Goal: Task Accomplishment & Management: Manage account settings

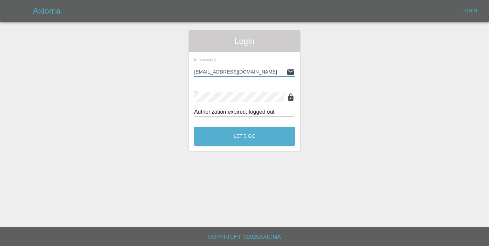
type input "[EMAIL_ADDRESS][DOMAIN_NAME]"
click at [244, 136] on button "Let's Go" at bounding box center [244, 136] width 101 height 19
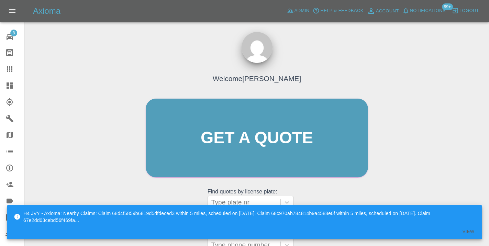
click at [438, 110] on div "Welcome [PERSON_NAME] Get a quote Get a quote Find quotes by license plate: Typ…" at bounding box center [256, 170] width 453 height 247
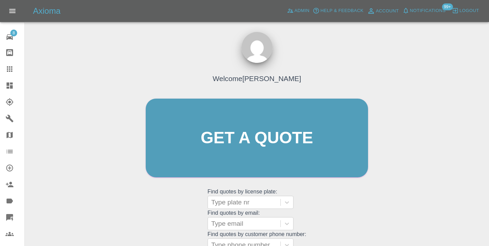
click at [420, 199] on div "Welcome [PERSON_NAME] Get a quote Get a quote Find quotes by license plate: Typ…" at bounding box center [256, 170] width 453 height 247
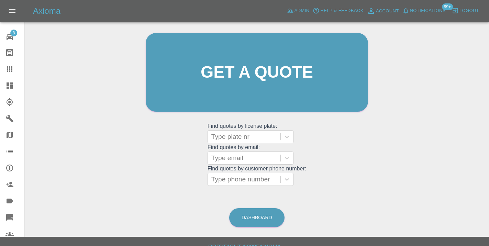
scroll to position [73, 0]
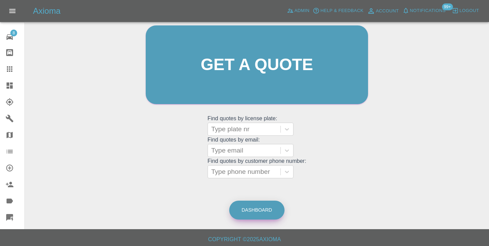
click at [266, 211] on link "Dashboard" at bounding box center [256, 210] width 55 height 19
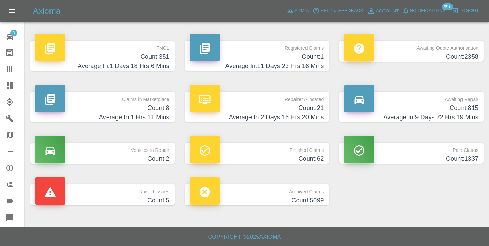
click at [427, 109] on h4 "Count: 815" at bounding box center [411, 107] width 134 height 9
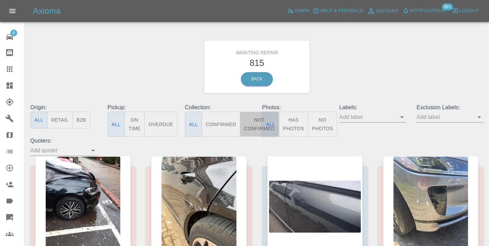
click at [247, 121] on button "Not Confirmed" at bounding box center [259, 124] width 38 height 25
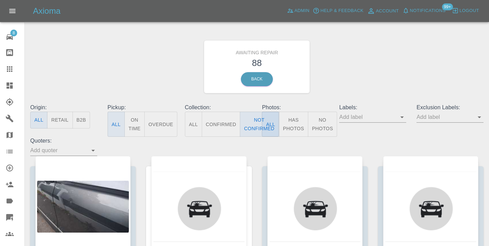
click at [366, 68] on div "Awaiting Repair 88 Back" at bounding box center [257, 66] width 464 height 73
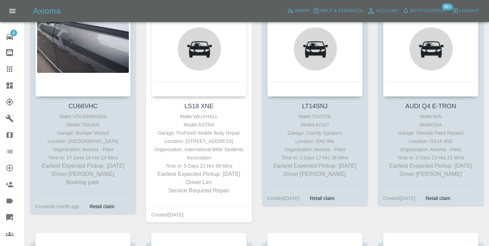
scroll to position [160, 0]
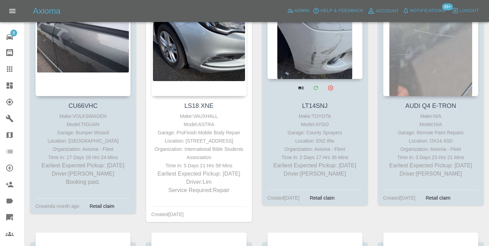
click at [321, 42] on div at bounding box center [314, 29] width 95 height 100
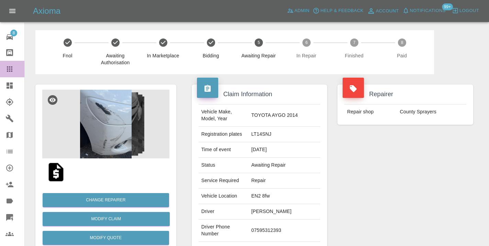
click at [2, 71] on link "Claims" at bounding box center [12, 69] width 24 height 16
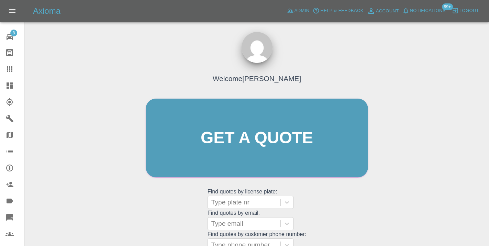
click at [361, 206] on div "Welcome Castro Get a quote Get a quote Find quotes by license plate: Type plate…" at bounding box center [256, 151] width 237 height 208
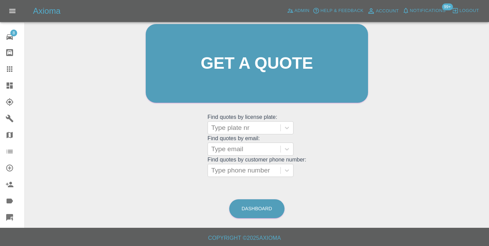
scroll to position [75, 0]
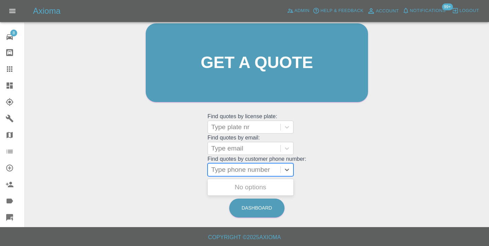
click at [264, 169] on div at bounding box center [244, 170] width 66 height 10
paste input "07552288133"
type input "07552288133"
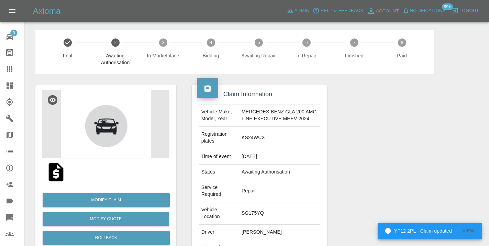
click at [413, 127] on div at bounding box center [405, 194] width 146 height 240
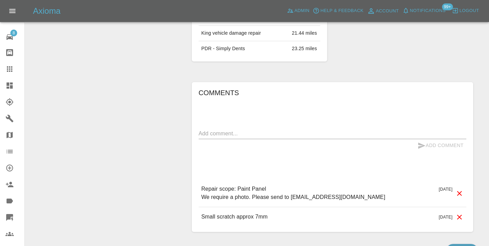
scroll to position [534, 0]
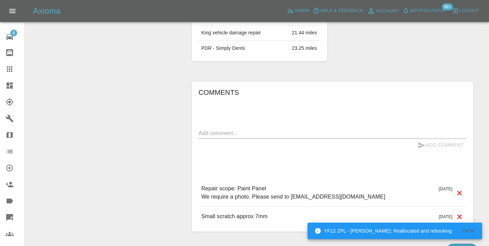
click at [218, 129] on textarea at bounding box center [333, 133] width 268 height 8
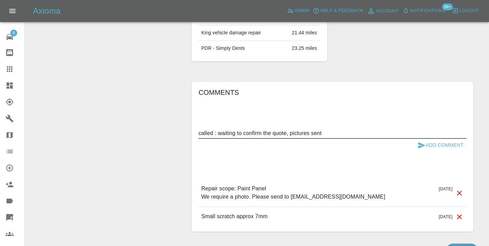
type textarea "called : waiting to confirm the quote, pictures sent"
click at [419, 142] on icon "submit" at bounding box center [421, 145] width 7 height 6
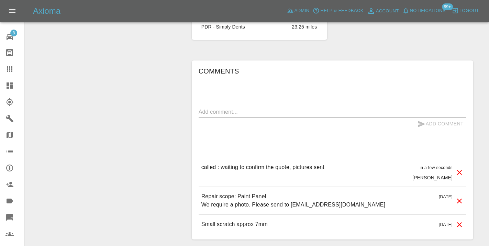
scroll to position [573, 0]
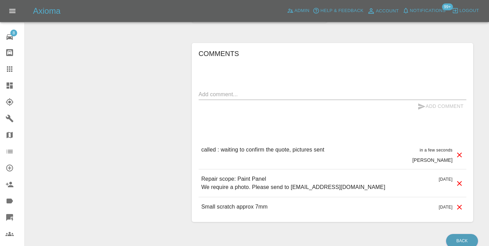
click at [7, 66] on icon at bounding box center [9, 68] width 5 height 5
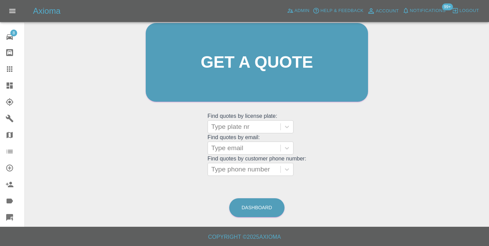
scroll to position [75, 0]
click at [270, 213] on link "Dashboard" at bounding box center [256, 208] width 55 height 19
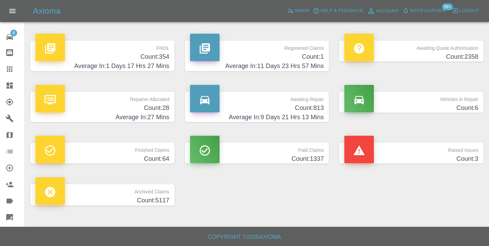
click at [302, 107] on h4 "Count: 813" at bounding box center [257, 107] width 134 height 9
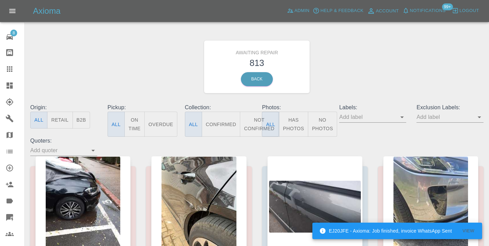
click at [253, 122] on button "Not Confirmed" at bounding box center [259, 124] width 38 height 25
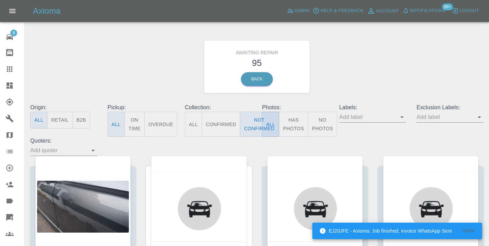
click at [369, 54] on div "Awaiting Repair 95 Back" at bounding box center [257, 66] width 464 height 73
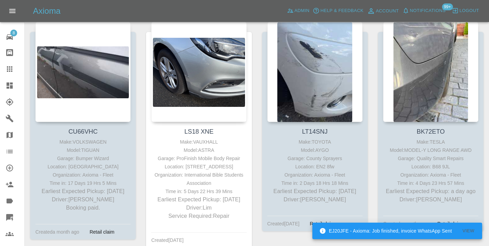
scroll to position [130, 0]
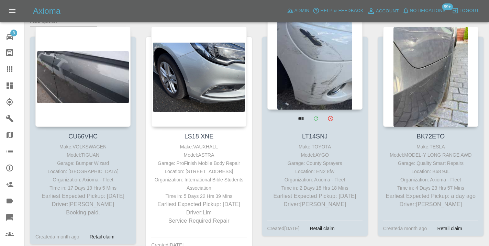
click at [315, 76] on div at bounding box center [314, 59] width 95 height 100
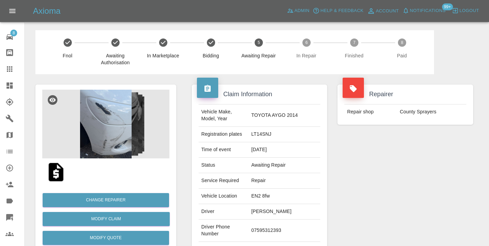
click at [285, 220] on td "07595312393" at bounding box center [284, 231] width 72 height 22
copy td "07595312393"
click at [376, 188] on div "Repairer Repair shop County Sprayers" at bounding box center [405, 176] width 146 height 205
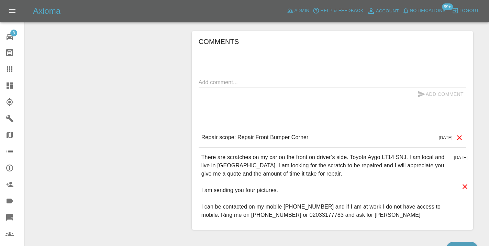
scroll to position [509, 0]
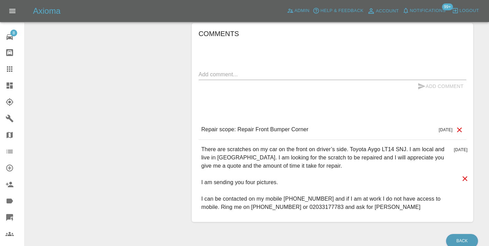
click at [243, 70] on textarea at bounding box center [333, 74] width 268 height 8
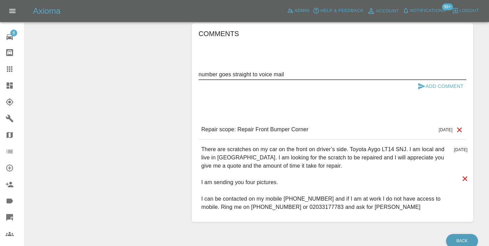
type textarea "number goes straight to voice mail"
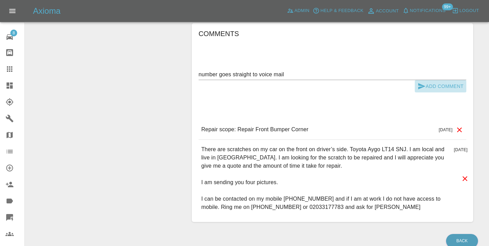
click at [423, 83] on icon "submit" at bounding box center [421, 86] width 7 height 6
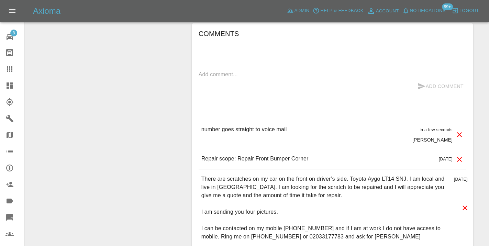
click at [13, 74] on link "Claims" at bounding box center [12, 69] width 24 height 16
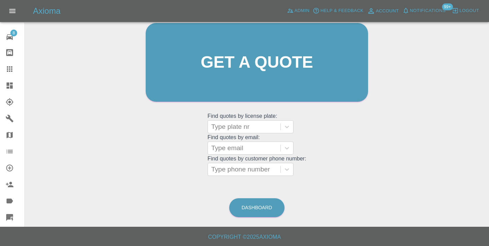
scroll to position [75, 0]
click at [264, 202] on link "Dashboard" at bounding box center [256, 208] width 55 height 19
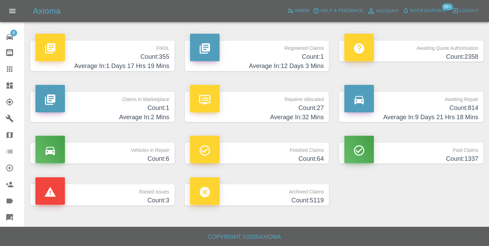
click at [467, 99] on p "Awaiting Repair" at bounding box center [411, 98] width 134 height 12
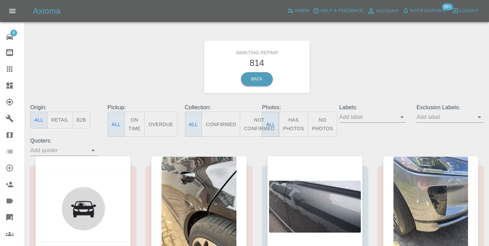
click at [256, 125] on button "Not Confirmed" at bounding box center [259, 124] width 38 height 25
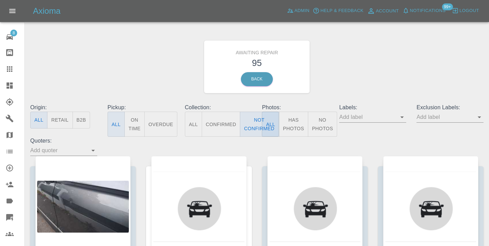
click at [371, 67] on div "Awaiting Repair 95 Back" at bounding box center [257, 66] width 464 height 73
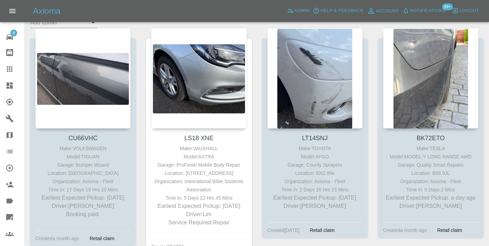
scroll to position [138, 0]
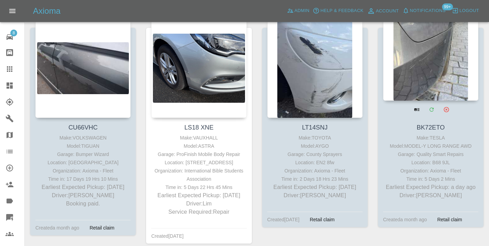
click at [443, 65] on div at bounding box center [430, 50] width 95 height 100
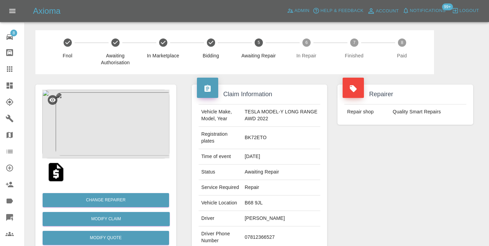
click at [261, 242] on td "07812366527" at bounding box center [281, 237] width 78 height 22
copy td "07812366527"
click at [400, 201] on div "Repairer Repair shop Quality Smart Repairs" at bounding box center [405, 183] width 146 height 219
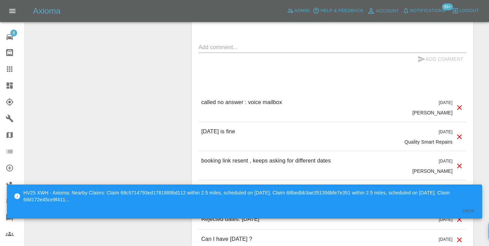
scroll to position [642, 0]
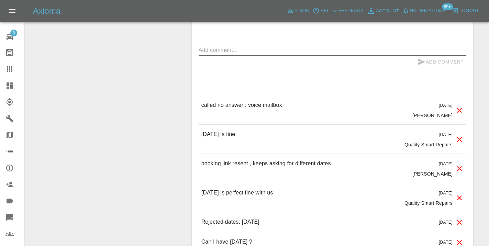
click at [219, 50] on textarea at bounding box center [333, 50] width 268 height 8
type textarea "called no answer :"
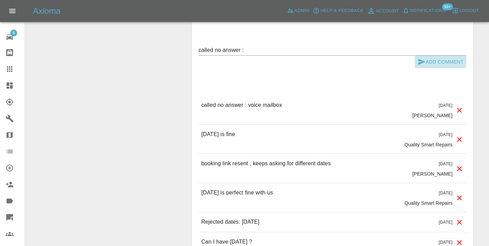
click at [428, 60] on button "Add Comment" at bounding box center [441, 62] width 52 height 13
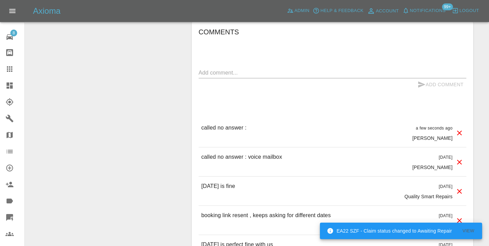
scroll to position [622, 0]
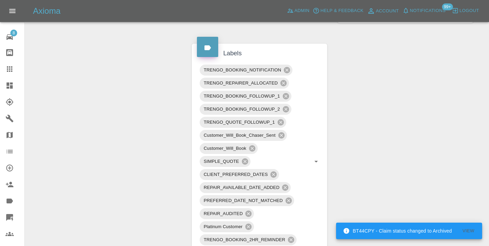
scroll to position [360, 0]
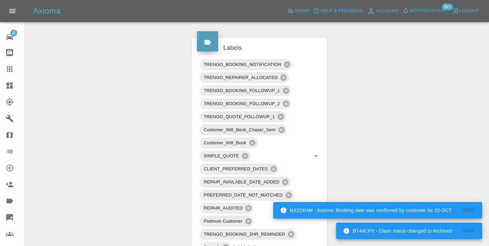
click at [378, 103] on div "Claim Information Vehicle Make, Model, Year TESLA MODEL-Y LONG RANGE AWD 2022 R…" at bounding box center [333, 240] width 292 height 1053
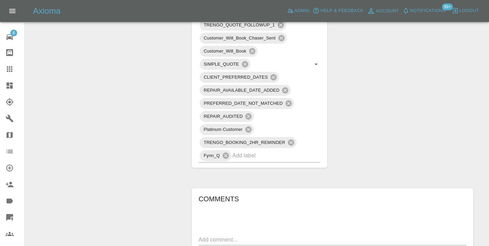
scroll to position [442, 0]
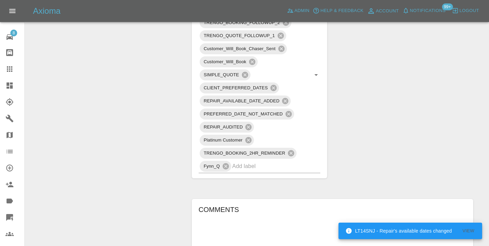
click at [9, 70] on icon at bounding box center [9, 69] width 8 height 8
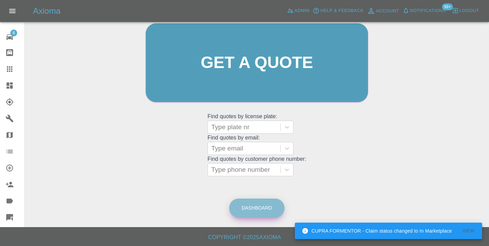
click at [249, 214] on link "Dashboard" at bounding box center [256, 208] width 55 height 19
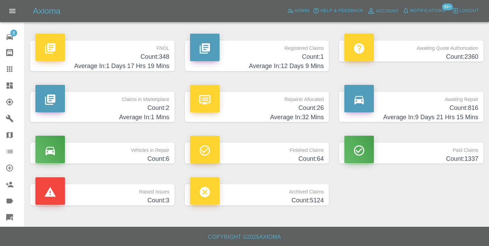
click at [471, 114] on h4 "Average In: 9 Days 21 Hrs 15 Mins" at bounding box center [411, 117] width 134 height 9
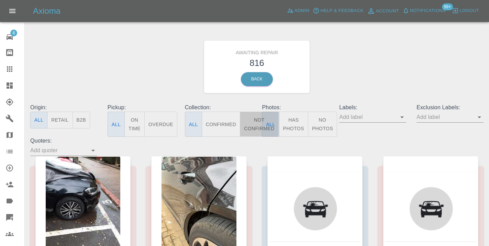
click at [256, 123] on button "Not Confirmed" at bounding box center [259, 124] width 38 height 25
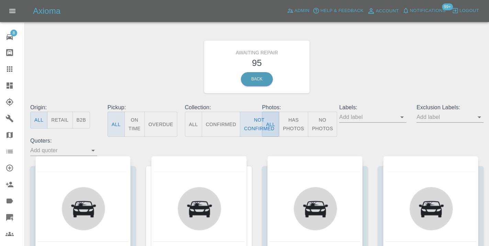
click at [339, 66] on div "Awaiting Repair 95 Back" at bounding box center [257, 66] width 464 height 73
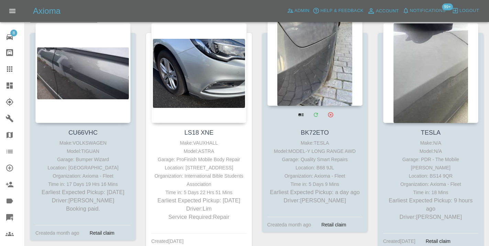
scroll to position [131, 0]
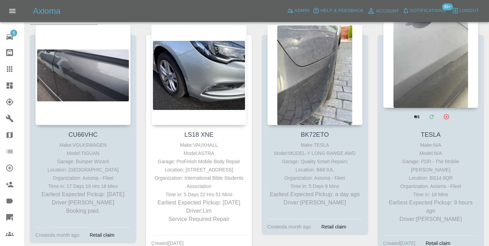
click at [439, 76] on div at bounding box center [430, 58] width 95 height 100
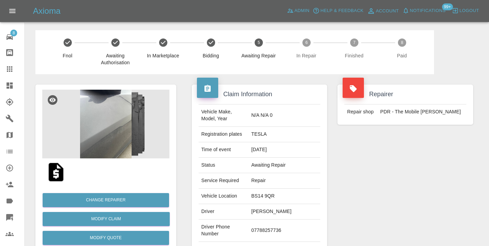
click at [282, 224] on td "07788257736" at bounding box center [284, 231] width 72 height 22
copy td "07788257736"
click at [367, 186] on div "Repairer Repair shop PDR - The Mobile Dent Guy" at bounding box center [405, 176] width 146 height 205
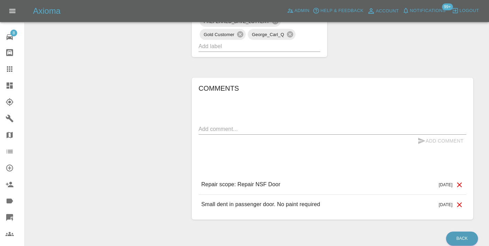
scroll to position [510, 0]
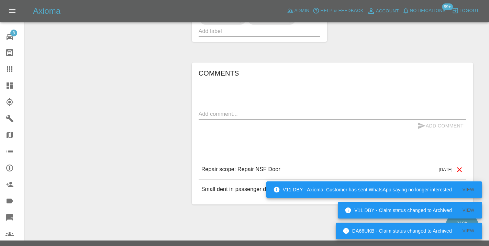
click at [211, 110] on textarea at bounding box center [333, 114] width 268 height 8
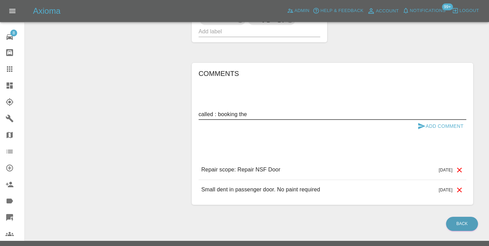
click at [414, 53] on div "Comments called : booking the x Add Comment Repair scope: Repair NSF Door 3 day…" at bounding box center [333, 134] width 292 height 163
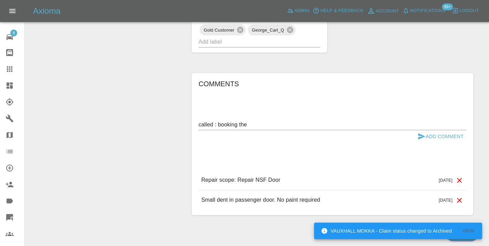
scroll to position [505, 0]
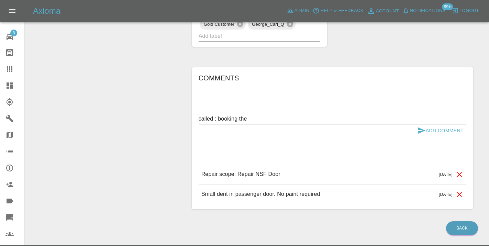
click at [264, 115] on textarea "called : booking the" at bounding box center [333, 119] width 268 height 8
type textarea "called : booking using the link"
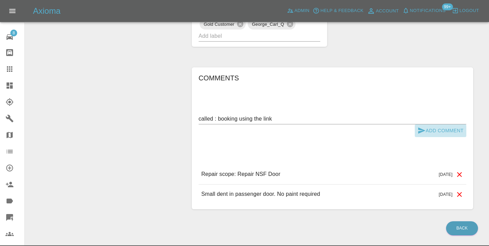
click at [426, 124] on button "Add Comment" at bounding box center [441, 130] width 52 height 13
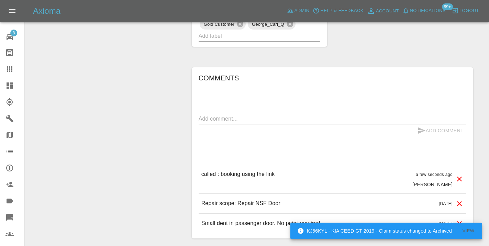
click at [220, 115] on textarea at bounding box center [333, 119] width 268 height 8
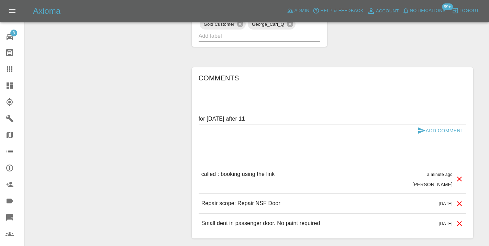
type textarea "for today after 11"
click at [427, 124] on button "Add Comment" at bounding box center [441, 130] width 52 height 13
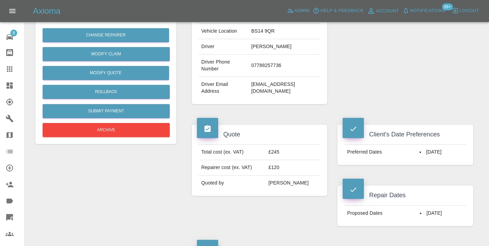
scroll to position [147, 0]
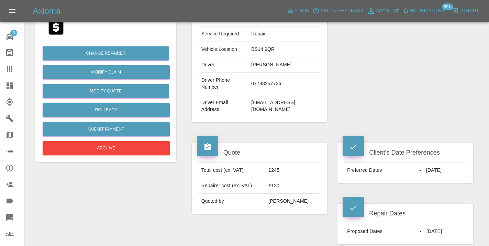
click at [368, 45] on div "Repairer Repair shop PDR - The Mobile Dent Guy" at bounding box center [405, 29] width 146 height 205
click at [5, 70] on link "Claims" at bounding box center [12, 69] width 24 height 16
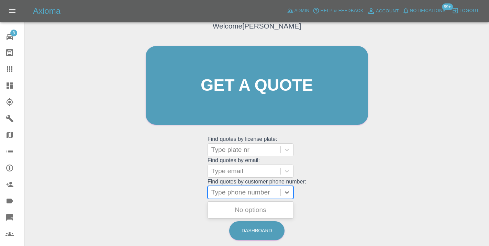
click at [228, 192] on div at bounding box center [244, 193] width 66 height 10
paste input "01235549581"
type input "01235549581"
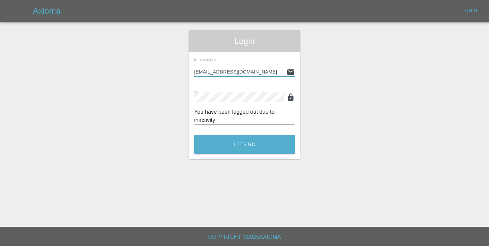
type input "[EMAIL_ADDRESS][DOMAIN_NAME]"
click at [244, 144] on button "Let's Go" at bounding box center [244, 144] width 101 height 19
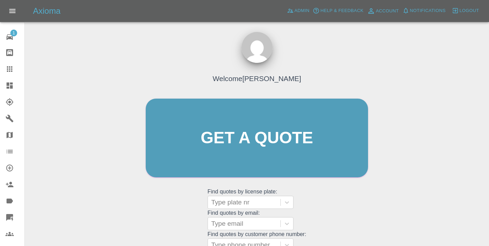
click at [333, 209] on div "Welcome [PERSON_NAME] Get a quote Get a quote Find quotes by license plate: Typ…" at bounding box center [256, 151] width 237 height 208
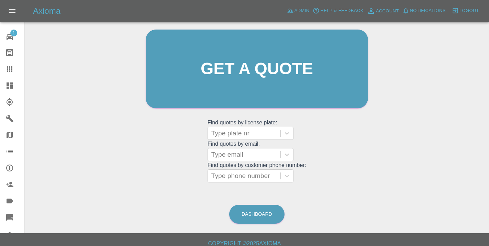
scroll to position [76, 0]
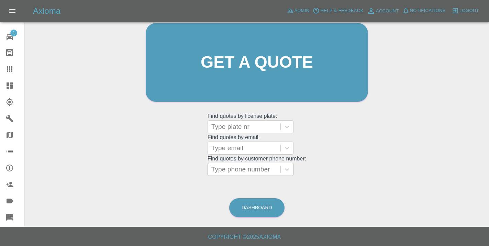
click at [227, 167] on div at bounding box center [244, 170] width 66 height 10
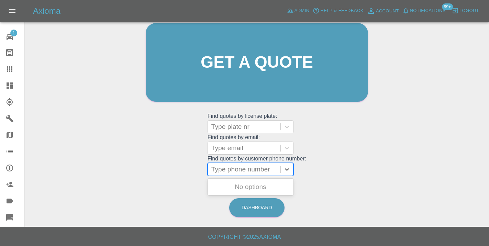
paste input "01235549581"
type input "01235549581"
click at [250, 129] on div at bounding box center [244, 127] width 66 height 10
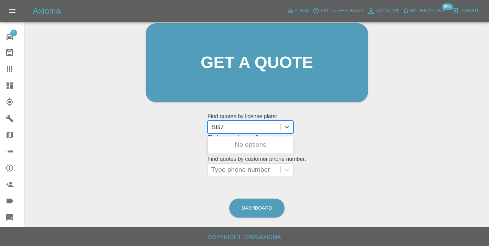
type input "SB70"
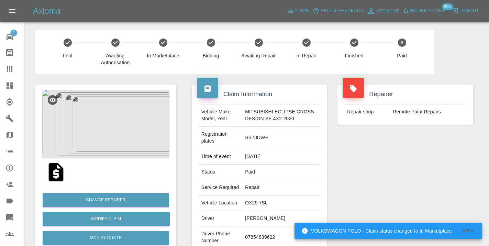
click at [399, 145] on div "Repairer Repair shop Remote Paint Repairs" at bounding box center [405, 180] width 146 height 212
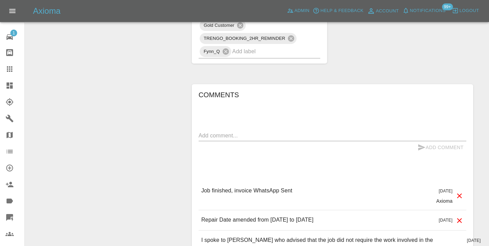
scroll to position [670, 0]
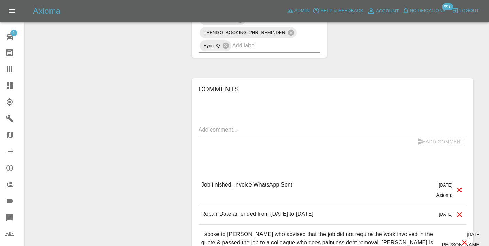
click at [212, 134] on textarea at bounding box center [333, 130] width 268 height 8
type textarea "I"
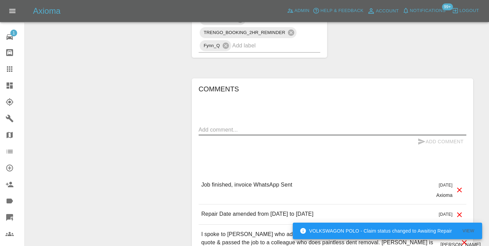
click at [347, 184] on div "Job finished, invoice WhatsApp Sent 5 days ago Axioma" at bounding box center [333, 189] width 268 height 29
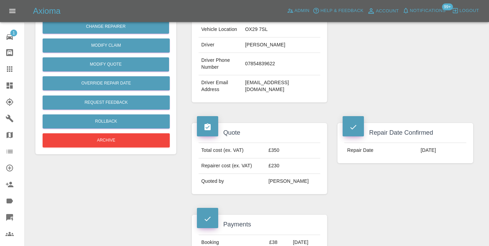
scroll to position [172, 0]
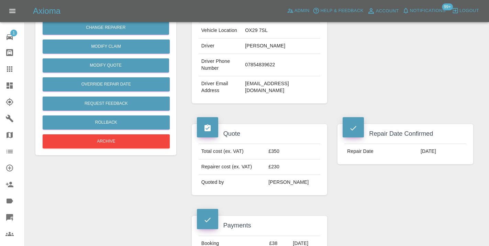
click at [401, 220] on div "Repair Date Confirmed Repair Date 17/09/2025" at bounding box center [405, 206] width 146 height 184
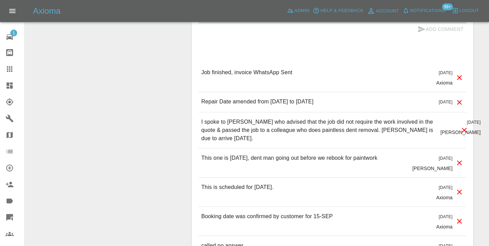
scroll to position [783, 0]
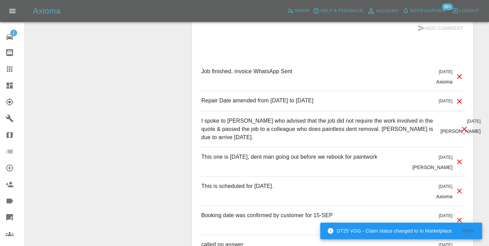
click at [348, 35] on div "Add Comment" at bounding box center [333, 28] width 268 height 13
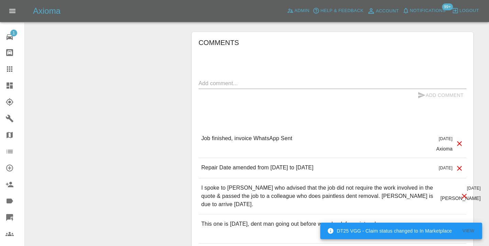
scroll to position [705, 0]
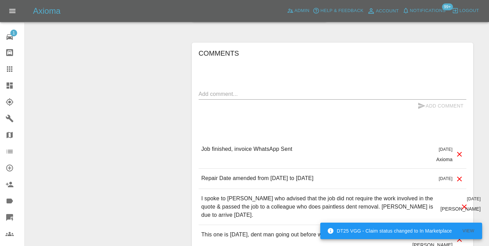
click at [216, 107] on div "Add Comment" at bounding box center [333, 106] width 268 height 13
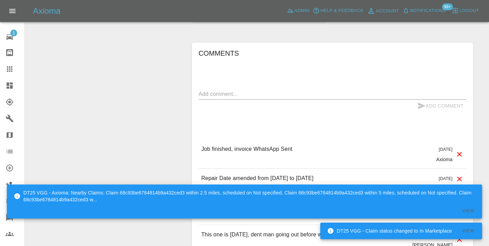
click at [218, 98] on textarea at bounding box center [333, 94] width 268 height 8
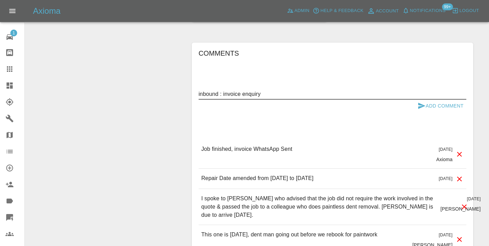
type textarea "inbound : invoice enquiry"
click at [423, 109] on icon "submit" at bounding box center [421, 106] width 7 height 6
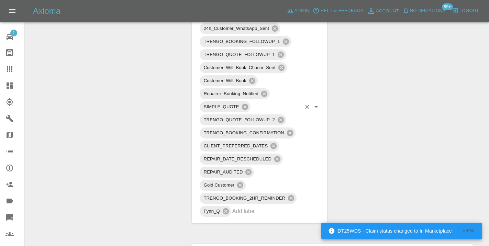
scroll to position [500, 0]
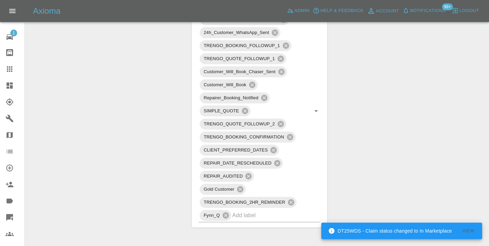
click at [9, 71] on icon at bounding box center [9, 69] width 8 height 8
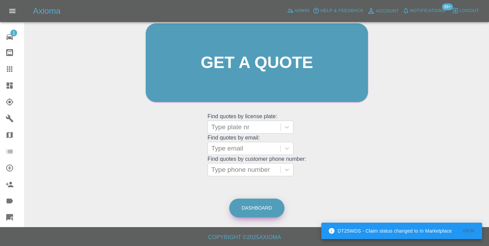
click at [263, 204] on link "Dashboard" at bounding box center [256, 208] width 55 height 19
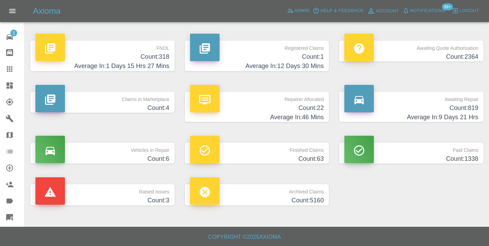
click at [460, 113] on h4 "Average In: 9 Days 21 Hrs" at bounding box center [411, 117] width 134 height 9
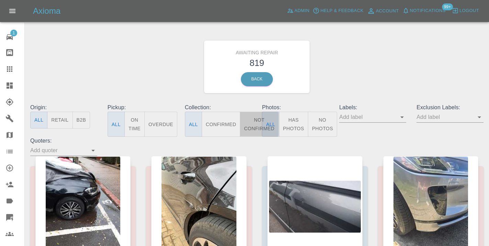
click at [257, 130] on button "Not Confirmed" at bounding box center [259, 124] width 38 height 25
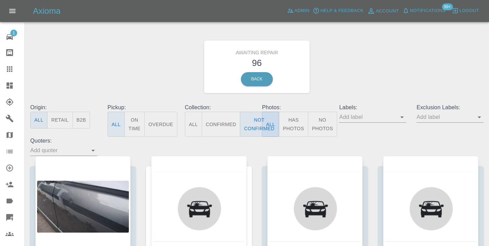
click at [385, 77] on div "Awaiting Repair 96 Back" at bounding box center [257, 66] width 464 height 73
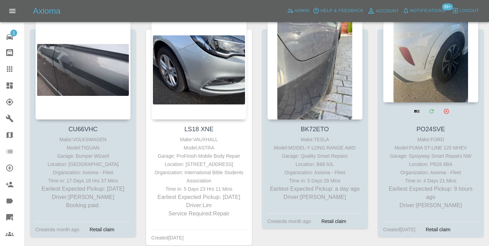
scroll to position [126, 0]
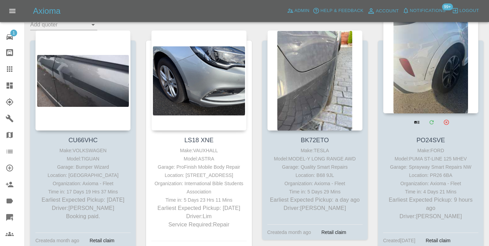
click at [431, 78] on div at bounding box center [430, 63] width 95 height 100
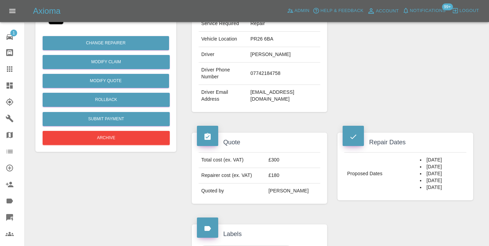
scroll to position [138, 0]
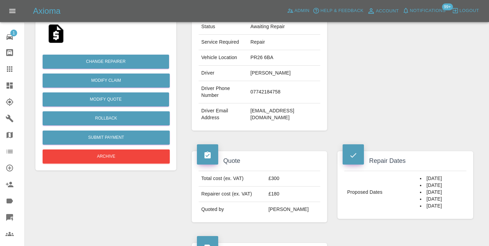
click at [264, 93] on td "07742184758" at bounding box center [284, 92] width 73 height 22
copy td "07742184758"
click at [437, 74] on div "Repairer Repair shop Sprayway Smart Repairs NW" at bounding box center [405, 38] width 146 height 205
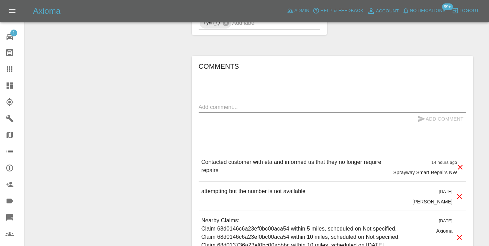
scroll to position [500, 0]
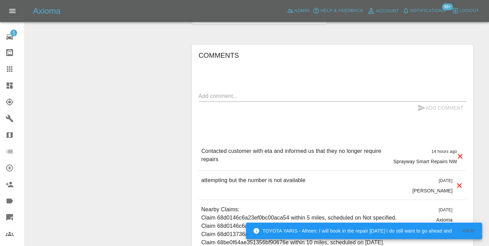
click at [232, 96] on textarea at bounding box center [333, 96] width 268 height 8
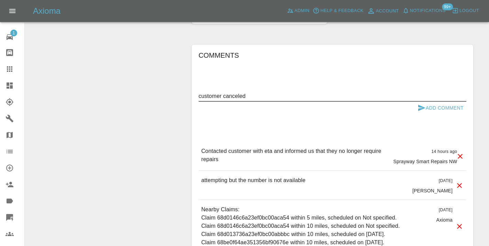
type textarea "customer canceled"
click at [440, 102] on button "Add Comment" at bounding box center [441, 108] width 52 height 13
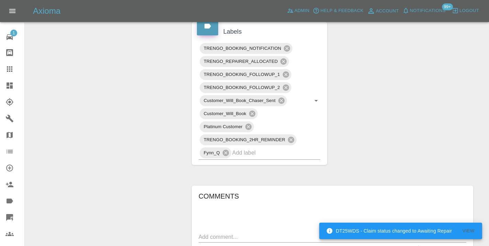
scroll to position [354, 0]
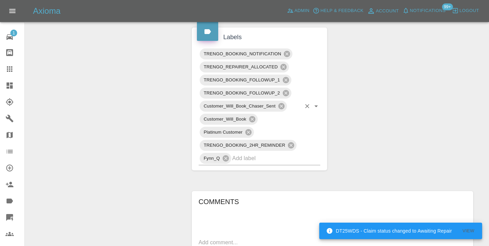
click at [251, 160] on input "text" at bounding box center [266, 158] width 69 height 11
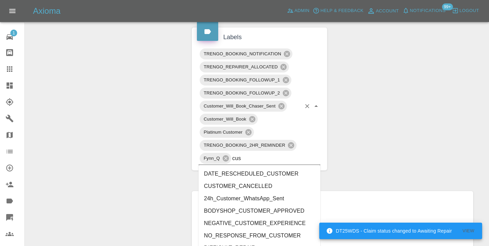
type input "cust"
click at [243, 187] on li "CUSTOMER_CANCELLED" at bounding box center [260, 186] width 122 height 12
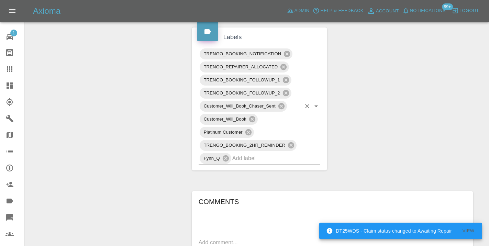
click at [126, 118] on div "Change Repairer Modify Claim Modify Quote Rollback Submit Payment Archive" at bounding box center [105, 105] width 151 height 771
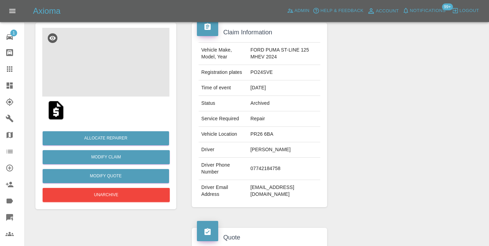
scroll to position [45, 0]
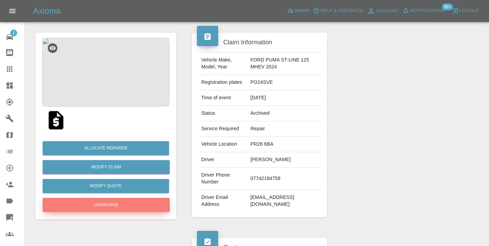
click at [103, 206] on button "Unarchive" at bounding box center [106, 205] width 127 height 14
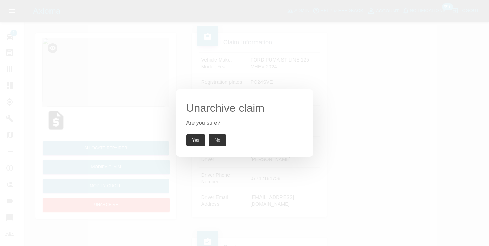
click at [193, 143] on button "Yes" at bounding box center [195, 140] width 19 height 12
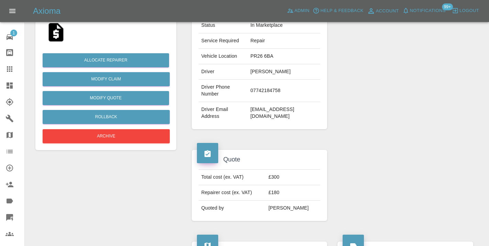
scroll to position [145, 0]
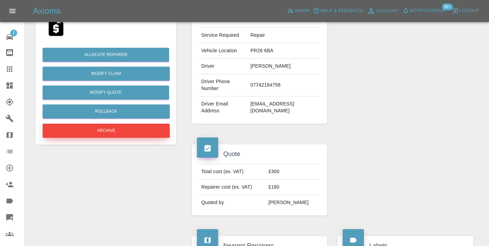
click at [93, 127] on button "Archive" at bounding box center [106, 131] width 127 height 14
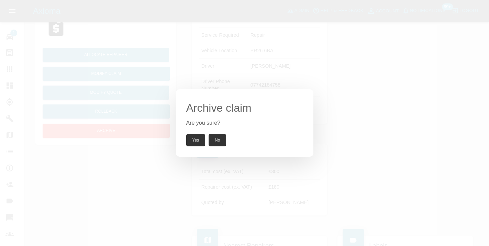
click at [193, 137] on button "Yes" at bounding box center [195, 140] width 19 height 12
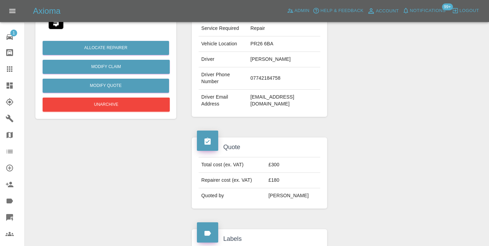
click at [349, 146] on div at bounding box center [405, 173] width 146 height 92
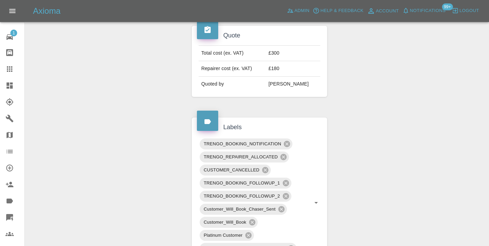
scroll to position [260, 0]
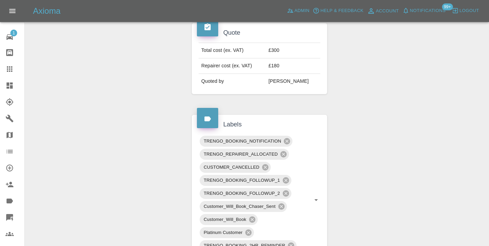
click at [13, 66] on icon at bounding box center [9, 69] width 8 height 8
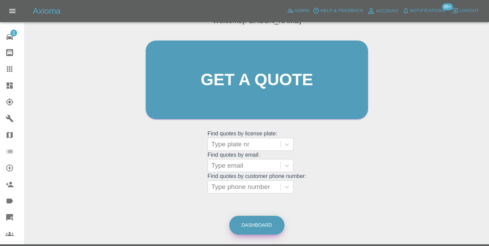
click at [258, 227] on link "Dashboard" at bounding box center [256, 225] width 55 height 19
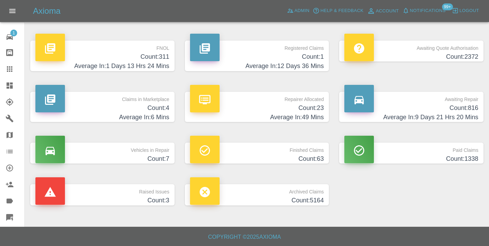
click at [452, 107] on h4 "Count: 816" at bounding box center [411, 107] width 134 height 9
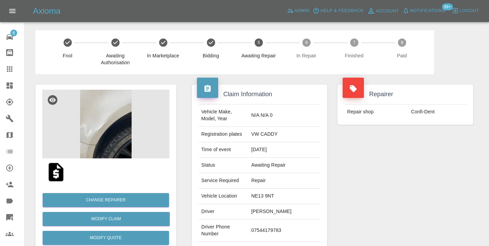
click at [281, 225] on td "07544179783" at bounding box center [284, 231] width 72 height 22
copy td "07544179783"
click at [390, 192] on div "Repairer Repair shop Confi-Dent" at bounding box center [405, 176] width 146 height 205
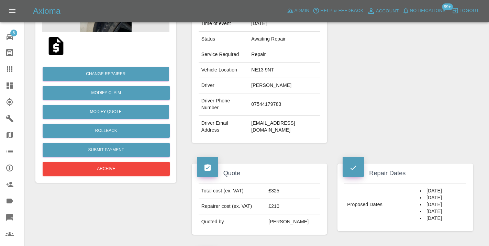
scroll to position [93, 0]
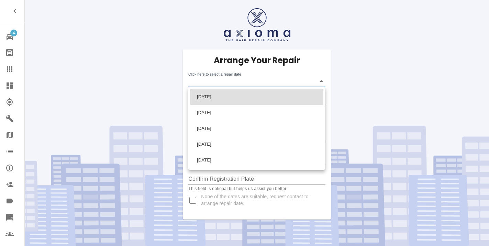
click at [229, 83] on body "4 Repair home Bodyshop home Claims Dashboard Explorer Garages Map Organization …" at bounding box center [244, 123] width 489 height 246
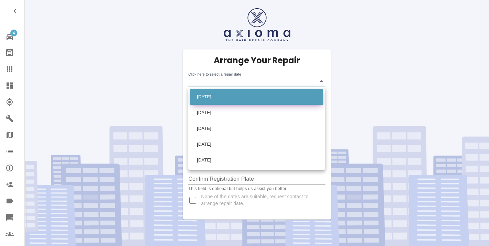
click at [207, 95] on li "[DATE]" at bounding box center [256, 97] width 133 height 16
type input "[DATE]T00:00:00.000Z"
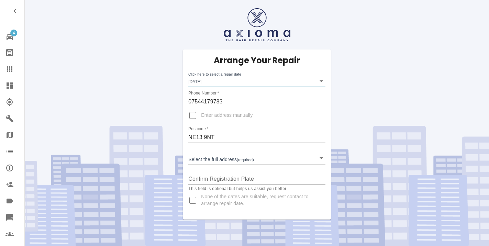
click at [207, 82] on body "4 Repair home Bodyshop home Claims Dashboard Explorer Garages Map Organization …" at bounding box center [244, 123] width 489 height 246
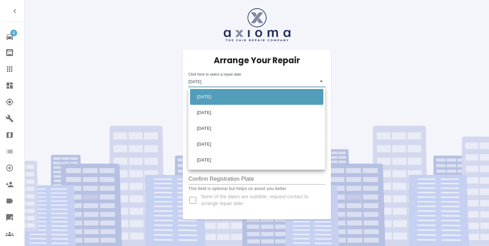
click at [207, 82] on div at bounding box center [244, 123] width 489 height 246
click at [219, 80] on body "4 Repair home Bodyshop home Claims Dashboard Explorer Garages Map Organization …" at bounding box center [244, 123] width 489 height 246
click at [371, 73] on div at bounding box center [244, 123] width 489 height 246
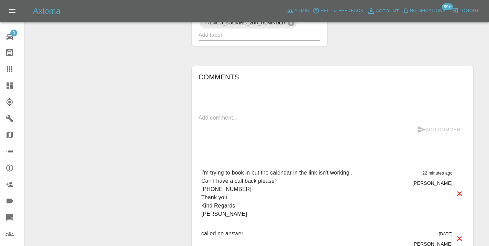
scroll to position [508, 0]
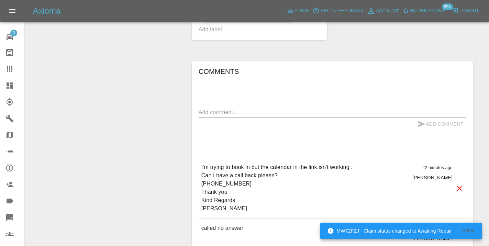
click at [220, 108] on textarea at bounding box center [333, 112] width 268 height 8
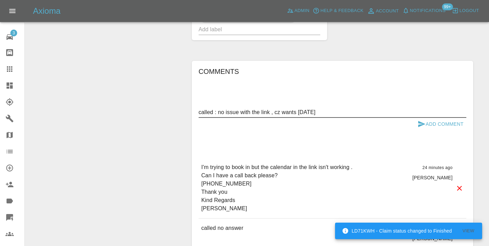
scroll to position [508, 0]
type textarea "called : no issue with the link , cz wants [DATE] or she is canceling"
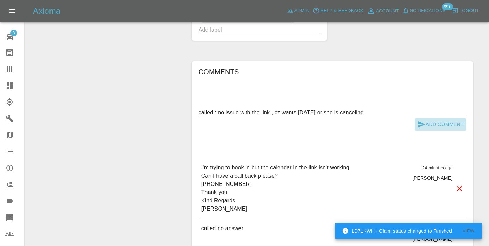
click at [426, 118] on button "Add Comment" at bounding box center [441, 124] width 52 height 13
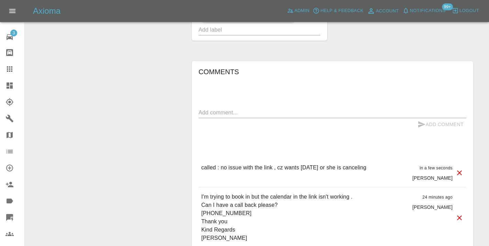
click at [8, 63] on link "Claims" at bounding box center [12, 69] width 24 height 16
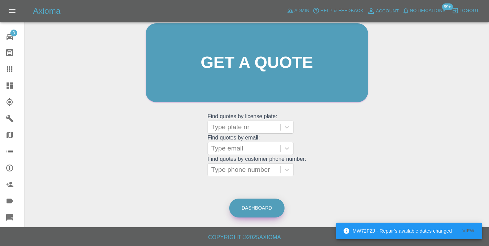
click at [264, 210] on link "Dashboard" at bounding box center [256, 208] width 55 height 19
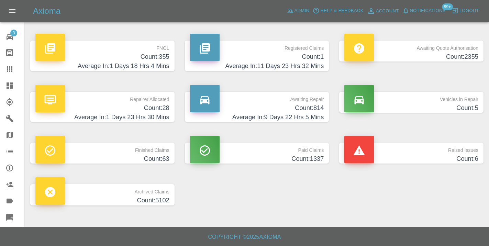
click at [316, 107] on h4 "Count: 814" at bounding box center [257, 107] width 134 height 9
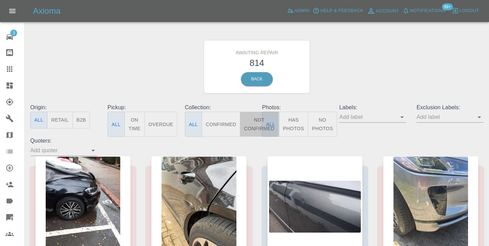
click at [254, 128] on button "Not Confirmed" at bounding box center [259, 124] width 38 height 25
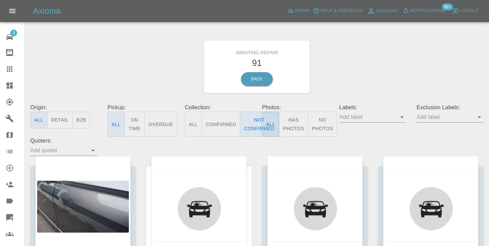
click at [349, 56] on div "Awaiting Repair 91 Back" at bounding box center [257, 66] width 464 height 73
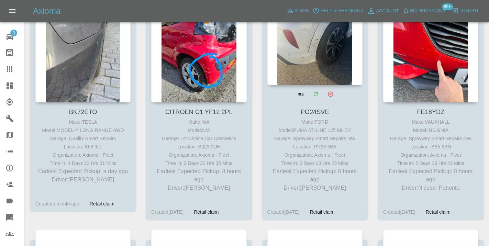
scroll to position [389, 0]
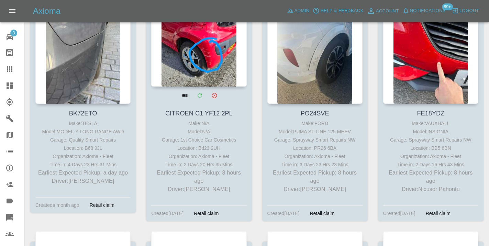
click at [222, 52] on div at bounding box center [198, 36] width 95 height 100
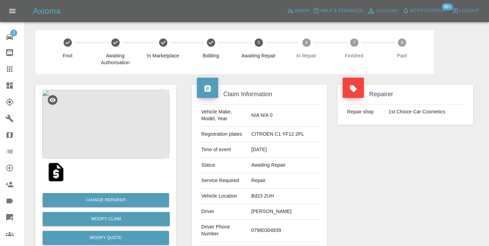
click at [283, 228] on td "07980304839" at bounding box center [284, 231] width 72 height 22
copy td "07980304839"
click at [432, 186] on div "Repairer Repair shop 1st Choice Car Cosmetics" at bounding box center [405, 176] width 146 height 205
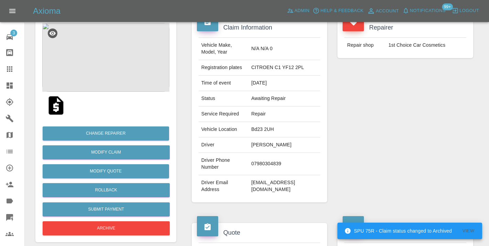
scroll to position [56, 0]
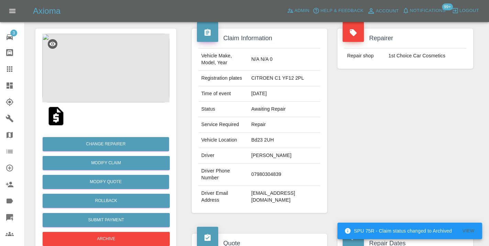
click at [279, 169] on td "07980304839" at bounding box center [284, 175] width 72 height 22
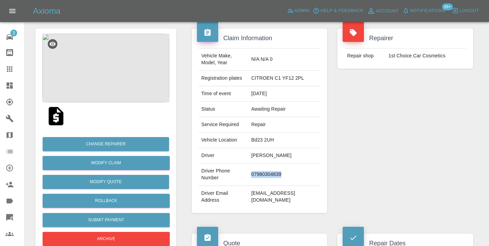
copy td "07980304839"
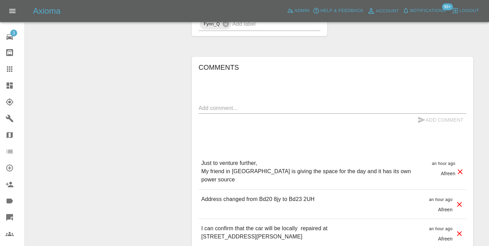
scroll to position [548, 0]
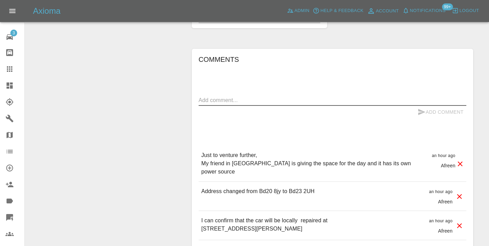
click at [249, 96] on textarea at bounding box center [333, 100] width 268 height 8
type textarea "called : customer picks up but does not speak , following attempts went unanswe…"
click at [430, 106] on button "Add Comment" at bounding box center [441, 112] width 52 height 13
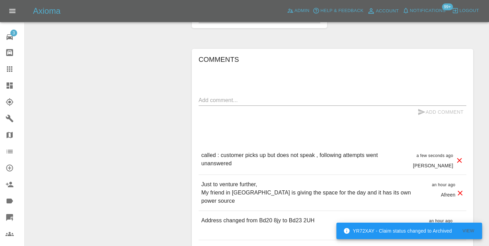
click at [364, 58] on div "Comments x Add Comment called : customer picks up but does not speak , followin…" at bounding box center [333, 249] width 268 height 390
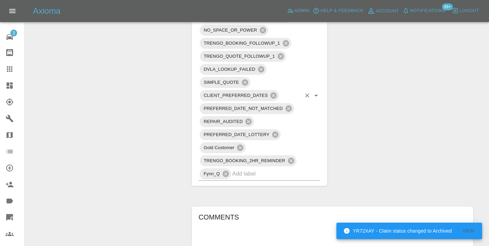
scroll to position [389, 0]
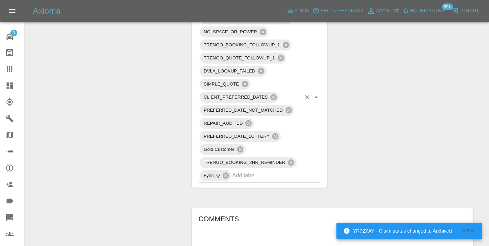
click at [240, 170] on input "text" at bounding box center [266, 175] width 69 height 11
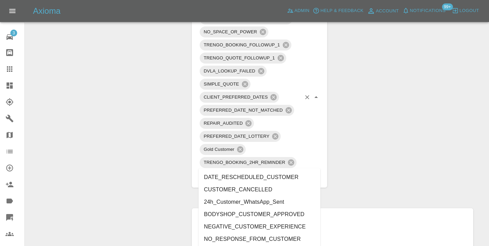
type input "customer_"
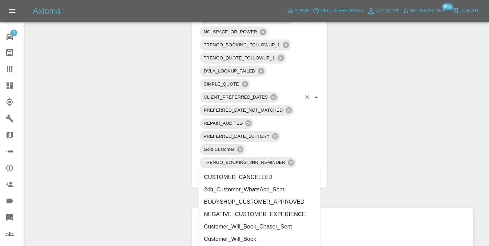
click at [234, 243] on li "Customer_Will_Book" at bounding box center [260, 239] width 122 height 12
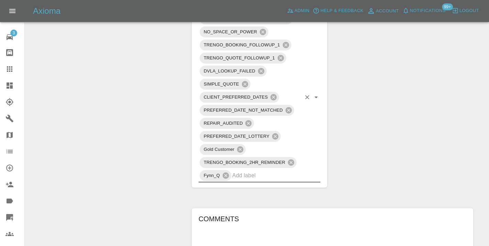
click at [382, 134] on div "Claim Information Vehicle Make, Model, Year N/A N/A 0 Registration plates CITRO…" at bounding box center [333, 151] width 292 height 933
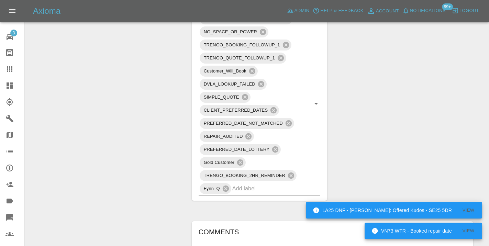
click at [9, 68] on icon at bounding box center [9, 69] width 8 height 8
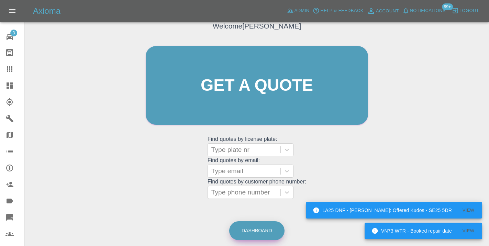
click at [277, 224] on link "Dashboard" at bounding box center [256, 230] width 55 height 19
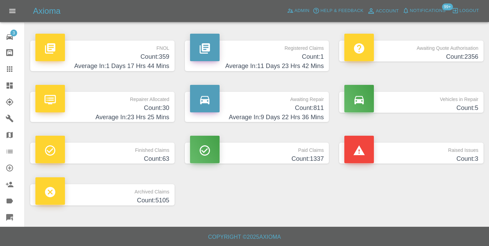
click at [297, 109] on h4 "Count: 811" at bounding box center [257, 107] width 134 height 9
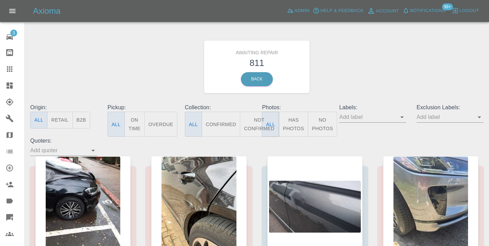
click at [253, 125] on button "Not Confirmed" at bounding box center [259, 124] width 38 height 25
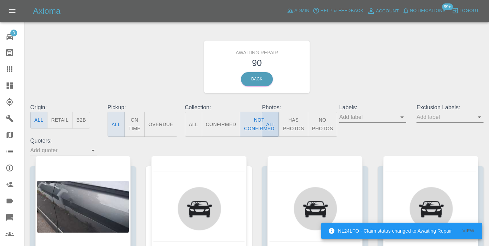
click at [306, 57] on div "Awaiting Repair 90 Back" at bounding box center [256, 67] width 105 height 53
click at [339, 49] on div "Awaiting Repair 90 Back" at bounding box center [257, 66] width 464 height 73
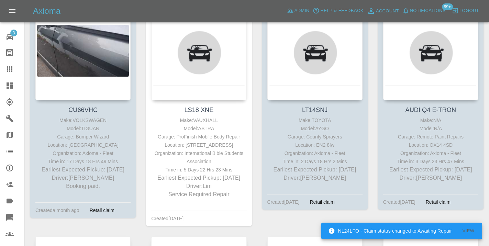
scroll to position [159, 0]
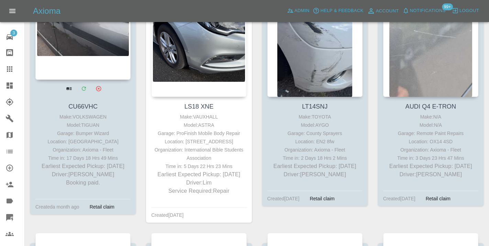
click at [82, 45] on div at bounding box center [82, 29] width 95 height 100
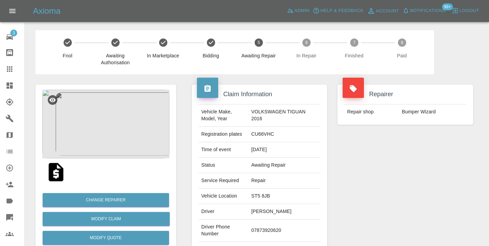
click at [384, 175] on div "Repairer Repair shop Bumper Wizard" at bounding box center [405, 176] width 146 height 205
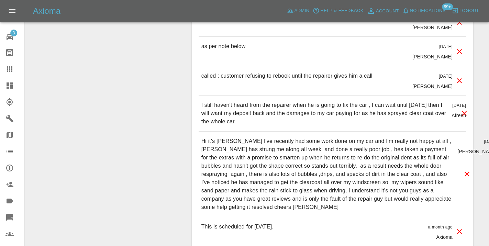
scroll to position [766, 0]
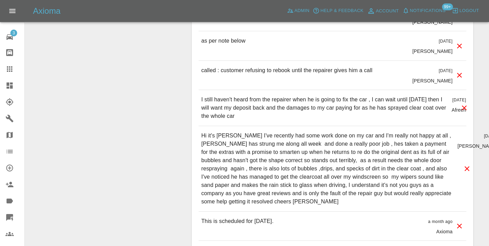
click at [384, 37] on div "as per note below 10 days ago Castro" at bounding box center [333, 45] width 268 height 29
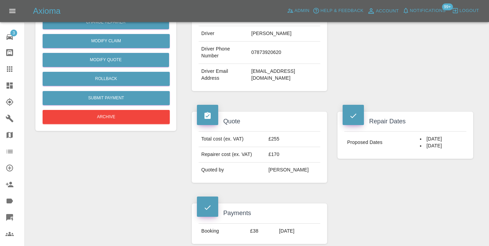
scroll to position [151, 0]
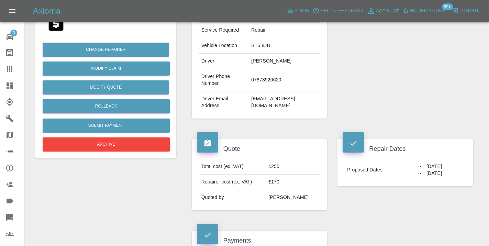
click at [269, 76] on td "07873920620" at bounding box center [284, 80] width 72 height 22
copy td "07873920620"
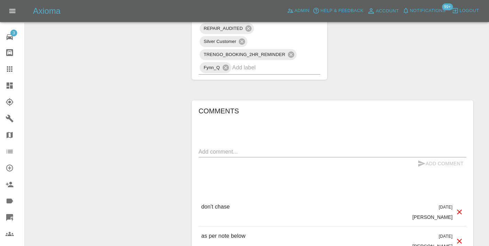
scroll to position [568, 0]
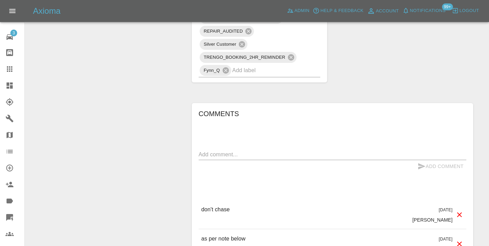
click at [234, 149] on div "x" at bounding box center [333, 154] width 268 height 11
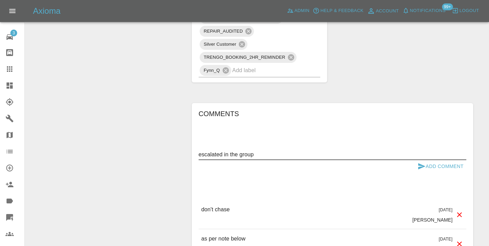
type textarea "escalated in the group"
click at [430, 160] on button "Add Comment" at bounding box center [441, 166] width 52 height 13
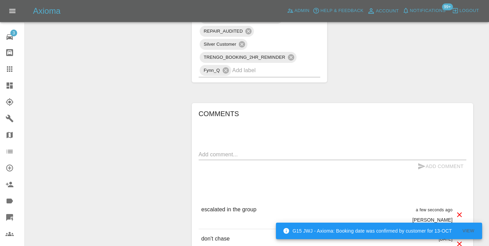
click at [409, 63] on div "Claim Information Vehicle Make, Model, Year VOLKSWAGEN TIGUAN 2016 Registration…" at bounding box center [333, 78] width 292 height 1144
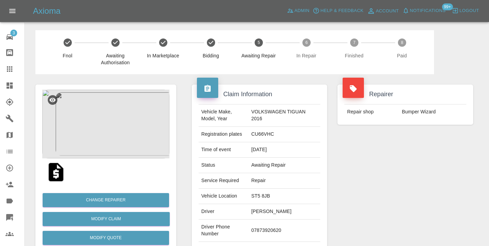
scroll to position [0, 0]
click at [442, 195] on div "Repairer Repair shop Bumper Wizard" at bounding box center [405, 176] width 146 height 205
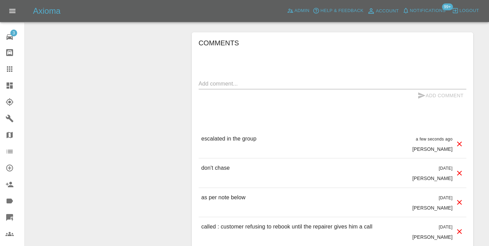
scroll to position [642, 0]
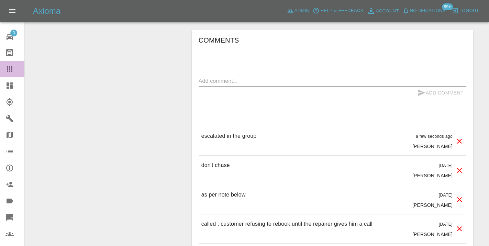
click at [13, 68] on icon at bounding box center [9, 69] width 8 height 8
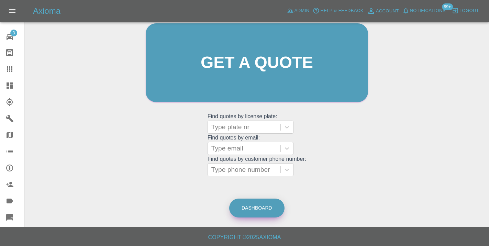
click at [260, 207] on link "Dashboard" at bounding box center [256, 208] width 55 height 19
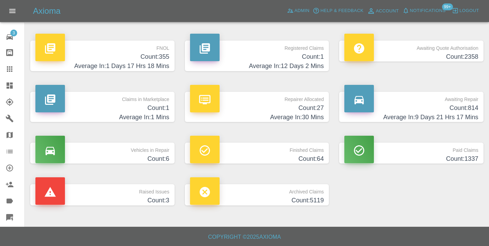
click at [464, 111] on h4 "Count: 814" at bounding box center [411, 107] width 134 height 9
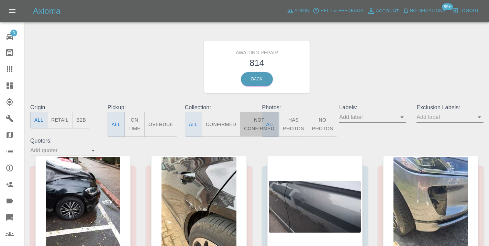
click at [254, 129] on button "Not Confirmed" at bounding box center [259, 124] width 38 height 25
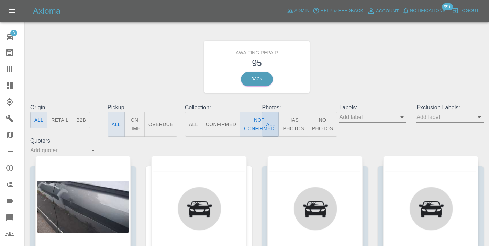
click at [383, 79] on div "Awaiting Repair 95 Back" at bounding box center [257, 66] width 464 height 73
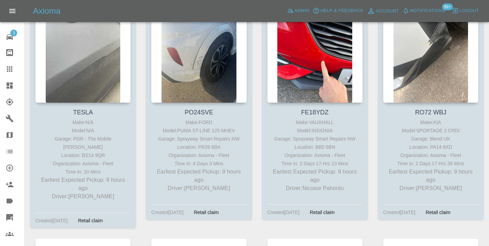
scroll to position [400, 0]
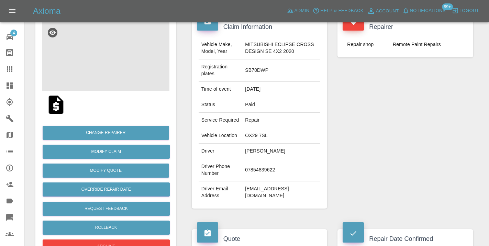
scroll to position [85, 0]
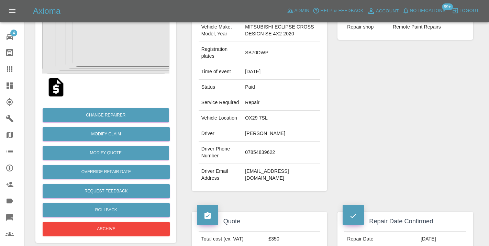
click at [267, 182] on td "[EMAIL_ADDRESS][DOMAIN_NAME]" at bounding box center [281, 175] width 78 height 22
copy div "[EMAIL_ADDRESS][DOMAIN_NAME]"
click at [454, 107] on div "Repairer Repair shop Remote Paint Repairs" at bounding box center [405, 95] width 146 height 212
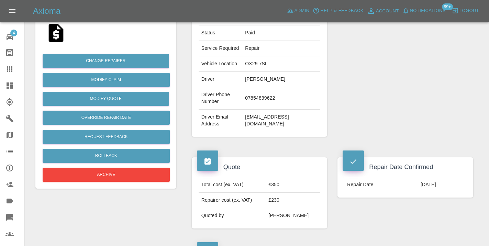
scroll to position [142, 0]
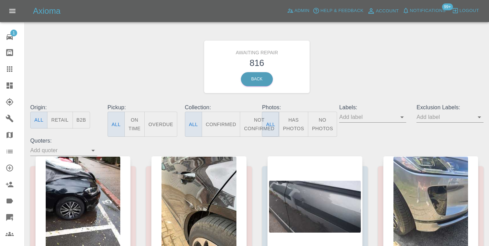
click at [260, 126] on button "Not Confirmed" at bounding box center [259, 124] width 38 height 25
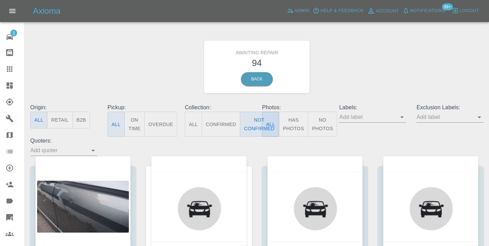
click at [370, 68] on div "Awaiting Repair 94 Back" at bounding box center [257, 66] width 464 height 73
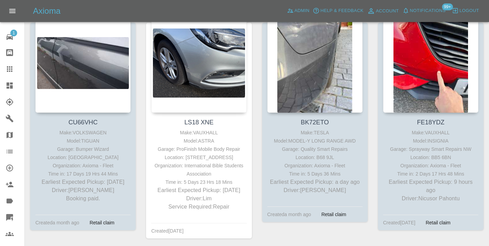
scroll to position [140, 0]
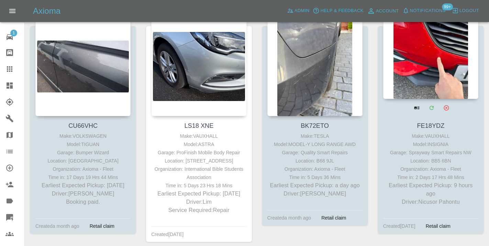
click at [433, 66] on div at bounding box center [430, 49] width 95 height 100
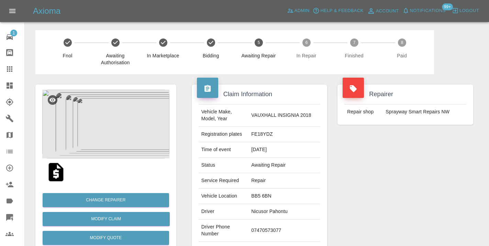
click at [253, 237] on td "07470573077" at bounding box center [284, 231] width 72 height 22
copy td "07470573077"
click at [436, 213] on div "Repairer Repair shop Sprayway Smart Repairs NW" at bounding box center [405, 176] width 146 height 205
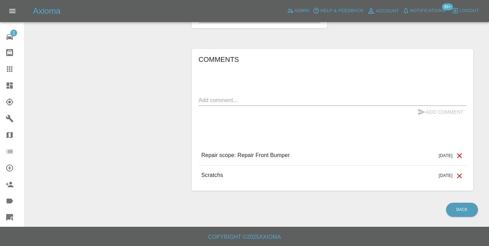
scroll to position [510, 0]
click at [212, 104] on textarea at bounding box center [333, 100] width 268 height 8
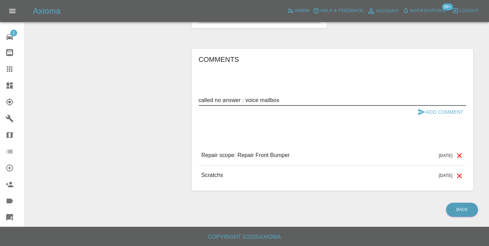
type textarea "called no answer : voice mailbox"
click at [420, 115] on icon "submit" at bounding box center [421, 112] width 8 height 8
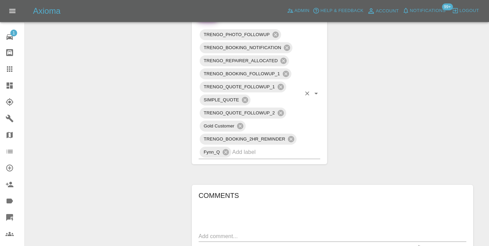
scroll to position [368, 0]
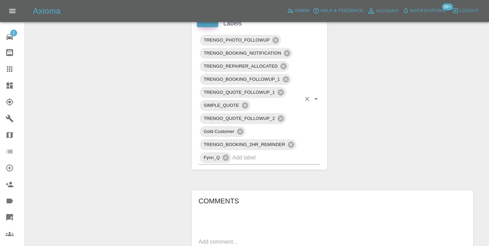
click at [248, 163] on input "text" at bounding box center [266, 157] width 69 height 11
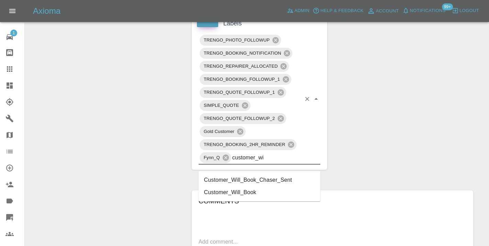
type input "customer_wil"
click at [241, 194] on li "Customer_Will_Book" at bounding box center [260, 192] width 122 height 12
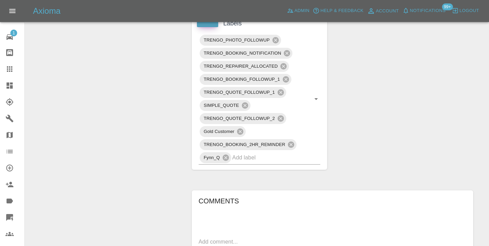
click at [87, 107] on div "Change Repairer Modify Claim Modify Quote Rollback Submit Payment Archive" at bounding box center [105, 39] width 151 height 665
click at [12, 68] on icon at bounding box center [9, 68] width 5 height 5
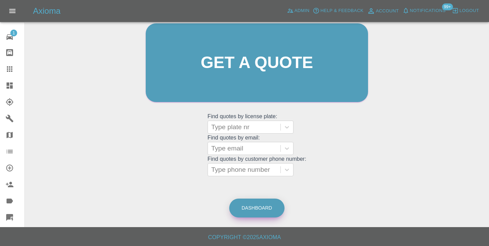
click at [265, 203] on link "Dashboard" at bounding box center [256, 208] width 55 height 19
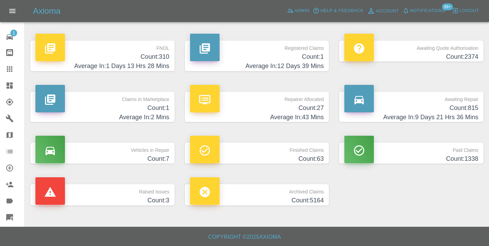
click at [449, 114] on h4 "Average In: 9 Days 21 Hrs 36 Mins" at bounding box center [411, 117] width 134 height 9
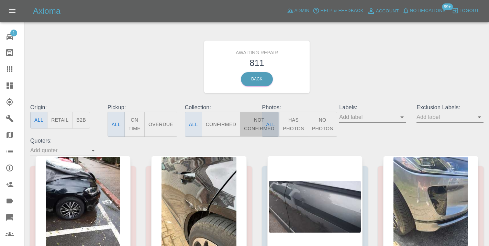
click at [260, 126] on button "Not Confirmed" at bounding box center [259, 124] width 38 height 25
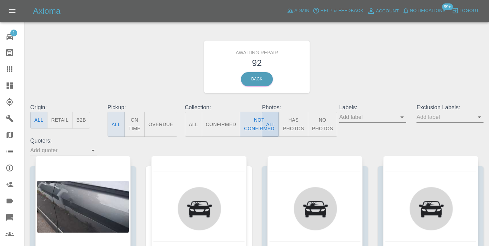
click at [325, 87] on div "Awaiting Repair 92 Back" at bounding box center [257, 66] width 464 height 73
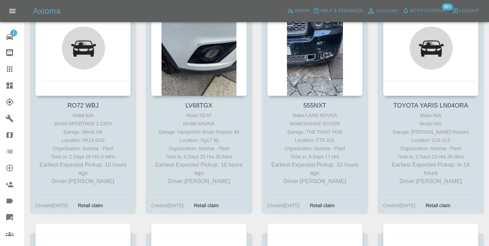
scroll to position [399, 0]
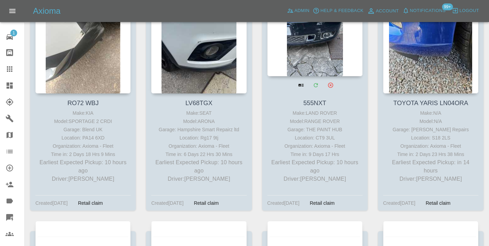
click at [324, 58] on div at bounding box center [314, 26] width 95 height 100
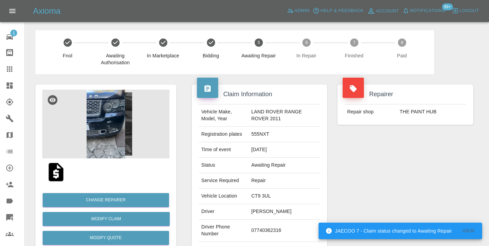
click at [263, 229] on td "07740362316" at bounding box center [284, 231] width 72 height 22
copy td "07740362316"
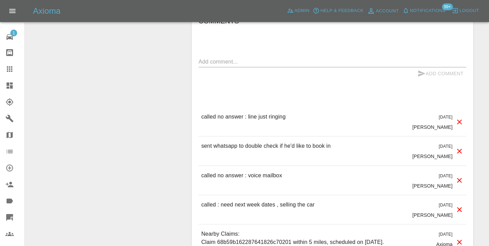
scroll to position [682, 0]
click at [211, 58] on textarea at bounding box center [333, 62] width 268 height 8
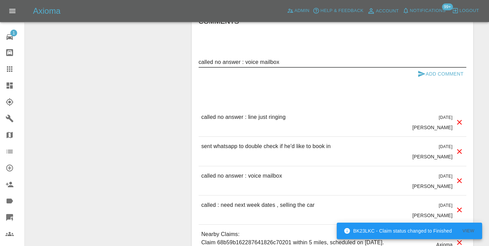
type textarea "called no answer : voice mailbox"
click at [417, 70] on icon "submit" at bounding box center [421, 74] width 8 height 8
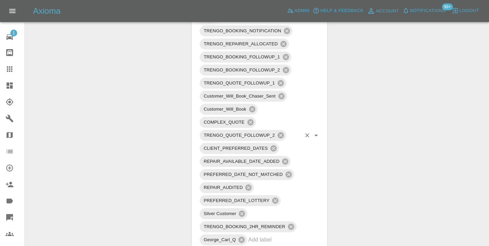
scroll to position [426, 0]
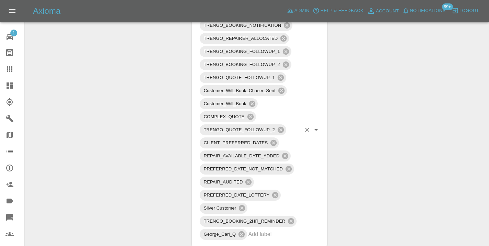
click at [263, 231] on input "text" at bounding box center [274, 234] width 53 height 11
type input "no_res"
click at [271, 241] on li "BOOKING_NOT_PAID_NO_RESPONSE" at bounding box center [260, 243] width 122 height 12
drag, startPoint x: 148, startPoint y: 128, endPoint x: 151, endPoint y: 124, distance: 4.5
click at [148, 128] on div "Change Repairer Modify Claim Modify Quote Rollback Submit Payment Archive" at bounding box center [105, 128] width 151 height 961
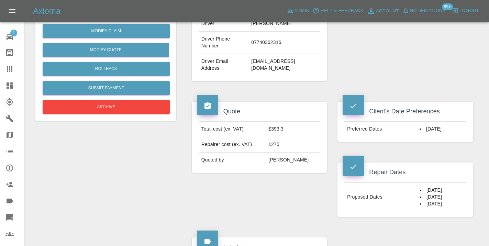
scroll to position [182, 0]
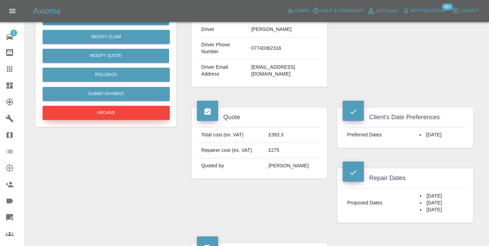
click at [105, 116] on button "Archive" at bounding box center [106, 113] width 127 height 14
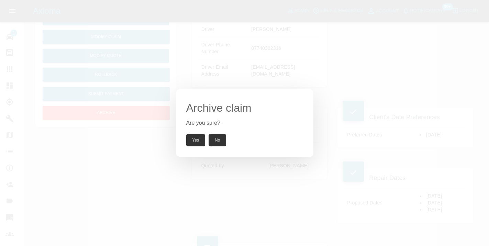
click at [197, 141] on button "Yes" at bounding box center [195, 140] width 19 height 12
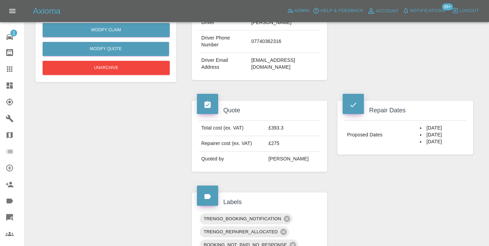
click at [12, 68] on icon at bounding box center [9, 68] width 5 height 5
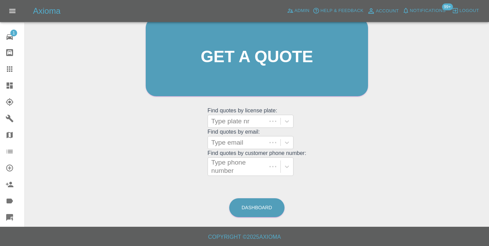
scroll to position [75, 0]
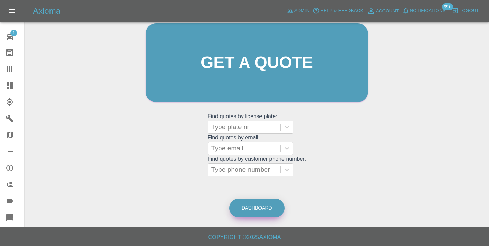
click at [255, 208] on link "Dashboard" at bounding box center [256, 208] width 55 height 19
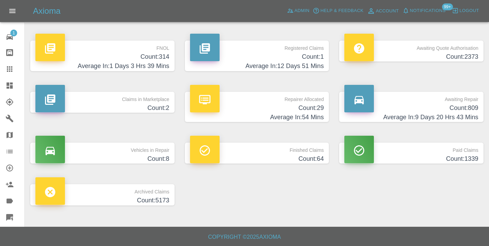
click at [453, 101] on p "Awaiting Repair" at bounding box center [411, 98] width 134 height 12
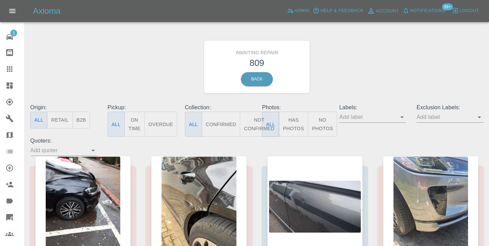
click at [253, 128] on button "Not Confirmed" at bounding box center [259, 124] width 38 height 25
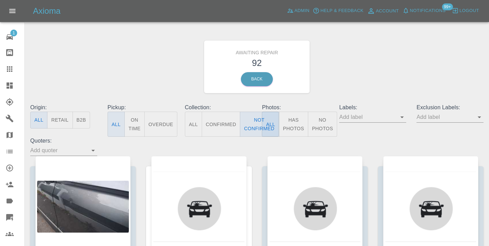
click at [381, 61] on div "Awaiting Repair 92 Back" at bounding box center [257, 66] width 464 height 73
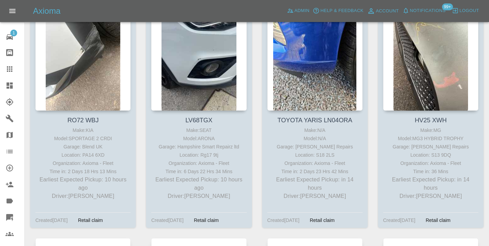
scroll to position [393, 0]
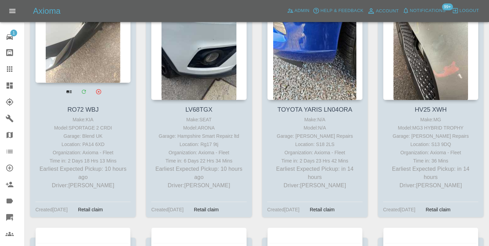
click at [81, 83] on div at bounding box center [82, 32] width 95 height 100
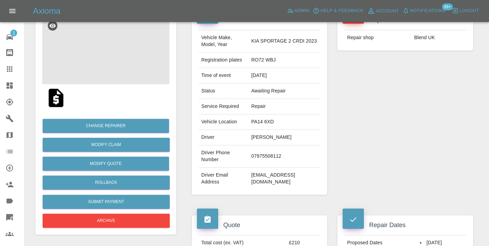
scroll to position [77, 0]
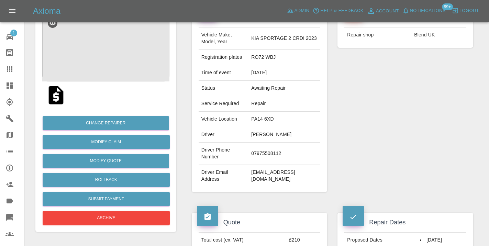
click at [248, 165] on td "07975508112" at bounding box center [284, 154] width 72 height 22
copy td "07975508112"
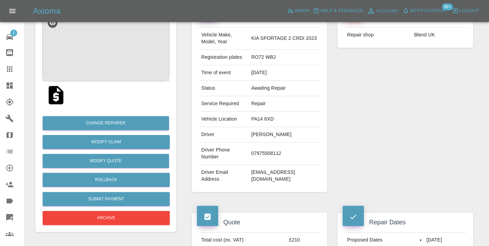
click at [403, 162] on div "Repairer Repair shop Blend UK" at bounding box center [405, 99] width 146 height 205
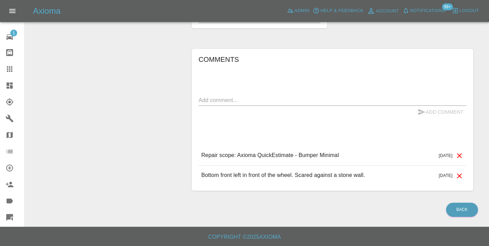
scroll to position [518, 0]
click at [213, 101] on textarea at bounding box center [333, 100] width 268 height 8
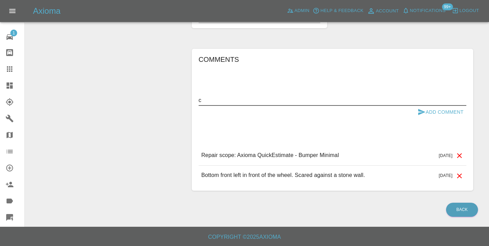
scroll to position [518, 0]
type textarea "called : she says she was just getting a quote . not really going ahead with it"
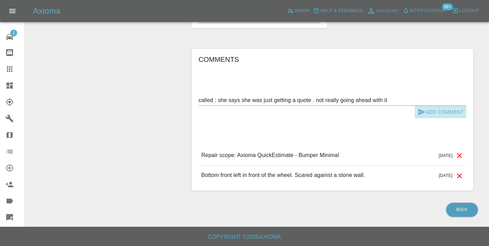
click at [442, 114] on button "Add Comment" at bounding box center [441, 112] width 52 height 13
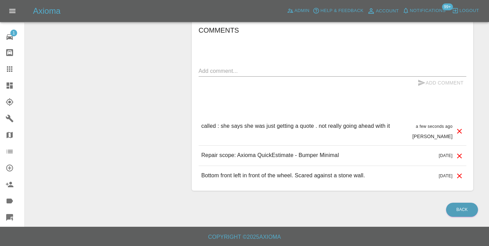
click at [15, 71] on div at bounding box center [14, 69] width 19 height 8
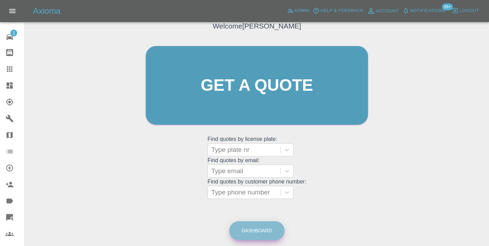
click at [258, 233] on link "Dashboard" at bounding box center [256, 230] width 55 height 19
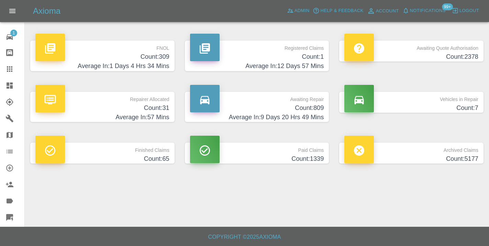
click at [317, 109] on h4 "Count: 809" at bounding box center [257, 107] width 134 height 9
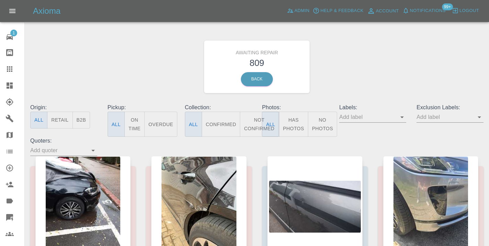
click at [244, 121] on button "Not Confirmed" at bounding box center [259, 124] width 38 height 25
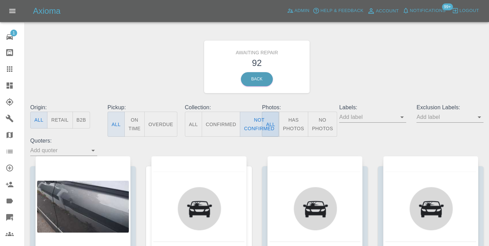
click at [375, 51] on div "Awaiting Repair 92 Back" at bounding box center [257, 66] width 464 height 73
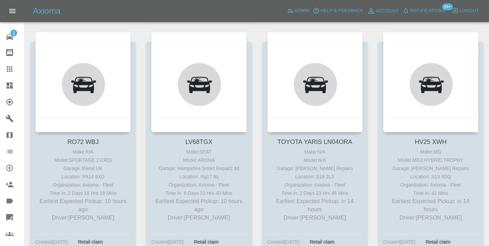
scroll to position [366, 0]
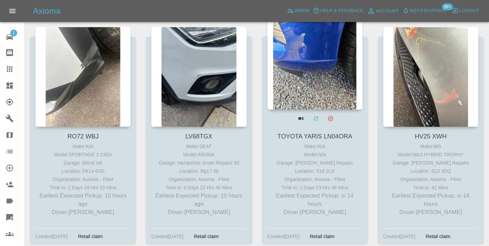
click at [319, 78] on div at bounding box center [314, 59] width 95 height 100
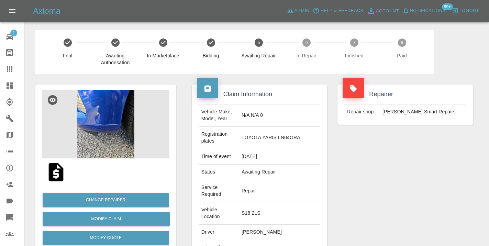
copy td "07738420108"
click at [411, 207] on div "Repairer Repair shop Rickys Smart Repairs" at bounding box center [405, 194] width 146 height 240
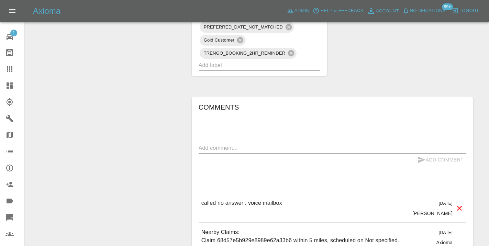
scroll to position [632, 0]
click at [207, 143] on textarea at bounding box center [333, 147] width 268 height 8
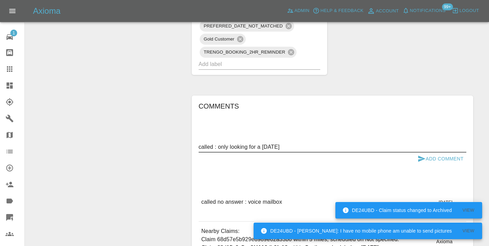
type textarea "called : only looking for a Saturday"
click at [425, 155] on icon "submit" at bounding box center [421, 159] width 8 height 8
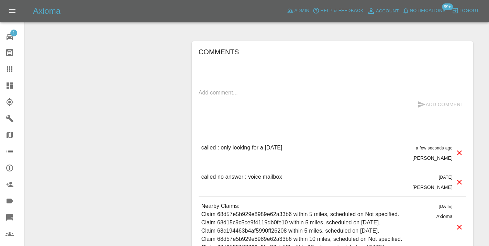
scroll to position [691, 0]
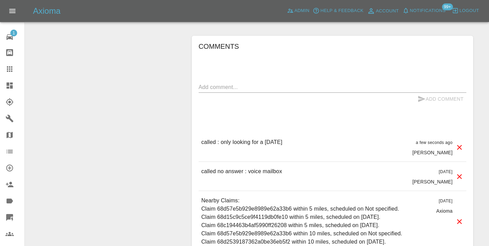
click at [11, 71] on icon at bounding box center [9, 68] width 5 height 5
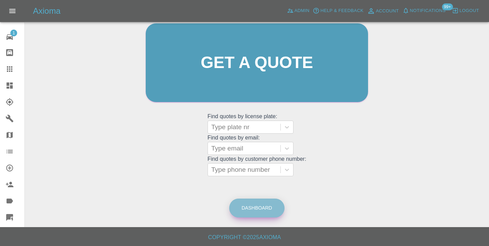
click at [261, 210] on link "Dashboard" at bounding box center [256, 208] width 55 height 19
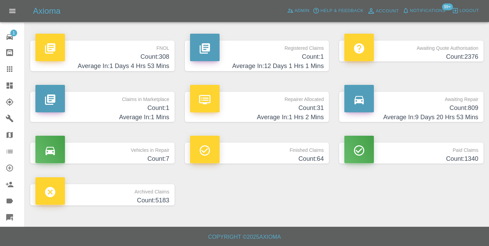
click at [461, 108] on h4 "Count: 809" at bounding box center [411, 107] width 134 height 9
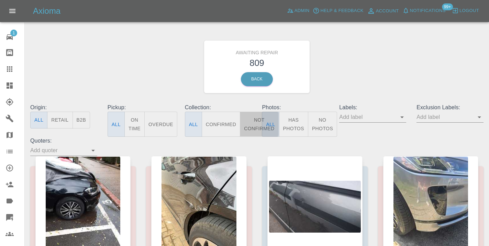
click at [259, 123] on button "Not Confirmed" at bounding box center [259, 124] width 38 height 25
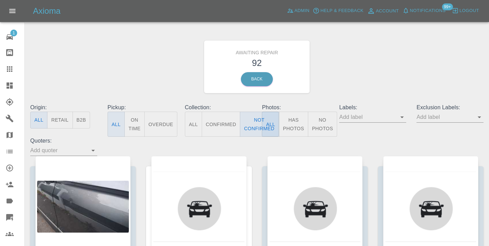
click at [388, 70] on div "Awaiting Repair 92 Back" at bounding box center [257, 66] width 464 height 73
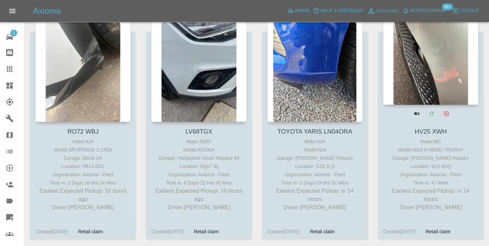
scroll to position [367, 0]
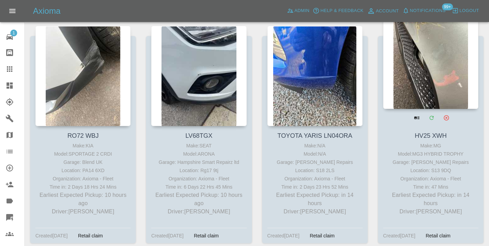
click at [439, 102] on div at bounding box center [430, 59] width 95 height 100
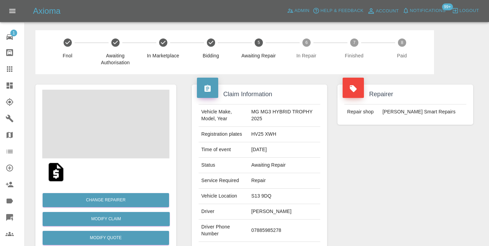
click at [270, 222] on td "07885985278" at bounding box center [284, 231] width 72 height 22
copy td "07885985278"
click at [477, 163] on div "Repairer Repair shop Rickys Smart Repairs" at bounding box center [405, 176] width 146 height 205
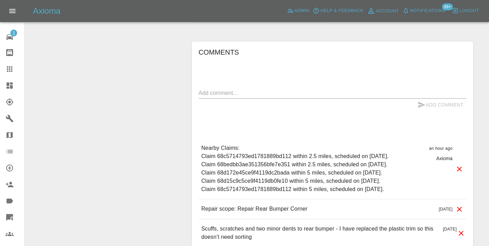
scroll to position [525, 0]
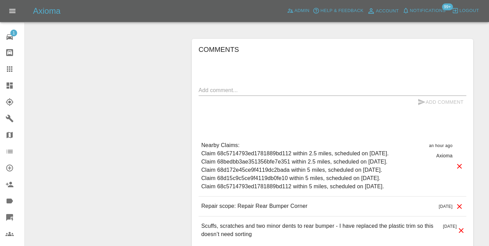
click at [211, 85] on div "x" at bounding box center [333, 90] width 268 height 11
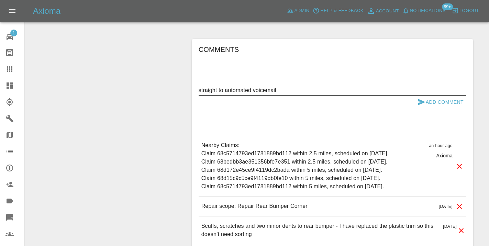
type textarea "straight to automated voicemail"
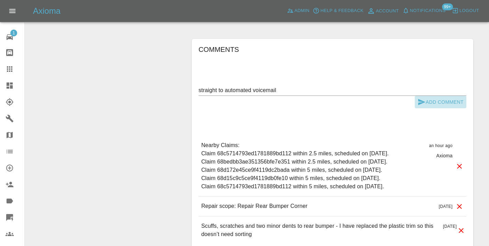
click at [421, 98] on icon "submit" at bounding box center [421, 102] width 8 height 8
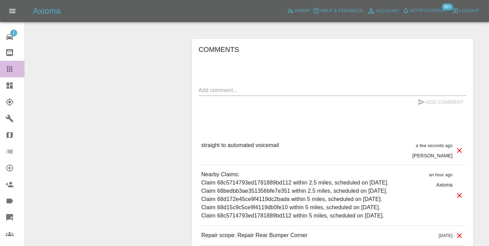
click at [15, 70] on div at bounding box center [14, 69] width 19 height 8
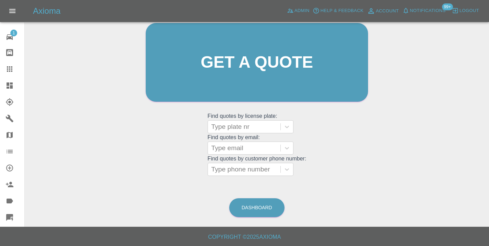
scroll to position [75, 0]
click at [230, 166] on div at bounding box center [244, 170] width 66 height 10
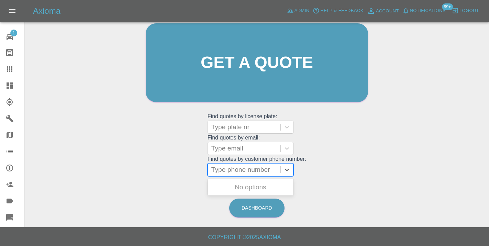
paste input "07984168187"
type input "07984168187"
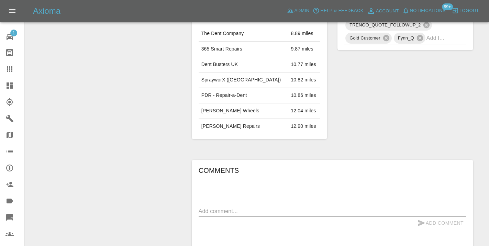
scroll to position [440, 0]
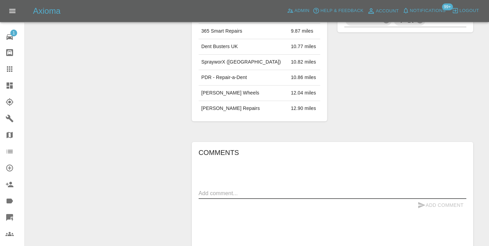
click at [223, 189] on textarea at bounding box center [333, 193] width 268 height 8
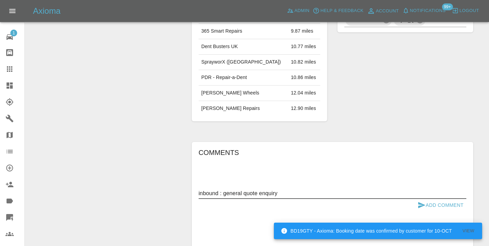
type textarea "inbound : general quote enquiry"
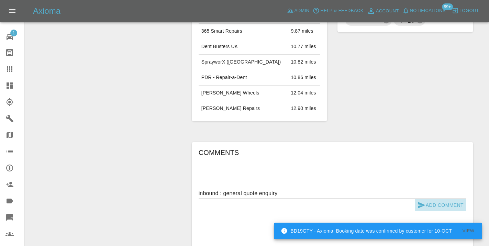
click at [422, 201] on icon "submit" at bounding box center [421, 205] width 8 height 8
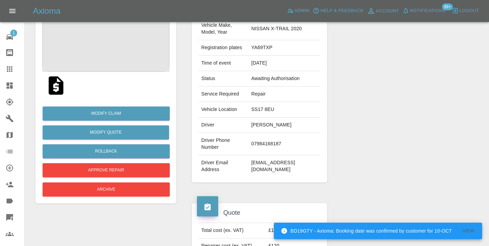
scroll to position [86, 0]
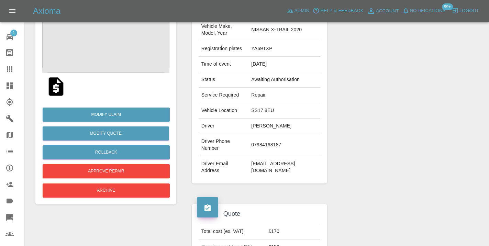
click at [12, 70] on icon at bounding box center [9, 69] width 8 height 8
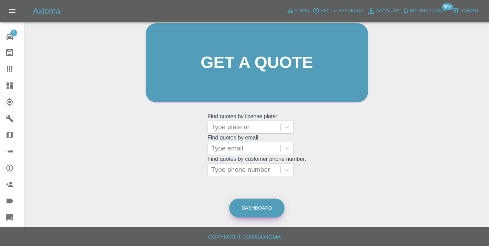
click at [259, 213] on link "Dashboard" at bounding box center [256, 208] width 55 height 19
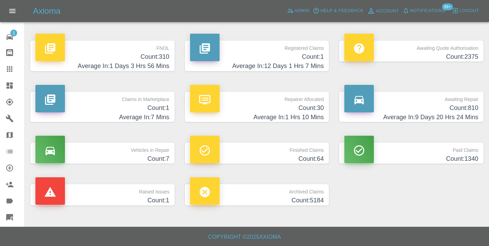
click at [472, 113] on h4 "Average In: 9 Days 20 Hrs 24 Mins" at bounding box center [411, 117] width 134 height 9
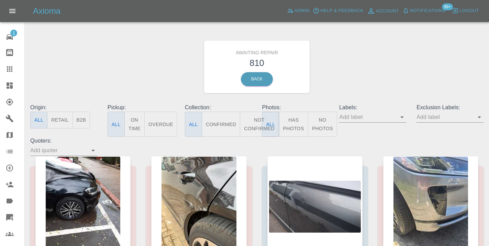
click at [253, 126] on button "Not Confirmed" at bounding box center [259, 124] width 38 height 25
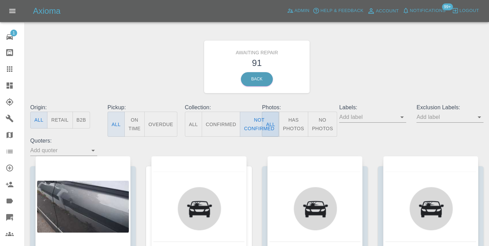
click at [434, 71] on div "Awaiting Repair 91 Back" at bounding box center [257, 66] width 464 height 73
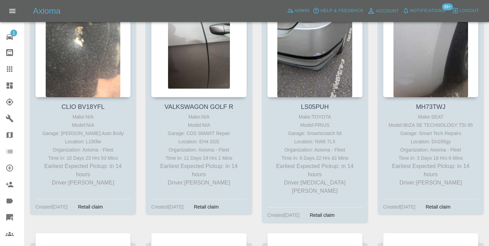
scroll to position [628, 0]
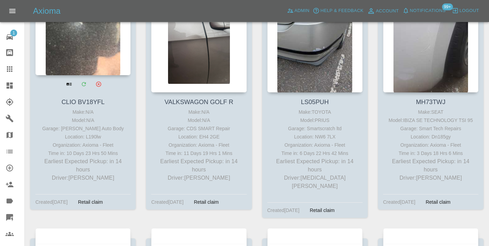
click at [85, 65] on div at bounding box center [82, 25] width 95 height 100
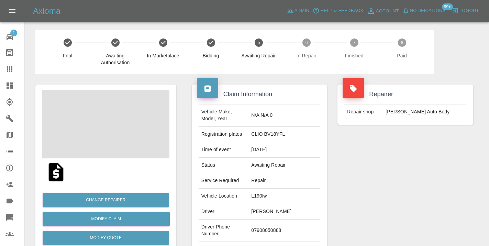
click at [265, 230] on td "07908050888" at bounding box center [284, 231] width 72 height 22
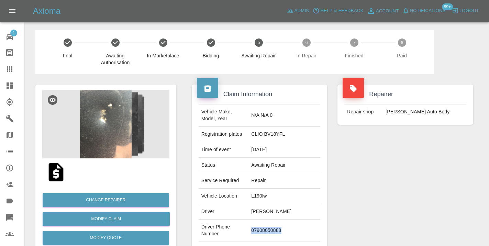
copy td "07908050888"
click at [408, 163] on div "Repairer Repair shop Mike Murray Auto Body" at bounding box center [405, 176] width 146 height 205
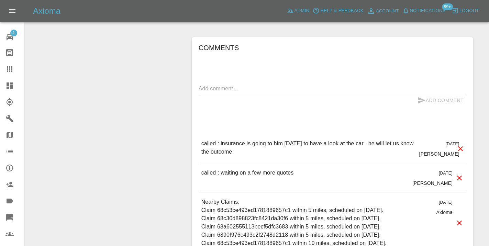
scroll to position [641, 0]
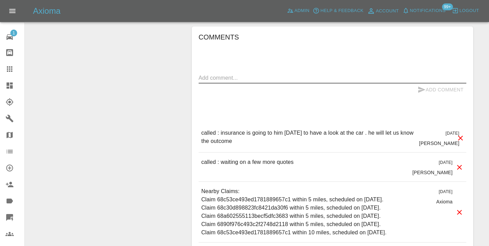
click at [209, 79] on textarea at bounding box center [333, 78] width 268 height 8
type textarea "called : customer canceled . insurance taking care of it"
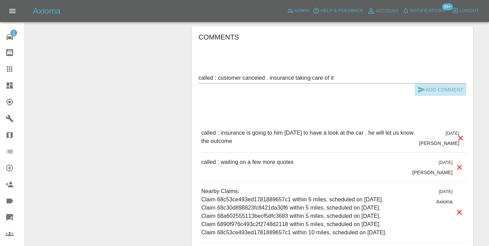
click at [423, 87] on icon "submit" at bounding box center [421, 90] width 8 height 8
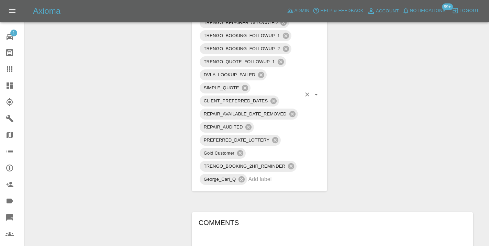
scroll to position [453, 0]
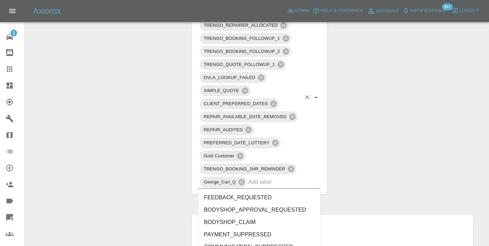
click at [259, 182] on input "text" at bounding box center [274, 182] width 53 height 11
type input "cust"
click at [259, 211] on li "CUSTOMER_CANCELLED" at bounding box center [260, 210] width 122 height 12
type input "alt"
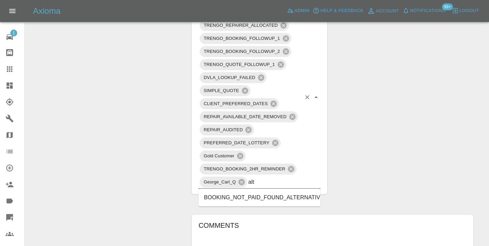
click at [262, 198] on li "BOOKING_NOT_PAID_FOUND_ALTERNATIVE" at bounding box center [260, 197] width 122 height 12
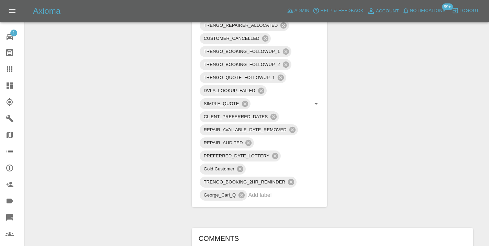
click at [149, 84] on div "Change Repairer Modify Claim Modify Quote Rollback Submit Payment Archive" at bounding box center [105, 74] width 151 height 907
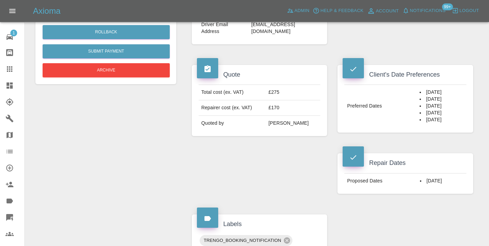
scroll to position [214, 0]
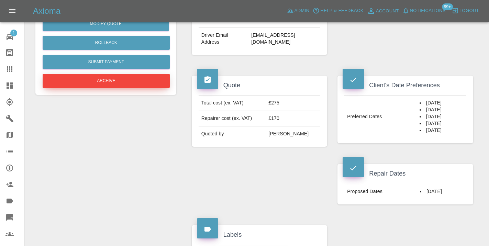
click at [108, 84] on button "Archive" at bounding box center [106, 81] width 127 height 14
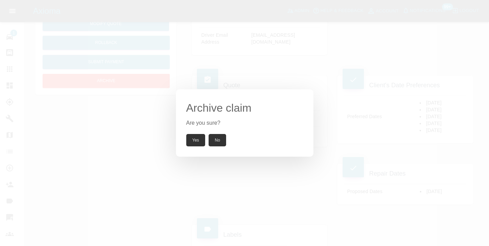
click at [195, 138] on button "Yes" at bounding box center [195, 140] width 19 height 12
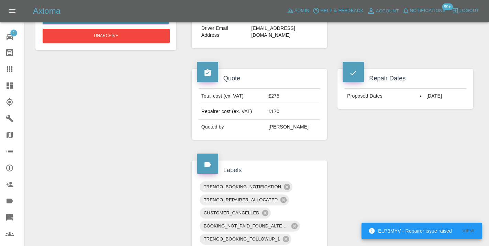
click at [10, 71] on icon at bounding box center [9, 68] width 5 height 5
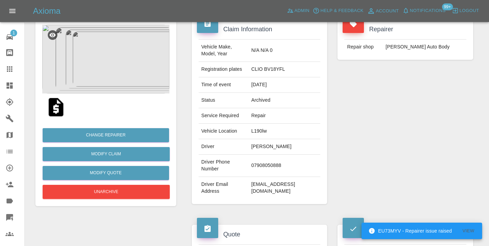
scroll to position [53, 0]
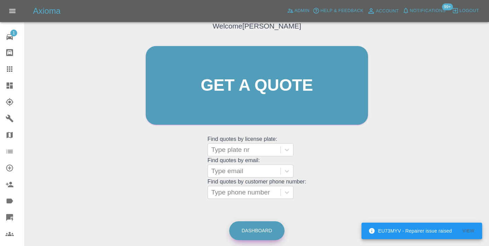
click at [262, 233] on link "Dashboard" at bounding box center [256, 230] width 55 height 19
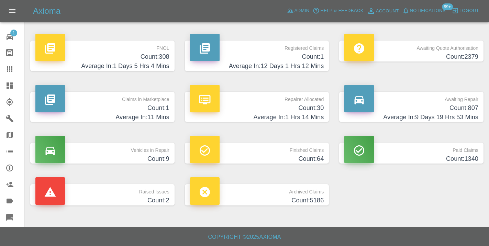
click at [460, 116] on h4 "Average In: 9 Days 19 Hrs 53 Mins" at bounding box center [411, 117] width 134 height 9
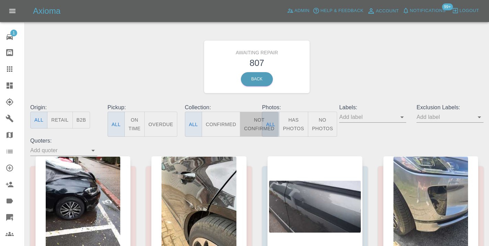
click at [255, 122] on button "Not Confirmed" at bounding box center [259, 124] width 38 height 25
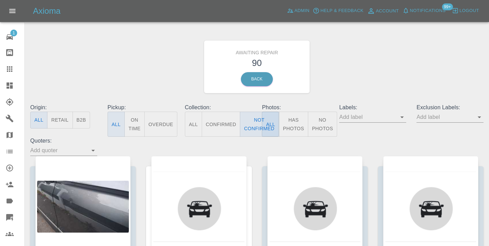
click at [415, 50] on div "Awaiting Repair 90 Back" at bounding box center [257, 66] width 464 height 73
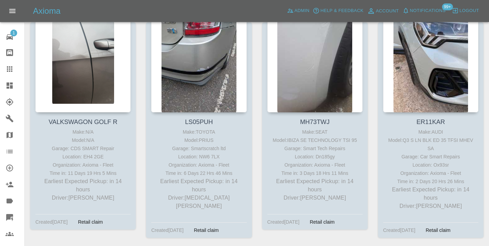
scroll to position [614, 0]
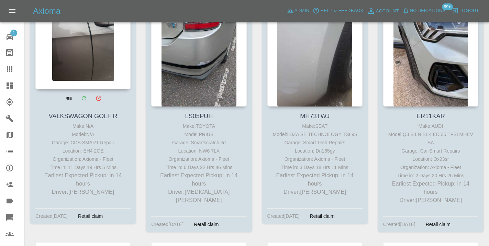
click at [85, 54] on div at bounding box center [82, 39] width 95 height 100
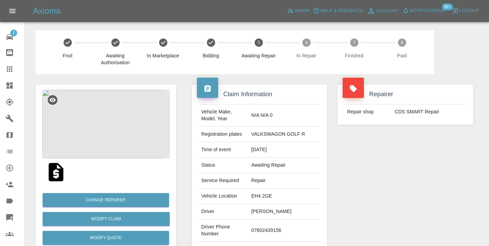
click at [265, 226] on td "07802439156" at bounding box center [284, 231] width 72 height 22
copy td "07802439156"
click at [406, 167] on div "Repairer Repair shop CDS SMART Repair" at bounding box center [405, 176] width 146 height 205
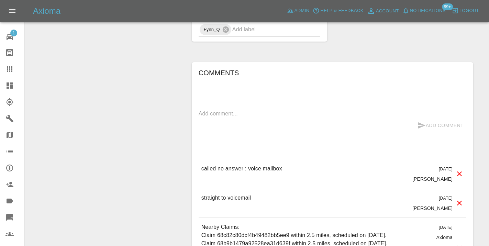
scroll to position [576, 0]
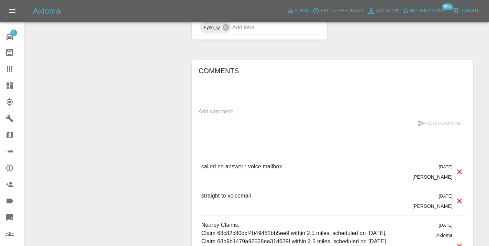
click at [208, 108] on textarea at bounding box center [333, 112] width 268 height 8
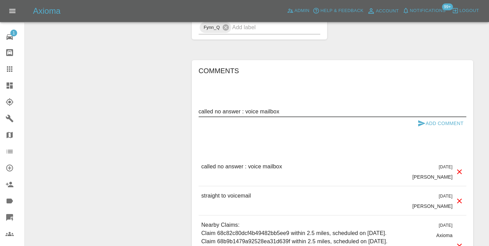
type textarea "called no answer : voice mailbox"
click at [426, 117] on button "Add Comment" at bounding box center [441, 123] width 52 height 13
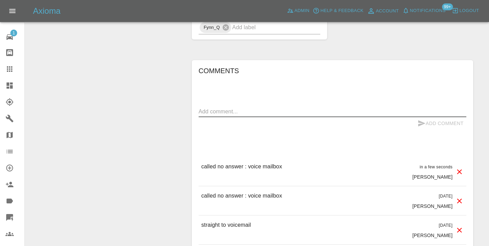
click at [220, 108] on textarea at bounding box center [333, 112] width 268 height 8
type textarea "trying to ping on WhatsApp"
click at [422, 120] on icon "submit" at bounding box center [421, 123] width 7 height 6
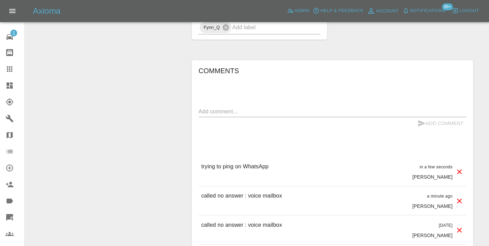
click at [7, 70] on icon at bounding box center [9, 69] width 8 height 8
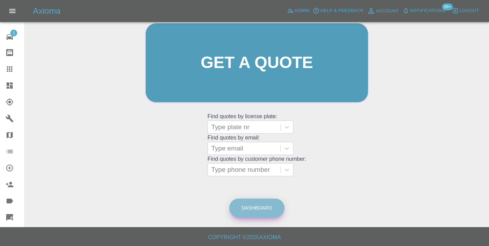
click at [269, 205] on link "Dashboard" at bounding box center [256, 208] width 55 height 19
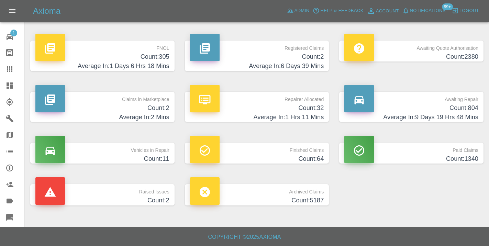
click at [455, 108] on h4 "Count: 804" at bounding box center [411, 107] width 134 height 9
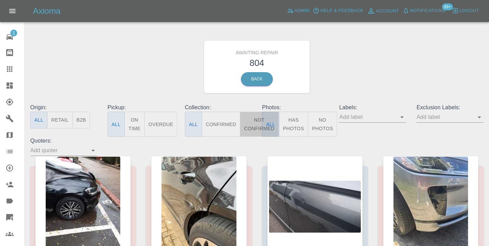
click at [253, 127] on button "Not Confirmed" at bounding box center [259, 124] width 38 height 25
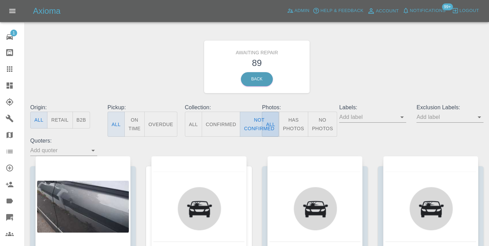
type button "false"
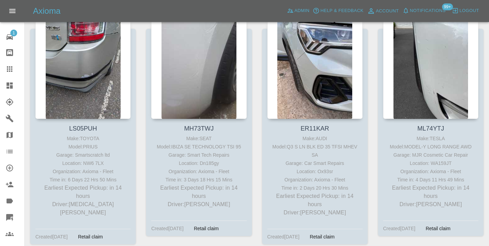
scroll to position [597, 0]
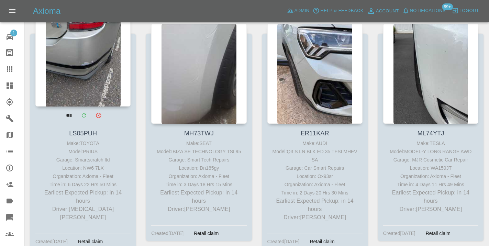
click at [70, 96] on div at bounding box center [82, 56] width 95 height 100
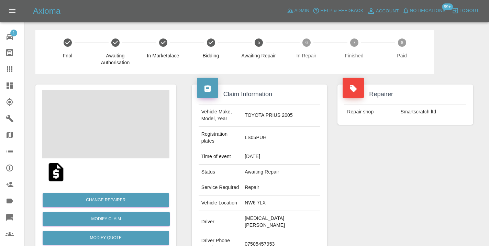
click at [279, 233] on td "07505457953" at bounding box center [281, 244] width 78 height 22
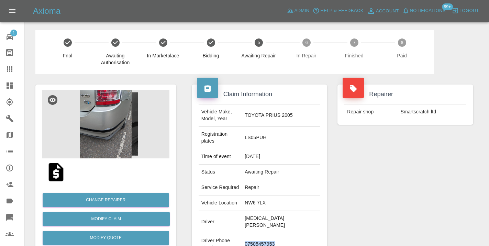
copy td "07505457953"
click at [382, 187] on div "Repairer Repair shop Smartscratch ltd" at bounding box center [405, 187] width 146 height 226
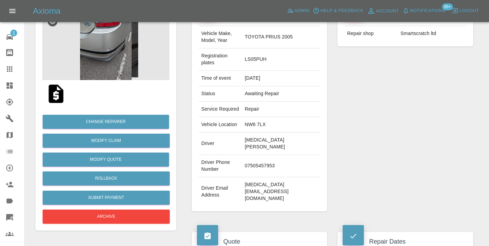
scroll to position [73, 0]
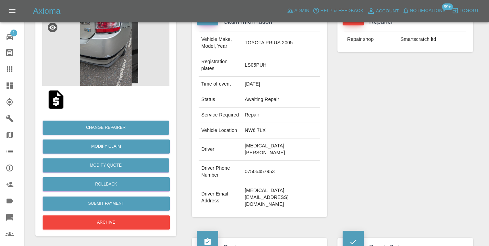
click at [283, 161] on td "07505457953" at bounding box center [281, 172] width 78 height 22
copy td "07505457953"
click at [406, 130] on div "Repairer Repair shop Smartscratch ltd" at bounding box center [405, 115] width 146 height 226
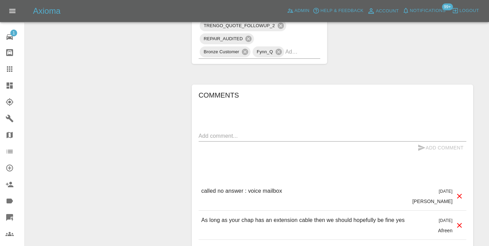
scroll to position [521, 0]
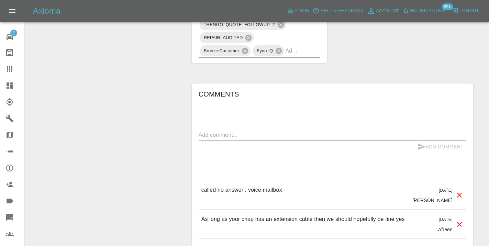
click at [252, 186] on p "called no answer : voice mailbox" at bounding box center [241, 190] width 81 height 8
copy p "called no answer : voice mailbox"
click at [230, 131] on textarea at bounding box center [333, 135] width 268 height 8
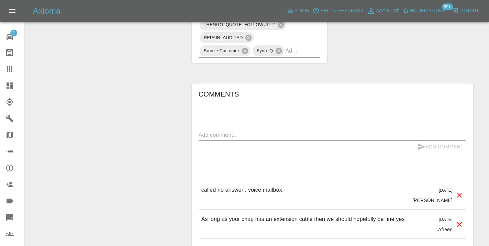
paste textarea "called no answer : voice mailbox"
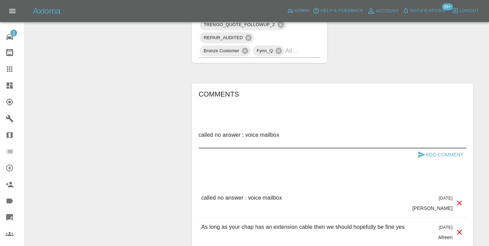
type textarea "called no answer : voice mailbox"
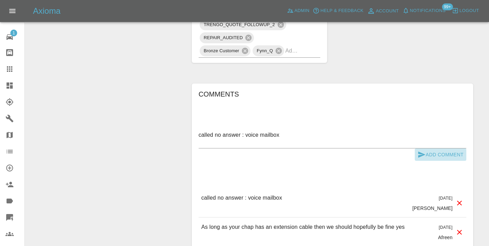
click at [419, 152] on icon "submit" at bounding box center [421, 155] width 7 height 6
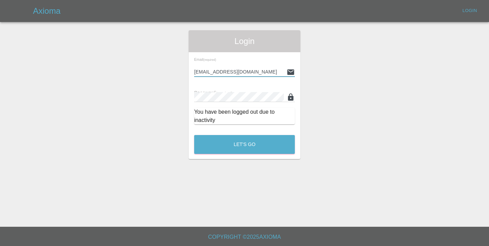
type input "Castrokhonqwana@gmail.com"
click at [244, 144] on button "Let's Go" at bounding box center [244, 144] width 101 height 19
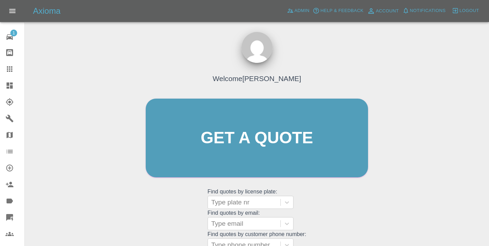
click at [325, 191] on div "Welcome Castro Get a quote Get a quote Find quotes by license plate: Type plate…" at bounding box center [256, 151] width 237 height 208
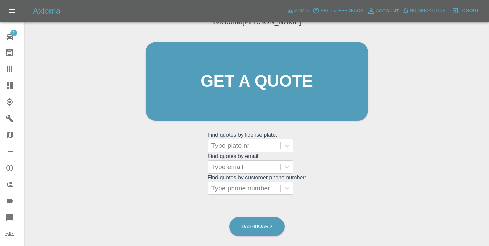
scroll to position [77, 0]
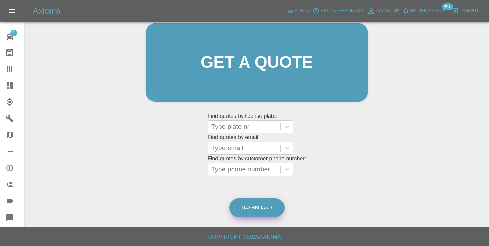
click at [238, 203] on link "Dashboard" at bounding box center [256, 207] width 55 height 19
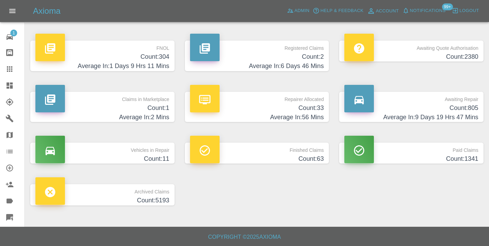
click at [458, 104] on h4 "Count: 805" at bounding box center [411, 107] width 134 height 9
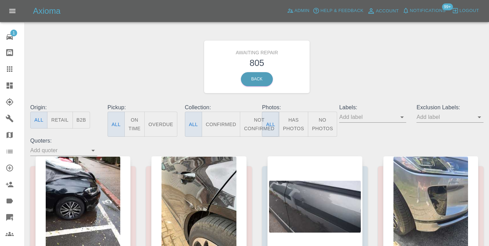
click at [252, 127] on button "Not Confirmed" at bounding box center [259, 124] width 38 height 25
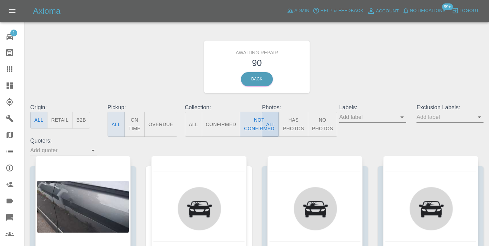
click at [414, 43] on div "Awaiting Repair 90 Back" at bounding box center [257, 66] width 464 height 73
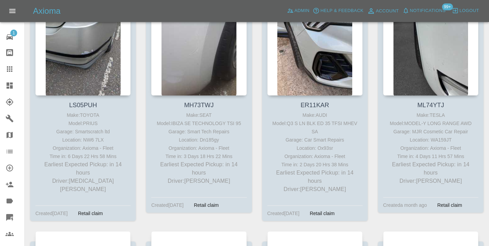
scroll to position [643, 0]
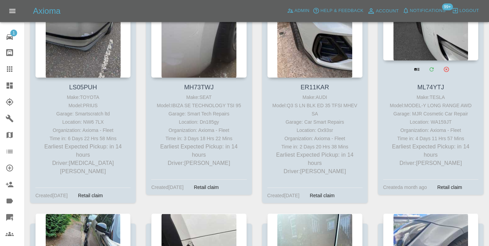
click at [424, 57] on div at bounding box center [430, 10] width 95 height 100
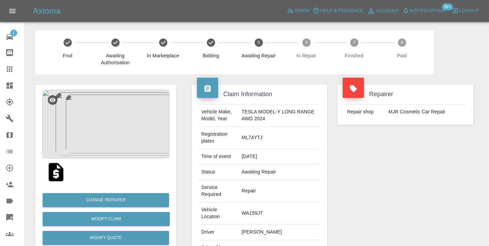
copy td "07747008460"
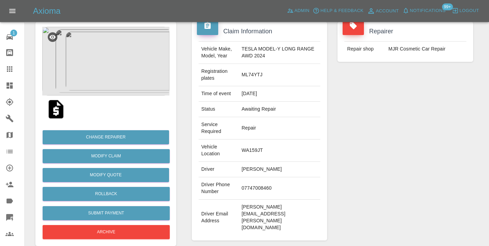
click at [440, 189] on div "Repairer Repair shop MJR Cosmetic Car Repair" at bounding box center [405, 131] width 146 height 240
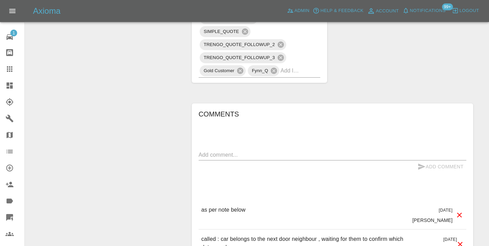
scroll to position [546, 0]
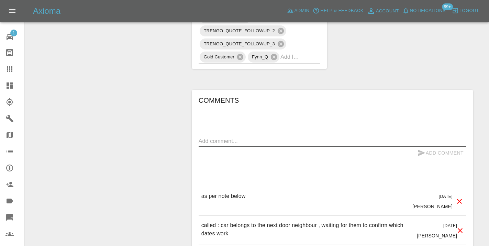
click at [205, 137] on textarea at bounding box center [333, 141] width 268 height 8
type textarea "called no answer : voice message left"
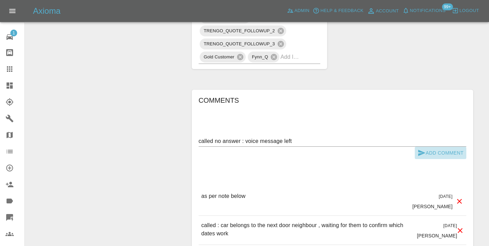
click at [427, 147] on button "Add Comment" at bounding box center [441, 153] width 52 height 13
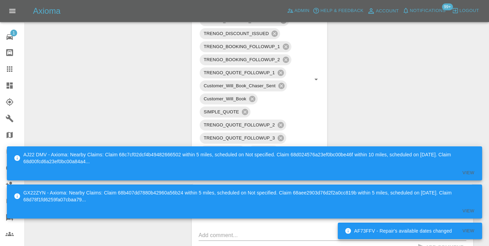
scroll to position [449, 0]
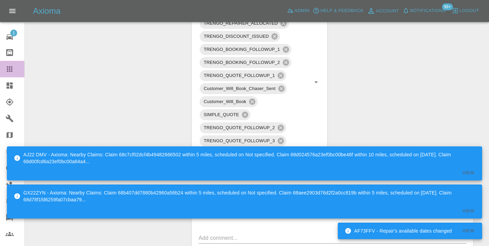
click at [12, 73] on icon at bounding box center [9, 69] width 8 height 8
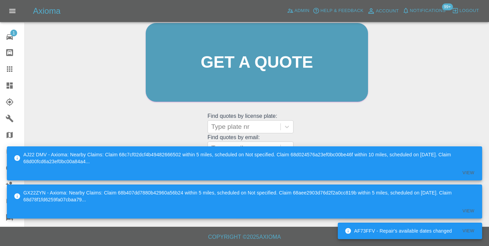
scroll to position [53, 0]
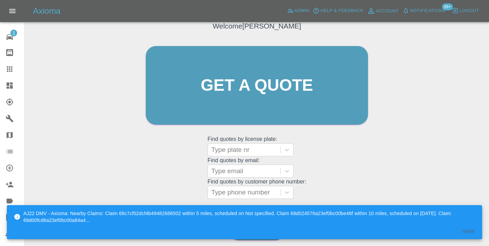
click at [323, 166] on div "Welcome Castro Get a quote Get a quote Find quotes by license plate: Type plate…" at bounding box center [256, 99] width 237 height 208
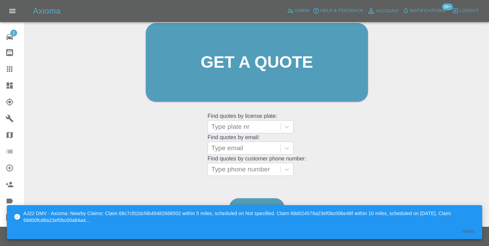
scroll to position [75, 0]
click at [254, 208] on div "AJ22 DMV - Axioma: Nearby Claims: Claim 68c7cf02dcf4b49482666502 within 5 miles…" at bounding box center [245, 216] width 463 height 19
click at [254, 199] on link "Dashboard" at bounding box center [256, 208] width 55 height 19
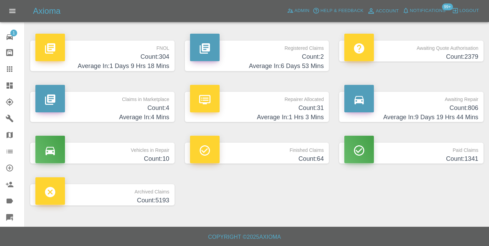
click at [463, 104] on h4 "Count: 806" at bounding box center [411, 107] width 134 height 9
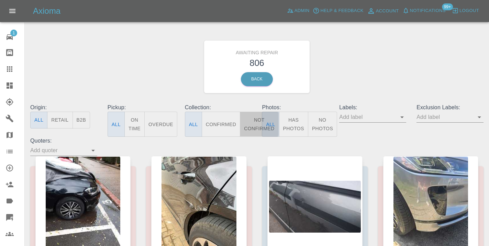
click at [254, 130] on button "Not Confirmed" at bounding box center [259, 124] width 38 height 25
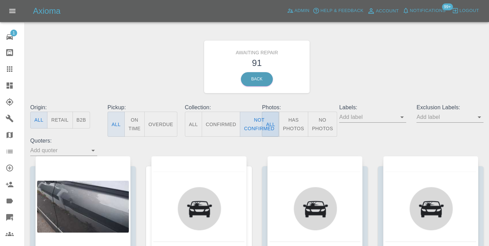
click at [346, 81] on div "Awaiting Repair 91 Back" at bounding box center [257, 66] width 464 height 73
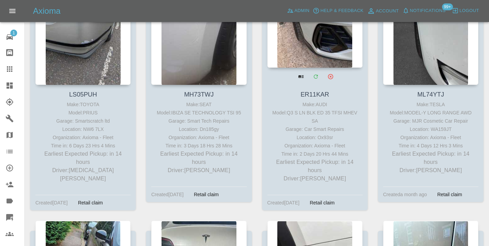
scroll to position [635, 0]
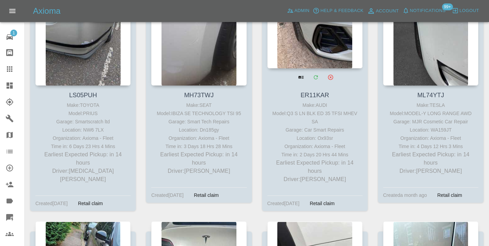
click at [317, 61] on div at bounding box center [314, 18] width 95 height 100
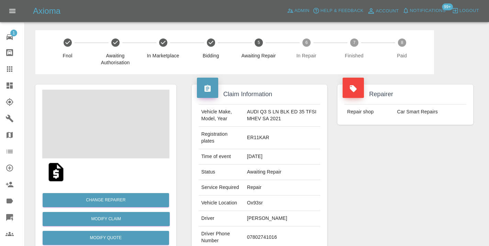
click at [258, 235] on td "07802741016" at bounding box center [282, 237] width 76 height 22
copy td "07802741016"
click at [420, 194] on div "Repairer Repair shop Car Smart Repairs" at bounding box center [405, 180] width 146 height 212
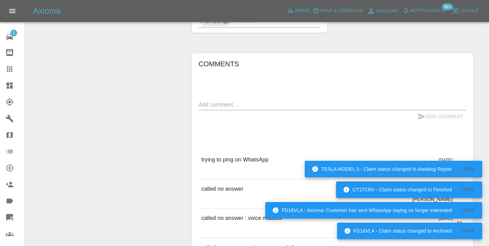
scroll to position [628, 0]
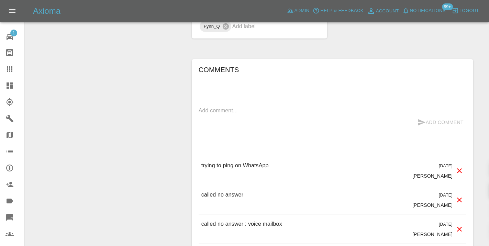
click at [234, 112] on textarea at bounding box center [333, 111] width 268 height 8
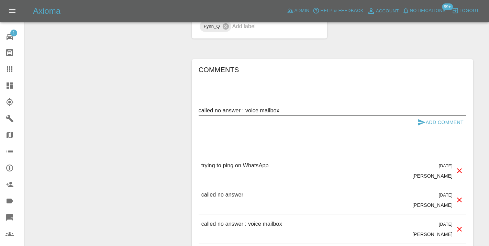
type textarea "called no answer : voice mailbox"
click at [435, 123] on button "Add Comment" at bounding box center [441, 122] width 52 height 13
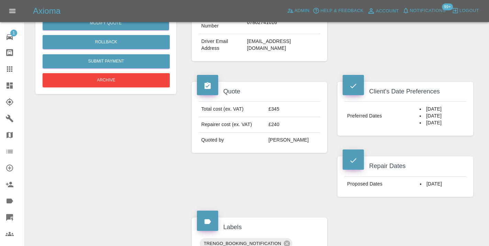
scroll to position [216, 0]
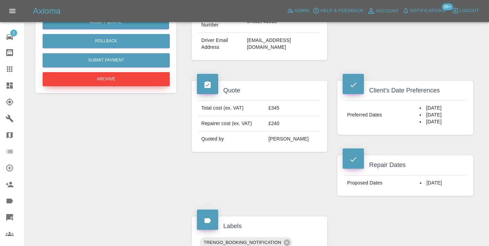
click at [118, 77] on button "Archive" at bounding box center [106, 79] width 127 height 14
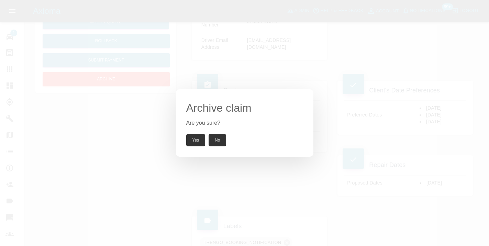
click at [200, 142] on button "Yes" at bounding box center [195, 140] width 19 height 12
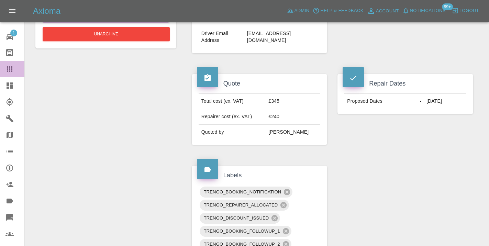
click at [11, 67] on icon at bounding box center [9, 68] width 5 height 5
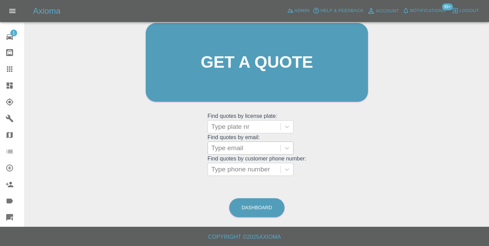
scroll to position [75, 0]
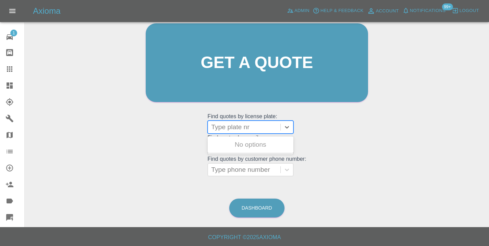
click at [240, 123] on div at bounding box center [244, 127] width 66 height 10
type input "yp18"
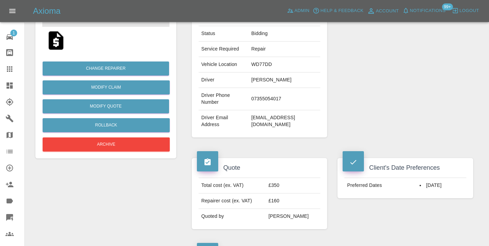
scroll to position [131, 0]
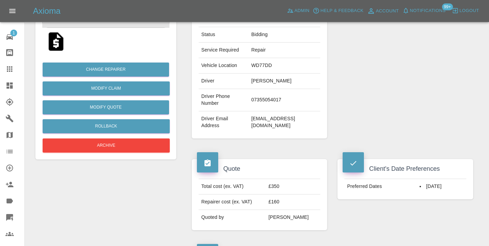
click at [409, 86] on div "Repairer Repair shop XT Auto Care Centre" at bounding box center [405, 46] width 146 height 205
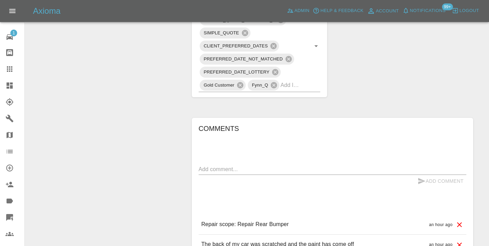
scroll to position [419, 0]
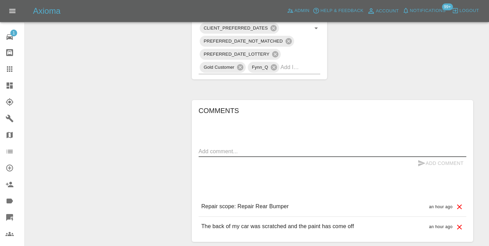
click at [215, 147] on textarea at bounding box center [333, 151] width 268 height 8
type textarea "inbound : general quote enquiry"
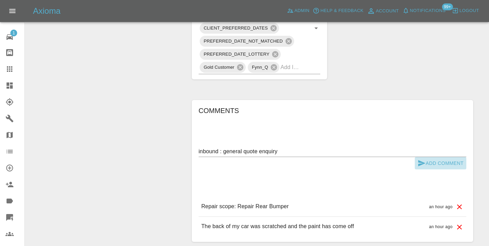
click at [419, 159] on icon "submit" at bounding box center [421, 163] width 8 height 8
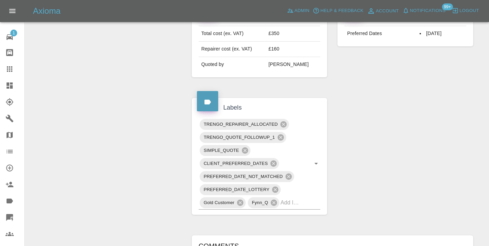
scroll to position [278, 0]
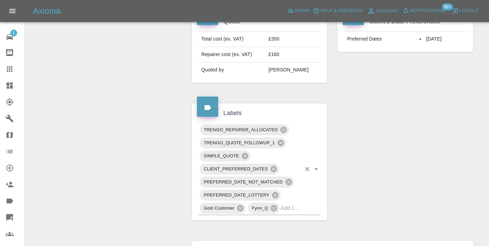
click at [291, 203] on input "text" at bounding box center [290, 208] width 21 height 11
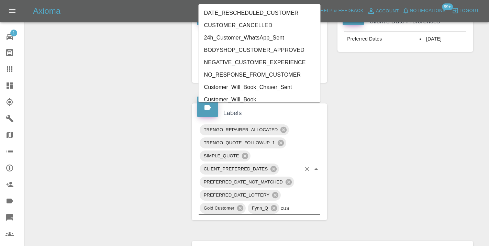
type input "cust"
click at [278, 95] on li "Customer_Will_Book" at bounding box center [260, 99] width 122 height 12
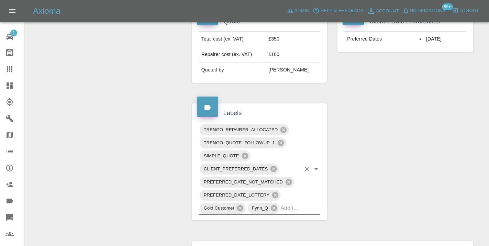
click at [86, 77] on div "Change Repairer Modify Claim Modify Quote Rollback Archive" at bounding box center [105, 109] width 151 height 626
click at [11, 67] on icon at bounding box center [9, 68] width 5 height 5
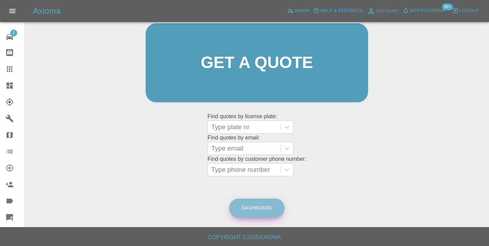
click at [268, 214] on link "Dashboard" at bounding box center [256, 208] width 55 height 19
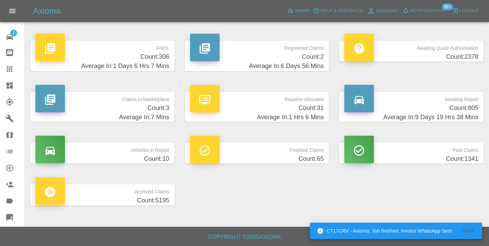
click at [453, 109] on h4 "Count: 805" at bounding box center [411, 107] width 134 height 9
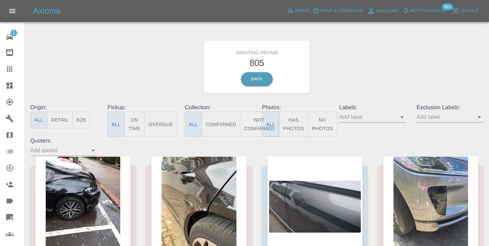
click at [256, 122] on button "Not Confirmed" at bounding box center [259, 124] width 38 height 25
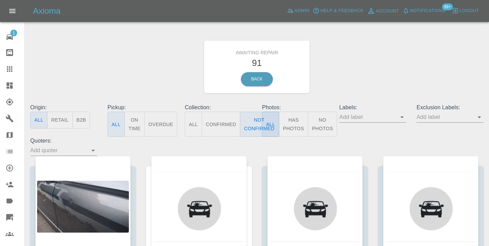
click at [402, 71] on div "Awaiting Repair 91 Back" at bounding box center [257, 66] width 464 height 73
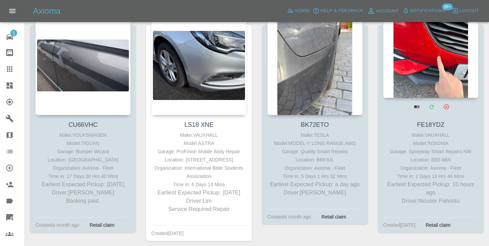
scroll to position [136, 0]
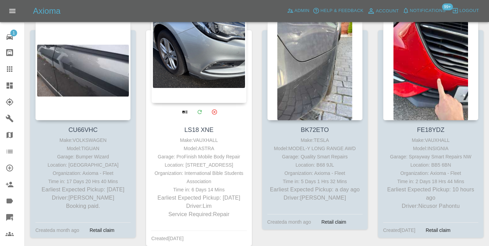
click at [221, 67] on div at bounding box center [198, 53] width 95 height 100
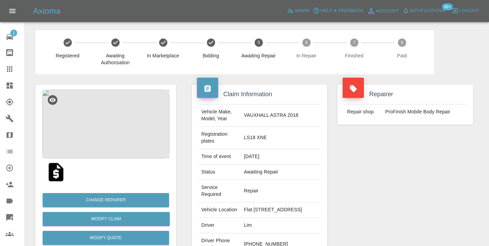
click at [301, 237] on td "[PHONE_NUMBER]" at bounding box center [280, 244] width 79 height 22
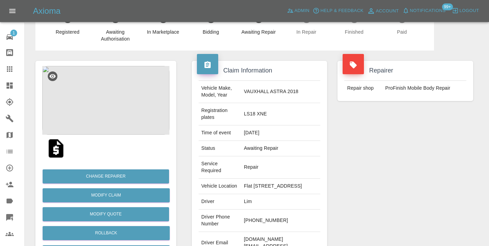
scroll to position [27, 0]
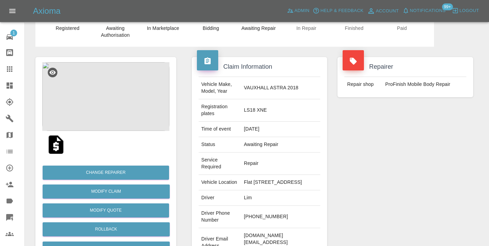
drag, startPoint x: 289, startPoint y: 218, endPoint x: 258, endPoint y: 215, distance: 31.7
click at [258, 215] on td "[PHONE_NUMBER]" at bounding box center [280, 217] width 79 height 22
copy td "7721 750311"
click at [376, 172] on div "Repairer Repair shop ProFinish Mobile Body Repair" at bounding box center [405, 160] width 146 height 226
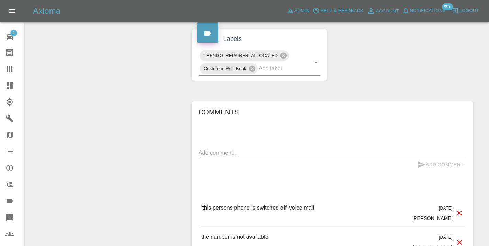
scroll to position [407, 0]
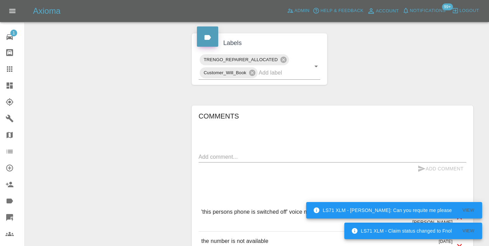
click at [214, 153] on textarea at bounding box center [333, 157] width 268 height 8
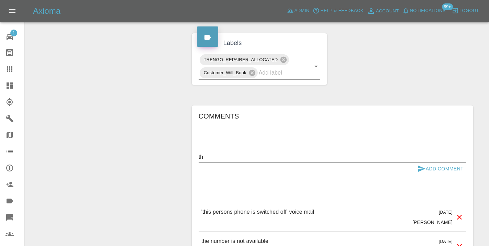
type textarea "t"
type textarea "cannot reach the number"
click at [424, 166] on icon "submit" at bounding box center [421, 169] width 7 height 6
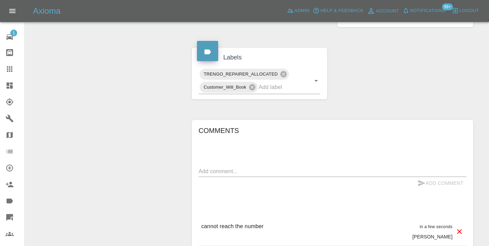
scroll to position [403, 0]
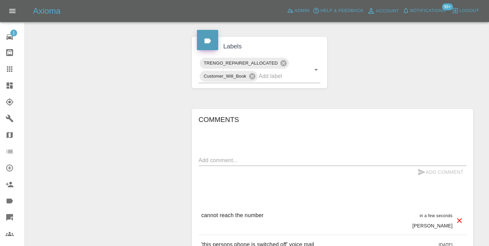
click at [11, 69] on icon at bounding box center [9, 68] width 5 height 5
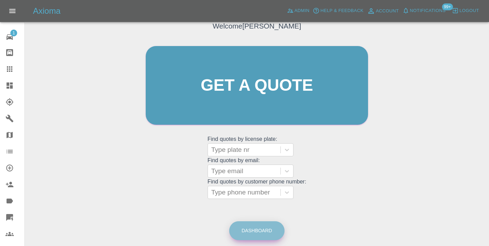
click at [259, 229] on link "Dashboard" at bounding box center [256, 230] width 55 height 19
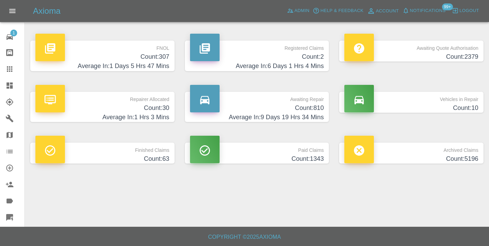
click at [314, 102] on p "Awaiting Repair" at bounding box center [257, 98] width 134 height 12
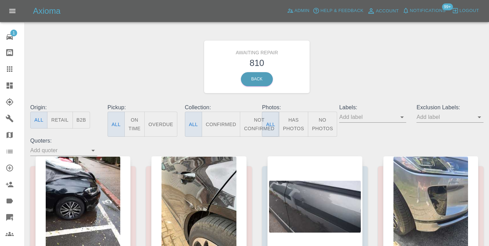
click at [255, 121] on button "Not Confirmed" at bounding box center [259, 124] width 38 height 25
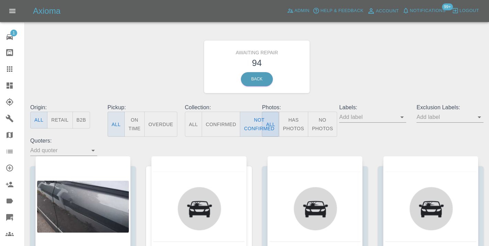
click at [352, 82] on div "Awaiting Repair 94 Back" at bounding box center [257, 66] width 464 height 73
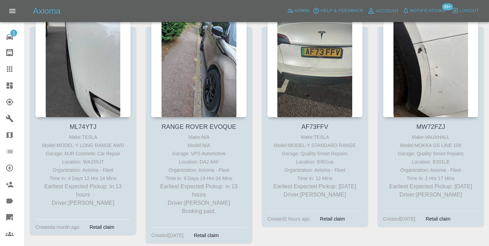
scroll to position [840, 0]
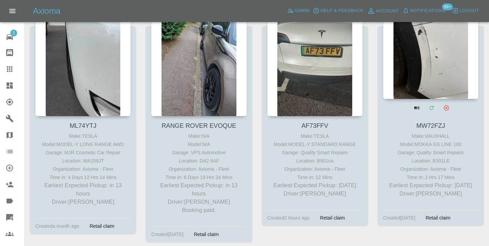
click at [435, 70] on div at bounding box center [430, 49] width 95 height 100
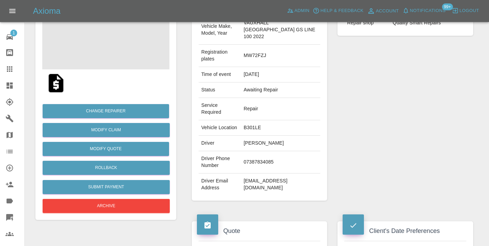
scroll to position [90, 0]
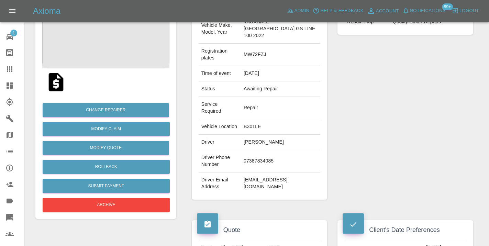
click at [257, 162] on td "07387834085" at bounding box center [280, 161] width 79 height 22
copy td "07387834085"
click at [435, 150] on div "Repairer Repair shop Quality Smart Repairs" at bounding box center [405, 97] width 146 height 226
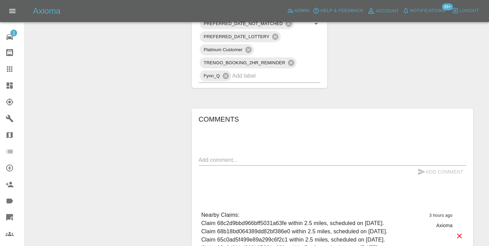
scroll to position [544, 0]
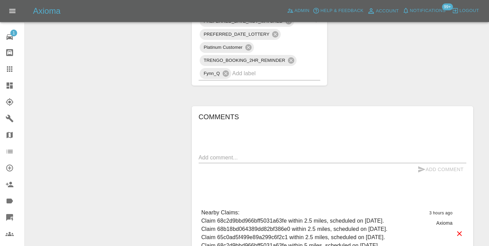
click at [212, 162] on div "x" at bounding box center [333, 157] width 268 height 11
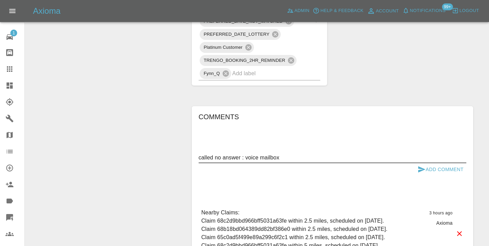
type textarea "called no answer : voice mailbox"
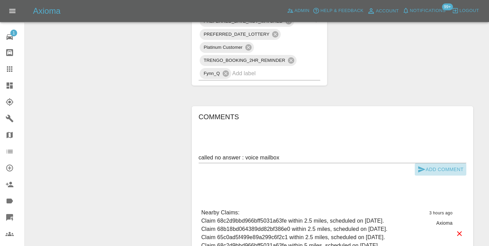
click at [424, 168] on icon "submit" at bounding box center [421, 169] width 7 height 6
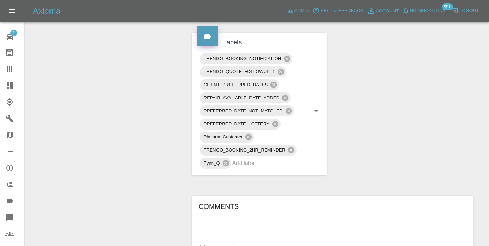
scroll to position [449, 0]
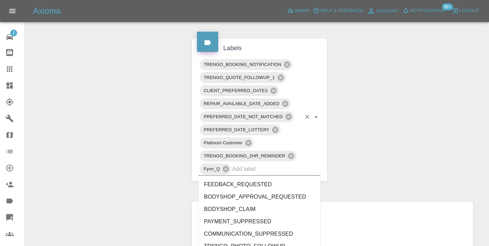
click at [246, 171] on input "text" at bounding box center [266, 169] width 69 height 11
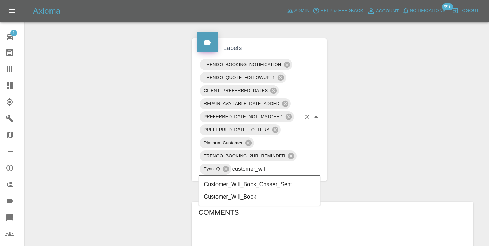
type input "customer_will"
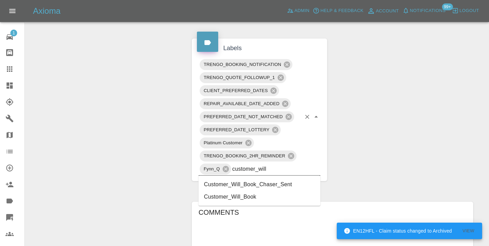
click at [236, 197] on li "Customer_Will_Book" at bounding box center [260, 197] width 122 height 12
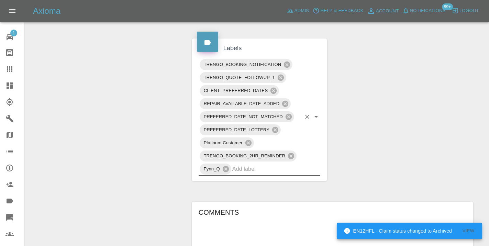
click at [146, 123] on div "Change Repairer Modify Claim Modify Quote Rollback Submit Payment Archive" at bounding box center [105, 38] width 151 height 826
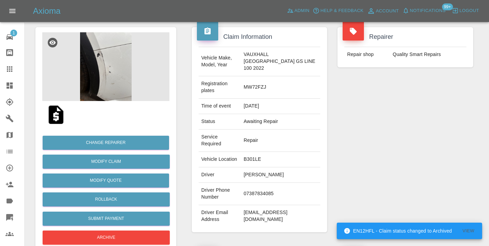
scroll to position [52, 0]
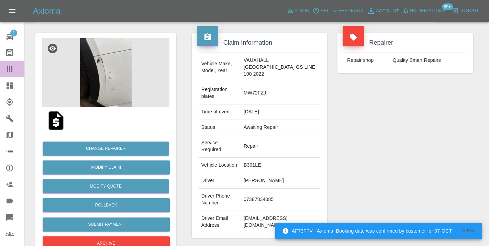
click at [8, 69] on icon at bounding box center [9, 68] width 5 height 5
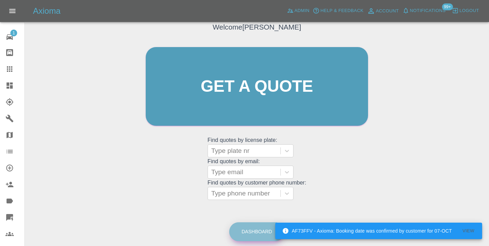
click at [251, 229] on link "Dashboard" at bounding box center [256, 231] width 55 height 19
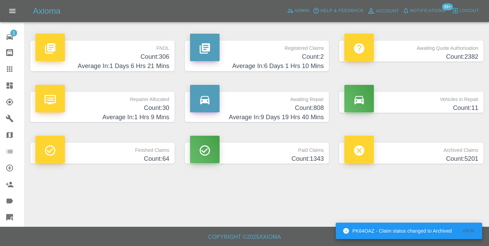
click at [306, 104] on h4 "Count: 808" at bounding box center [257, 107] width 134 height 9
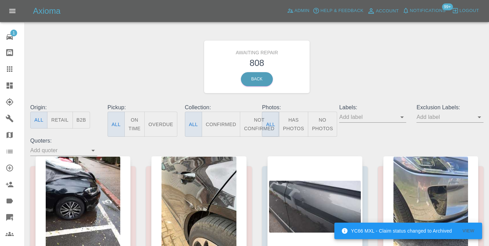
click at [253, 124] on button "Not Confirmed" at bounding box center [259, 124] width 38 height 25
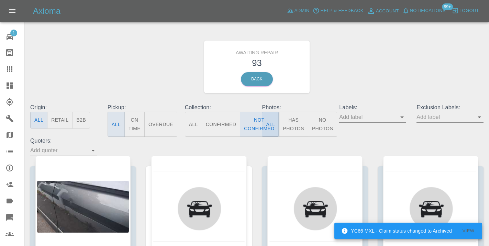
click at [348, 81] on div "Awaiting Repair 93 Back" at bounding box center [257, 66] width 464 height 73
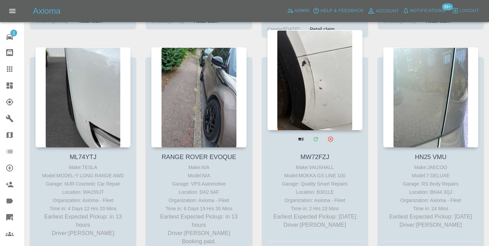
scroll to position [798, 0]
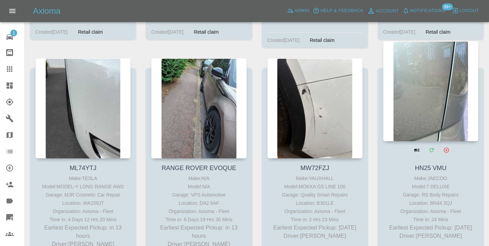
click at [438, 105] on div at bounding box center [430, 91] width 95 height 100
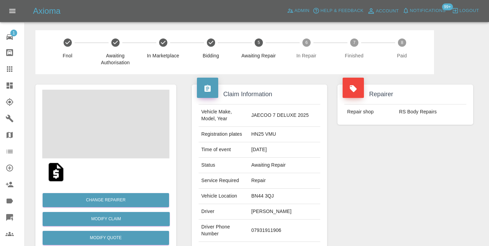
click at [282, 226] on td "07931911906" at bounding box center [284, 231] width 72 height 22
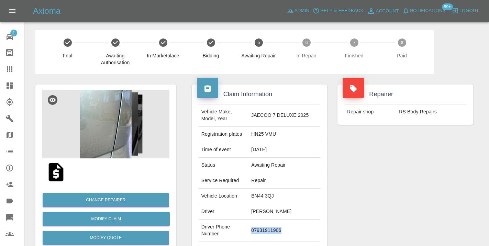
copy td "07931911906"
click at [408, 194] on div "Repairer Repair shop RS Body Repairs" at bounding box center [405, 176] width 146 height 205
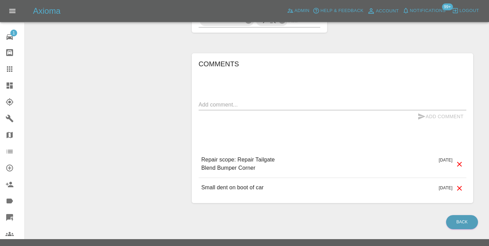
scroll to position [494, 0]
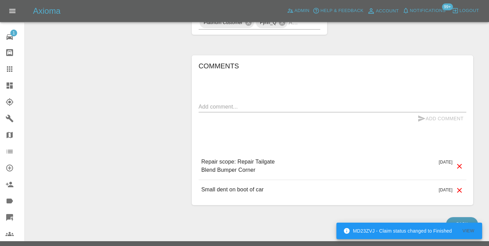
click at [207, 101] on div "x" at bounding box center [333, 106] width 268 height 11
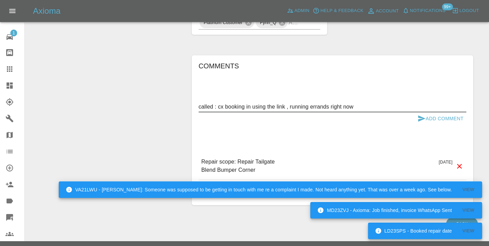
type textarea "called : cx booking in using the link , running errands right now"
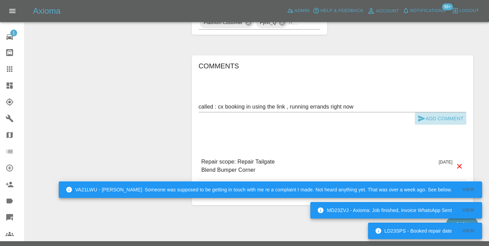
click at [424, 112] on button "Add Comment" at bounding box center [441, 118] width 52 height 13
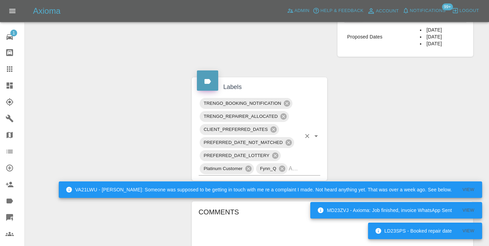
scroll to position [347, 0]
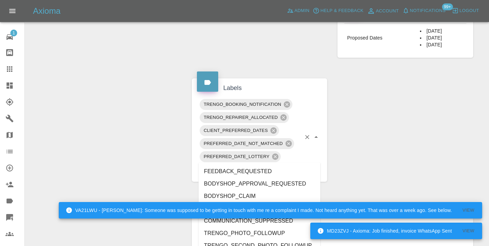
click at [305, 155] on div "TRENGO_BOOKING_NOTIFICATION TRENGO_REPAIRER_ALLOCATED CLIENT_PREFERRED_DATES PR…" at bounding box center [260, 137] width 122 height 79
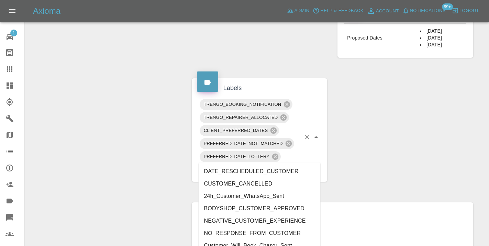
type input "cust"
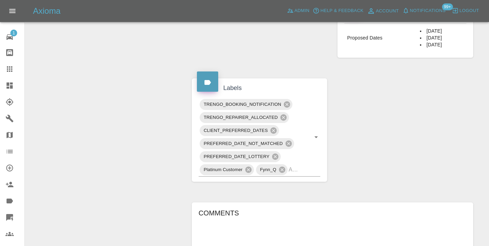
click at [366, 157] on div "Claim Information Vehicle Make, Model, Year JAECOO 7 DELUXE 2025 Registration p…" at bounding box center [333, 59] width 292 height 665
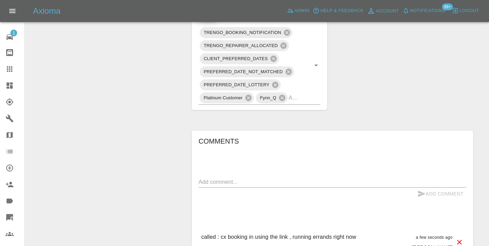
scroll to position [425, 0]
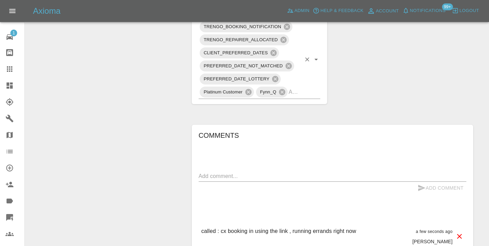
click at [302, 78] on div "TRENGO_BOOKING_NOTIFICATION TRENGO_REPAIRER_ALLOCATED CLIENT_PREFERRED_DATES PR…" at bounding box center [260, 59] width 122 height 79
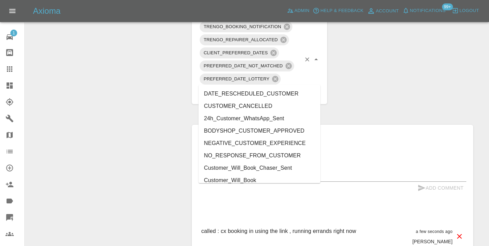
type input "cust"
click at [245, 179] on li "Customer_Will_Book" at bounding box center [260, 180] width 122 height 12
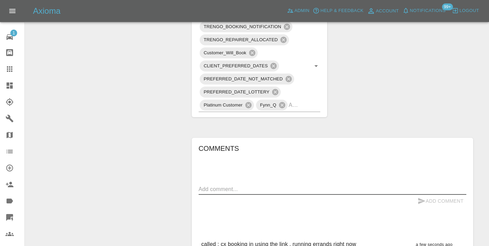
click at [210, 185] on textarea at bounding box center [333, 189] width 268 height 8
type textarea "booking the 3rd"
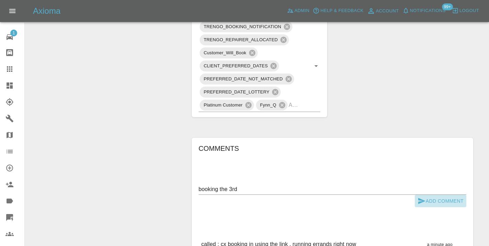
click at [423, 197] on icon "submit" at bounding box center [421, 201] width 8 height 8
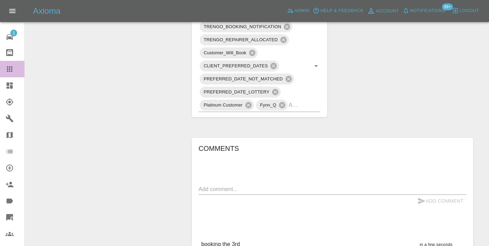
click at [12, 70] on icon at bounding box center [9, 69] width 8 height 8
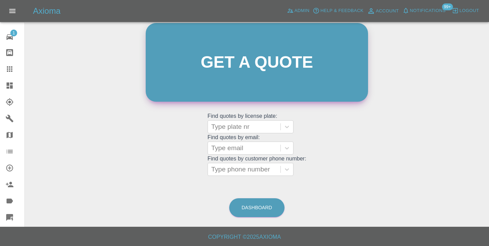
scroll to position [75, 0]
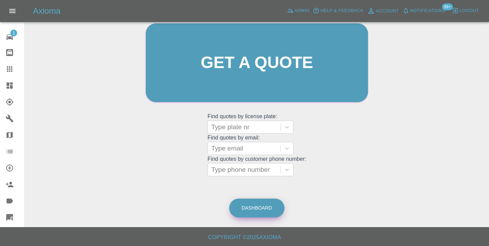
click at [258, 214] on link "Dashboard" at bounding box center [256, 208] width 55 height 19
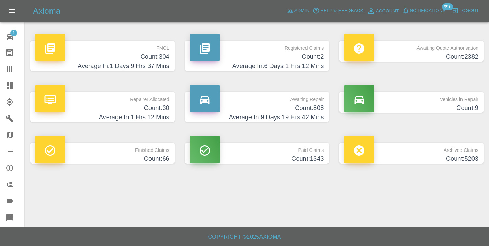
click at [315, 103] on p "Awaiting Repair" at bounding box center [257, 98] width 134 height 12
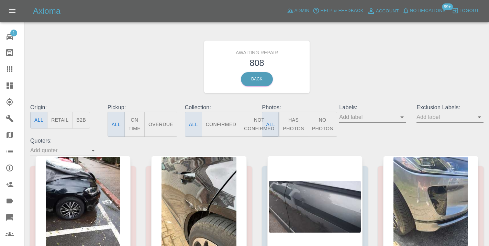
click at [254, 121] on button "Not Confirmed" at bounding box center [259, 124] width 38 height 25
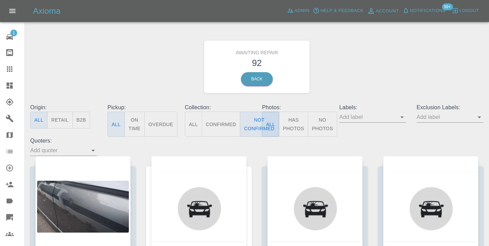
click at [353, 64] on div "Awaiting Repair 92 Back" at bounding box center [257, 66] width 464 height 73
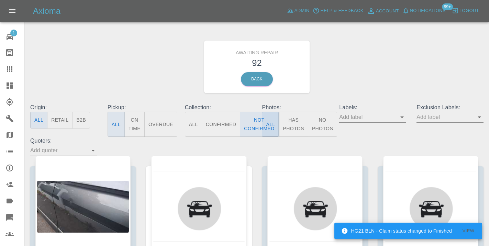
click at [364, 63] on div "Awaiting Repair 92 Back" at bounding box center [257, 66] width 464 height 73
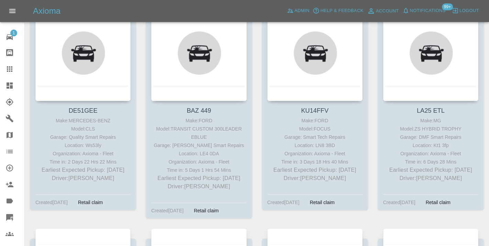
scroll to position [1093, 0]
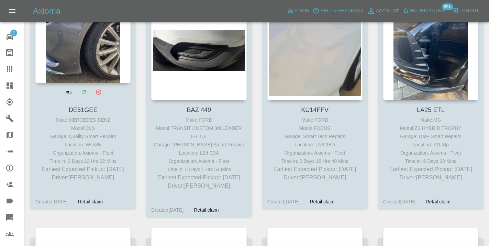
click at [94, 72] on div at bounding box center [82, 33] width 95 height 100
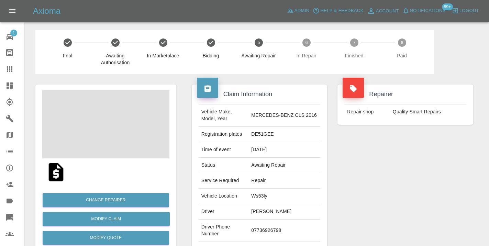
click at [273, 226] on td "07736926798" at bounding box center [284, 231] width 72 height 22
copy td "07736926798"
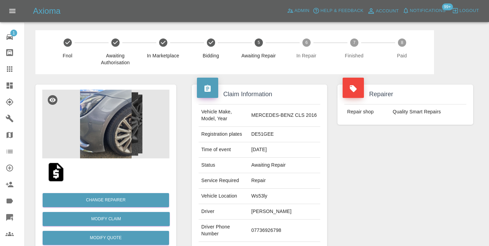
click at [355, 194] on div "Repairer Repair shop Quality Smart Repairs" at bounding box center [405, 176] width 146 height 205
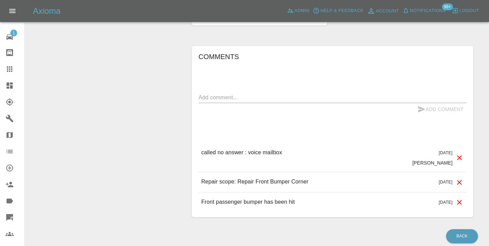
scroll to position [487, 0]
click at [220, 93] on textarea at bounding box center [333, 97] width 268 height 8
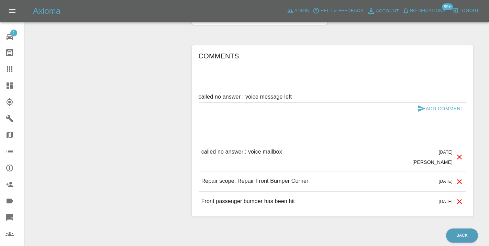
type textarea "called no answer : voice message left"
click at [423, 105] on icon "submit" at bounding box center [421, 108] width 7 height 6
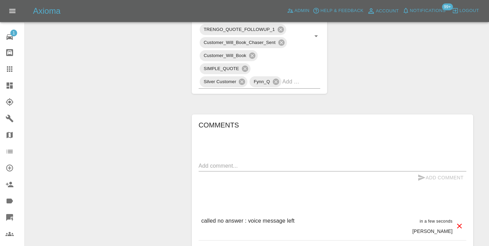
scroll to position [419, 0]
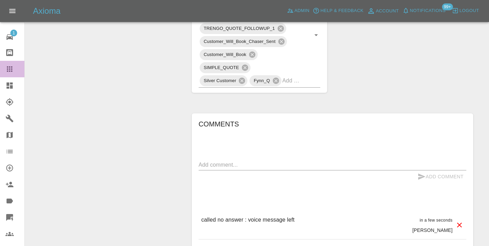
click at [7, 70] on icon at bounding box center [9, 68] width 5 height 5
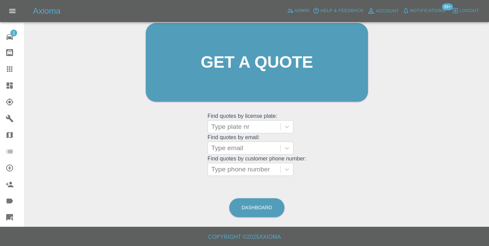
scroll to position [75, 0]
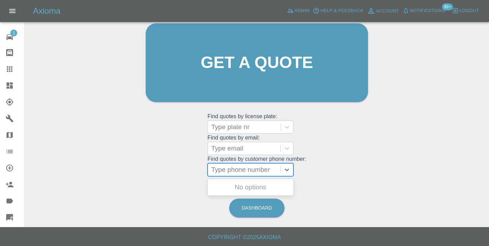
click at [250, 170] on div at bounding box center [244, 170] width 66 height 10
paste input "07714321929"
type input "07714321929"
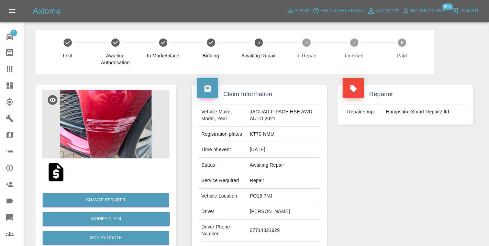
click at [404, 190] on div "Repairer Repair shop Hampshire Smart Repairz ltd" at bounding box center [405, 176] width 146 height 205
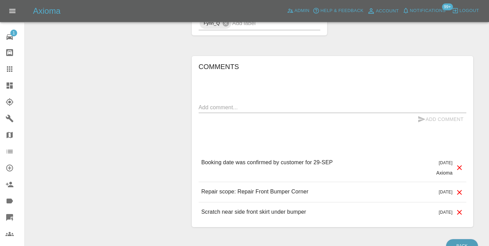
scroll to position [616, 0]
click at [213, 104] on textarea at bounding box center [333, 106] width 268 height 8
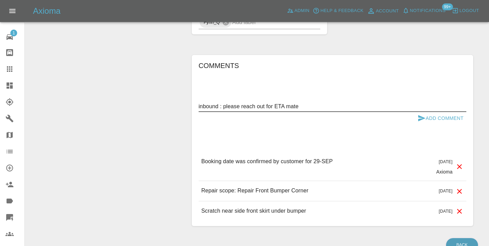
type textarea "inbound : please reach out for ETA mate"
click at [426, 118] on button "Add Comment" at bounding box center [441, 118] width 52 height 13
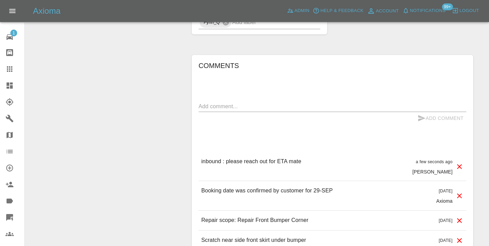
click at [13, 73] on icon at bounding box center [9, 69] width 8 height 8
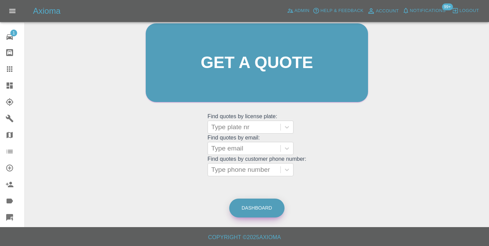
click at [250, 205] on link "Dashboard" at bounding box center [256, 208] width 55 height 19
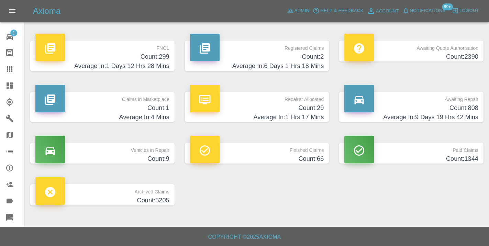
click at [452, 112] on h4 "Count: 808" at bounding box center [411, 107] width 134 height 9
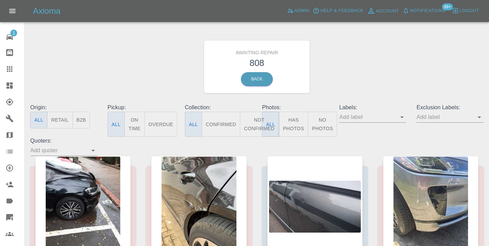
click at [256, 127] on button "Not Confirmed" at bounding box center [259, 124] width 38 height 25
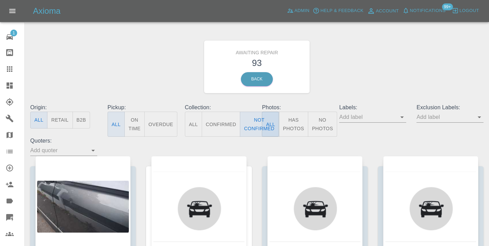
click at [354, 76] on div "Awaiting Repair 93 Back" at bounding box center [257, 66] width 464 height 73
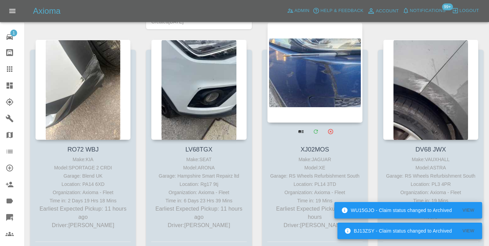
scroll to position [350, 0]
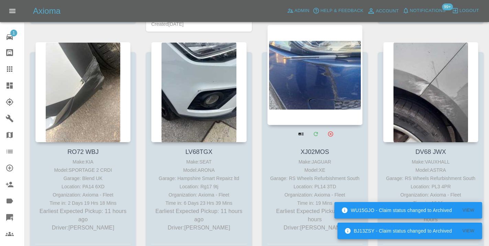
click at [328, 96] on div at bounding box center [314, 75] width 95 height 100
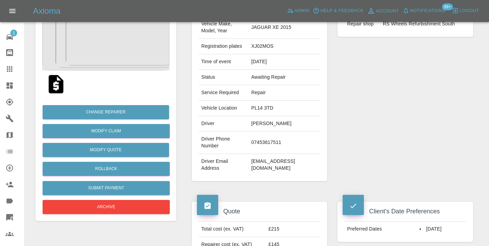
scroll to position [82, 0]
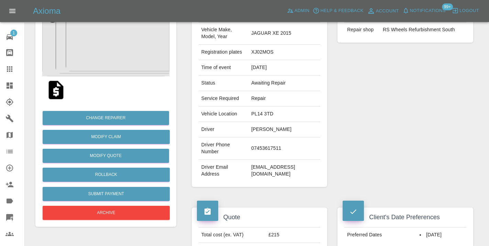
click at [278, 148] on td "07453617511" at bounding box center [284, 148] width 72 height 22
click at [278, 147] on td "07453617511" at bounding box center [284, 148] width 72 height 22
copy td "07453617511"
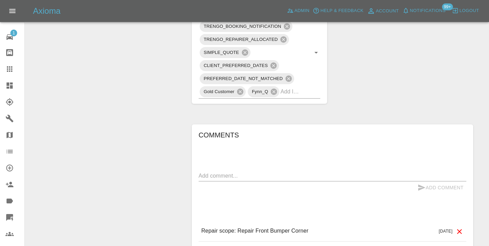
scroll to position [448, 0]
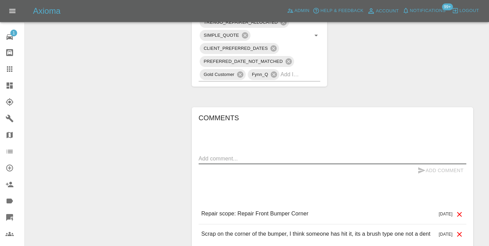
click at [224, 155] on textarea at bounding box center [333, 159] width 268 height 8
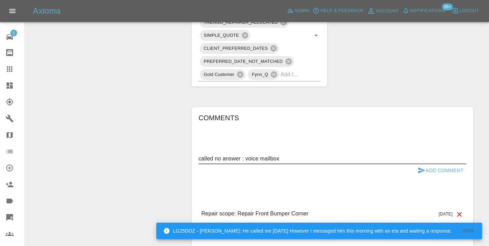
type textarea "called no answer : voice mailbox"
click at [435, 164] on button "Add Comment" at bounding box center [441, 170] width 52 height 13
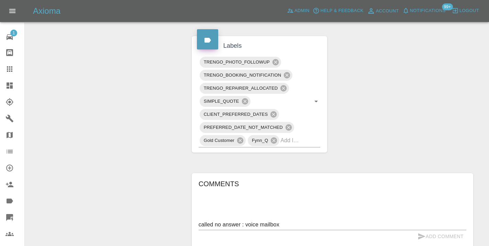
scroll to position [379, 0]
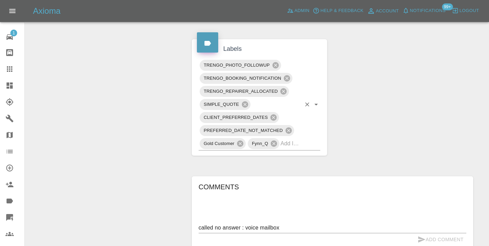
click at [293, 138] on input "text" at bounding box center [290, 143] width 21 height 11
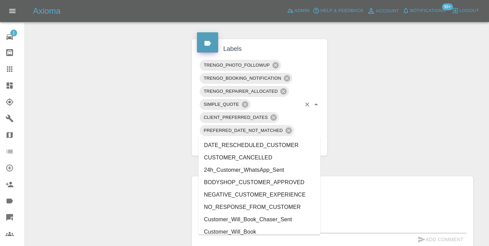
type input "cust"
click at [264, 232] on li "Customer_Will_Book" at bounding box center [260, 232] width 122 height 12
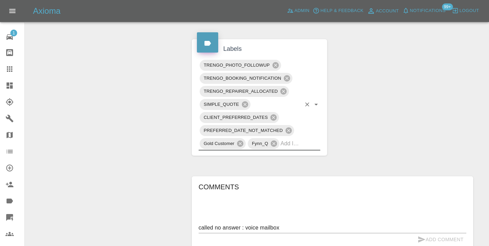
click at [140, 145] on div "Change Repairer Modify Claim Modify Quote Rollback Submit Payment Archive" at bounding box center [105, 26] width 151 height 663
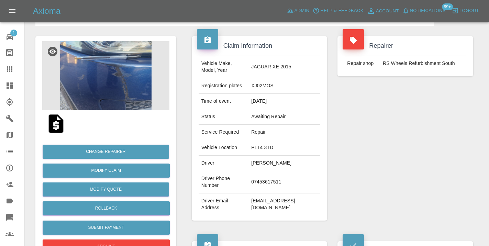
scroll to position [47, 0]
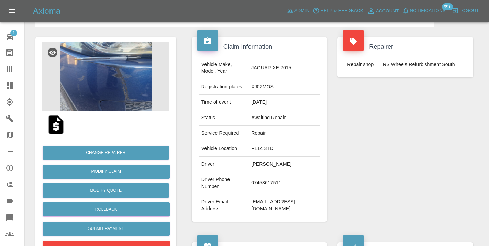
click at [13, 71] on icon at bounding box center [9, 69] width 8 height 8
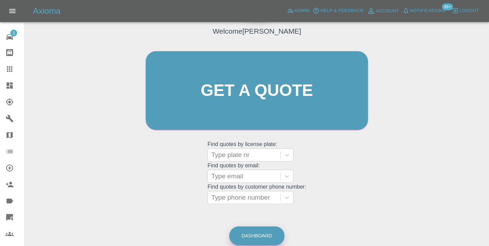
click at [259, 230] on link "Dashboard" at bounding box center [256, 235] width 55 height 19
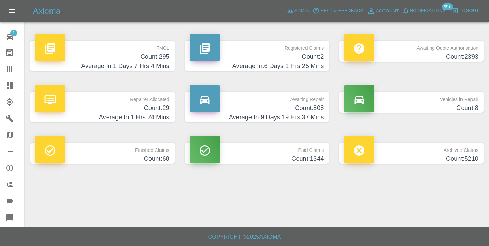
click at [315, 113] on h4 "Average In: 9 Days 19 Hrs 37 Mins" at bounding box center [257, 117] width 134 height 9
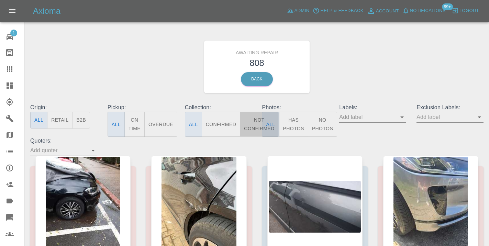
click at [254, 125] on button "Not Confirmed" at bounding box center [259, 124] width 38 height 25
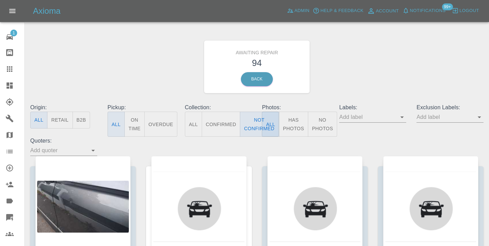
click at [365, 79] on div "Awaiting Repair 94 Back" at bounding box center [257, 66] width 464 height 73
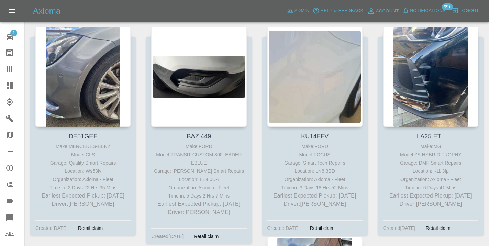
scroll to position [1060, 0]
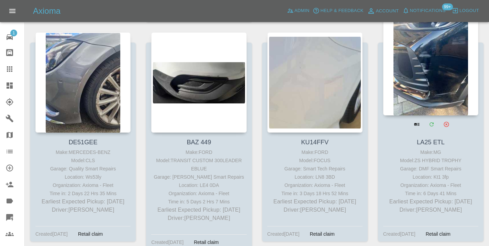
click at [408, 83] on div at bounding box center [430, 65] width 95 height 100
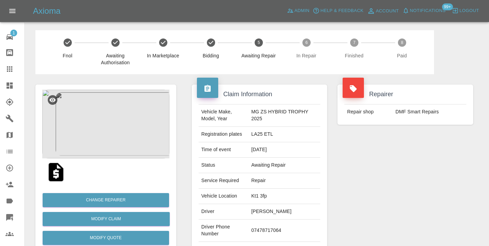
click at [284, 225] on td "07478717064" at bounding box center [284, 231] width 72 height 22
copy td "07478717064"
click at [371, 183] on div "Repairer Repair shop DMF Smart Repairs" at bounding box center [405, 176] width 146 height 205
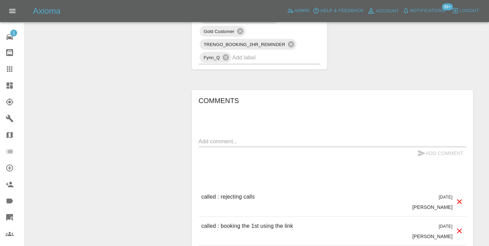
scroll to position [516, 0]
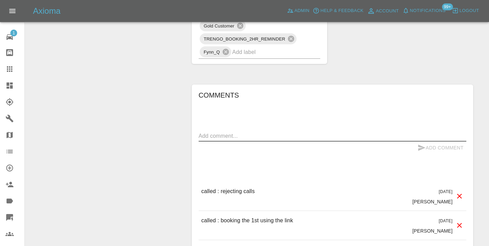
click at [205, 132] on textarea at bounding box center [333, 136] width 268 height 8
type textarea "called :cx requested a call back"
click at [427, 142] on button "Add Comment" at bounding box center [441, 148] width 52 height 13
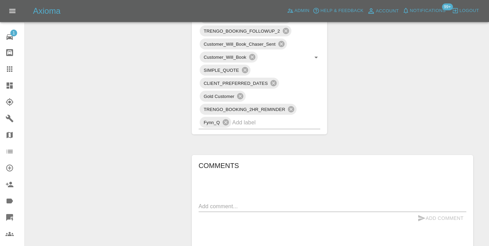
scroll to position [445, 0]
click at [11, 66] on icon at bounding box center [9, 69] width 8 height 8
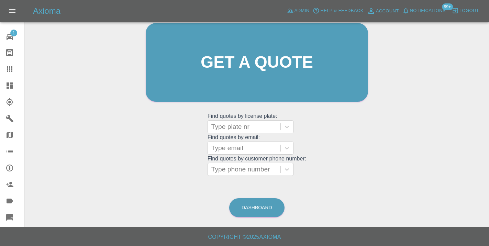
scroll to position [75, 0]
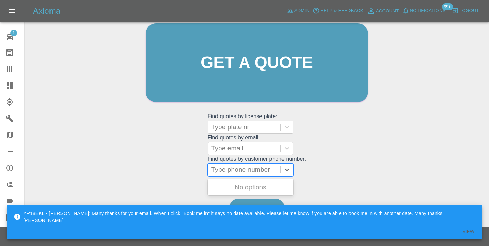
click at [237, 170] on div at bounding box center [244, 170] width 66 height 10
paste input "07591268168"
type input "07591268168"
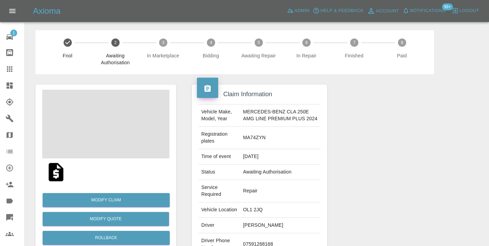
click at [415, 147] on div at bounding box center [405, 183] width 146 height 219
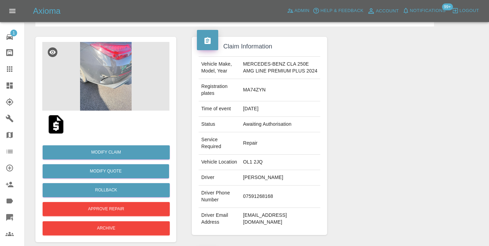
scroll to position [37, 0]
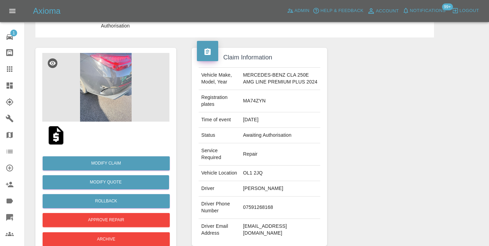
click at [117, 93] on img at bounding box center [105, 87] width 127 height 69
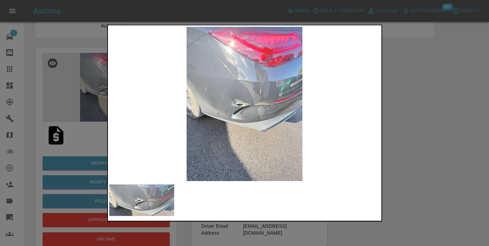
click at [444, 109] on div at bounding box center [244, 123] width 489 height 246
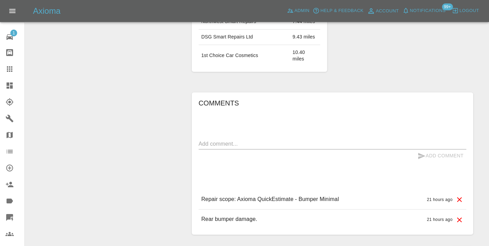
scroll to position [519, 0]
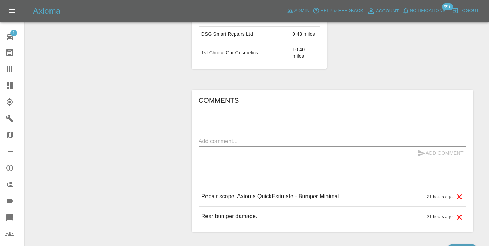
click at [215, 137] on textarea at bounding box center [333, 141] width 268 height 8
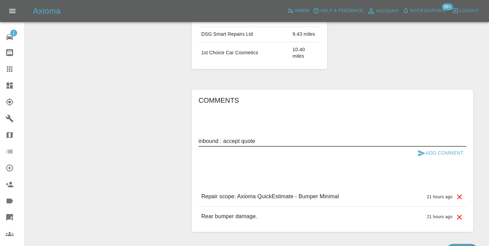
type textarea "inbound : accept quote"
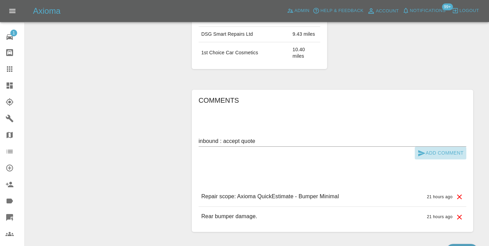
click at [430, 147] on button "Add Comment" at bounding box center [441, 153] width 52 height 13
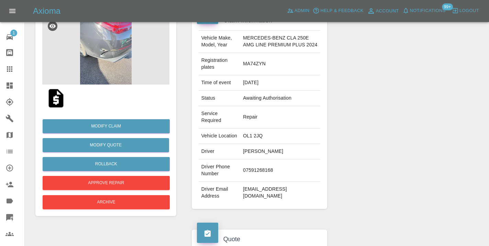
scroll to position [63, 0]
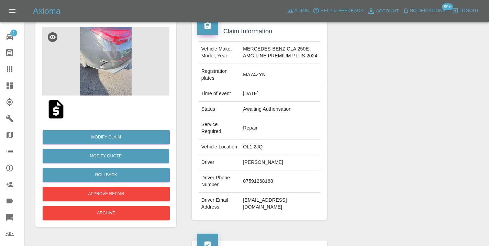
click at [8, 70] on icon at bounding box center [9, 68] width 5 height 5
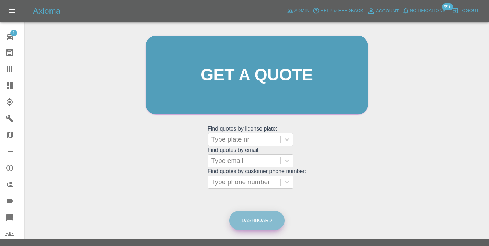
click at [266, 212] on link "Dashboard" at bounding box center [256, 220] width 55 height 19
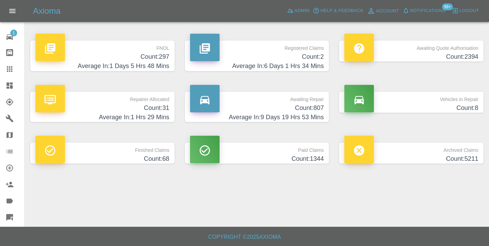
click at [312, 106] on h4 "Count: 807" at bounding box center [257, 107] width 134 height 9
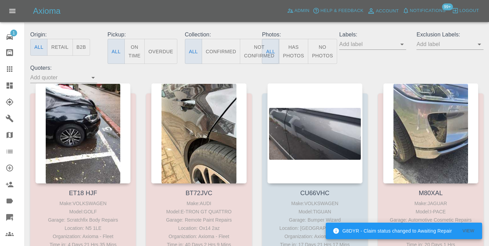
scroll to position [78, 0]
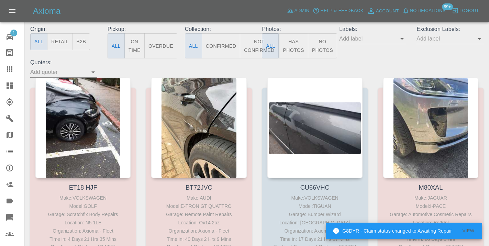
click at [257, 45] on button "Not Confirmed" at bounding box center [259, 45] width 38 height 25
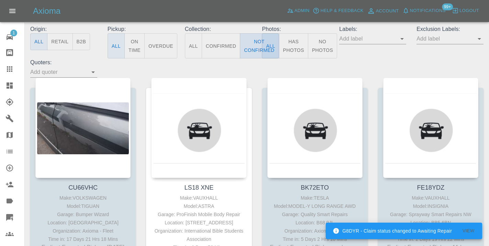
type button "false"
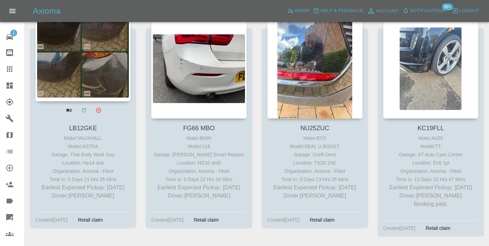
scroll to position [1302, 0]
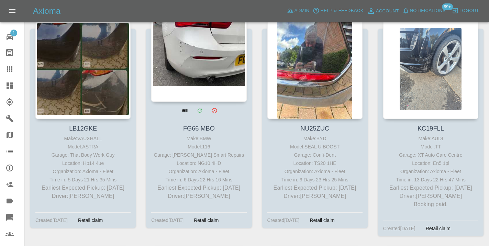
click at [188, 61] on div at bounding box center [198, 51] width 95 height 100
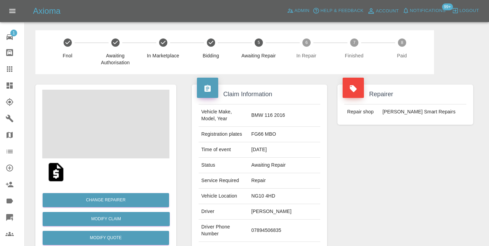
click at [269, 228] on td "07894506835" at bounding box center [284, 231] width 72 height 22
copy td "07894506835"
click at [371, 192] on div "Repairer Repair shop Russell’s Smart Repairs" at bounding box center [405, 176] width 146 height 205
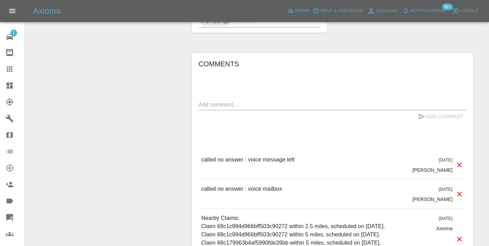
scroll to position [510, 0]
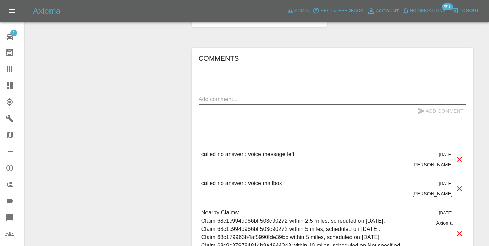
click at [214, 95] on textarea at bounding box center [333, 99] width 268 height 8
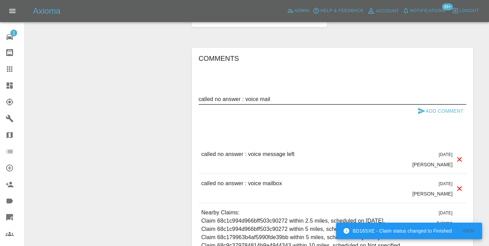
type textarea "called no answer : voice mail"
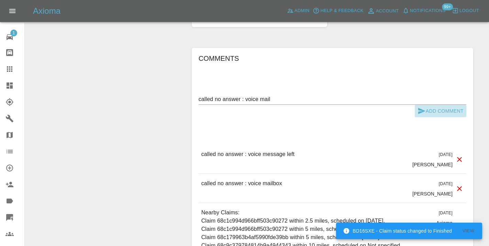
click at [438, 105] on button "Add Comment" at bounding box center [441, 111] width 52 height 13
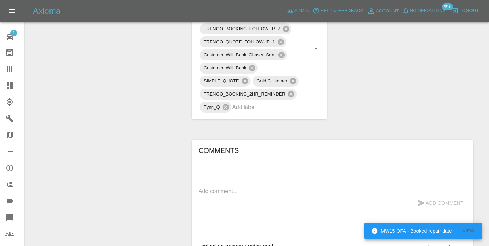
scroll to position [413, 0]
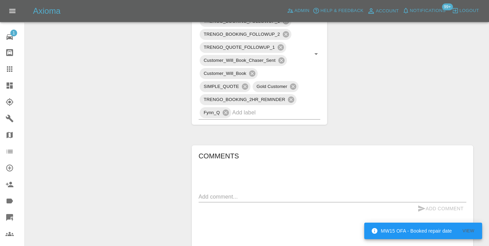
click at [210, 202] on div "Add Comment" at bounding box center [333, 208] width 268 height 13
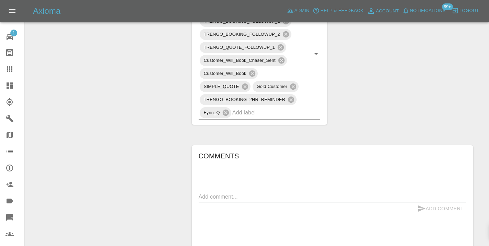
click at [212, 193] on textarea at bounding box center [333, 197] width 268 height 8
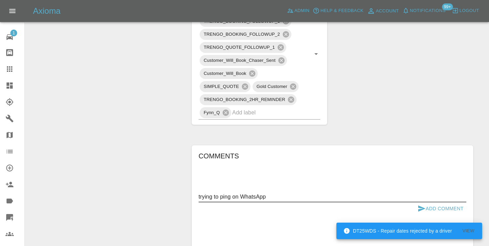
type textarea "trying to ping on WhatsApp"
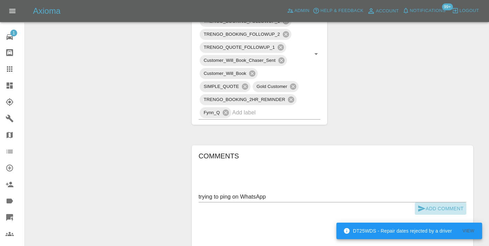
click at [432, 202] on button "Add Comment" at bounding box center [441, 208] width 52 height 13
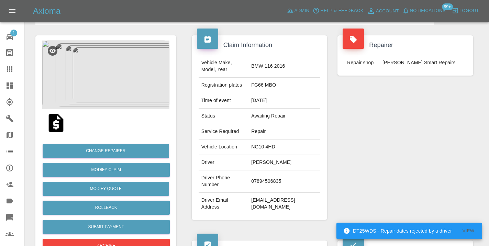
scroll to position [38, 0]
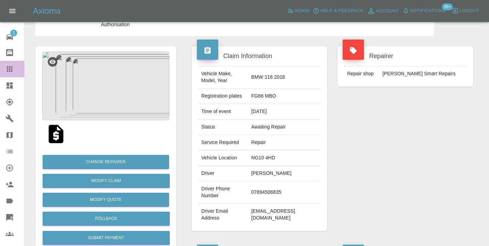
click at [10, 72] on icon at bounding box center [9, 69] width 8 height 8
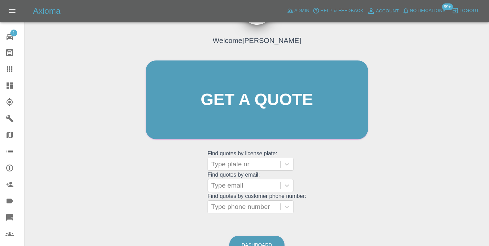
click at [364, 211] on div "Welcome Castro Get a quote Get a quote Find quotes by license plate: Type plate…" at bounding box center [256, 113] width 237 height 208
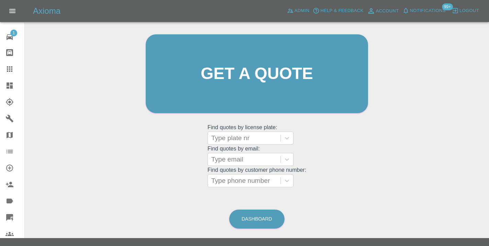
scroll to position [79, 0]
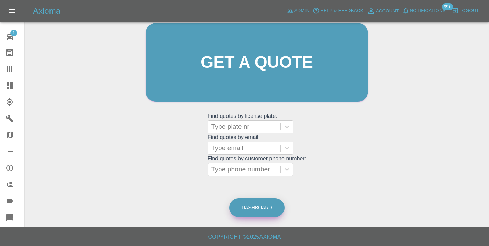
click at [266, 198] on link "Dashboard" at bounding box center [256, 207] width 55 height 19
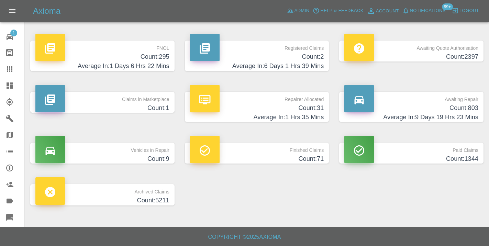
scroll to position [75, 0]
click at [448, 103] on h4 "Count: 803" at bounding box center [411, 107] width 134 height 9
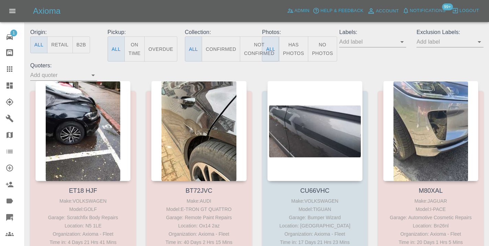
click at [251, 47] on button "Not Confirmed" at bounding box center [259, 48] width 38 height 25
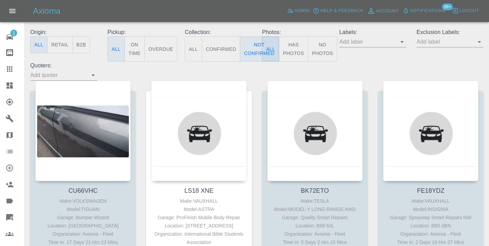
type button "false"
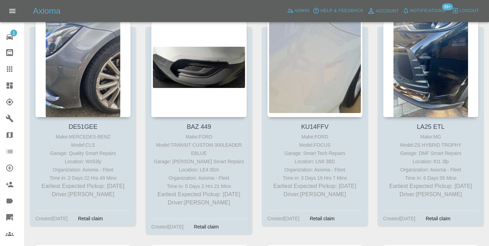
scroll to position [1077, 0]
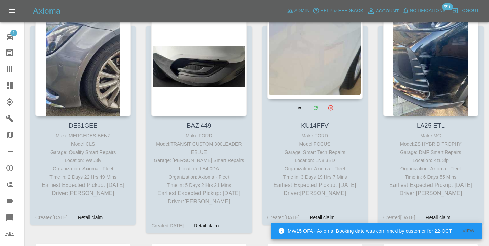
click at [305, 70] on div at bounding box center [314, 49] width 95 height 100
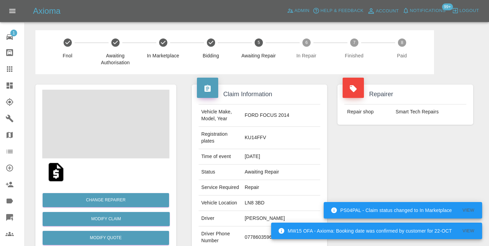
click at [261, 226] on td "07786035962" at bounding box center [281, 237] width 78 height 22
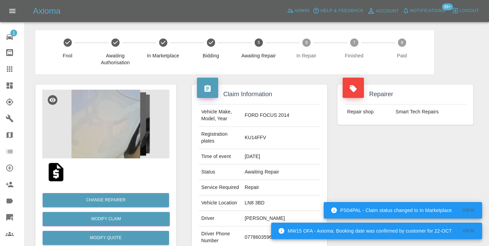
click at [259, 226] on td "07786035962" at bounding box center [281, 237] width 78 height 22
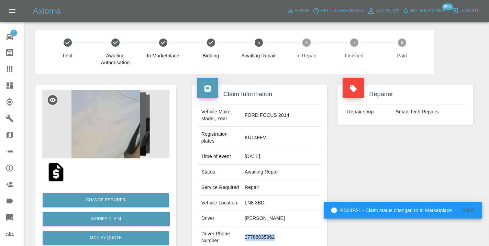
click at [259, 226] on td "07786035962" at bounding box center [281, 237] width 78 height 22
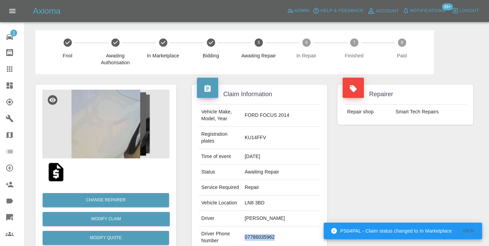
copy td "07786035962"
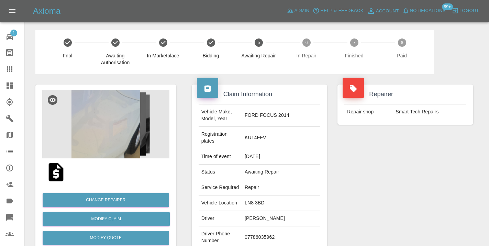
click at [412, 159] on div "Repairer Repair shop Smart Tech Repairs" at bounding box center [405, 183] width 146 height 219
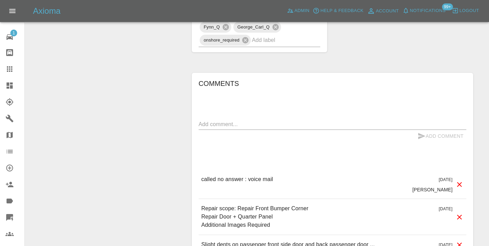
scroll to position [528, 0]
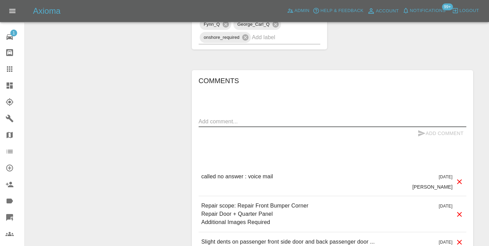
click at [209, 118] on textarea at bounding box center [333, 122] width 268 height 8
type textarea "called no answer"
click at [424, 129] on icon "submit" at bounding box center [421, 133] width 8 height 8
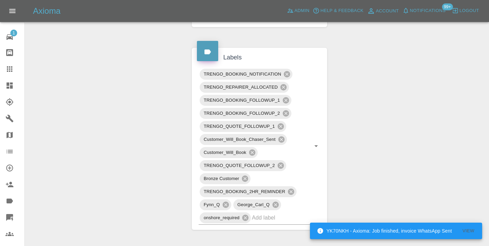
scroll to position [346, 0]
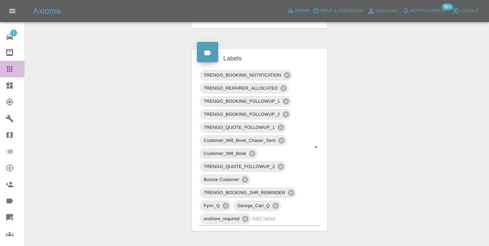
click at [18, 71] on div at bounding box center [14, 69] width 19 height 8
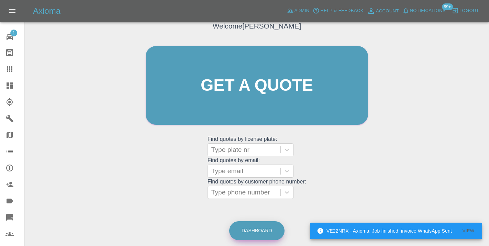
click at [262, 235] on link "Dashboard" at bounding box center [256, 230] width 55 height 19
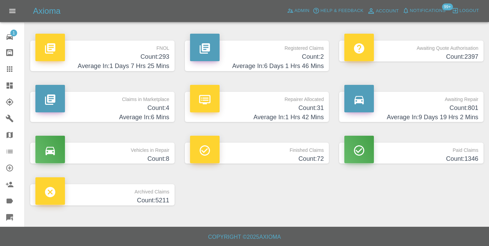
click at [438, 113] on h4 "Average In: 9 Days 19 Hrs 2 Mins" at bounding box center [411, 117] width 134 height 9
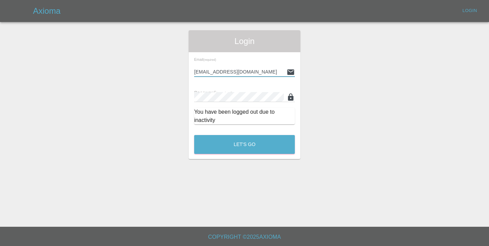
type input "Castrokhonqwana@gmail.com"
click at [244, 144] on button "Let's Go" at bounding box center [244, 144] width 101 height 19
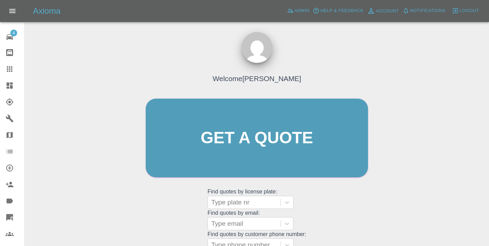
click at [388, 215] on div "Welcome Castro Get a quote Get a quote Find quotes by license plate: Type plate…" at bounding box center [256, 170] width 453 height 247
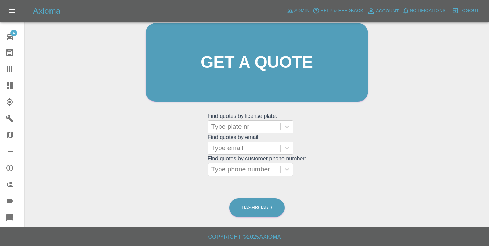
scroll to position [75, 0]
click at [253, 210] on link "Dashboard" at bounding box center [256, 208] width 55 height 19
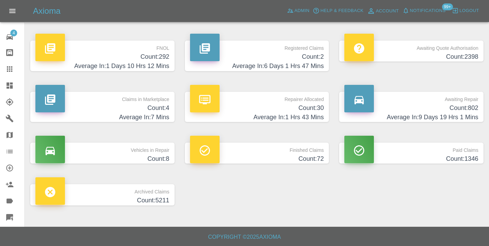
click at [470, 105] on h4 "Count: 802" at bounding box center [411, 107] width 134 height 9
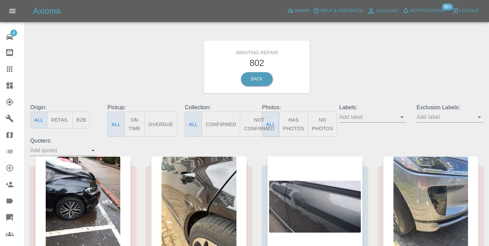
click at [256, 119] on button "Not Confirmed" at bounding box center [259, 124] width 38 height 25
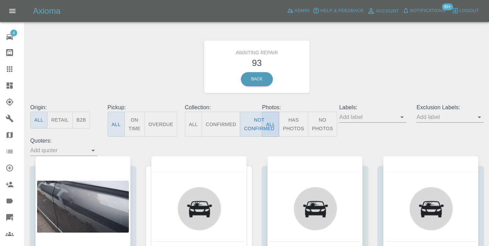
click at [365, 82] on div "Awaiting Repair 93 Back" at bounding box center [257, 66] width 464 height 73
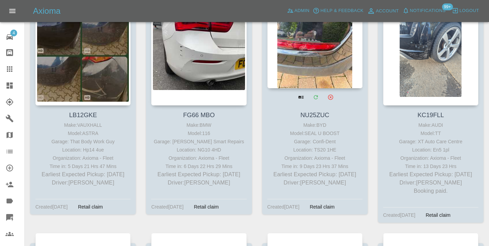
scroll to position [1310, 0]
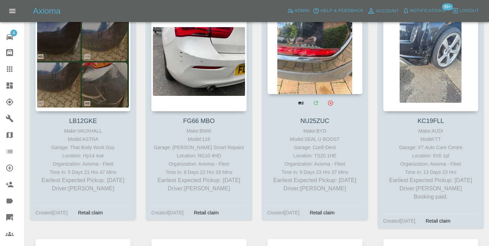
click at [316, 48] on div at bounding box center [314, 44] width 95 height 100
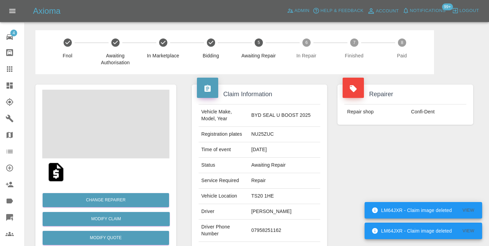
click at [273, 234] on td "07958251162" at bounding box center [284, 231] width 72 height 22
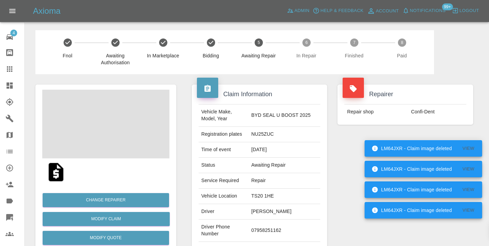
click at [273, 232] on td "07958251162" at bounding box center [284, 231] width 72 height 22
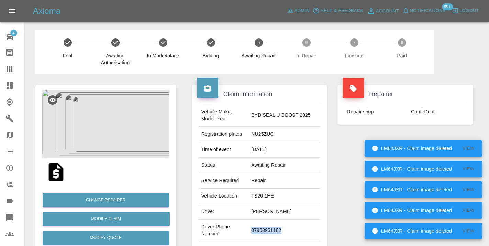
click at [342, 161] on div "Repairer Repair shop Confi-Dent" at bounding box center [405, 176] width 146 height 205
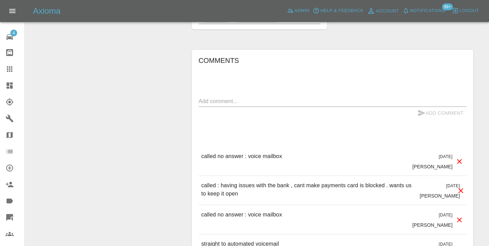
scroll to position [511, 0]
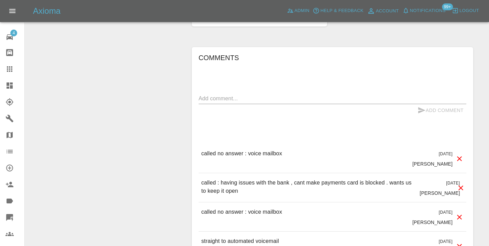
click at [257, 149] on p "called no answer : voice mailbox" at bounding box center [241, 153] width 81 height 8
copy p "called no answer : voice mailbox"
click at [219, 94] on textarea at bounding box center [333, 98] width 268 height 8
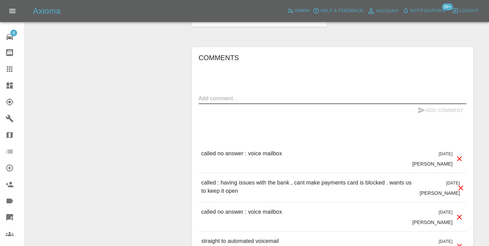
paste textarea "called no answer : voice mailbox"
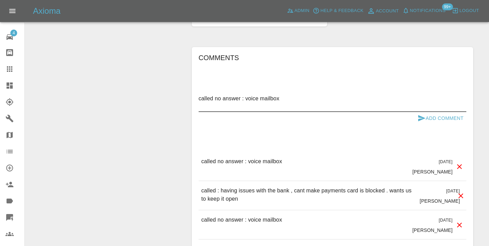
drag, startPoint x: 294, startPoint y: 88, endPoint x: 242, endPoint y: 88, distance: 51.9
click at [242, 94] on textarea "called no answer : voice mailbox" at bounding box center [333, 102] width 268 height 16
type textarea "called no answer"
click at [433, 112] on button "Add Comment" at bounding box center [441, 118] width 52 height 13
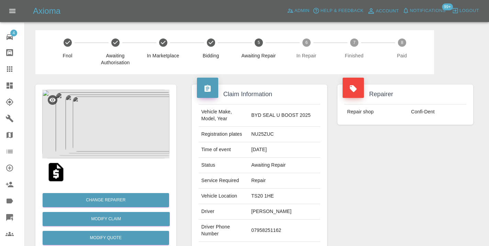
scroll to position [0, 0]
click at [10, 69] on icon at bounding box center [9, 68] width 5 height 5
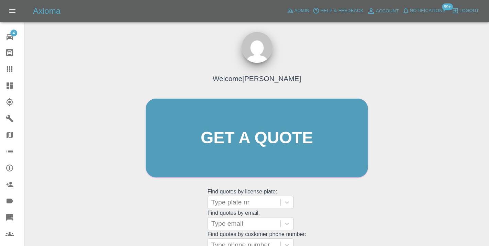
click at [332, 230] on div "Welcome Castro Get a quote Get a quote Find quotes by license plate: Type plate…" at bounding box center [256, 151] width 237 height 208
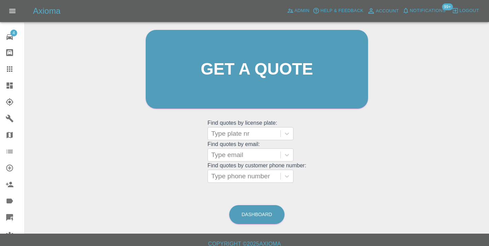
scroll to position [76, 0]
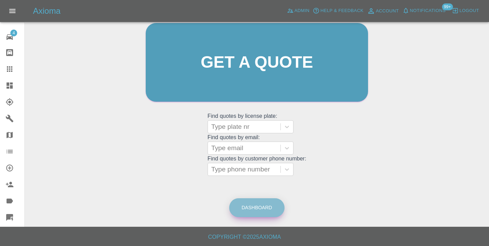
click at [259, 206] on link "Dashboard" at bounding box center [256, 207] width 55 height 19
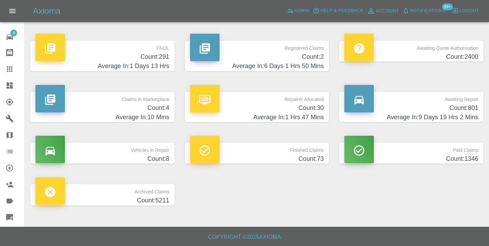
click at [463, 107] on h4 "Count: 801" at bounding box center [411, 107] width 134 height 9
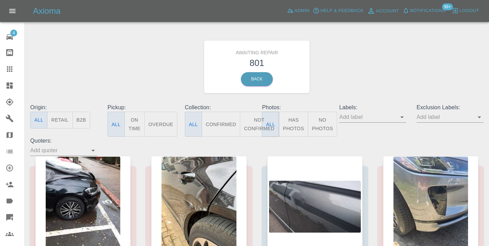
click at [252, 123] on button "Not Confirmed" at bounding box center [259, 124] width 38 height 25
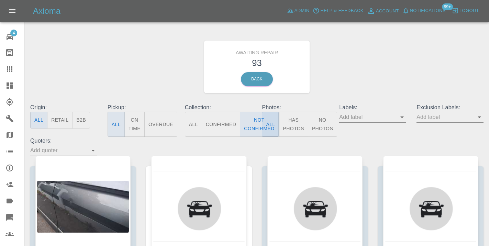
click at [350, 70] on div "Awaiting Repair 93 Back" at bounding box center [257, 66] width 464 height 73
click at [335, 67] on div "Awaiting Repair 93 Back" at bounding box center [257, 66] width 464 height 73
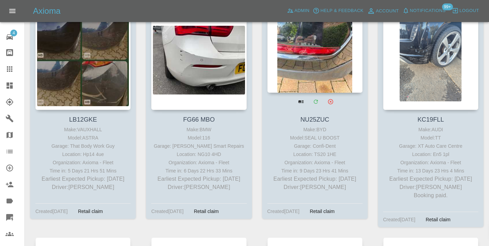
scroll to position [1312, 0]
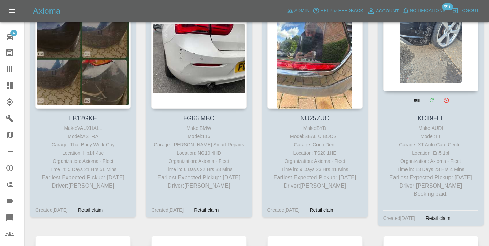
click at [413, 72] on div at bounding box center [430, 41] width 95 height 100
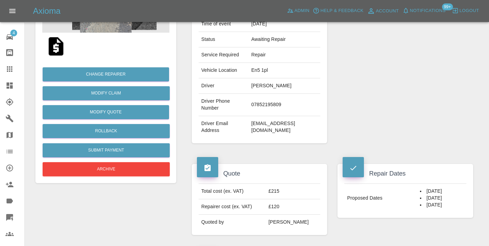
scroll to position [125, 0]
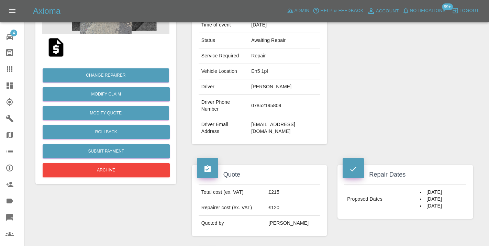
click at [264, 109] on td "07852195809" at bounding box center [284, 106] width 72 height 22
click at [262, 111] on td "07852195809" at bounding box center [284, 106] width 72 height 22
copy td "07852195809"
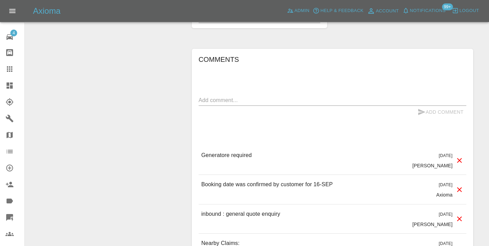
scroll to position [571, 0]
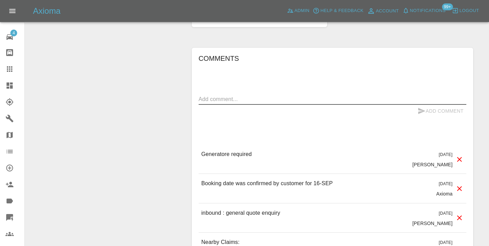
click at [220, 103] on textarea at bounding box center [333, 99] width 268 height 8
type textarea "called no answer : voice mailbox"
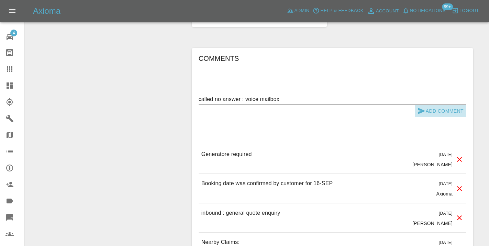
click at [441, 118] on button "Add Comment" at bounding box center [441, 111] width 52 height 13
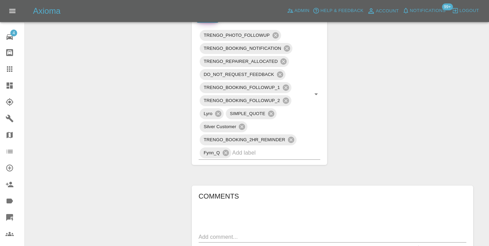
scroll to position [415, 0]
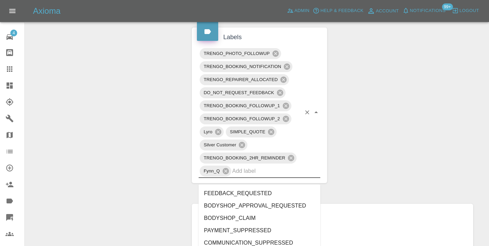
click at [259, 176] on input "text" at bounding box center [266, 171] width 69 height 11
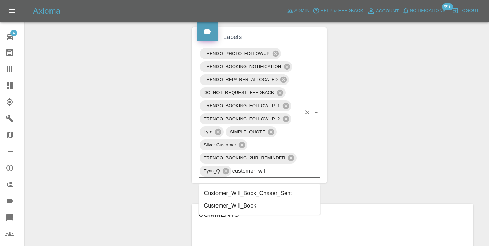
type input "customer_will"
click at [251, 209] on li "Customer_Will_Book" at bounding box center [260, 206] width 122 height 12
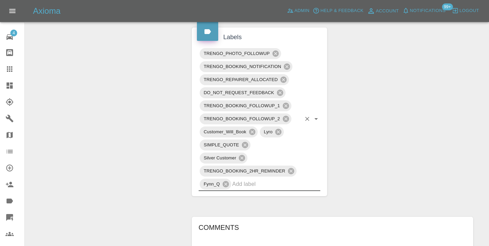
click at [376, 166] on div "Claim Information Vehicle Make, Model, Year AUDI TT 2019 Registration plates KC…" at bounding box center [333, 106] width 292 height 895
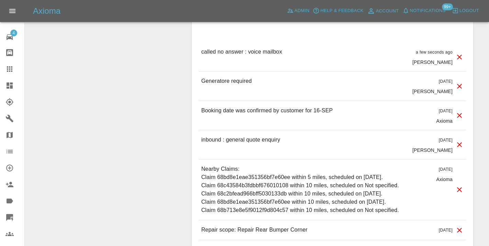
scroll to position [688, 0]
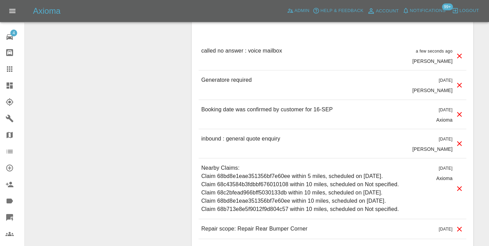
click at [11, 74] on link "Claims" at bounding box center [12, 69] width 24 height 16
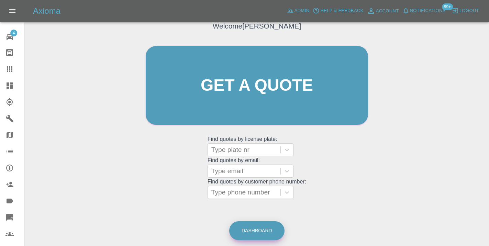
click at [263, 232] on link "Dashboard" at bounding box center [256, 230] width 55 height 19
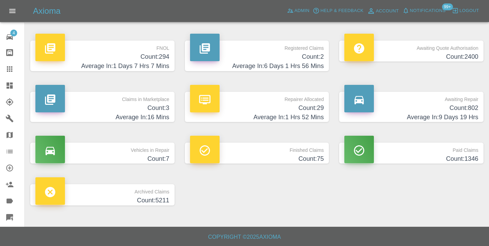
click at [473, 106] on h4 "Count: 802" at bounding box center [411, 107] width 134 height 9
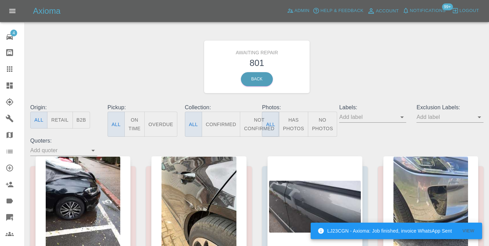
click at [259, 123] on button "Not Confirmed" at bounding box center [259, 124] width 38 height 25
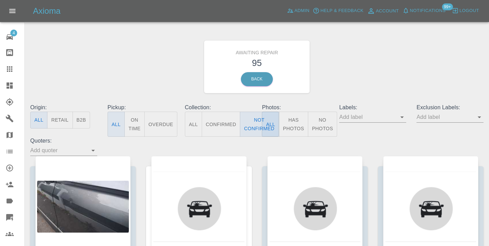
click at [385, 82] on div "Awaiting Repair 95 Back" at bounding box center [257, 66] width 464 height 73
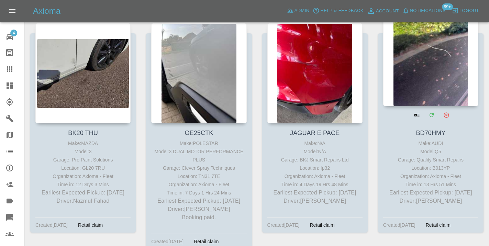
scroll to position [1516, 0]
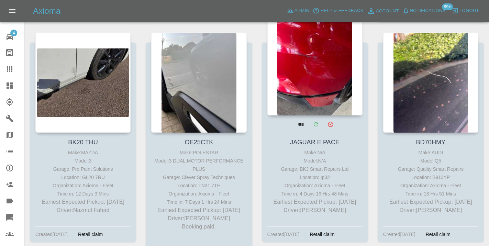
click at [320, 95] on div at bounding box center [314, 65] width 95 height 100
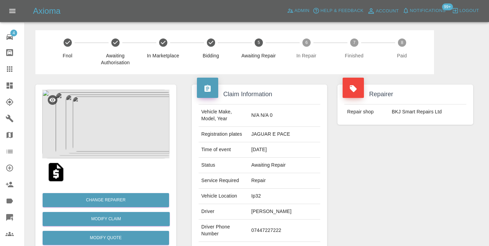
click at [290, 220] on td "07447227222" at bounding box center [284, 231] width 72 height 22
copy td "07447227222"
click at [381, 174] on div "Repairer Repair shop BKJ Smart Repairs Ltd" at bounding box center [405, 176] width 146 height 205
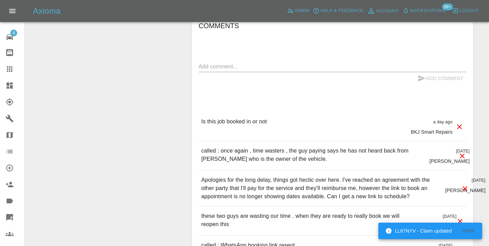
scroll to position [598, 0]
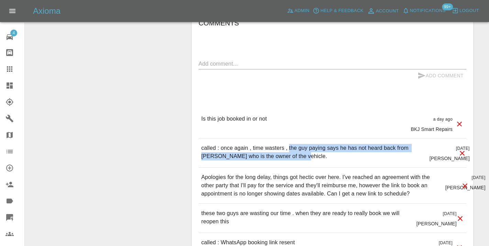
drag, startPoint x: 289, startPoint y: 124, endPoint x: 290, endPoint y: 135, distance: 10.3
click at [290, 144] on p "called : once again , time wasters , the guy paying says he has not heard back …" at bounding box center [312, 152] width 223 height 16
copy p "the guy paying says he has not heard back from Andrew who is the owner of the v…"
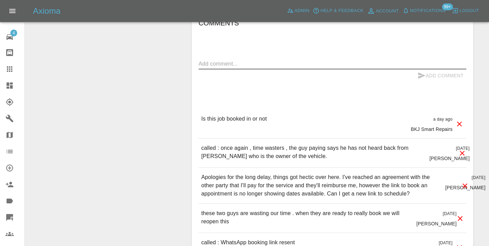
click at [232, 60] on textarea at bounding box center [333, 64] width 268 height 8
paste textarea "the guy paying says he has not heard back from Andrew who is the owner of the v…"
type textarea "the guy paying says he has not heard back from Andrew who is the owner of the v…"
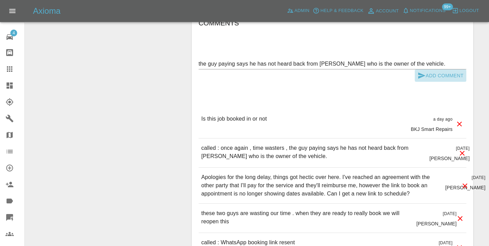
click at [445, 69] on button "Add Comment" at bounding box center [441, 75] width 52 height 13
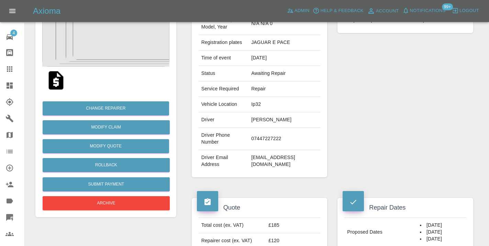
scroll to position [89, 0]
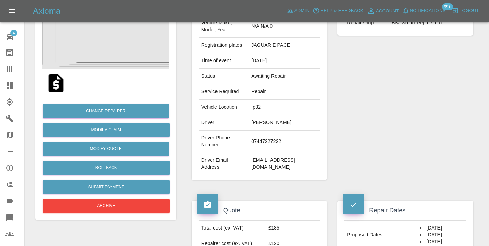
click at [279, 133] on td "07447227222" at bounding box center [284, 142] width 72 height 22
copy td "07447227222"
click at [9, 72] on icon at bounding box center [9, 69] width 8 height 8
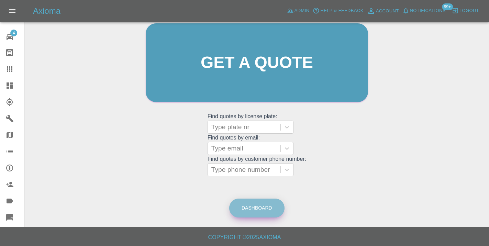
click at [261, 200] on link "Dashboard" at bounding box center [256, 208] width 55 height 19
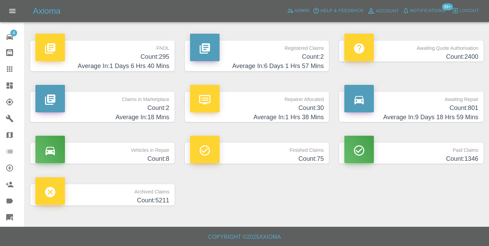
click at [455, 108] on h4 "Count: 801" at bounding box center [411, 107] width 134 height 9
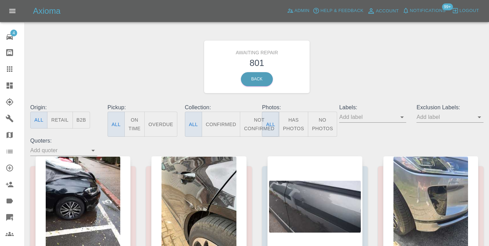
click at [252, 121] on button "Not Confirmed" at bounding box center [259, 124] width 38 height 25
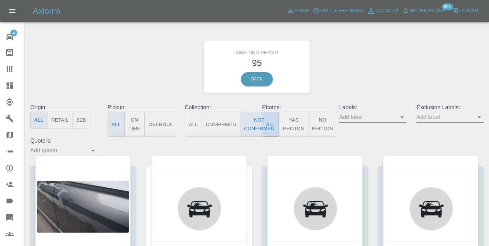
click at [354, 55] on div "Awaiting Repair 95 Back" at bounding box center [257, 66] width 464 height 73
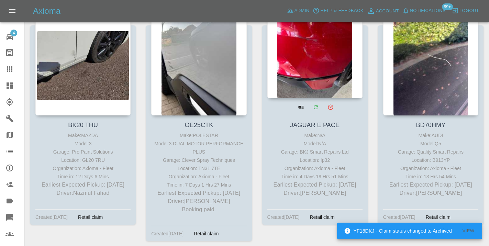
scroll to position [1532, 0]
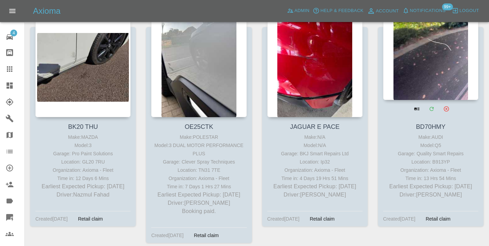
click at [418, 69] on div at bounding box center [430, 50] width 95 height 100
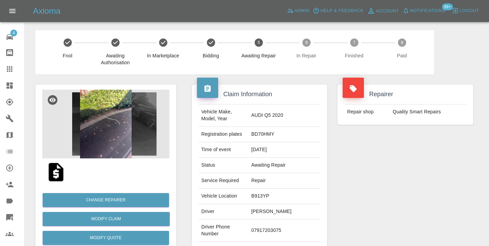
click at [283, 221] on td "07917203075" at bounding box center [284, 231] width 72 height 22
copy td "07917203075"
click at [410, 172] on div "Repairer Repair shop Quality Smart Repairs" at bounding box center [405, 176] width 146 height 205
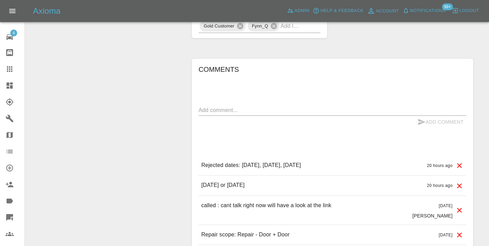
scroll to position [496, 0]
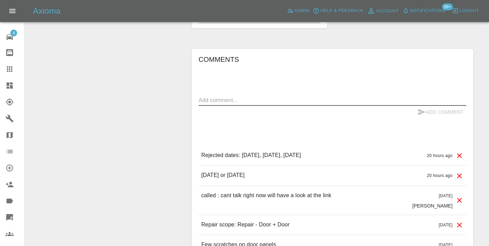
click at [213, 96] on textarea at bounding box center [333, 100] width 268 height 8
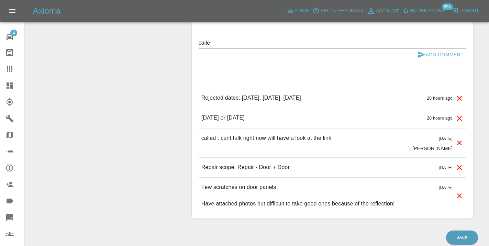
scroll to position [554, 0]
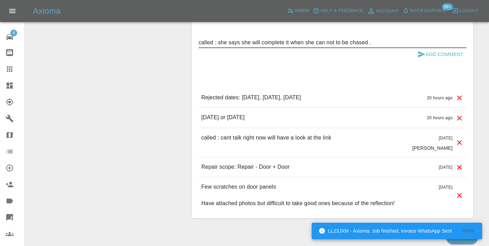
click at [402, 47] on div "Comments called : she says she will complete it when she can not to be chased .…" at bounding box center [333, 104] width 268 height 217
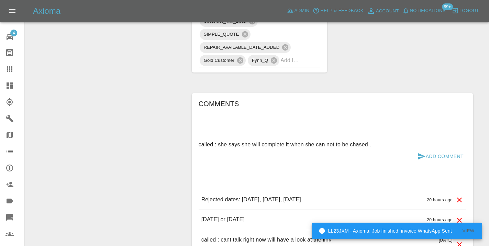
scroll to position [446, 0]
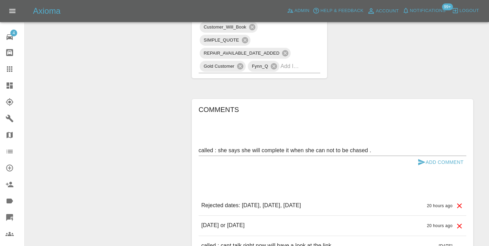
click at [327, 146] on textarea "called : she says she will complete it when she can not to be chased ." at bounding box center [333, 150] width 268 height 8
click at [386, 146] on textarea "called : she says she will complete it when she can ...not to be chased ." at bounding box center [333, 150] width 268 height 8
click at [332, 146] on textarea "called : she says she will complete it when she can ...not to be chased ." at bounding box center [333, 150] width 268 height 8
type textarea "called : she says she will complete it when she can ... not to be chased ."
click at [427, 156] on button "Add Comment" at bounding box center [441, 162] width 52 height 13
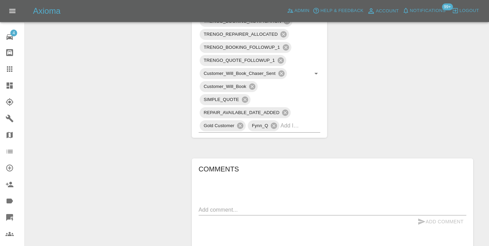
scroll to position [368, 0]
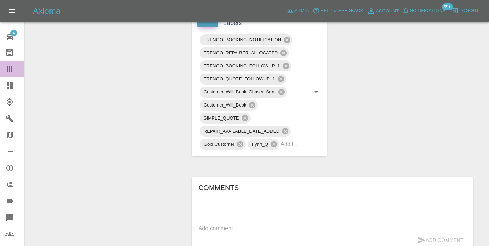
click at [12, 66] on icon at bounding box center [9, 68] width 5 height 5
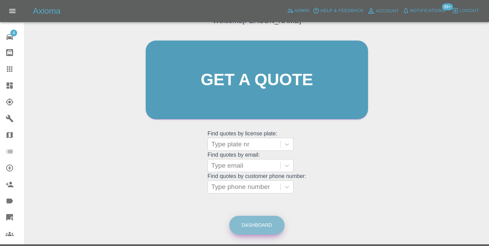
click at [250, 225] on link "Dashboard" at bounding box center [256, 225] width 55 height 19
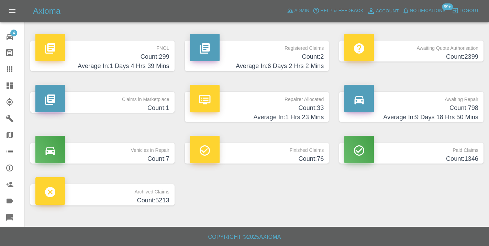
click at [446, 109] on h4 "Count: 798" at bounding box center [411, 107] width 134 height 9
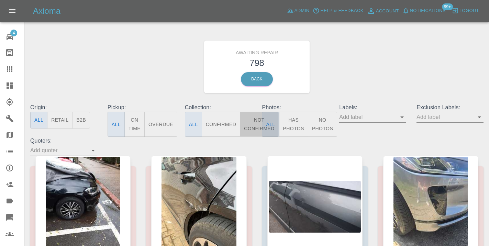
click at [255, 120] on button "Not Confirmed" at bounding box center [259, 124] width 38 height 25
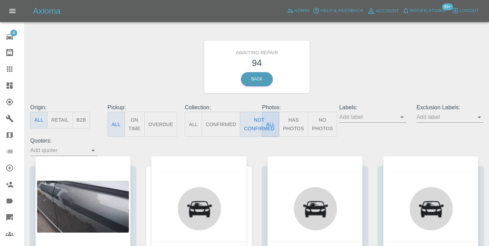
click at [395, 69] on div "Awaiting Repair 94 Back" at bounding box center [257, 66] width 464 height 73
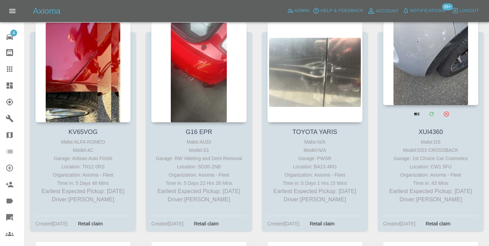
scroll to position [1763, 0]
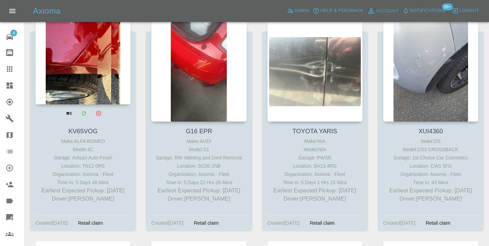
click at [71, 78] on div at bounding box center [82, 54] width 95 height 100
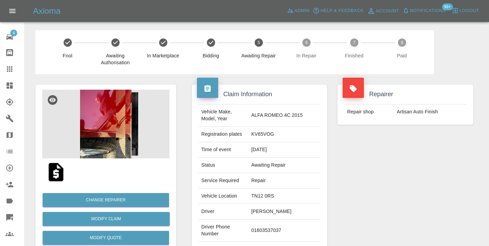
click at [263, 237] on td "01603537037" at bounding box center [284, 231] width 72 height 22
copy td "01603537037"
click at [371, 219] on div "Repairer Repair shop Artisan Auto Finish" at bounding box center [405, 176] width 146 height 205
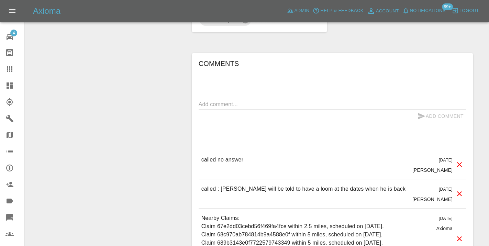
scroll to position [536, 0]
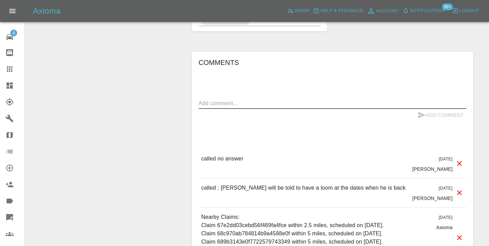
click at [212, 107] on textarea at bounding box center [333, 103] width 268 height 8
type textarea "called : no longer needed"
click at [420, 118] on icon "submit" at bounding box center [421, 115] width 7 height 6
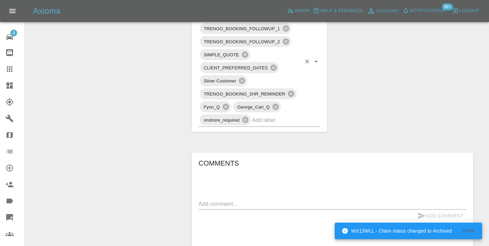
scroll to position [434, 0]
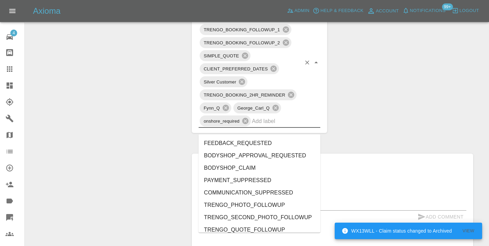
click at [271, 126] on input "text" at bounding box center [276, 121] width 49 height 11
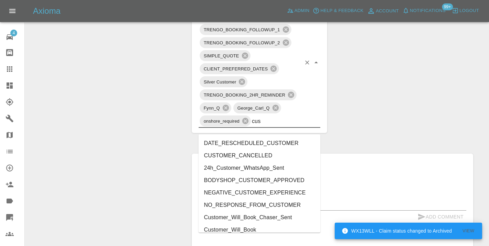
type input "cust"
click at [268, 155] on li "CUSTOMER_CANCELLED" at bounding box center [260, 155] width 122 height 12
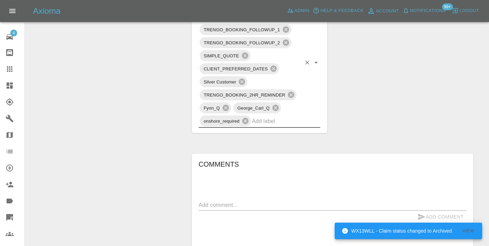
click at [175, 122] on div "Change Repairer Modify Claim Modify Quote Rollback Submit Payment Archive" at bounding box center [105, 72] width 151 height 864
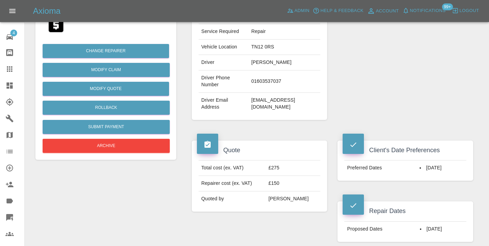
scroll to position [148, 0]
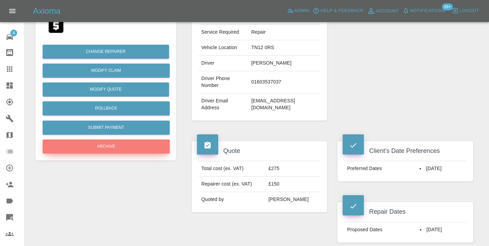
click at [121, 150] on button "Archive" at bounding box center [106, 147] width 127 height 14
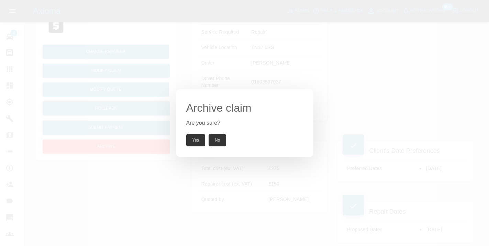
click at [201, 142] on button "Yes" at bounding box center [195, 140] width 19 height 12
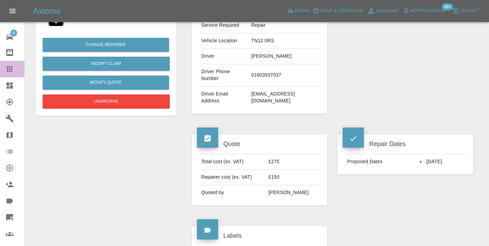
click at [9, 70] on icon at bounding box center [9, 68] width 5 height 5
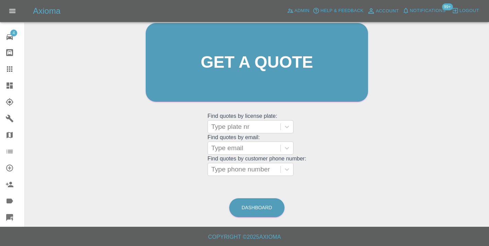
scroll to position [58, 0]
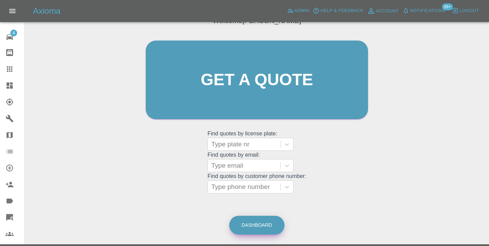
click at [262, 223] on link "Dashboard" at bounding box center [256, 225] width 55 height 19
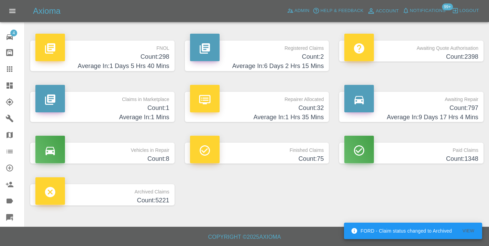
click at [457, 100] on p "Awaiting Repair" at bounding box center [411, 98] width 134 height 12
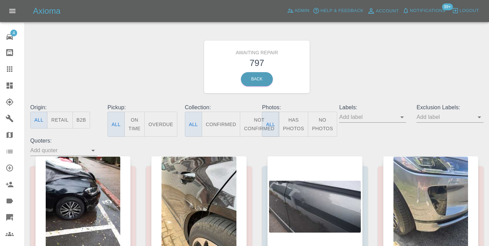
click at [256, 123] on button "Not Confirmed" at bounding box center [259, 124] width 38 height 25
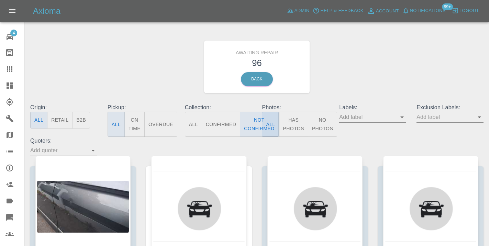
click at [412, 74] on div "Awaiting Repair 96 Back" at bounding box center [257, 66] width 464 height 73
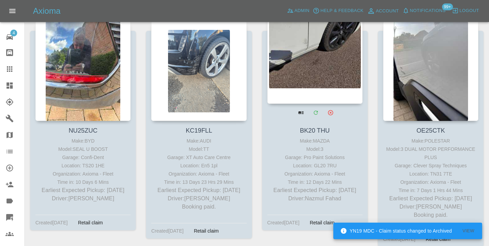
scroll to position [1519, 0]
click at [324, 71] on div at bounding box center [314, 54] width 95 height 100
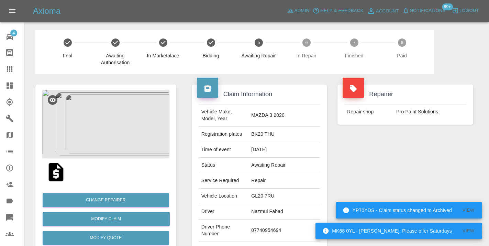
click at [280, 220] on td "07740954694" at bounding box center [284, 231] width 72 height 22
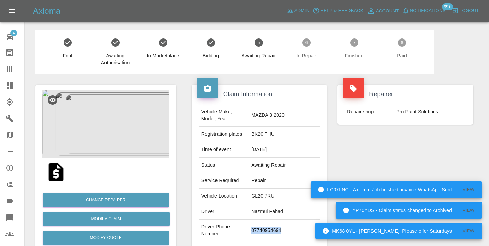
copy td "07740954694"
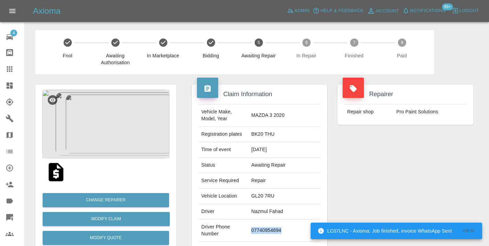
copy td "07740954694"
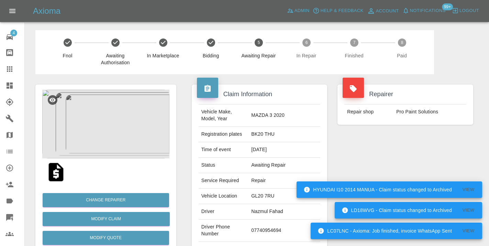
click at [353, 172] on div "Repairer Repair shop Pro Paint Solutions" at bounding box center [405, 176] width 146 height 205
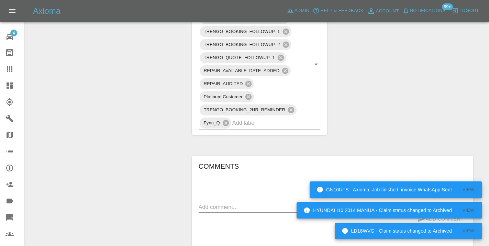
scroll to position [385, 0]
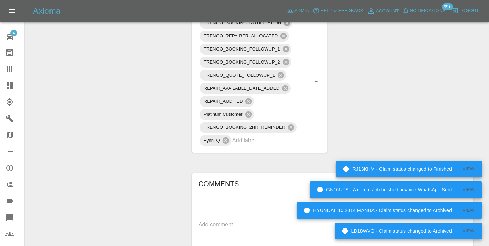
click at [233, 219] on div "x" at bounding box center [333, 224] width 268 height 11
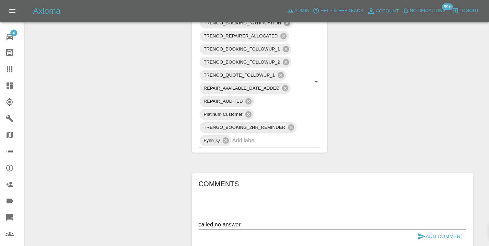
type textarea "called no answer"
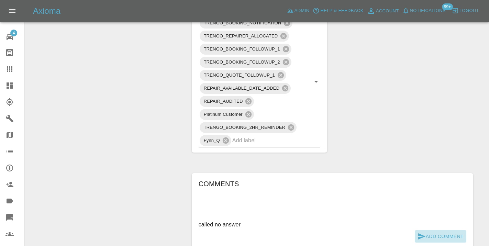
click at [425, 232] on icon "submit" at bounding box center [421, 236] width 8 height 8
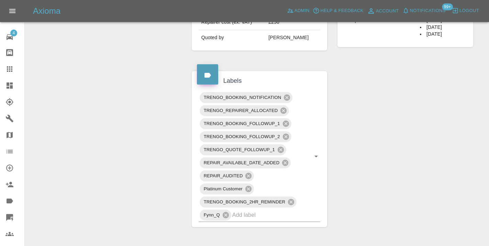
scroll to position [305, 0]
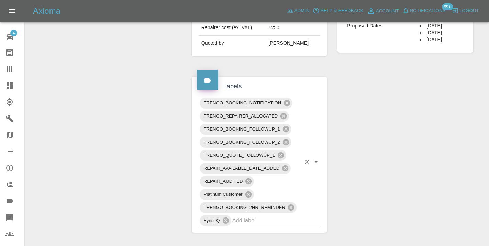
click at [239, 215] on input "text" at bounding box center [266, 220] width 69 height 11
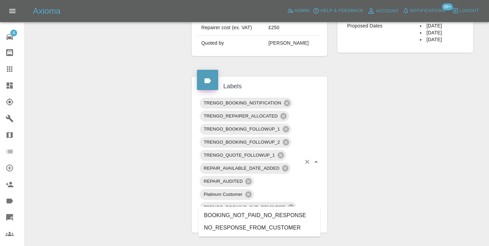
type input "no_response"
click at [265, 227] on li "NO_RESPONSE_FROM_CUSTOMER" at bounding box center [260, 228] width 122 height 12
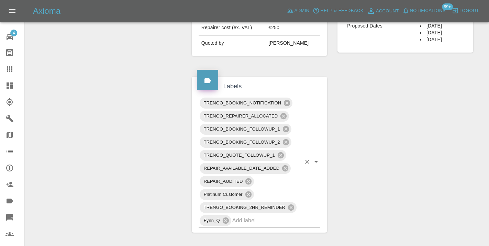
click at [126, 130] on div "Change Repairer Modify Claim Modify Quote Rollback Submit Payment Archive" at bounding box center [105, 208] width 151 height 878
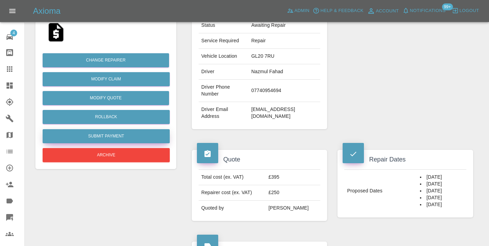
scroll to position [129, 0]
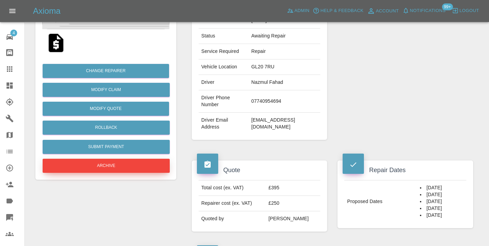
click at [118, 167] on button "Archive" at bounding box center [106, 166] width 127 height 14
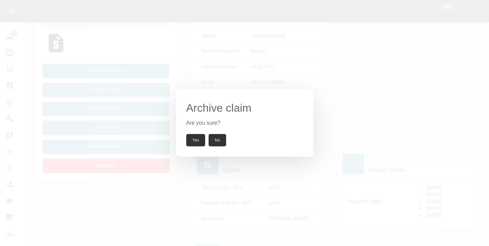
click at [199, 137] on button "Yes" at bounding box center [195, 140] width 19 height 12
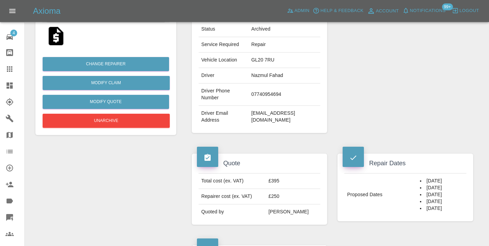
click at [12, 65] on link "Claims" at bounding box center [12, 69] width 24 height 16
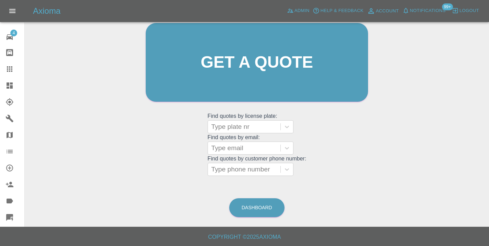
scroll to position [75, 0]
click at [255, 209] on link "Dashboard" at bounding box center [256, 208] width 55 height 19
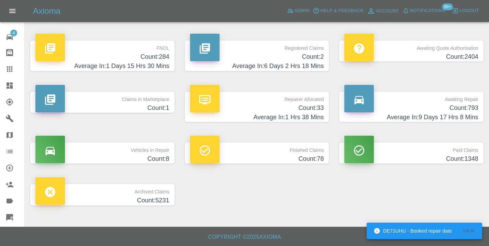
click at [454, 105] on h4 "Count: 793" at bounding box center [411, 107] width 134 height 9
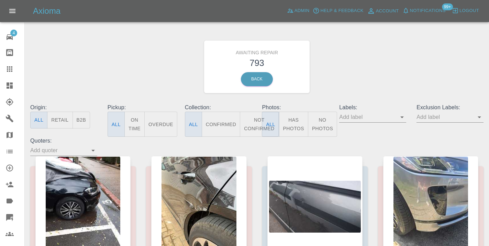
click at [255, 124] on button "Not Confirmed" at bounding box center [259, 124] width 38 height 25
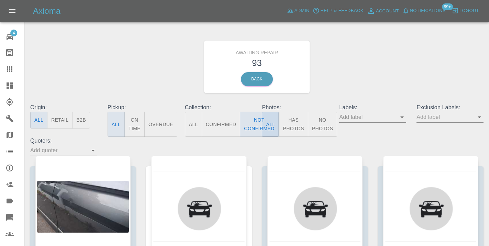
click at [15, 69] on div at bounding box center [14, 69] width 19 height 8
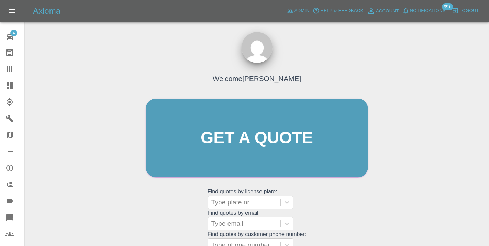
click at [326, 215] on div "Welcome [PERSON_NAME] Get a quote Get a quote Find quotes by license plate: Typ…" at bounding box center [256, 151] width 237 height 208
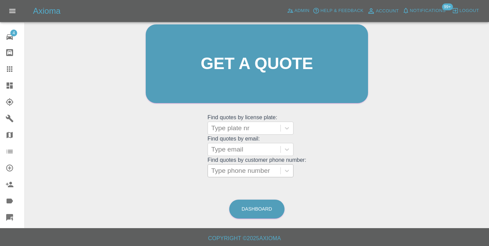
scroll to position [75, 0]
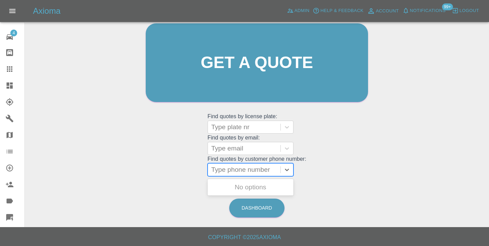
click at [252, 170] on div at bounding box center [244, 170] width 66 height 10
paste input "07393440739"
type input "07393440739"
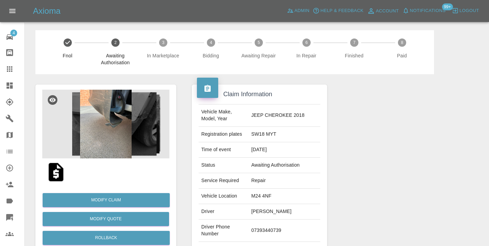
click at [444, 183] on div at bounding box center [405, 176] width 146 height 205
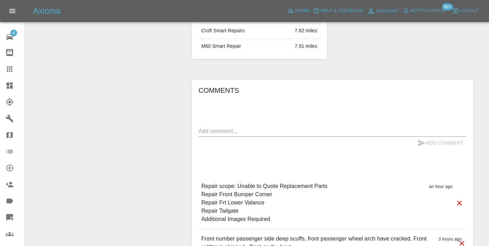
scroll to position [505, 0]
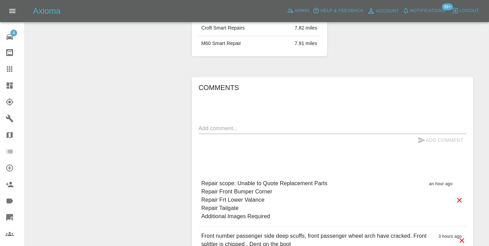
click at [216, 124] on textarea at bounding box center [333, 128] width 268 height 8
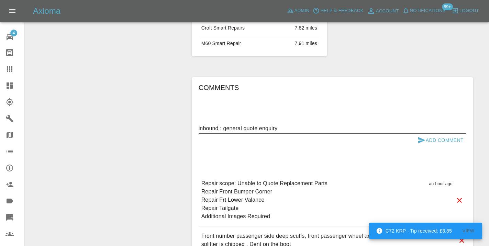
type textarea "inbound : general quote enquiry"
click at [422, 136] on icon "submit" at bounding box center [421, 140] width 8 height 8
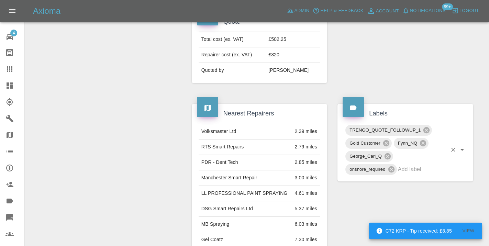
scroll to position [267, 0]
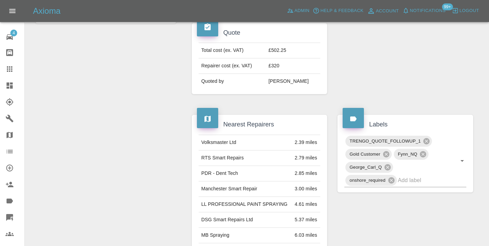
click at [13, 68] on icon at bounding box center [9, 69] width 8 height 8
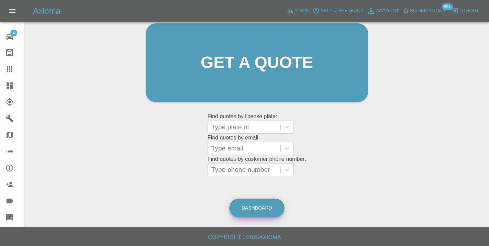
click at [262, 205] on link "Dashboard" at bounding box center [256, 208] width 55 height 19
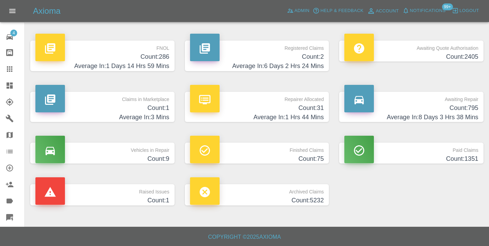
click at [457, 102] on p "Awaiting Repair" at bounding box center [411, 98] width 134 height 12
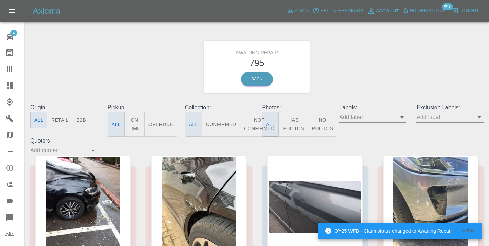
click at [254, 120] on button "Not Confirmed" at bounding box center [259, 124] width 38 height 25
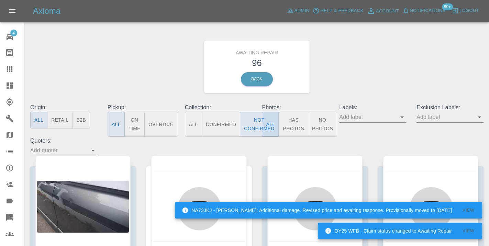
click at [369, 67] on div "Awaiting Repair 96 Back" at bounding box center [257, 66] width 464 height 73
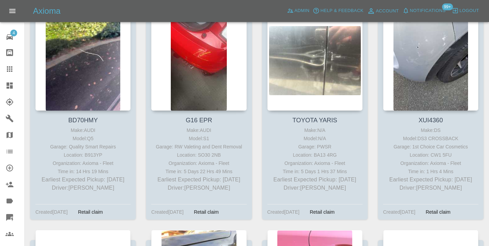
scroll to position [1761, 0]
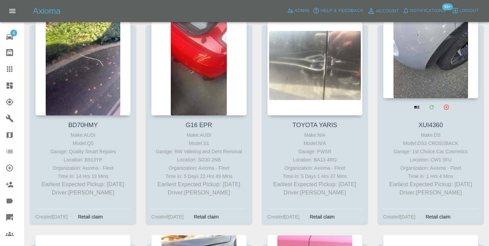
click at [430, 68] on div at bounding box center [430, 48] width 95 height 100
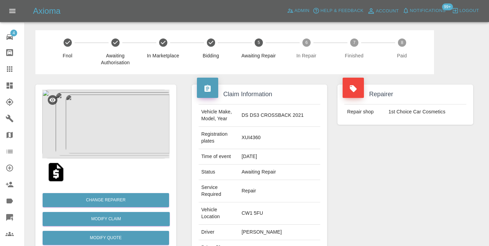
drag, startPoint x: 289, startPoint y: 233, endPoint x: 249, endPoint y: 232, distance: 39.9
copy td "07919 017249"
click at [364, 165] on div "Repairer Repair shop 1st Choice Car Cosmetics" at bounding box center [405, 194] width 146 height 240
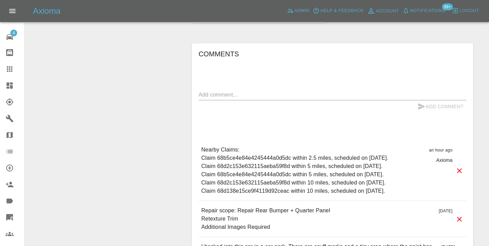
scroll to position [542, 0]
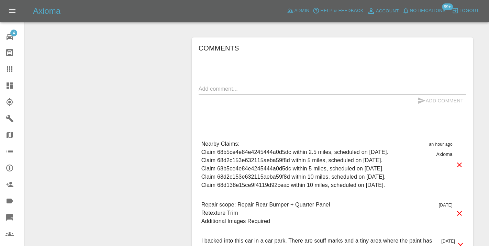
click at [230, 85] on textarea at bounding box center [333, 89] width 268 height 8
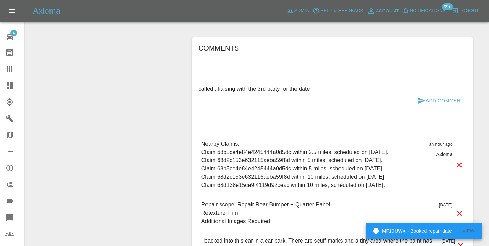
type textarea "called : liaising with the 3rd party for the date"
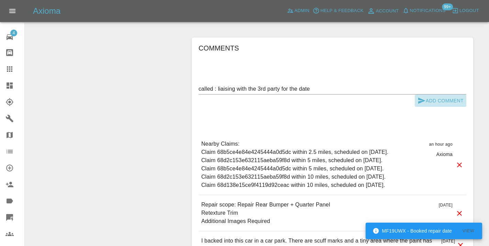
click at [421, 98] on icon "submit" at bounding box center [421, 101] width 7 height 6
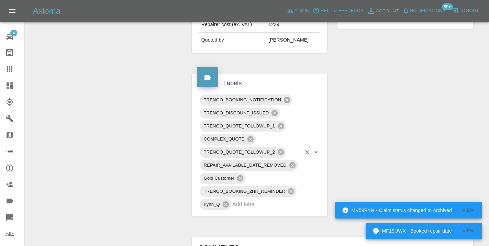
scroll to position [342, 0]
click at [245, 200] on input "text" at bounding box center [266, 205] width 69 height 11
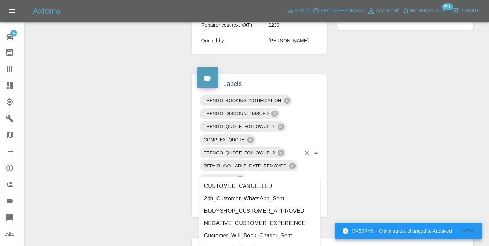
type input "customer_wi"
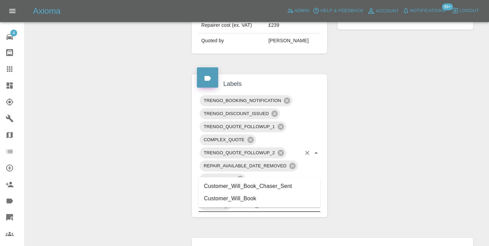
click at [235, 197] on li "Customer_Will_Book" at bounding box center [260, 198] width 122 height 12
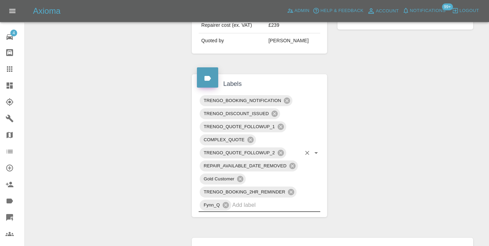
click at [374, 153] on div "Claim Information Vehicle Make, Model, Year DS DS3 CROSSBACK 2021 Registration …" at bounding box center [333, 118] width 292 height 771
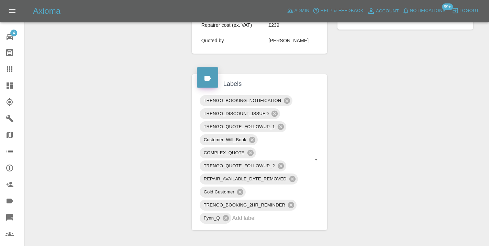
click at [396, 156] on div "Claim Information Vehicle Make, Model, Year DS DS3 CROSSBACK 2021 Registration …" at bounding box center [333, 125] width 292 height 784
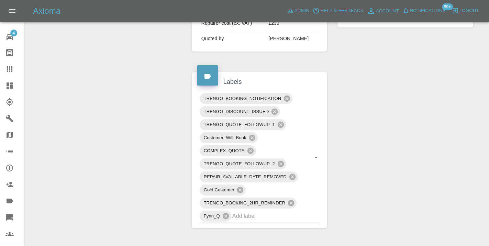
scroll to position [333, 0]
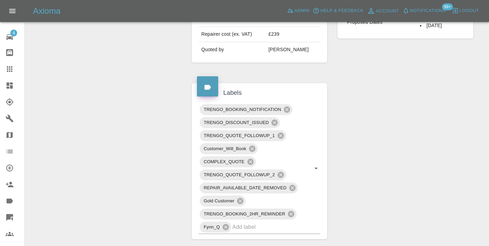
click at [9, 70] on icon at bounding box center [9, 69] width 8 height 8
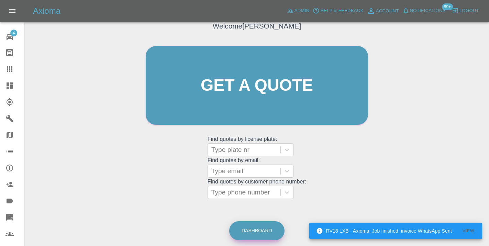
click at [258, 225] on link "Dashboard" at bounding box center [256, 230] width 55 height 19
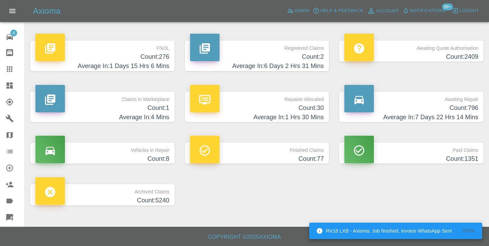
click at [454, 106] on h4 "Count: 796" at bounding box center [411, 107] width 134 height 9
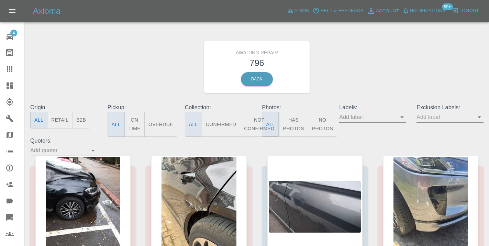
click at [255, 121] on button "Not Confirmed" at bounding box center [259, 124] width 38 height 25
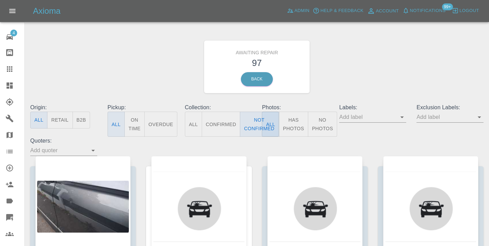
click at [385, 66] on div "Awaiting Repair 97 Back" at bounding box center [257, 66] width 464 height 73
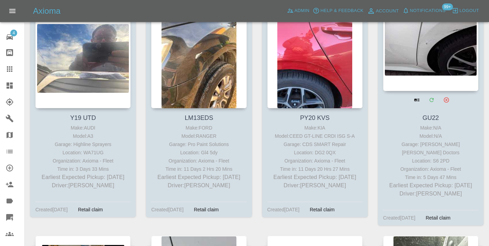
scroll to position [1986, 0]
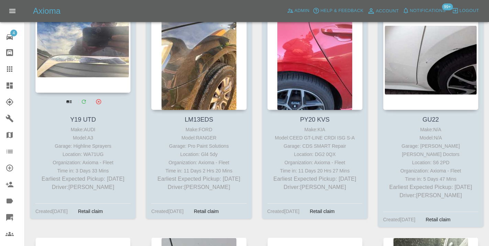
click at [76, 55] on div at bounding box center [82, 42] width 95 height 100
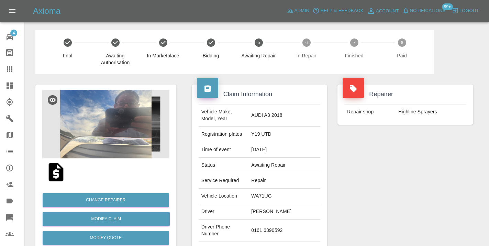
click at [302, 223] on td "0161 6390592" at bounding box center [284, 231] width 72 height 22
click at [302, 222] on td "0161 6390592" at bounding box center [284, 231] width 72 height 22
copy td "0161 6390592"
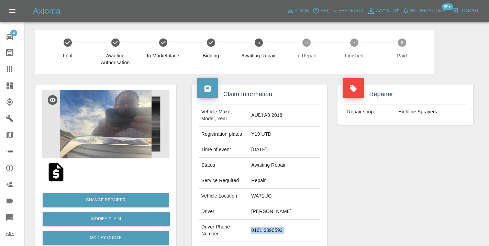
click at [385, 188] on div "Repairer Repair shop Highline Sprayers" at bounding box center [405, 176] width 146 height 205
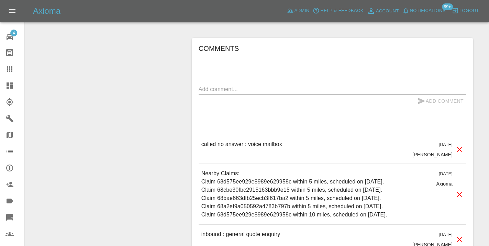
scroll to position [572, 0]
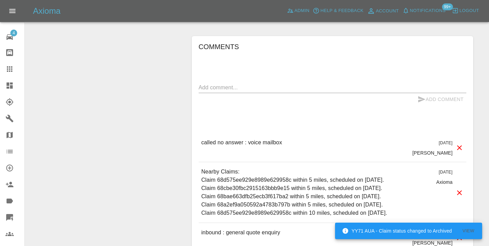
click at [210, 82] on div "x" at bounding box center [333, 87] width 268 height 11
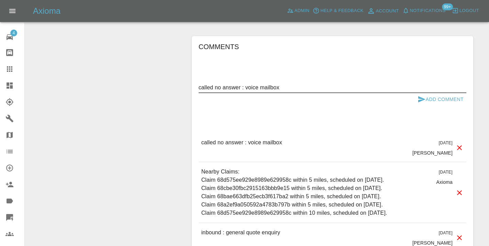
type textarea "called no answer : voice mailbox"
click at [423, 95] on icon "submit" at bounding box center [421, 99] width 8 height 8
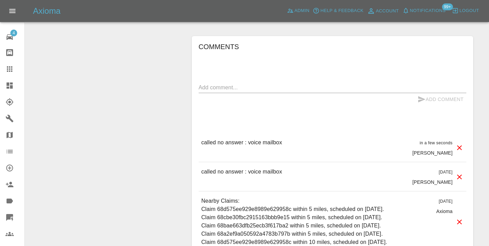
click at [14, 67] on div at bounding box center [14, 69] width 19 height 8
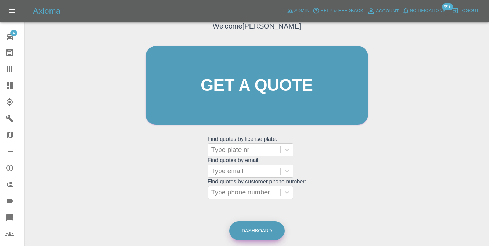
click at [258, 225] on link "Dashboard" at bounding box center [256, 230] width 55 height 19
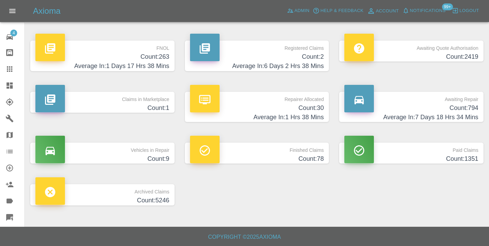
click at [471, 114] on h4 "Average In: 7 Days 18 Hrs 34 Mins" at bounding box center [411, 117] width 134 height 9
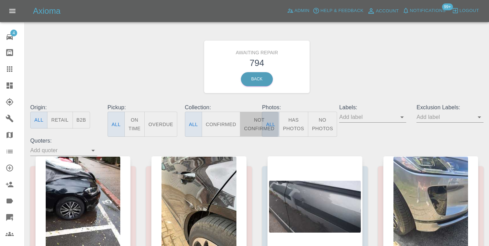
click at [251, 128] on button "Not Confirmed" at bounding box center [259, 124] width 38 height 25
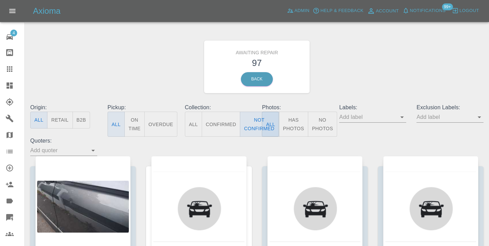
click at [417, 71] on div "Awaiting Repair 97 Back" at bounding box center [257, 66] width 464 height 73
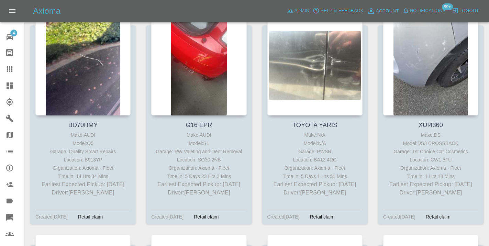
scroll to position [1763, 0]
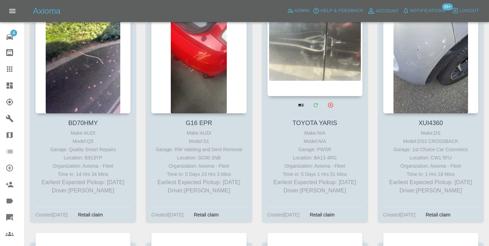
click at [322, 71] on div at bounding box center [314, 46] width 95 height 100
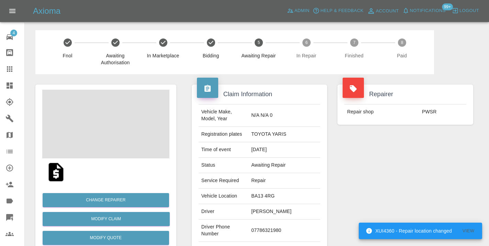
click at [288, 224] on td "07786321980" at bounding box center [284, 231] width 72 height 22
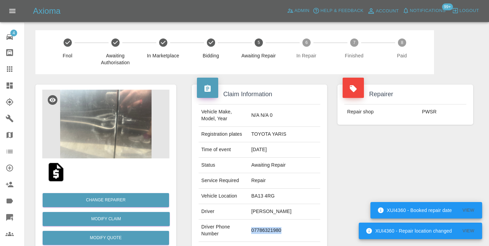
copy td "07786321980"
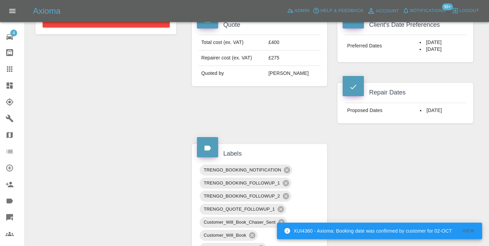
scroll to position [269, 0]
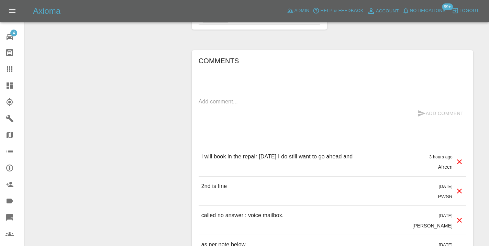
scroll to position [589, 0]
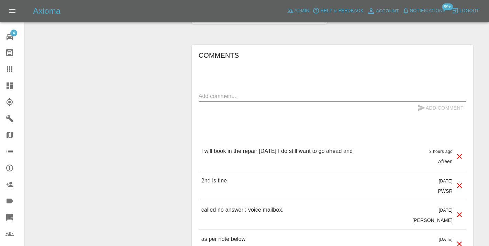
click at [236, 91] on div "x" at bounding box center [333, 96] width 268 height 11
type textarea "called : 7th October"
click at [425, 104] on icon "submit" at bounding box center [421, 108] width 8 height 8
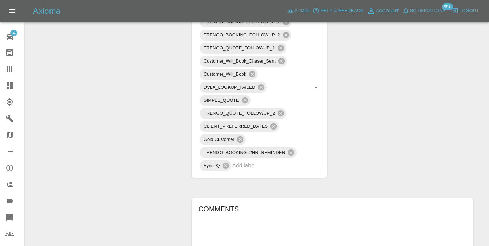
scroll to position [433, 0]
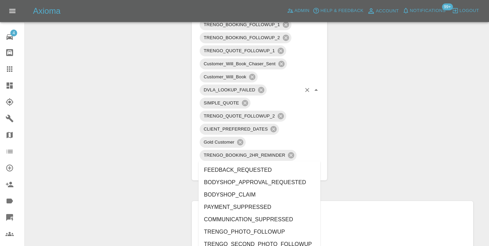
click at [246, 163] on input "text" at bounding box center [266, 168] width 69 height 11
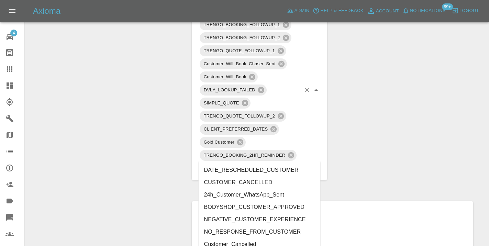
type input "customer"
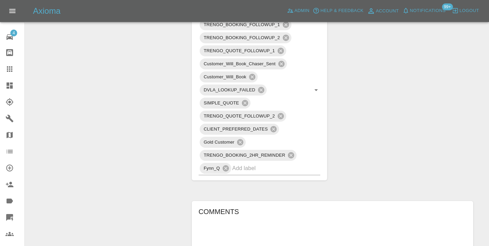
click at [116, 171] on div "Change Repairer Modify Claim Modify Quote Rollback Submit Payment Archive" at bounding box center [105, 144] width 151 height 1006
click at [9, 69] on icon at bounding box center [9, 68] width 5 height 5
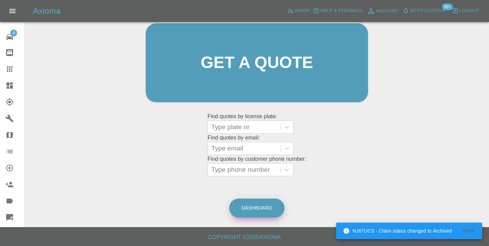
click at [261, 206] on link "Dashboard" at bounding box center [256, 208] width 55 height 19
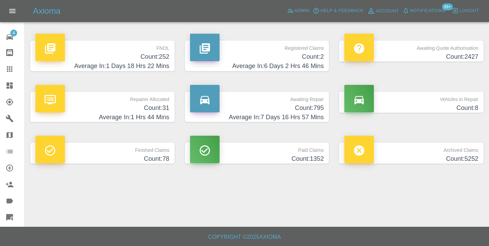
click at [324, 113] on h4 "Average In: 7 Days 16 Hrs 57 Mins" at bounding box center [257, 117] width 134 height 9
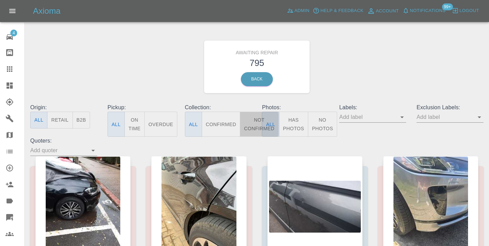
click at [255, 125] on button "Not Confirmed" at bounding box center [259, 124] width 38 height 25
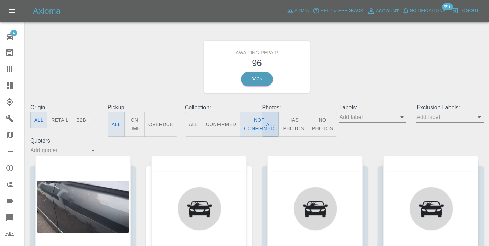
click at [382, 71] on div "Awaiting Repair 96 Back" at bounding box center [257, 66] width 464 height 73
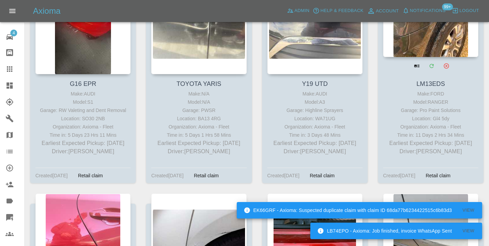
scroll to position [1797, 0]
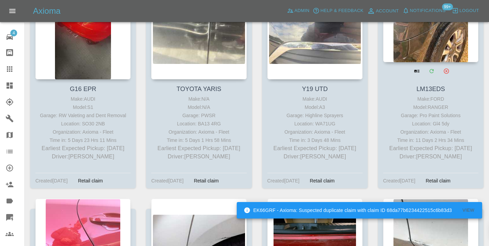
click at [423, 50] on div at bounding box center [430, 12] width 95 height 100
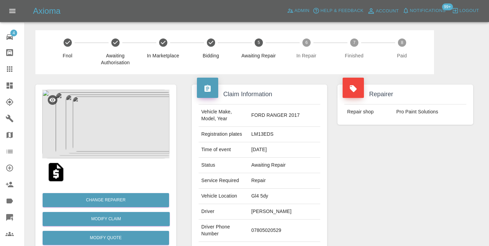
click at [287, 220] on td "07805020529" at bounding box center [284, 231] width 72 height 22
copy td "07805020529"
click at [397, 160] on div "Repairer Repair shop Pro Paint Solutions" at bounding box center [405, 176] width 146 height 205
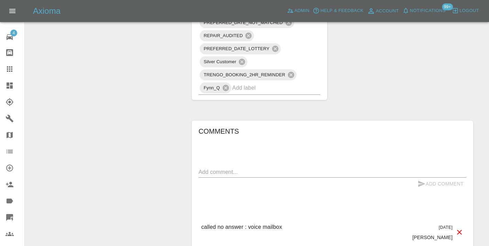
scroll to position [564, 0]
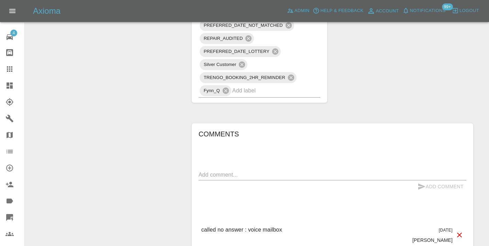
click at [223, 171] on textarea at bounding box center [333, 175] width 268 height 8
click at [231, 226] on p "called no answer : voice mailbox" at bounding box center [241, 230] width 81 height 8
copy p "called no answer : voice mailbox"
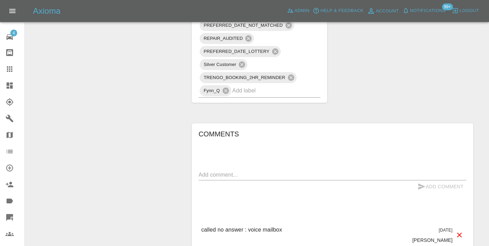
click at [230, 171] on textarea at bounding box center [333, 175] width 268 height 8
type textarea "c"
paste textarea "called no answer : voice mailbox"
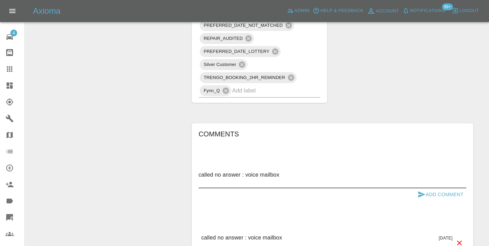
click at [288, 171] on textarea "called no answer : voice mailbox" at bounding box center [333, 179] width 268 height 16
type textarea "called no answer : voice mailbox."
click at [423, 190] on icon "submit" at bounding box center [421, 194] width 8 height 8
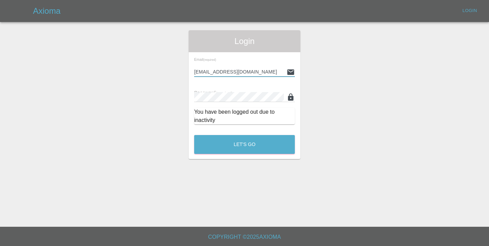
type input "Castrokhonqwana@gmail.com"
click at [244, 144] on button "Let's Go" at bounding box center [244, 144] width 101 height 19
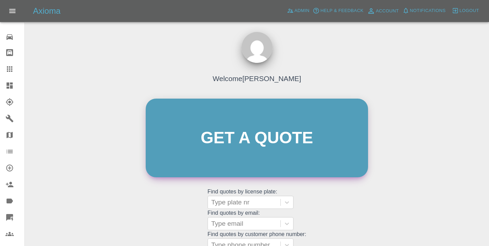
click at [246, 151] on link "Get a quote" at bounding box center [257, 138] width 222 height 79
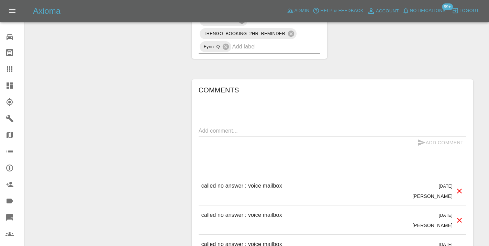
scroll to position [625, 0]
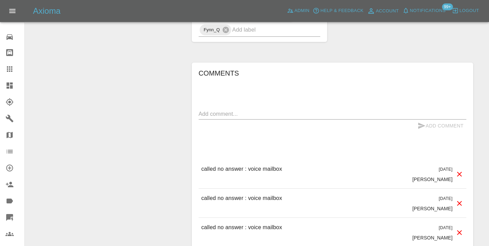
click at [228, 165] on p "called no answer : voice mailbox" at bounding box center [241, 169] width 81 height 8
copy p "called no answer : voice mailbox"
click at [212, 110] on textarea at bounding box center [333, 114] width 268 height 8
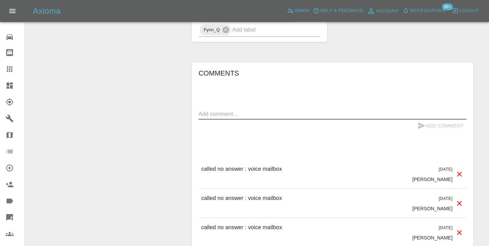
paste textarea "called no answer : voice mailbox"
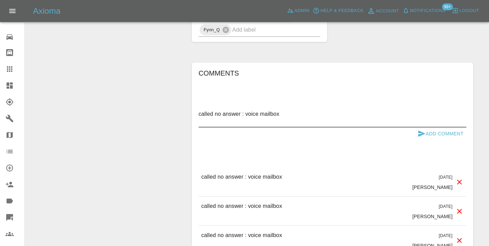
type textarea "called no answer : voice mailbox"
click at [421, 130] on icon "submit" at bounding box center [421, 134] width 8 height 8
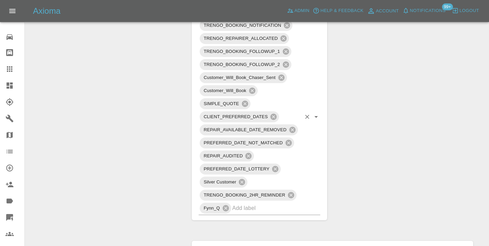
scroll to position [436, 0]
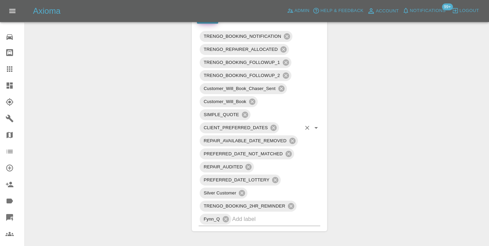
click at [237, 214] on input "text" at bounding box center [266, 219] width 69 height 11
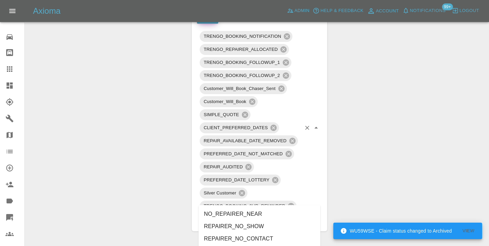
type input "no_re"
click at [238, 236] on li "NO_RESPONSE_FROM_CUSTOMER" at bounding box center [260, 239] width 122 height 12
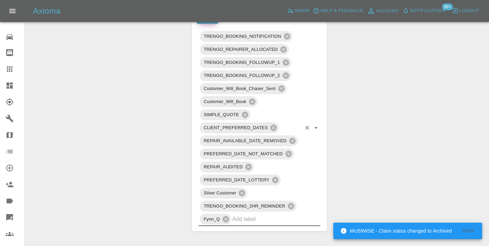
click at [122, 103] on div "Change Repairer Modify Claim Modify Quote Rollback Submit Payment Archive" at bounding box center [105, 198] width 151 height 1118
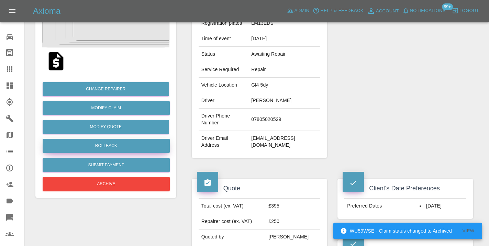
scroll to position [108, 0]
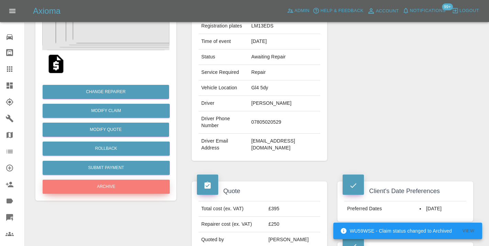
click at [115, 191] on button "Archive" at bounding box center [106, 187] width 127 height 14
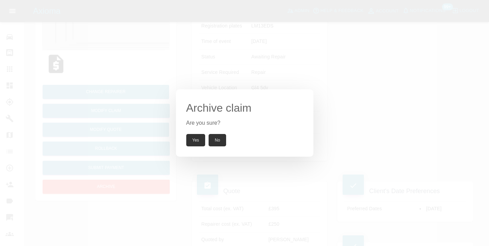
click at [198, 143] on button "Yes" at bounding box center [195, 140] width 19 height 12
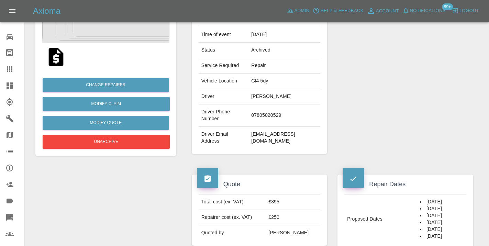
click at [10, 67] on icon at bounding box center [9, 68] width 5 height 5
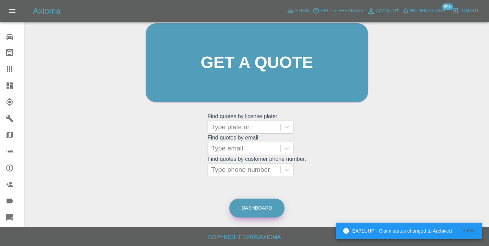
click at [260, 210] on link "Dashboard" at bounding box center [256, 208] width 55 height 19
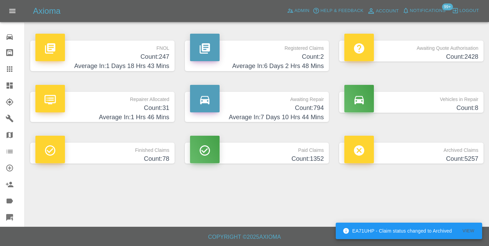
click at [307, 103] on h4 "Count: 794" at bounding box center [257, 107] width 134 height 9
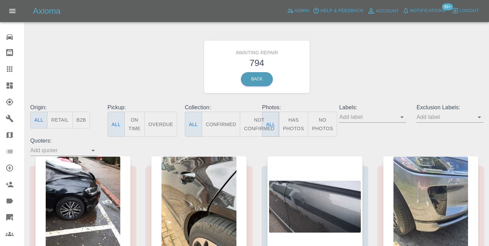
click at [254, 122] on button "Not Confirmed" at bounding box center [259, 124] width 38 height 25
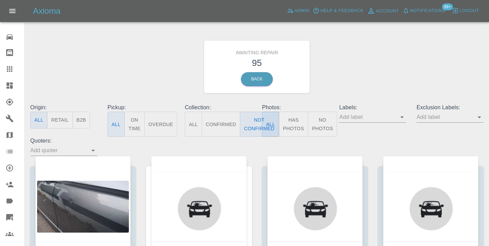
click at [329, 75] on div "Awaiting Repair 95 Back" at bounding box center [257, 66] width 464 height 73
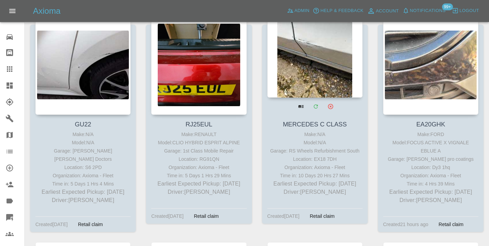
scroll to position [1977, 0]
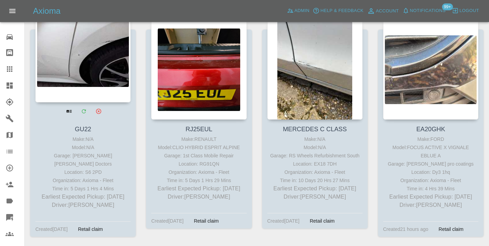
click at [91, 86] on div at bounding box center [82, 52] width 95 height 100
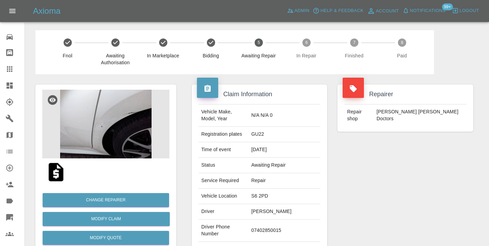
click at [288, 220] on td "07402850015" at bounding box center [284, 231] width 72 height 22
copy td "07402850015"
click at [380, 172] on div "Repairer Repair shop Davies Dent Doctors" at bounding box center [405, 176] width 146 height 205
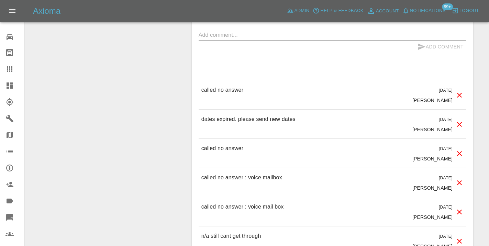
scroll to position [619, 0]
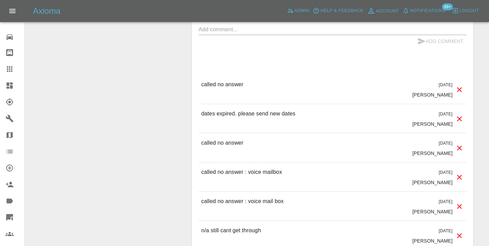
click at [230, 80] on p "called no answer" at bounding box center [222, 84] width 42 height 8
copy p "called no answer"
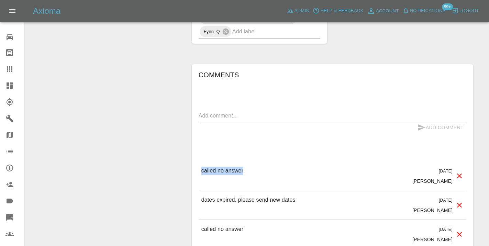
scroll to position [530, 0]
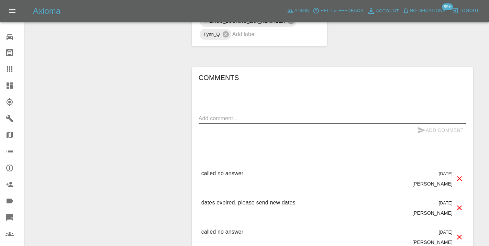
click at [213, 114] on textarea at bounding box center [333, 118] width 268 height 8
paste textarea "called no answer"
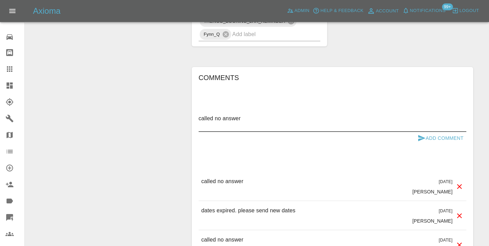
type textarea "called no answer"
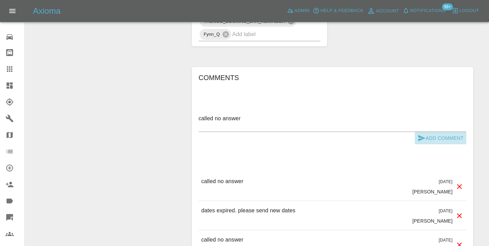
click at [429, 132] on button "Add Comment" at bounding box center [441, 138] width 52 height 13
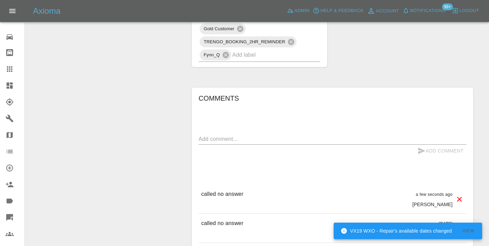
scroll to position [507, 0]
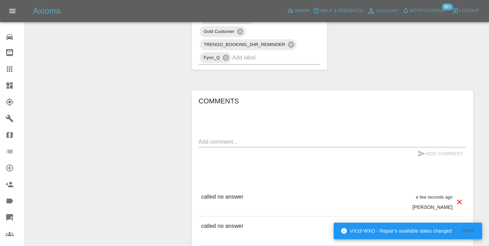
click at [249, 52] on input "text" at bounding box center [266, 57] width 69 height 11
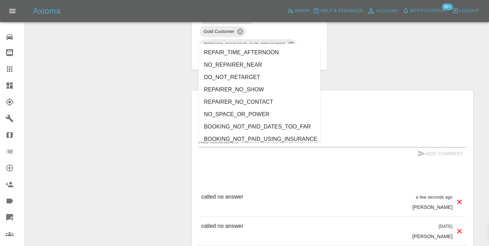
type input "no_"
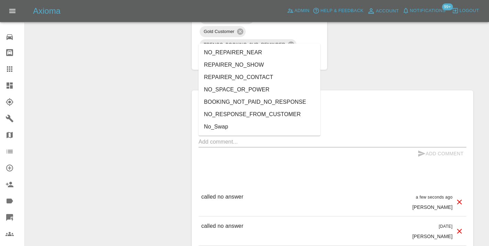
click at [211, 115] on li "NO_RESPONSE_FROM_CUSTOMER" at bounding box center [260, 114] width 122 height 12
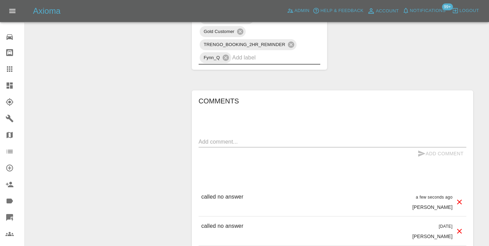
click at [149, 71] on div "Change Repairer Modify Claim Modify Quote Rollback Submit Payment Archive" at bounding box center [105, 56] width 151 height 978
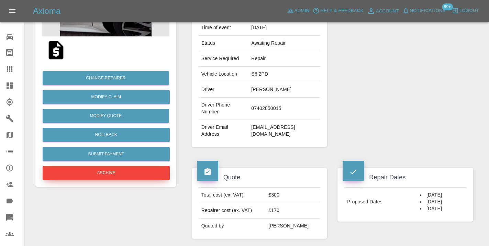
scroll to position [121, 0]
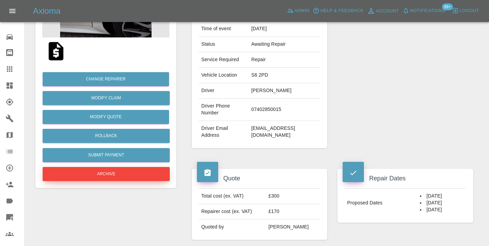
click at [106, 170] on button "Archive" at bounding box center [106, 174] width 127 height 14
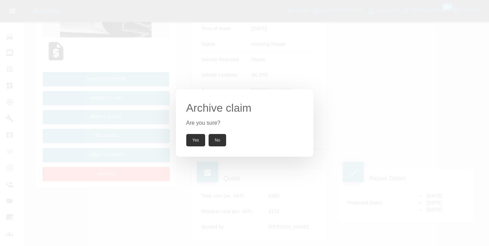
click at [195, 135] on button "Yes" at bounding box center [195, 140] width 19 height 12
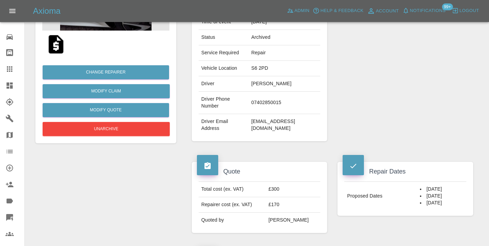
click at [6, 69] on icon at bounding box center [9, 69] width 8 height 8
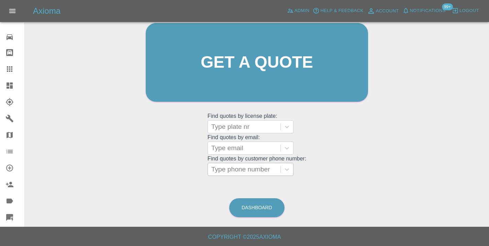
scroll to position [75, 0]
click at [274, 206] on link "Dashboard" at bounding box center [256, 208] width 55 height 19
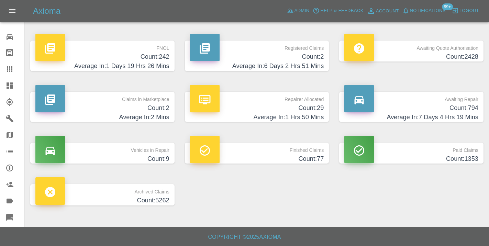
click at [452, 107] on h4 "Count: 794" at bounding box center [411, 107] width 134 height 9
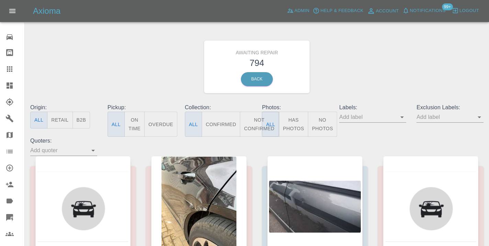
click at [256, 126] on button "Not Confirmed" at bounding box center [259, 124] width 38 height 25
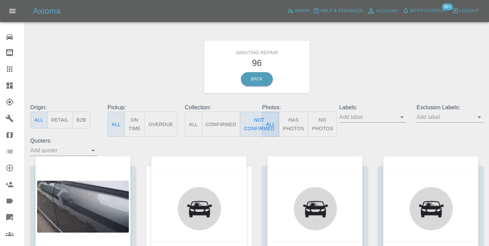
click at [368, 77] on div "Awaiting Repair 96 Back" at bounding box center [257, 66] width 464 height 73
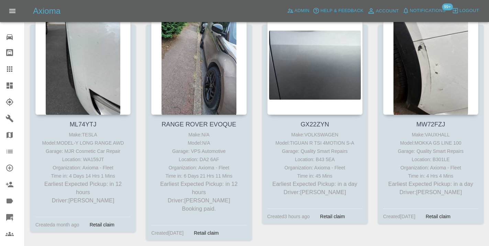
scroll to position [841, 0]
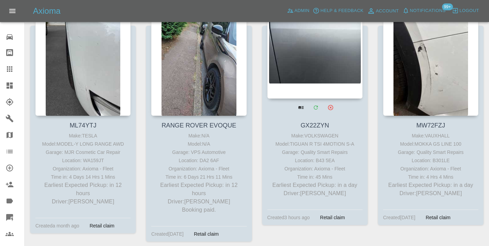
click at [325, 74] on div at bounding box center [314, 48] width 95 height 100
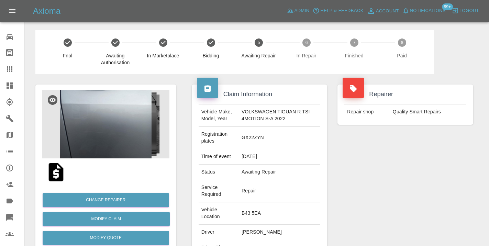
copy td "07501594707"
click at [382, 199] on div "Repairer Repair shop Quality Smart Repairs" at bounding box center [405, 194] width 146 height 240
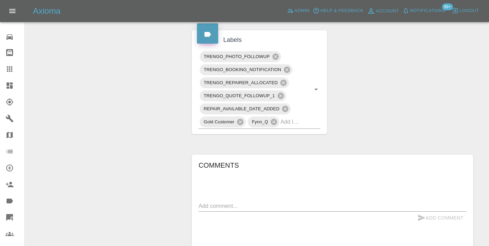
scroll to position [403, 0]
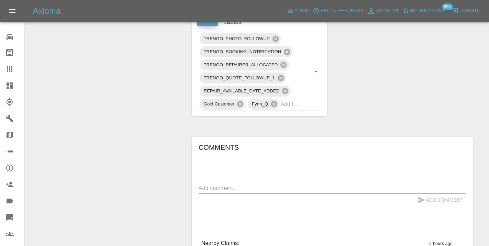
click at [223, 183] on div "x" at bounding box center [333, 188] width 268 height 11
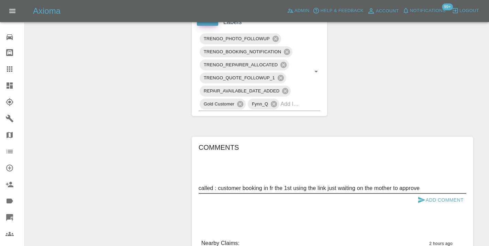
type textarea "called : customer booking in fr the 1st using the link just waiting on the moth…"
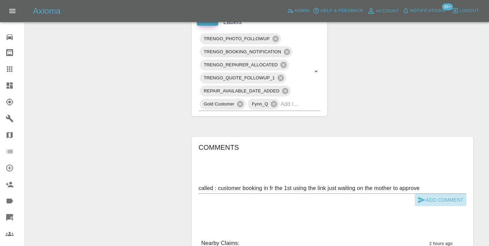
click at [419, 196] on icon "submit" at bounding box center [421, 200] width 8 height 8
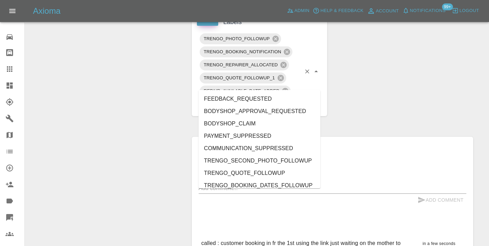
click at [294, 99] on input "text" at bounding box center [290, 104] width 21 height 11
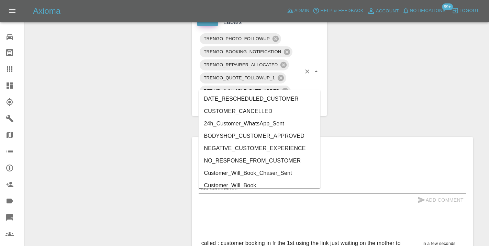
type input "cust"
click at [273, 186] on li "Customer_Will_Book" at bounding box center [260, 185] width 122 height 12
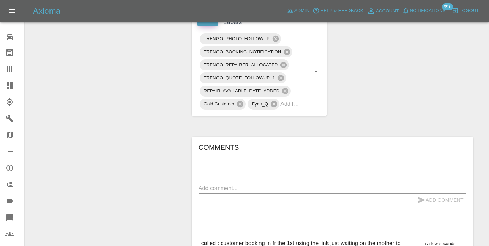
click at [138, 96] on div "Change Repairer Modify Claim Modify Quote Rollback Submit Payment Archive" at bounding box center [105, 43] width 151 height 745
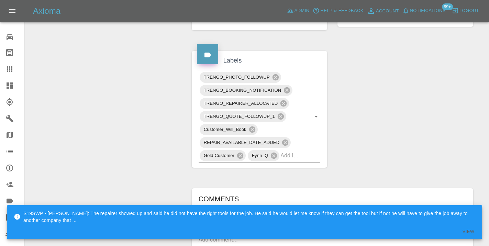
scroll to position [368, 0]
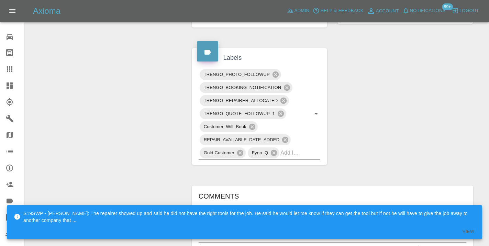
click at [14, 72] on div at bounding box center [14, 69] width 19 height 8
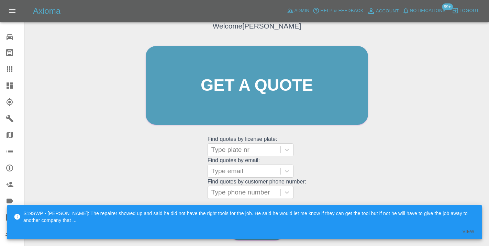
click at [330, 183] on div "Welcome Castro Get a quote Get a quote Find quotes by license plate: Type plate…" at bounding box center [256, 99] width 237 height 208
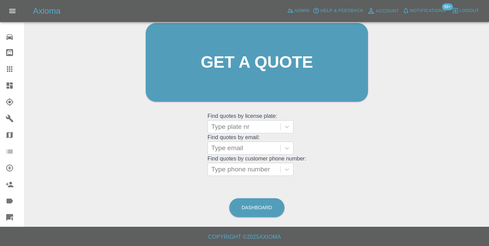
scroll to position [75, 0]
click at [263, 204] on link "Dashboard" at bounding box center [256, 208] width 55 height 19
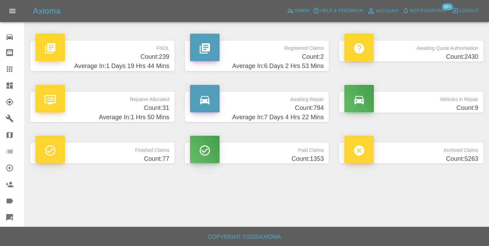
click at [305, 105] on h4 "Count: 794" at bounding box center [257, 107] width 134 height 9
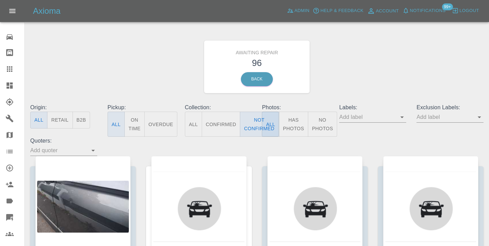
click at [363, 58] on div "Awaiting Repair 96 Back" at bounding box center [257, 66] width 464 height 73
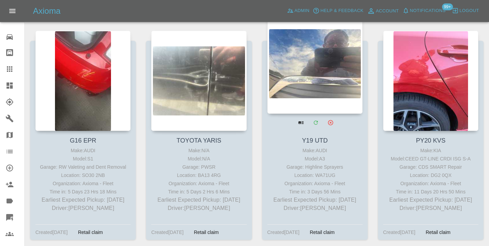
scroll to position [1741, 0]
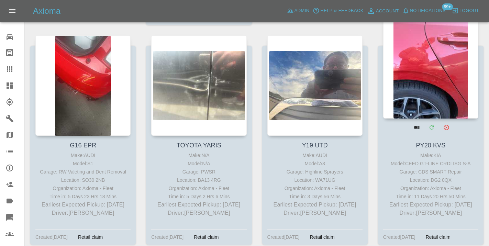
click at [428, 90] on div at bounding box center [430, 68] width 95 height 100
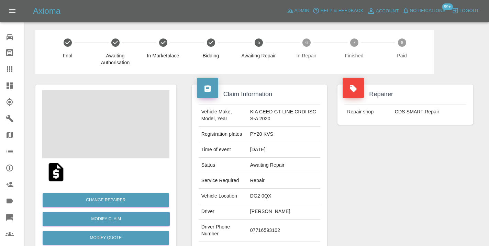
click at [271, 230] on td "07716593102" at bounding box center [283, 231] width 73 height 22
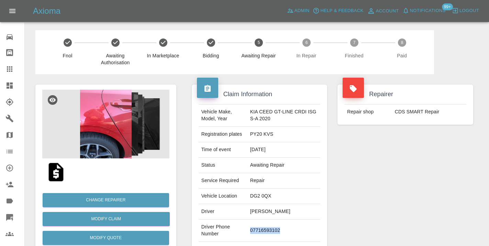
click at [271, 230] on td "07716593102" at bounding box center [283, 231] width 73 height 22
copy td "07716593102"
click at [410, 170] on div "Repairer Repair shop CDS SMART Repair" at bounding box center [405, 176] width 146 height 205
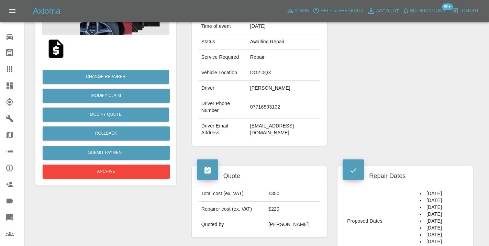
scroll to position [112, 0]
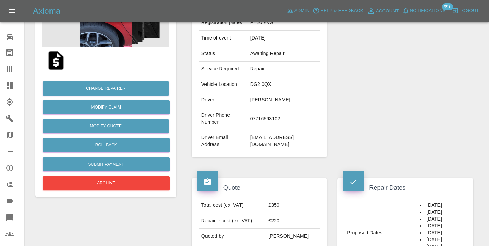
click at [259, 116] on td "07716593102" at bounding box center [283, 119] width 73 height 22
copy td "07716593102"
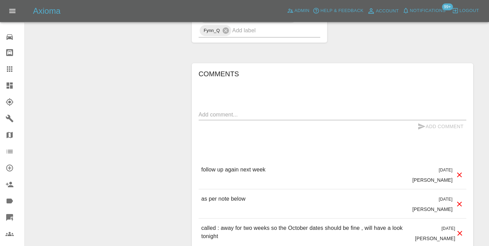
scroll to position [520, 0]
click at [249, 112] on textarea at bounding box center [333, 114] width 268 height 8
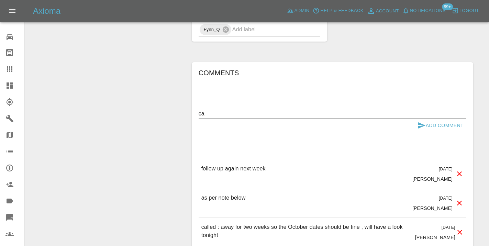
type textarea "c"
type textarea "straight to voice mail . voice message left"
click at [426, 126] on button "Add Comment" at bounding box center [441, 125] width 52 height 13
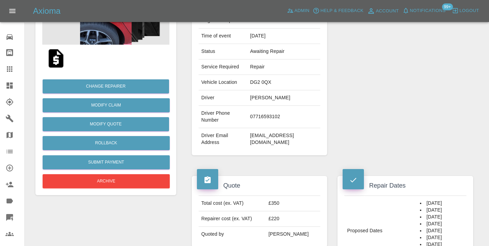
scroll to position [108, 0]
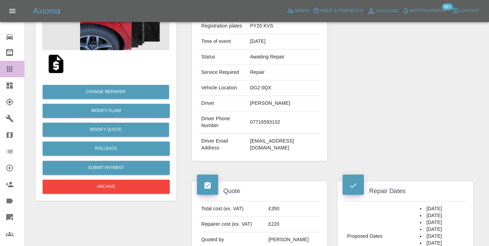
click at [7, 70] on icon at bounding box center [9, 68] width 5 height 5
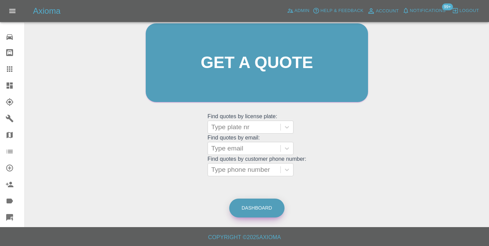
click at [249, 205] on link "Dashboard" at bounding box center [256, 208] width 55 height 19
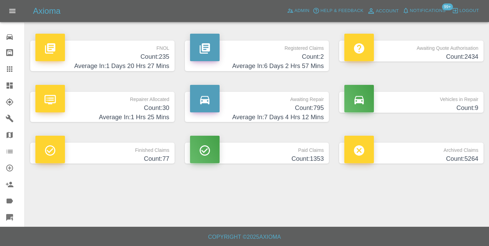
click at [318, 103] on p "Awaiting Repair" at bounding box center [257, 98] width 134 height 12
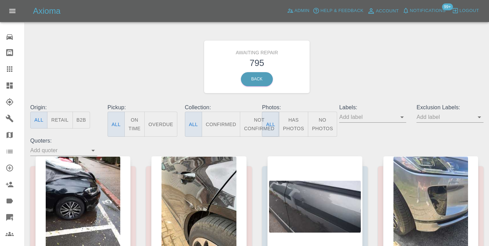
click at [255, 124] on button "Not Confirmed" at bounding box center [259, 124] width 38 height 25
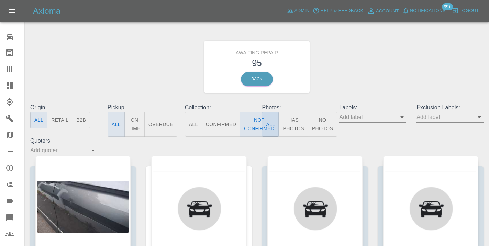
click at [354, 74] on div "Awaiting Repair 95 Back" at bounding box center [257, 66] width 464 height 73
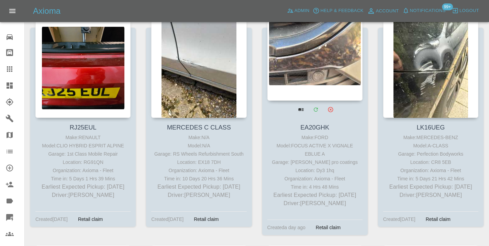
scroll to position [1983, 0]
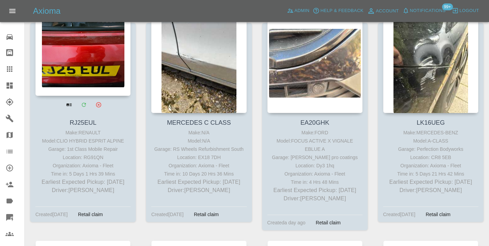
click at [73, 61] on div at bounding box center [82, 46] width 95 height 100
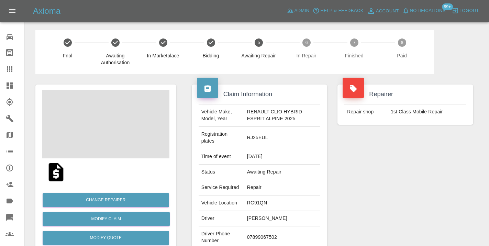
click at [261, 241] on td "07899067502" at bounding box center [282, 237] width 76 height 22
click at [261, 239] on td "07899067502" at bounding box center [282, 237] width 76 height 22
copy td "07899067502"
click at [416, 188] on div "Repairer Repair shop 1st Class Mobile Repair" at bounding box center [405, 180] width 146 height 212
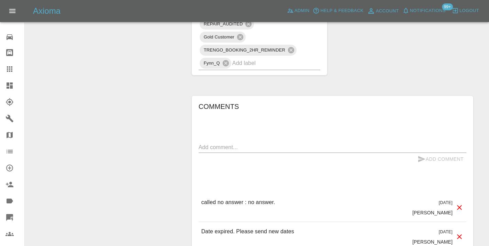
scroll to position [490, 0]
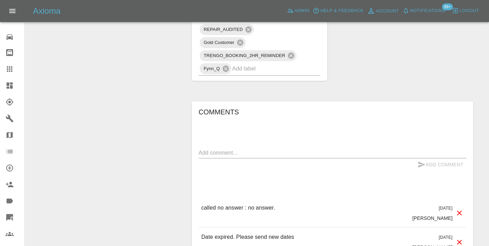
click at [211, 150] on textarea at bounding box center [333, 153] width 268 height 8
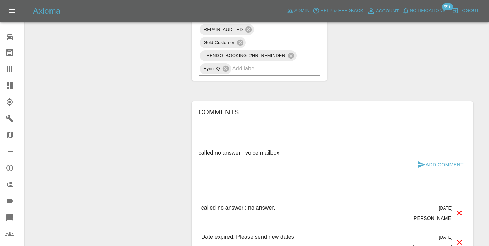
type textarea "called no answer : voice mailbox"
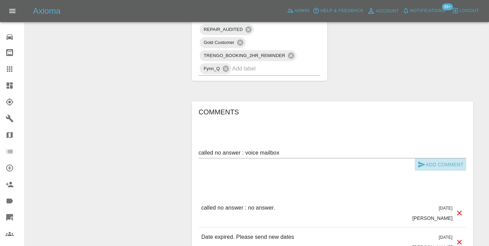
click at [440, 167] on button "Add Comment" at bounding box center [441, 164] width 52 height 13
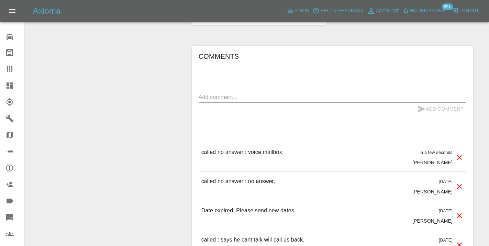
scroll to position [532, 0]
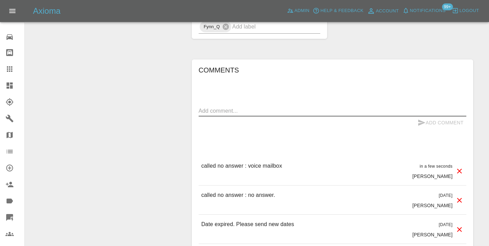
click at [214, 110] on textarea at bounding box center [333, 111] width 268 height 8
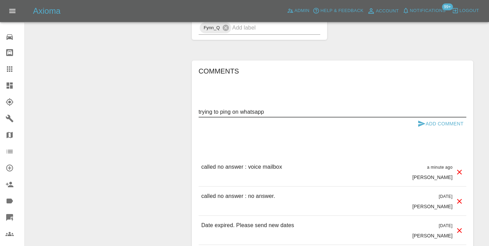
click at [331, 115] on textarea "trying to ping on whatsapp" at bounding box center [333, 112] width 268 height 8
type textarea "trying to ping on whatsapp"
click at [422, 123] on icon "submit" at bounding box center [421, 124] width 8 height 8
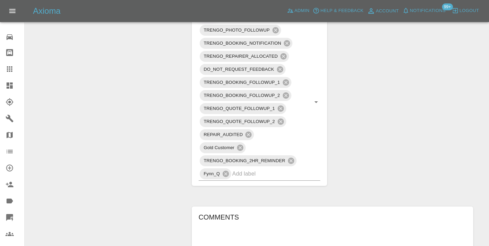
scroll to position [395, 0]
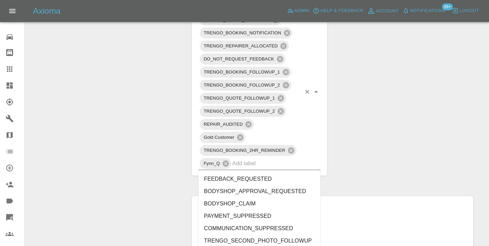
click at [264, 167] on input "text" at bounding box center [266, 163] width 69 height 11
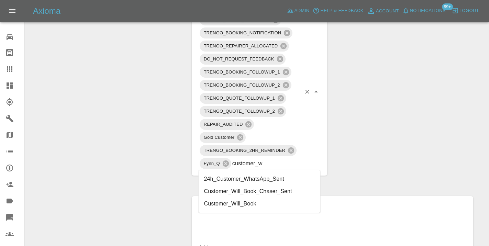
type input "customer_wi"
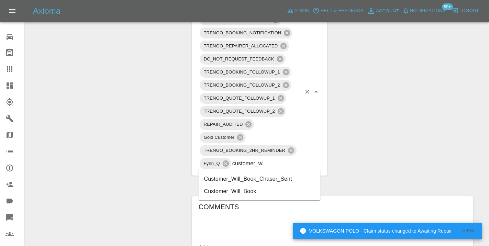
click at [248, 192] on li "Customer_Will_Book" at bounding box center [260, 191] width 122 height 12
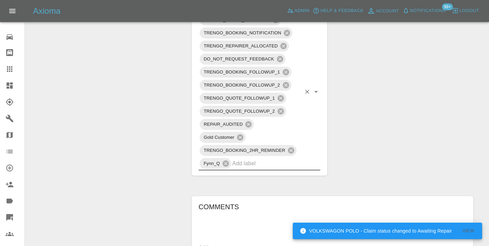
click at [122, 138] on div "Change Repairer Modify Claim Modify Quote Rollback Submit Payment Archive" at bounding box center [105, 154] width 151 height 950
click at [15, 70] on div at bounding box center [14, 69] width 19 height 8
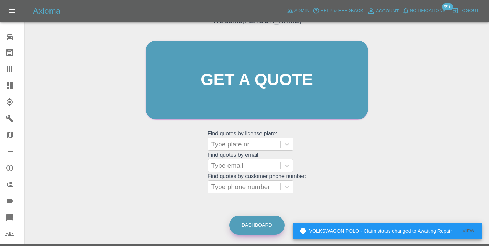
click at [256, 228] on link "Dashboard" at bounding box center [256, 225] width 55 height 19
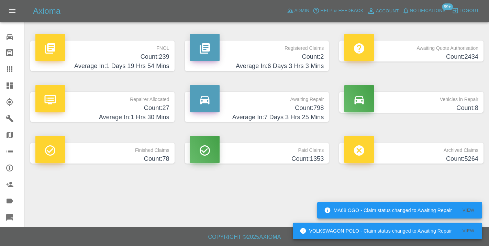
click at [314, 103] on p "Awaiting Repair" at bounding box center [257, 98] width 134 height 12
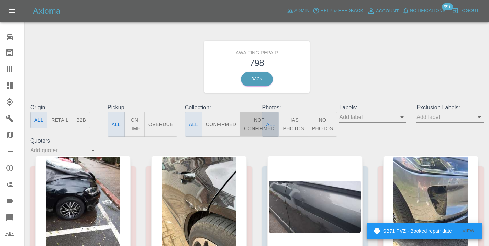
click at [256, 119] on button "Not Confirmed" at bounding box center [259, 124] width 38 height 25
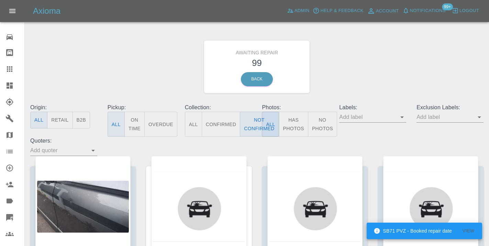
click at [353, 65] on div "Awaiting Repair 99 Back" at bounding box center [257, 66] width 464 height 73
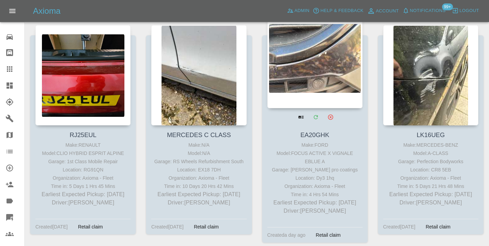
scroll to position [1970, 0]
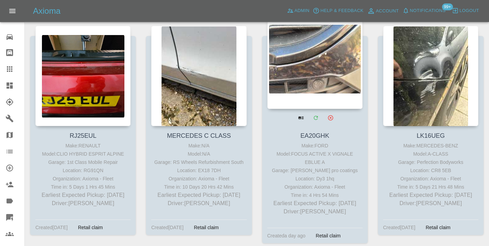
click at [324, 83] on div at bounding box center [314, 59] width 95 height 100
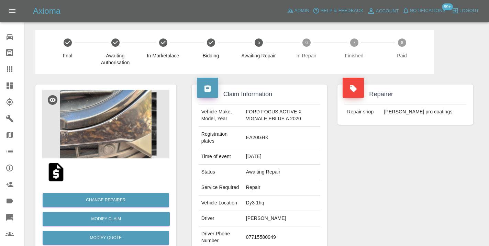
click at [254, 240] on td "07715580949" at bounding box center [281, 237] width 77 height 22
copy td "07715580949"
click at [376, 191] on div "Repairer Repair shop [PERSON_NAME] pro coatings" at bounding box center [405, 180] width 146 height 212
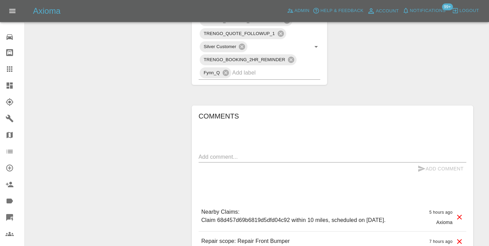
scroll to position [389, 0]
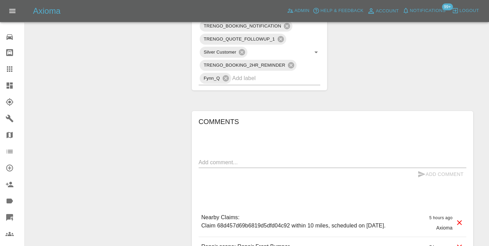
click at [214, 166] on textarea at bounding box center [333, 162] width 268 height 8
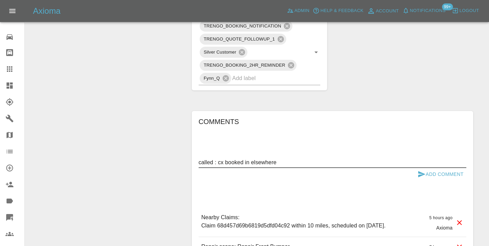
type textarea "called : cx booked in elsewhere"
click at [430, 179] on button "Add Comment" at bounding box center [441, 174] width 52 height 13
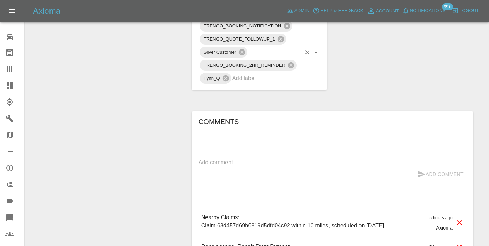
click at [263, 83] on input "text" at bounding box center [266, 78] width 69 height 11
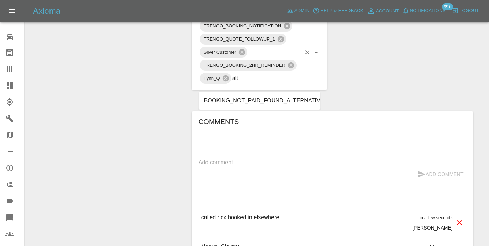
type input "alte"
click at [278, 99] on li "BOOKING_NOT_PAID_FOUND_ALTERNATIVE" at bounding box center [260, 100] width 122 height 12
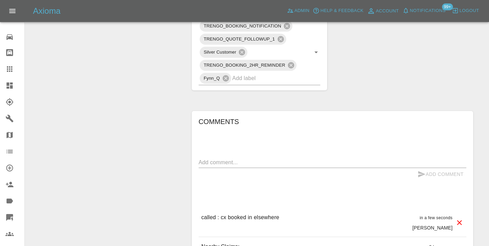
click at [124, 31] on div "Change Repairer Modify Claim Modify Quote Rollback Submit Payment Archive" at bounding box center [105, 4] width 151 height 636
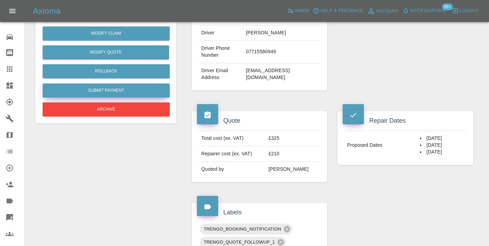
scroll to position [185, 0]
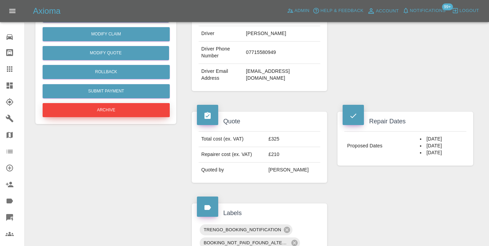
click at [119, 105] on button "Archive" at bounding box center [106, 110] width 127 height 14
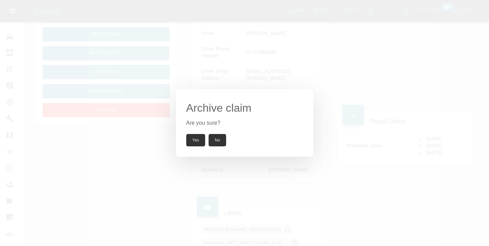
click at [199, 137] on button "Yes" at bounding box center [195, 140] width 19 height 12
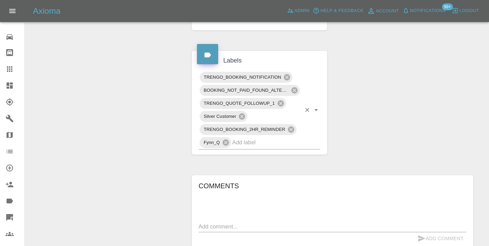
scroll to position [336, 0]
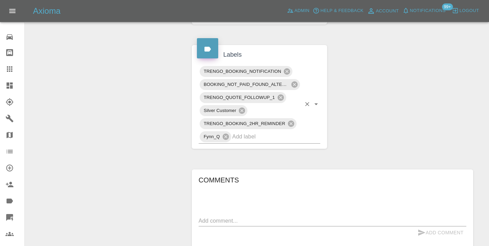
click at [274, 142] on input "text" at bounding box center [266, 136] width 69 height 11
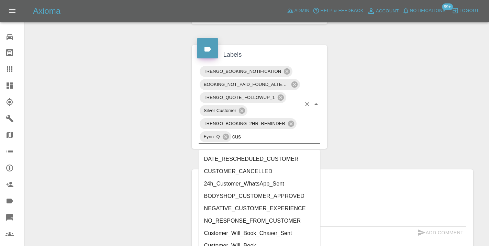
type input "cust"
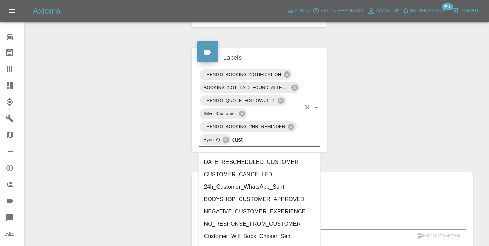
scroll to position [332, 0]
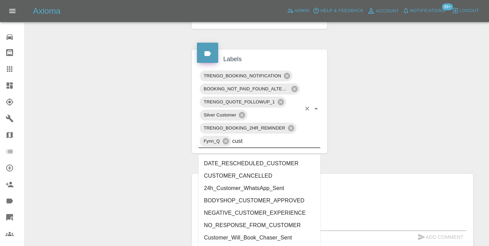
click at [267, 175] on li "CUSTOMER_CANCELLED" at bounding box center [260, 176] width 122 height 12
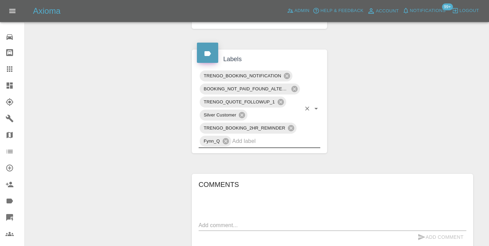
click at [139, 117] on div "Change Repairer Modify Claim Modify Quote Unarchive" at bounding box center [105, 59] width 151 height 649
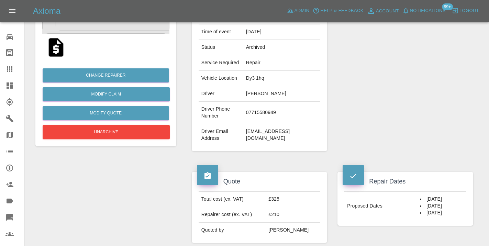
scroll to position [112, 0]
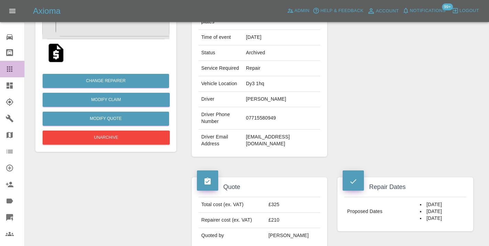
click at [9, 70] on icon at bounding box center [9, 68] width 5 height 5
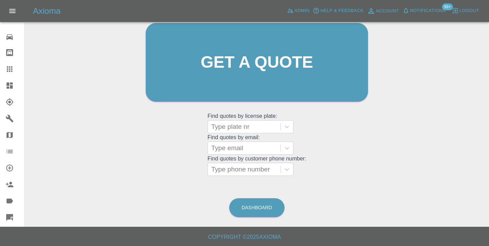
scroll to position [75, 0]
click at [253, 205] on link "Dashboard" at bounding box center [256, 208] width 55 height 19
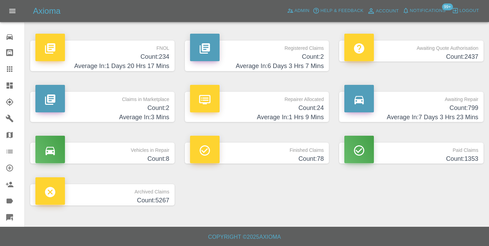
click at [474, 111] on h4 "Count: 799" at bounding box center [411, 107] width 134 height 9
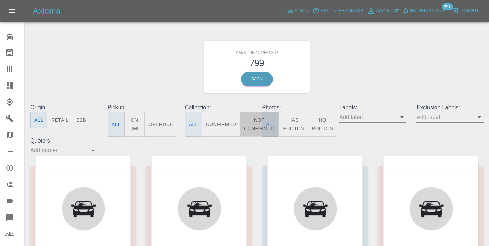
click at [254, 120] on button "Not Confirmed" at bounding box center [259, 124] width 38 height 25
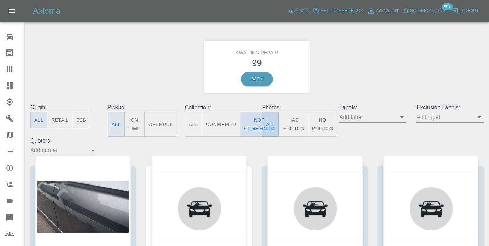
click at [250, 129] on button "Not Confirmed" at bounding box center [259, 124] width 38 height 25
click at [357, 61] on div "Awaiting Repair 99 Back" at bounding box center [257, 66] width 464 height 73
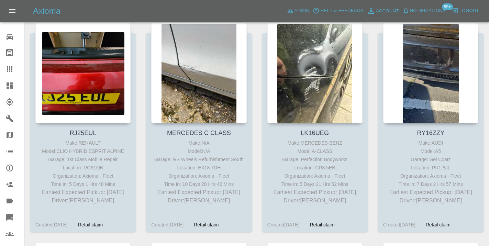
scroll to position [1978, 0]
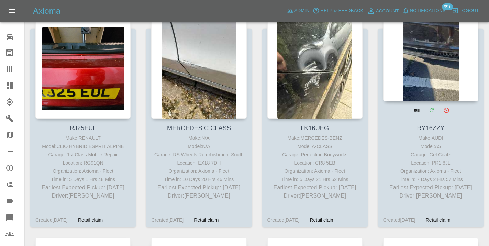
click at [436, 68] on div at bounding box center [430, 51] width 95 height 100
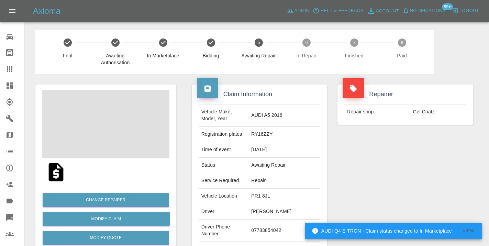
click at [261, 227] on td "07783854042" at bounding box center [284, 231] width 72 height 22
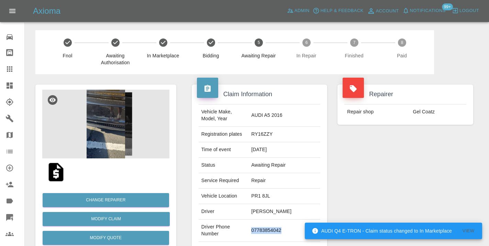
click at [261, 227] on td "07783854042" at bounding box center [284, 231] width 72 height 22
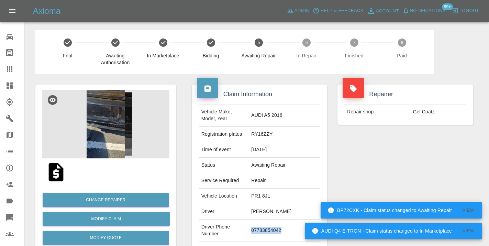
copy td "07783854042"
click at [384, 172] on div "Repairer Repair shop Gel Coatz" at bounding box center [405, 176] width 146 height 205
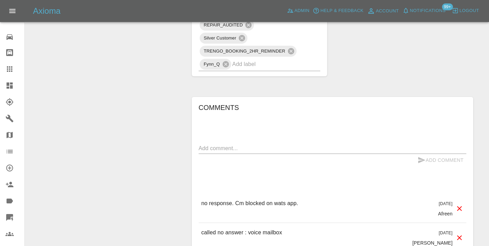
scroll to position [509, 0]
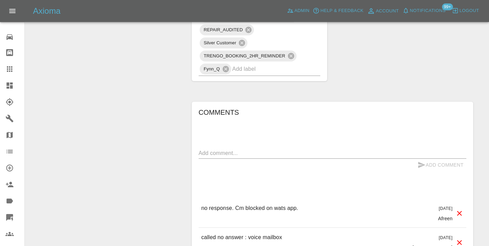
click at [241, 151] on textarea at bounding box center [333, 153] width 268 height 8
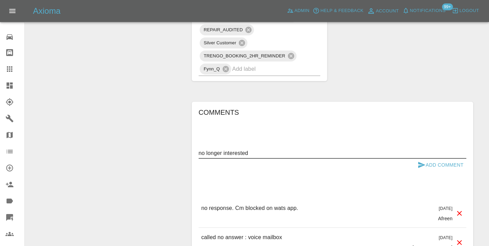
type textarea "no longer interested"
click at [435, 167] on button "Add Comment" at bounding box center [441, 165] width 52 height 13
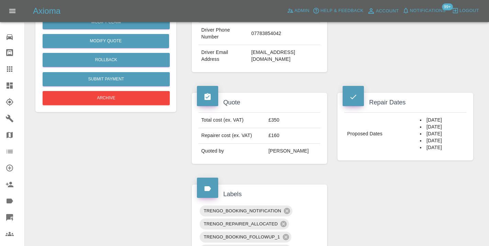
scroll to position [196, 0]
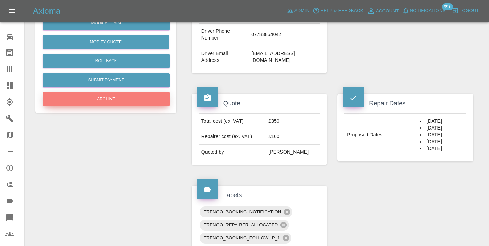
click at [124, 98] on button "Archive" at bounding box center [106, 99] width 127 height 14
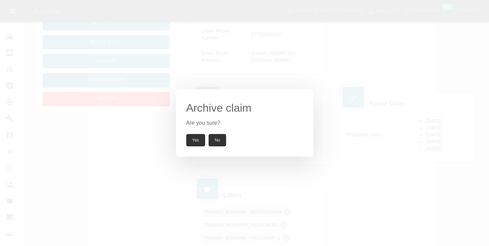
click at [195, 140] on button "Yes" at bounding box center [195, 140] width 19 height 12
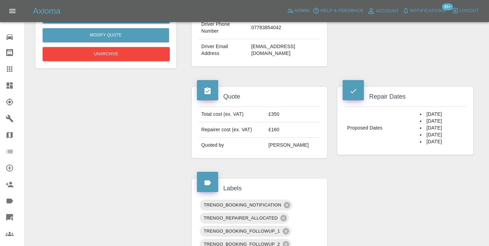
click at [8, 69] on icon at bounding box center [9, 68] width 5 height 5
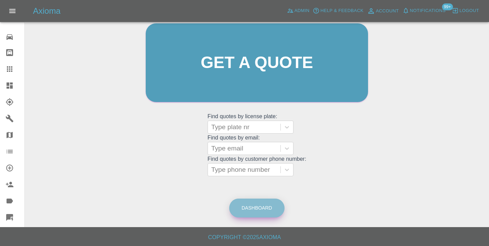
click at [254, 208] on link "Dashboard" at bounding box center [256, 208] width 55 height 19
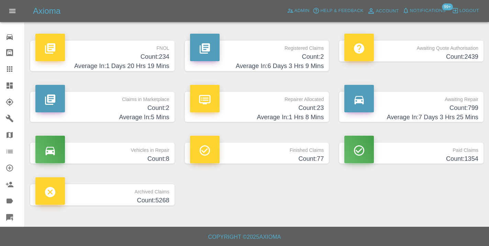
click at [457, 107] on h4 "Count: 799" at bounding box center [411, 107] width 134 height 9
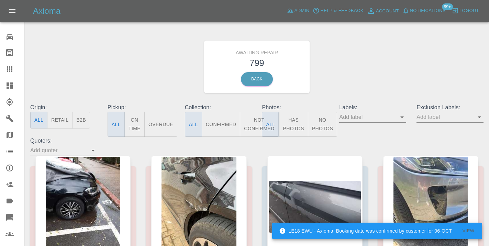
click at [255, 121] on button "Not Confirmed" at bounding box center [259, 124] width 38 height 25
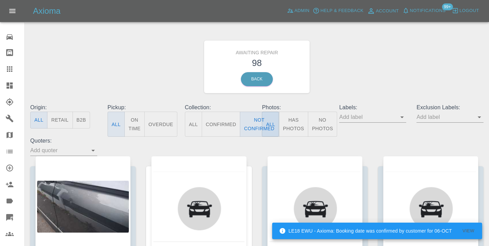
click at [408, 58] on div "Awaiting Repair 98 Back" at bounding box center [257, 66] width 464 height 73
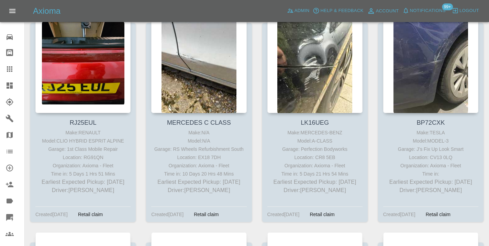
scroll to position [1988, 0]
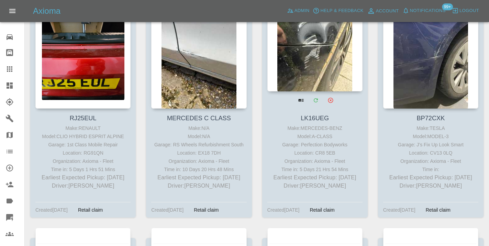
click at [322, 67] on div at bounding box center [314, 41] width 95 height 100
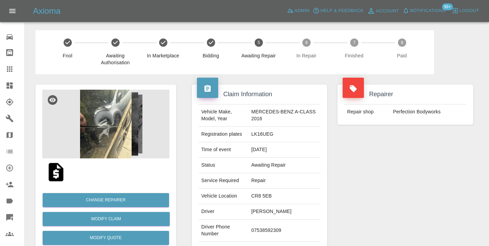
click at [266, 230] on td "07538592309" at bounding box center [284, 231] width 72 height 22
copy td "07538592309"
click at [399, 167] on div "Repairer Repair shop Perfection Bodyworks" at bounding box center [405, 176] width 146 height 205
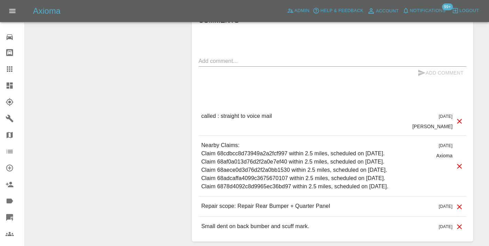
scroll to position [648, 0]
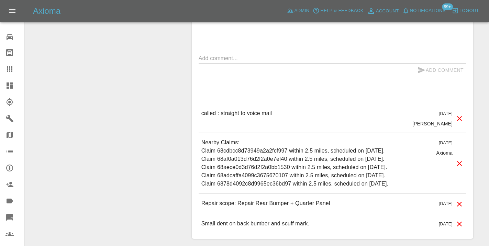
click at [209, 54] on textarea at bounding box center [333, 58] width 268 height 8
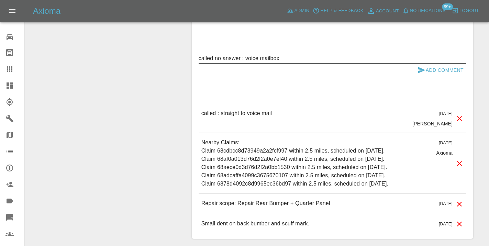
type textarea "called no answer : voice mailbox"
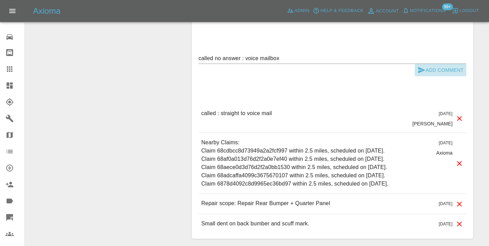
click at [454, 64] on button "Add Comment" at bounding box center [441, 70] width 52 height 13
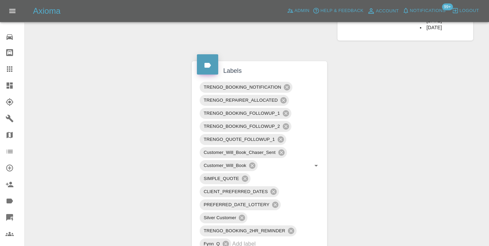
scroll to position [372, 0]
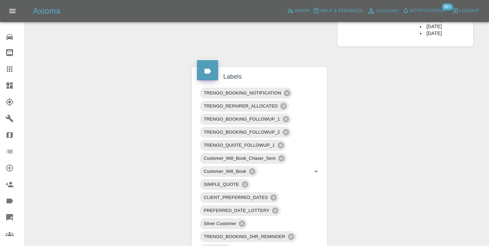
click at [11, 70] on icon at bounding box center [9, 69] width 8 height 8
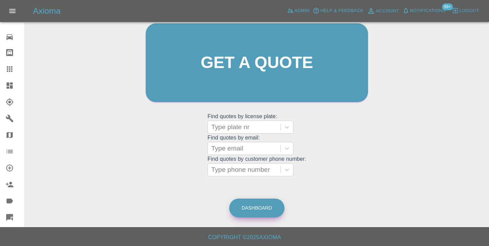
click at [273, 204] on link "Dashboard" at bounding box center [256, 208] width 55 height 19
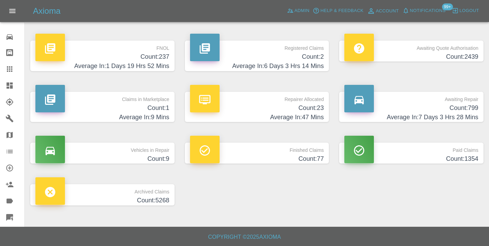
click at [435, 108] on h4 "Count: 799" at bounding box center [411, 107] width 134 height 9
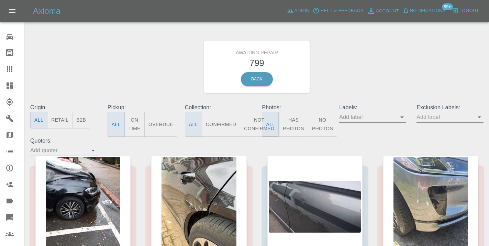
click at [250, 125] on button "Not Confirmed" at bounding box center [259, 124] width 38 height 25
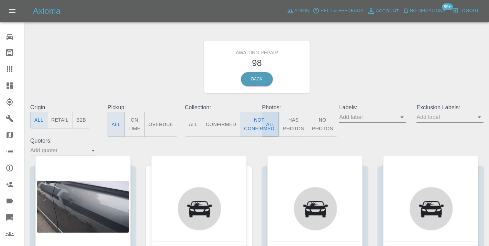
click at [362, 53] on div "Awaiting Repair 98 Back" at bounding box center [257, 66] width 464 height 73
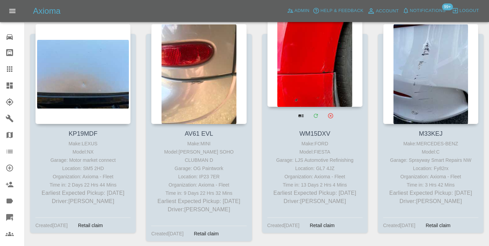
scroll to position [2194, 0]
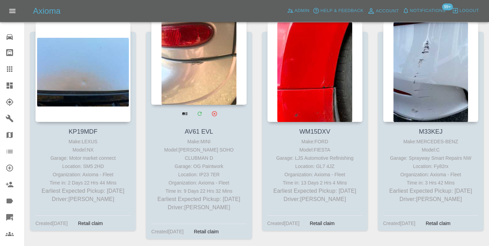
click at [204, 90] on div at bounding box center [198, 54] width 95 height 100
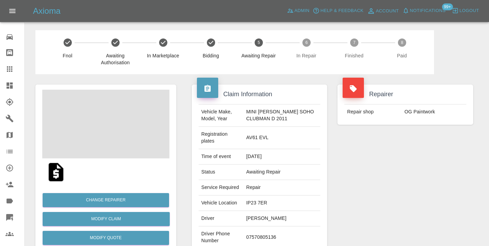
click at [266, 231] on td "07570805136" at bounding box center [281, 237] width 77 height 22
copy td "07570805136"
click at [416, 154] on div "Repairer Repair shop OG Paintwork" at bounding box center [405, 180] width 146 height 212
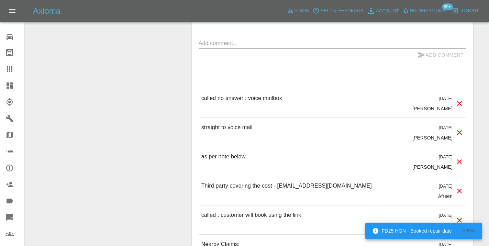
scroll to position [587, 0]
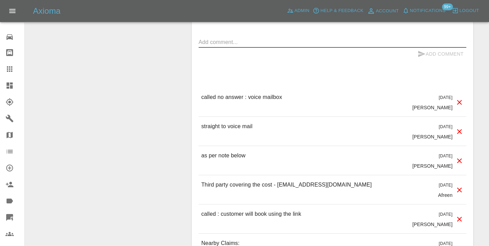
click at [206, 38] on textarea at bounding box center [333, 42] width 268 height 8
type textarea "called no answer : voice message left"
click at [421, 51] on icon "submit" at bounding box center [421, 54] width 7 height 6
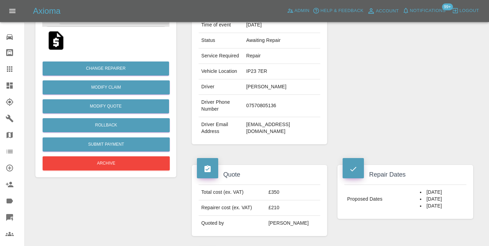
scroll to position [136, 0]
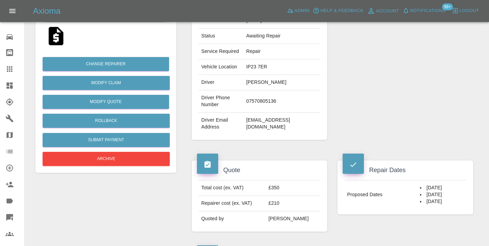
click at [15, 72] on div at bounding box center [14, 69] width 19 height 8
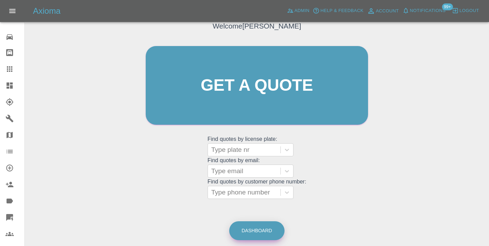
click at [261, 224] on link "Dashboard" at bounding box center [256, 230] width 55 height 19
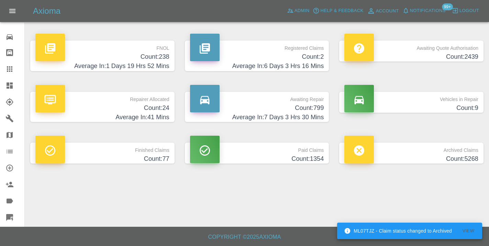
click at [312, 107] on h4 "Count: 799" at bounding box center [257, 107] width 134 height 9
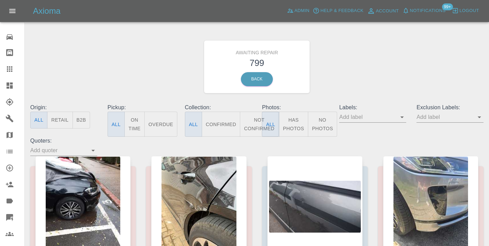
click at [256, 124] on button "Not Confirmed" at bounding box center [259, 124] width 38 height 25
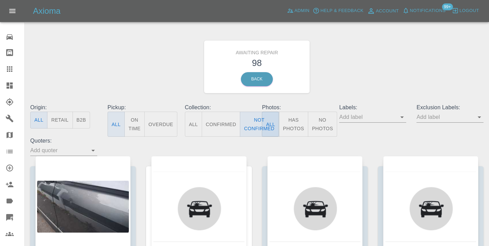
click at [354, 74] on div "Awaiting Repair 98 Back" at bounding box center [257, 66] width 464 height 73
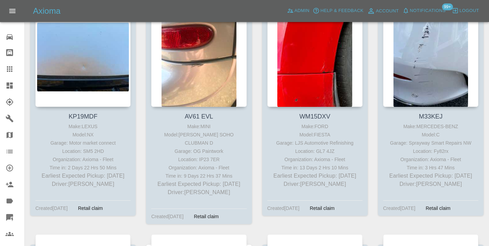
scroll to position [2210, 0]
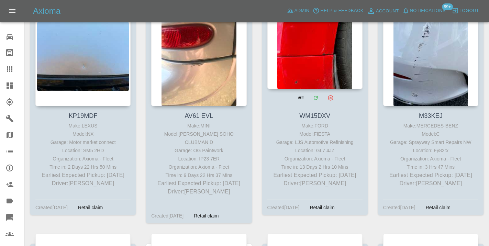
click at [337, 65] on div at bounding box center [314, 39] width 95 height 100
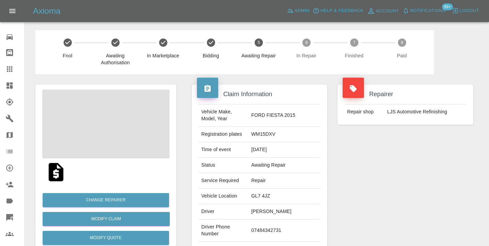
click at [270, 228] on td "07484342731" at bounding box center [284, 231] width 72 height 22
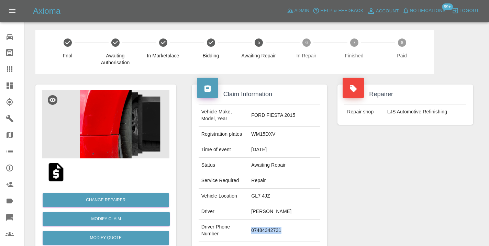
copy td "07484342731"
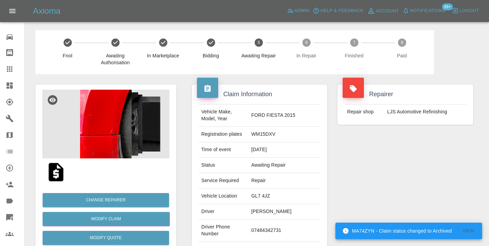
click at [370, 178] on div "Repairer Repair shop LJS Automotive Refinishing" at bounding box center [405, 176] width 146 height 205
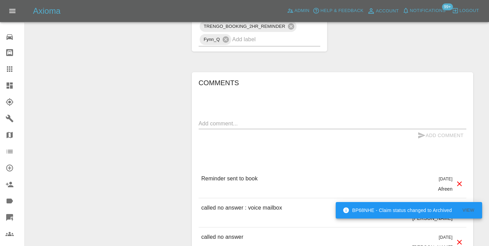
scroll to position [565, 0]
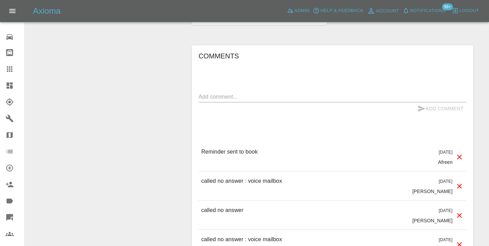
click at [223, 101] on div "x" at bounding box center [333, 96] width 268 height 11
type textarea "called no answer"
click at [418, 105] on icon "submit" at bounding box center [421, 108] width 8 height 8
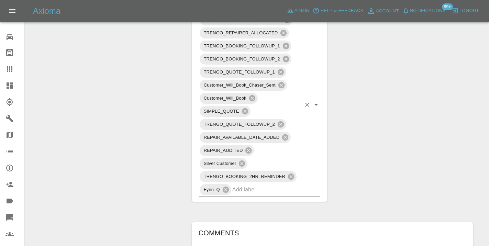
scroll to position [380, 0]
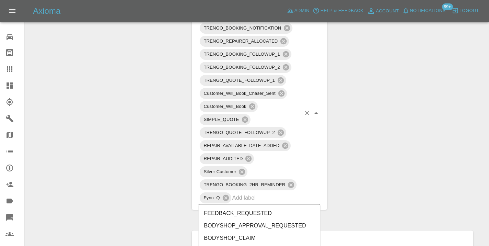
click at [242, 200] on input "text" at bounding box center [266, 197] width 69 height 11
type input "no_re"
click at [254, 239] on li "NO_RESPONSE_FROM_CUSTOMER" at bounding box center [260, 238] width 122 height 12
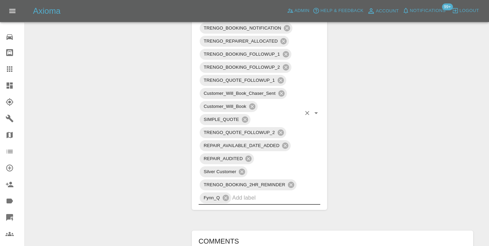
click at [105, 88] on div "Change Repairer Modify Claim Modify Quote Rollback Submit Payment Archive" at bounding box center [105, 200] width 151 height 1010
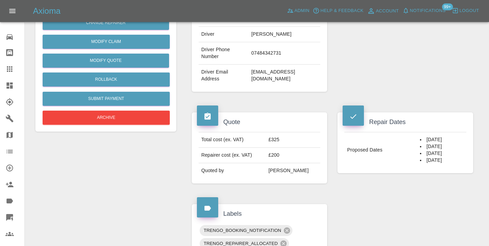
scroll to position [142, 0]
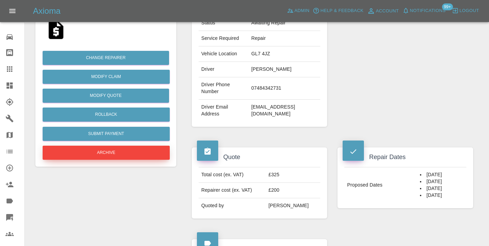
click at [125, 151] on button "Archive" at bounding box center [106, 153] width 127 height 14
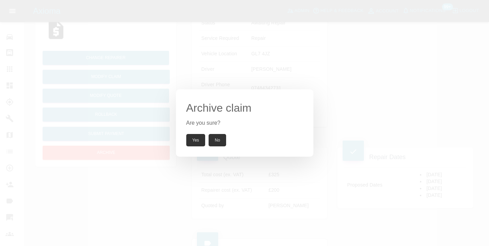
click at [194, 146] on button "Yes" at bounding box center [195, 140] width 19 height 12
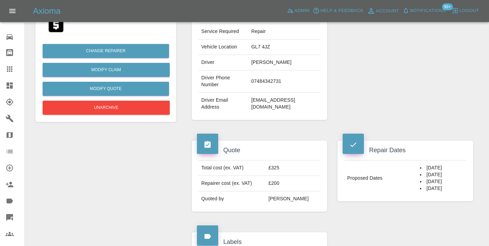
click at [10, 69] on icon at bounding box center [9, 68] width 5 height 5
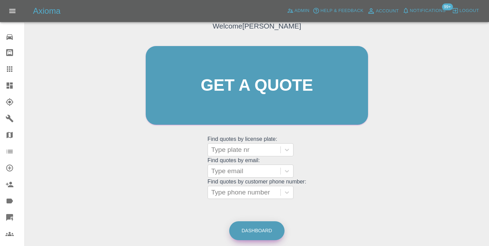
click at [274, 233] on link "Dashboard" at bounding box center [256, 230] width 55 height 19
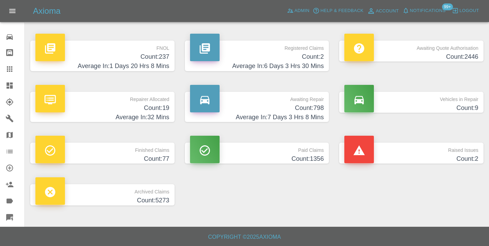
click at [318, 113] on h4 "Average In: 7 Days 3 Hrs 8 Mins" at bounding box center [257, 117] width 134 height 9
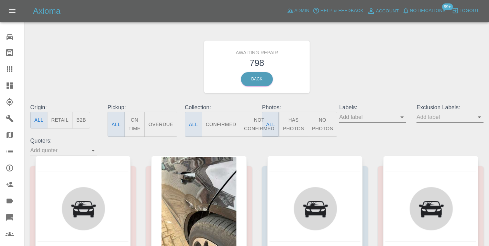
click at [253, 123] on button "Not Confirmed" at bounding box center [259, 124] width 38 height 25
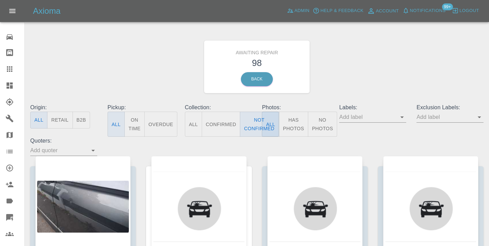
click at [400, 70] on div "Awaiting Repair 98 Back" at bounding box center [257, 66] width 464 height 73
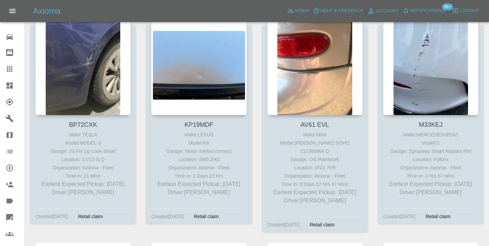
scroll to position [2213, 0]
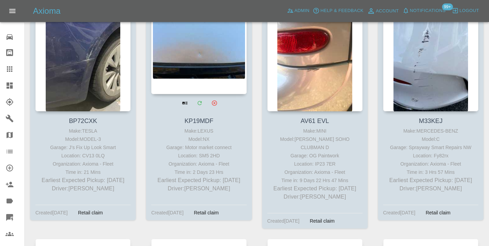
click at [200, 69] on div at bounding box center [198, 44] width 95 height 100
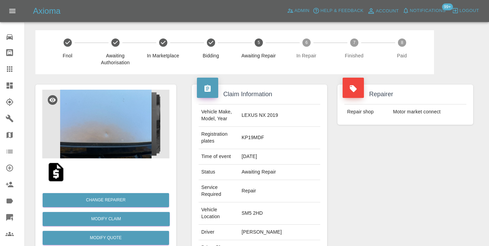
copy td "07446836534"
click at [373, 176] on div "Repairer Repair shop Motor market connect" at bounding box center [405, 194] width 146 height 240
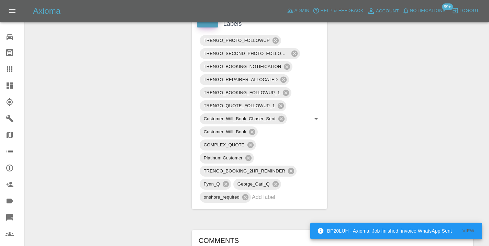
scroll to position [399, 0]
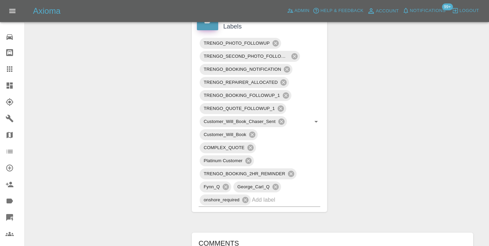
click at [439, 116] on div "Claim Information Vehicle Make, Model, Year LEXUS NX 2019 Registration plates K…" at bounding box center [333, 109] width 292 height 869
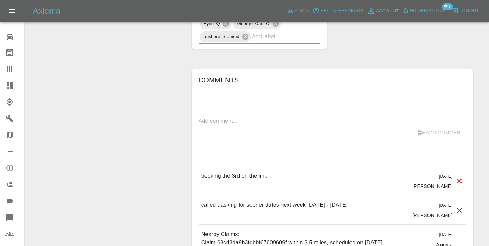
scroll to position [570, 0]
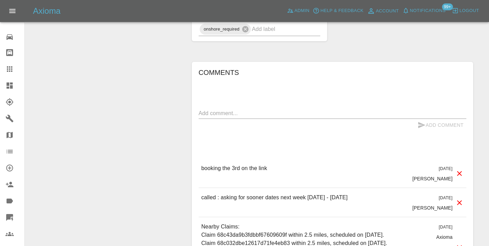
click at [229, 109] on textarea at bounding box center [333, 113] width 268 height 8
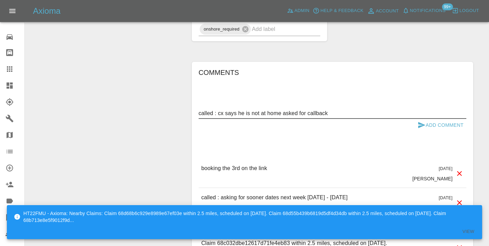
type textarea "called : cx says he is not at home asked for callback"
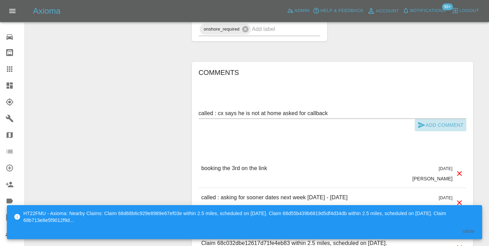
click at [440, 119] on button "Add Comment" at bounding box center [441, 125] width 52 height 13
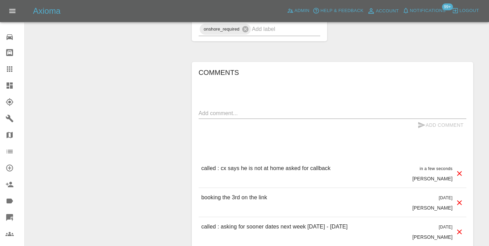
click at [222, 109] on textarea at bounding box center [333, 113] width 268 height 8
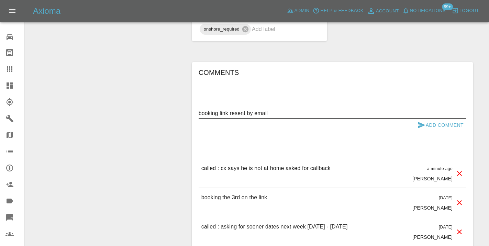
type textarea "booking link resent by email"
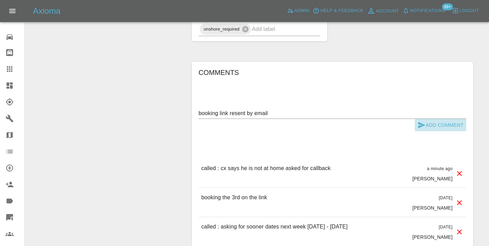
click at [425, 119] on button "Add Comment" at bounding box center [441, 125] width 52 height 13
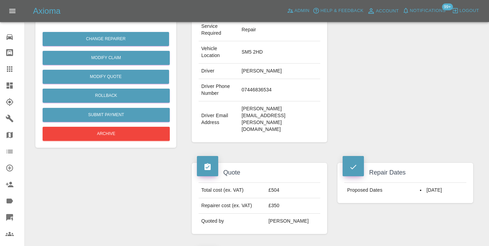
scroll to position [144, 0]
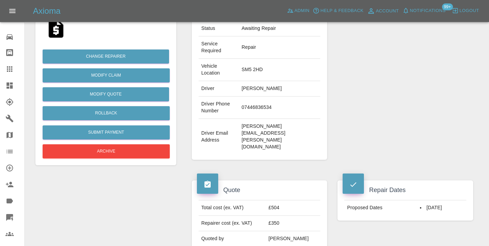
click at [277, 97] on td "07446836534" at bounding box center [279, 108] width 81 height 22
copy td "07446836534"
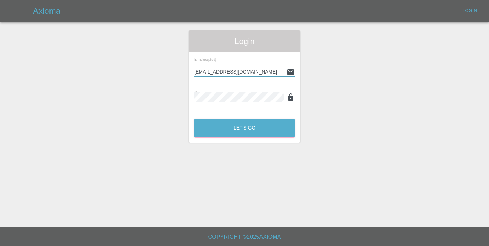
type input "[EMAIL_ADDRESS][DOMAIN_NAME]"
click at [244, 128] on button "Let's Go" at bounding box center [244, 128] width 101 height 19
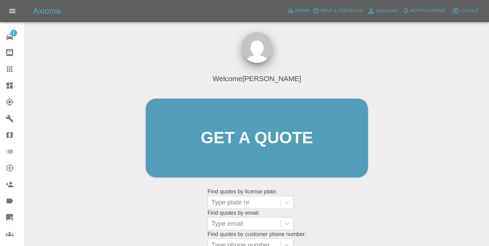
click at [401, 212] on div "Welcome [PERSON_NAME] Get a quote Get a quote Find quotes by license plate: Typ…" at bounding box center [256, 170] width 453 height 247
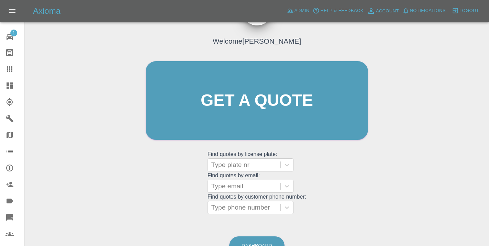
scroll to position [76, 0]
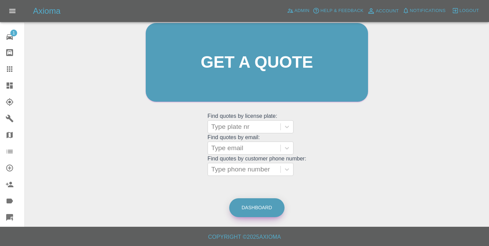
click at [268, 206] on link "Dashboard" at bounding box center [256, 207] width 55 height 19
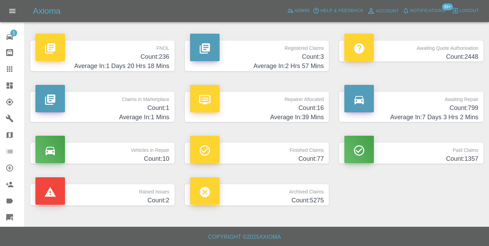
click at [446, 107] on h4 "Count: 799" at bounding box center [411, 107] width 134 height 9
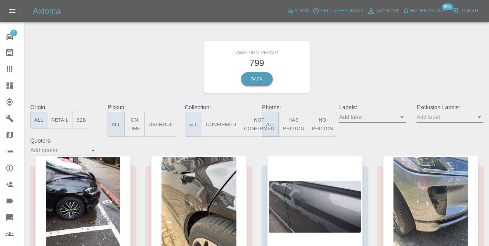
click at [252, 122] on button "Not Confirmed" at bounding box center [259, 124] width 38 height 25
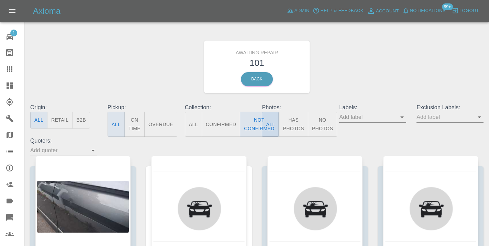
click at [364, 67] on div "Awaiting Repair 101 Back" at bounding box center [257, 66] width 464 height 73
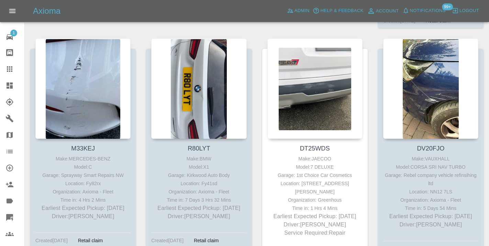
scroll to position [2419, 0]
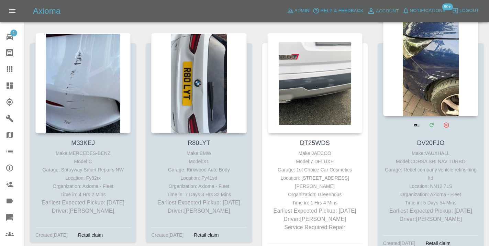
click at [444, 65] on div at bounding box center [430, 66] width 95 height 100
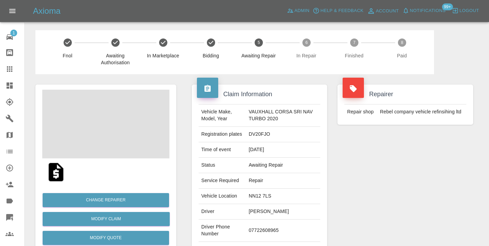
click at [258, 228] on td "07722608965" at bounding box center [283, 231] width 75 height 22
copy td "07722608965"
click at [386, 169] on div "Repairer Repair shop Rebel company vehicle refinsihing ltd" at bounding box center [405, 176] width 146 height 205
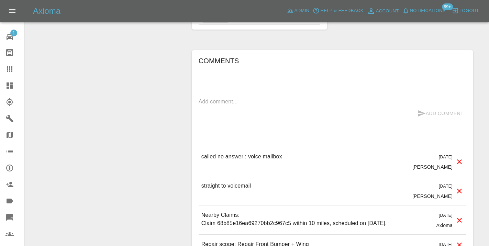
scroll to position [614, 0]
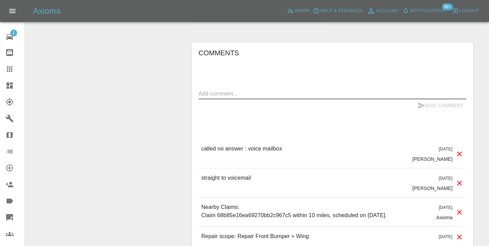
click at [215, 96] on textarea at bounding box center [333, 94] width 268 height 8
type textarea "called no answer : voice mailbox"
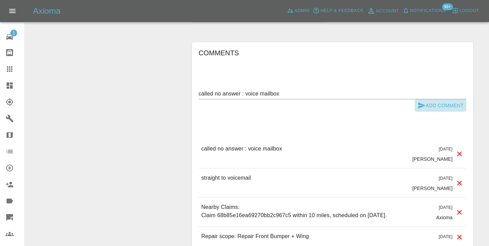
click at [422, 104] on icon "submit" at bounding box center [421, 105] width 7 height 6
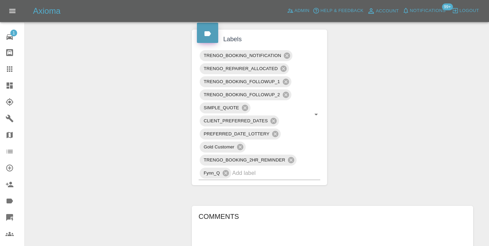
scroll to position [448, 0]
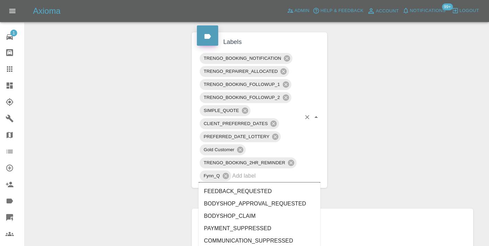
click at [243, 176] on input "text" at bounding box center [266, 175] width 69 height 11
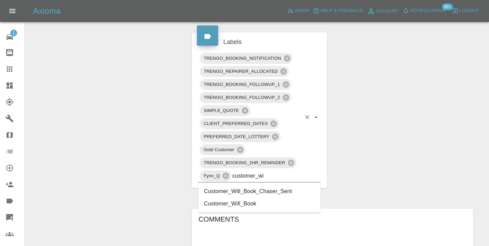
type input "customer_wil"
click at [240, 204] on li "Customer_Will_Book" at bounding box center [260, 204] width 122 height 12
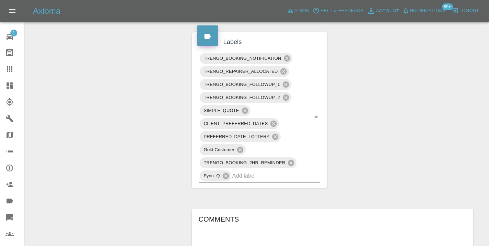
click at [133, 121] on div "Change Repairer Modify Claim Modify Quote Rollback Submit Payment Archive" at bounding box center [105, 51] width 151 height 851
click at [11, 71] on icon at bounding box center [9, 68] width 5 height 5
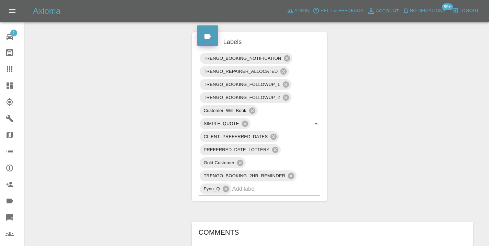
scroll to position [53, 0]
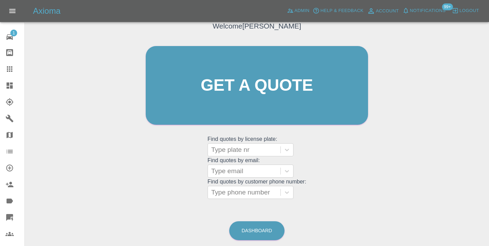
click at [269, 210] on div "Welcome [PERSON_NAME] Get a quote Get a quote Find quotes by license plate: Typ…" at bounding box center [256, 118] width 453 height 247
click at [261, 224] on link "Dashboard" at bounding box center [256, 230] width 55 height 19
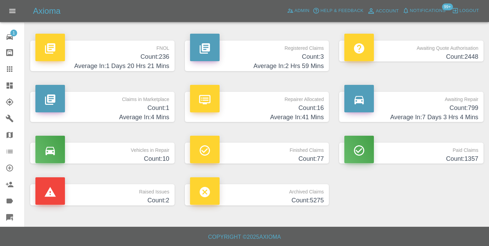
click at [463, 111] on h4 "Count: 799" at bounding box center [411, 107] width 134 height 9
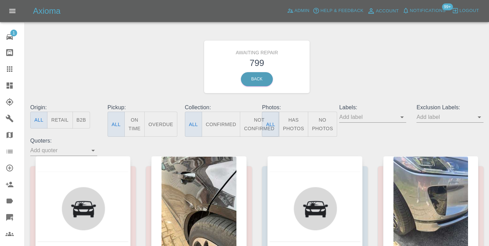
click at [254, 120] on button "Not Confirmed" at bounding box center [259, 124] width 38 height 25
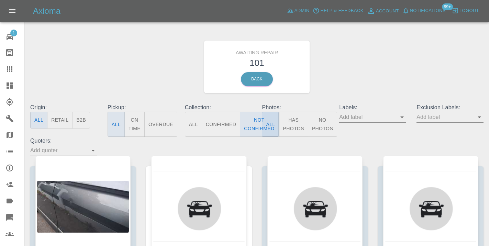
click at [390, 49] on div "Awaiting Repair 101 Back" at bounding box center [257, 66] width 464 height 73
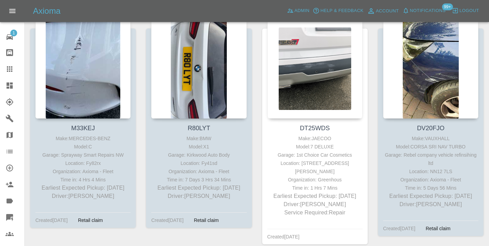
scroll to position [2437, 0]
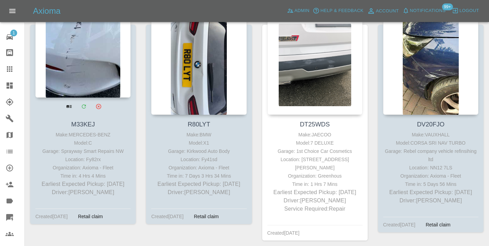
click at [86, 66] on div at bounding box center [82, 47] width 95 height 100
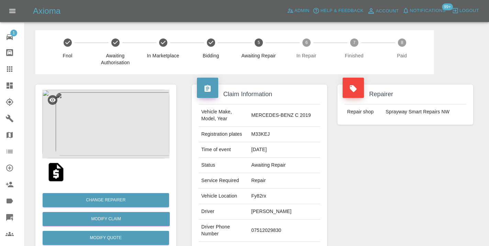
click at [272, 226] on td "07512029830" at bounding box center [284, 231] width 72 height 22
copy td "07512029830"
click at [393, 180] on div "Repairer Repair shop Sprayway Smart Repairs NW" at bounding box center [405, 176] width 146 height 205
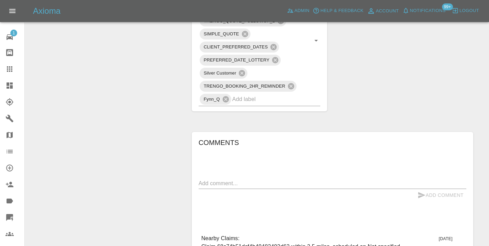
scroll to position [465, 0]
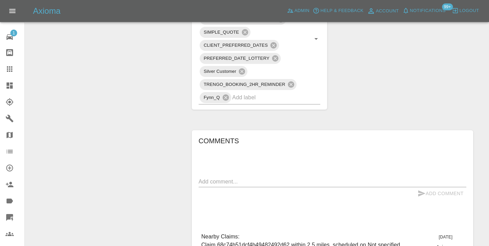
click at [219, 176] on div "x" at bounding box center [333, 181] width 268 height 11
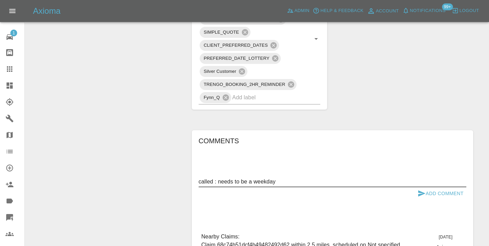
type textarea "called : needs to be a weekday"
click at [416, 187] on button "Add Comment" at bounding box center [441, 193] width 52 height 13
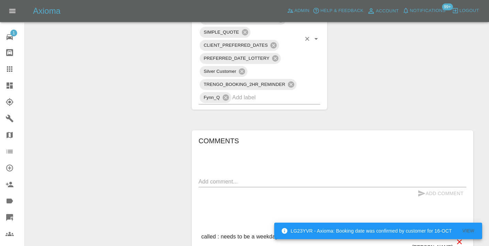
click at [258, 92] on input "text" at bounding box center [266, 97] width 69 height 11
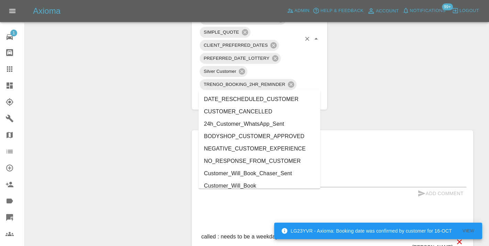
type input "cust"
click at [248, 186] on li "Customer_Will_Book" at bounding box center [260, 186] width 122 height 12
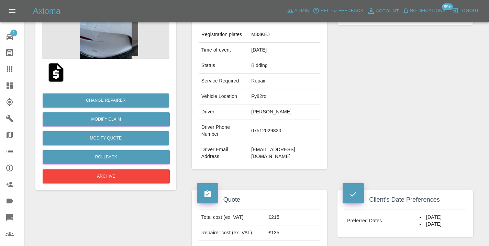
scroll to position [100, 0]
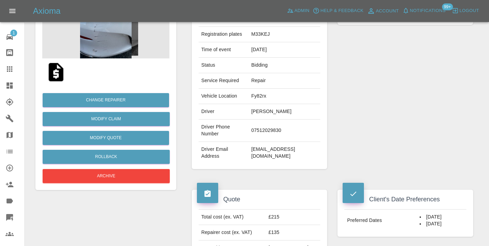
click at [10, 72] on icon at bounding box center [9, 69] width 8 height 8
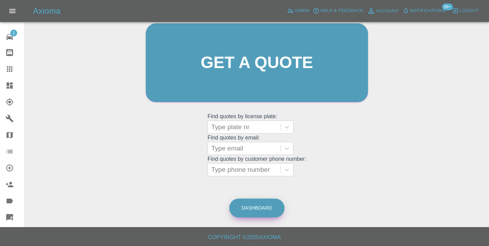
click at [260, 203] on link "Dashboard" at bounding box center [256, 208] width 55 height 19
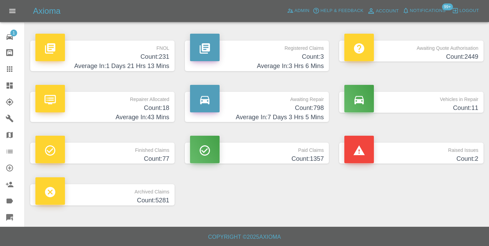
click at [314, 108] on h4 "Count: 798" at bounding box center [257, 107] width 134 height 9
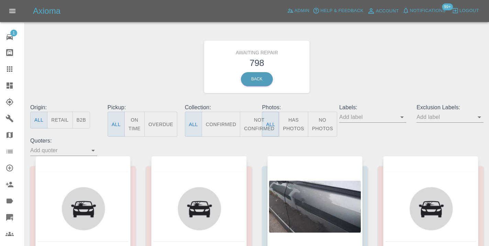
click at [248, 129] on button "Not Confirmed" at bounding box center [259, 124] width 38 height 25
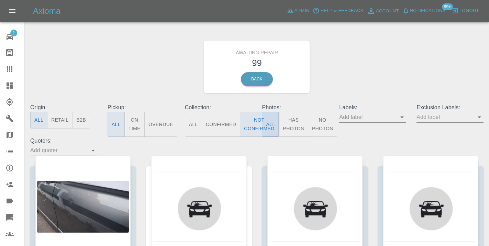
click at [349, 68] on div "Awaiting Repair 99 Back" at bounding box center [257, 66] width 464 height 73
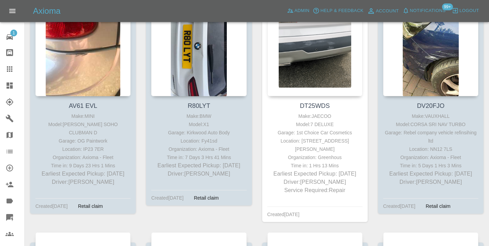
scroll to position [2448, 0]
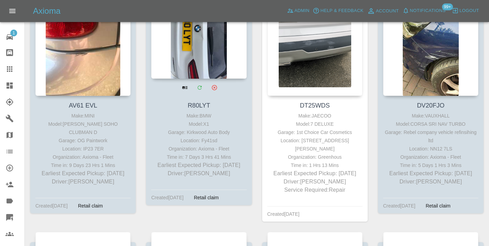
click at [204, 60] on div at bounding box center [198, 28] width 95 height 100
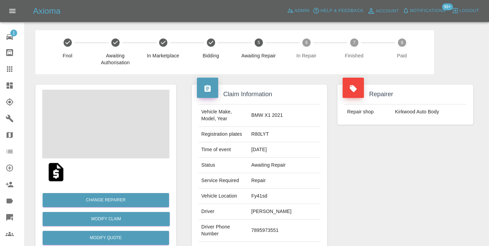
click at [281, 228] on td "7895973551" at bounding box center [284, 231] width 72 height 22
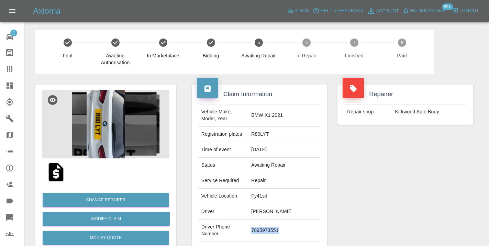
click at [281, 228] on td "7895973551" at bounding box center [284, 231] width 72 height 22
copy td "7895973551"
click at [419, 176] on div "Repairer Repair shop Kirkwood Auto Body" at bounding box center [405, 176] width 146 height 205
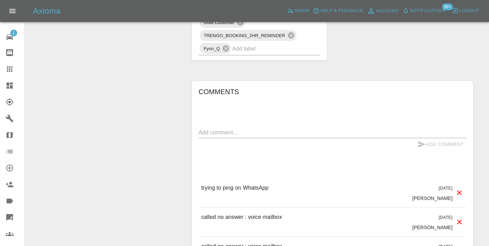
scroll to position [562, 0]
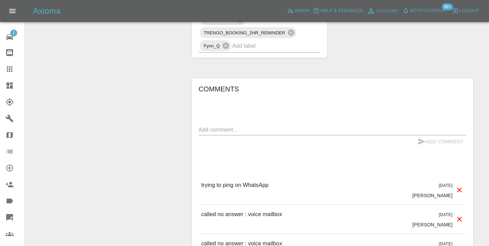
click at [226, 126] on textarea at bounding box center [333, 130] width 268 height 8
click at [229, 210] on p "called no answer : voice mailbox" at bounding box center [241, 214] width 81 height 8
copy p "called no answer : voice mailbox"
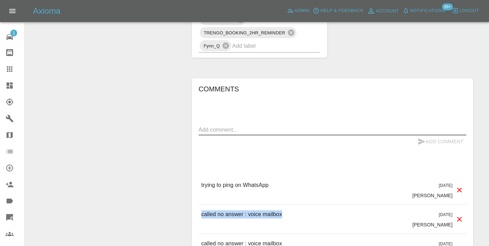
click at [210, 126] on textarea at bounding box center [333, 130] width 268 height 8
paste textarea "called no answer : voice mailbox"
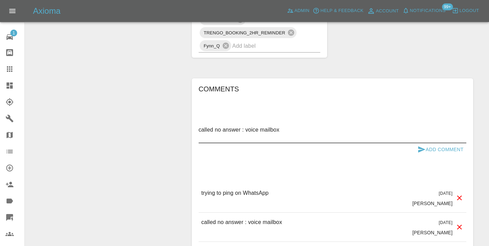
type textarea "called no answer : voice mailbox"
click at [427, 143] on button "Add Comment" at bounding box center [441, 149] width 52 height 13
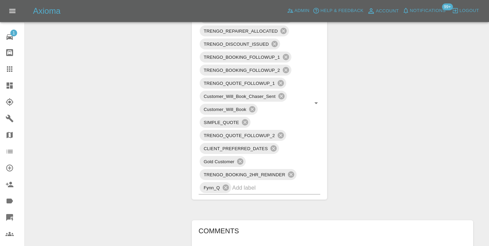
scroll to position [421, 0]
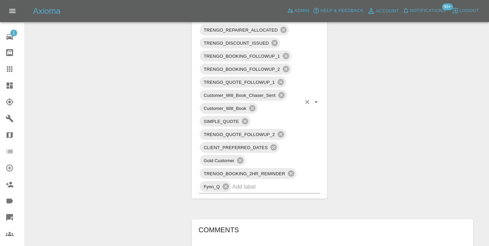
click at [277, 181] on input "text" at bounding box center [266, 186] width 69 height 11
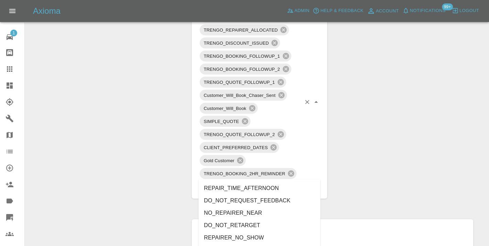
type input "no_"
click at [254, 235] on li "BOOKING_NOT_PAID_NO_RESPONSE" at bounding box center [260, 238] width 122 height 12
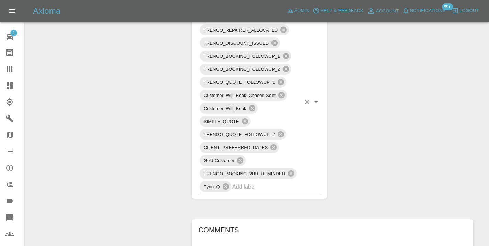
click at [146, 142] on div "Change Repairer Modify Claim Modify Quote Rollback Submit Payment Archive" at bounding box center [105, 122] width 151 height 938
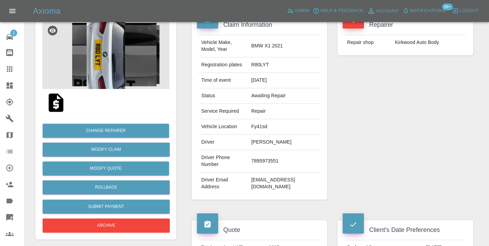
scroll to position [68, 0]
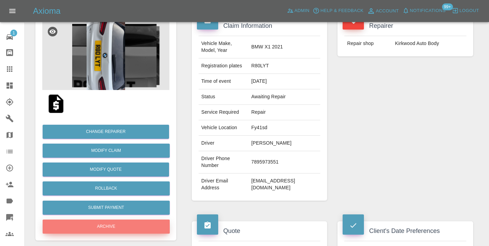
click at [111, 231] on button "Archive" at bounding box center [106, 227] width 127 height 14
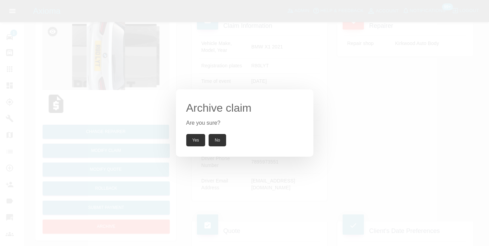
click at [192, 138] on button "Yes" at bounding box center [195, 140] width 19 height 12
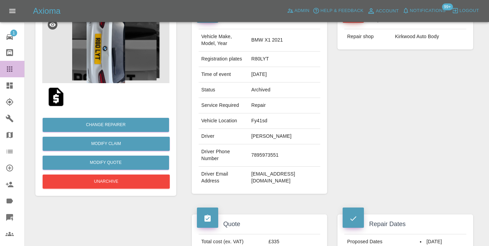
click at [11, 67] on icon at bounding box center [9, 68] width 5 height 5
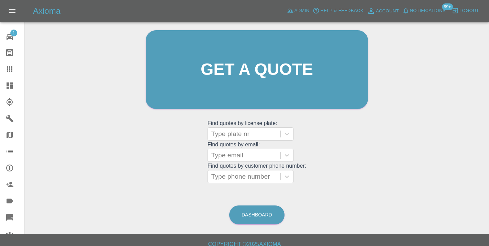
scroll to position [53, 0]
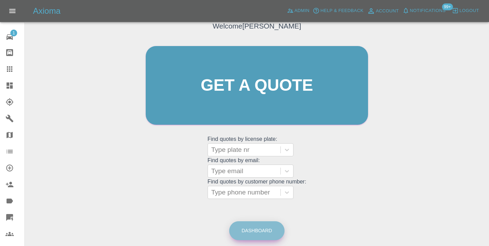
click at [263, 234] on link "Dashboard" at bounding box center [256, 230] width 55 height 19
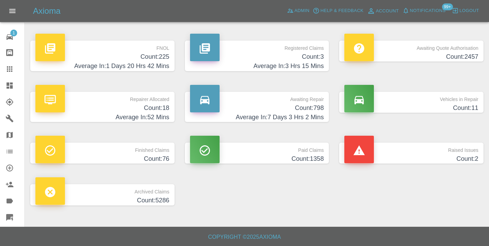
click at [315, 102] on p "Awaiting Repair" at bounding box center [257, 98] width 134 height 12
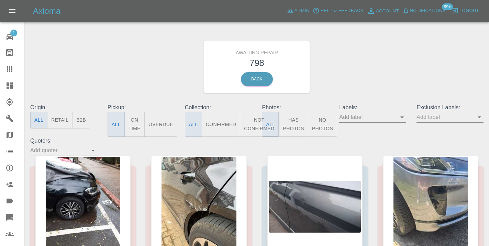
click at [257, 129] on button "Not Confirmed" at bounding box center [259, 124] width 38 height 25
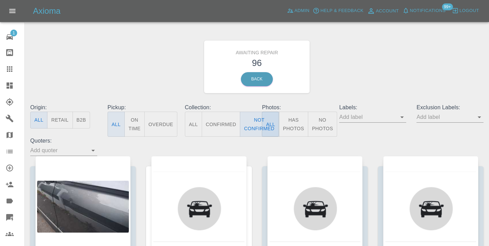
click at [396, 56] on div "Awaiting Repair 96 Back" at bounding box center [257, 66] width 464 height 73
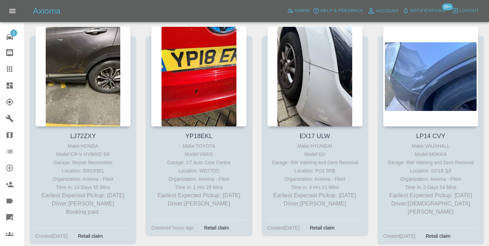
scroll to position [2887, 0]
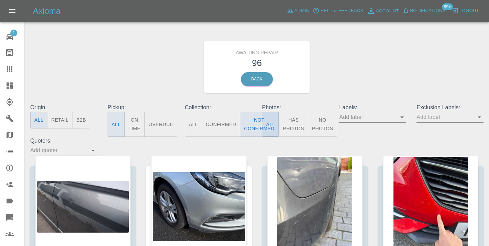
scroll to position [2887, 0]
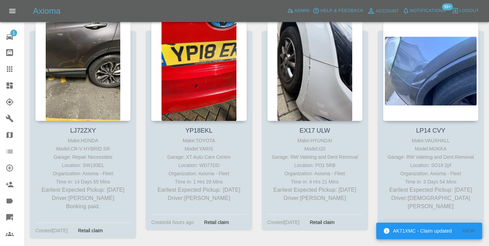
click at [8, 66] on icon at bounding box center [9, 69] width 8 height 8
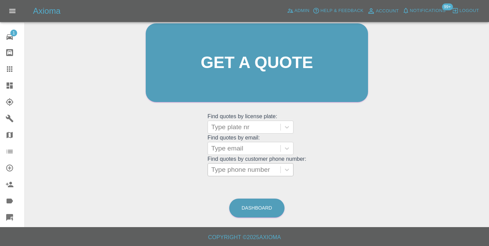
click at [241, 171] on div at bounding box center [244, 170] width 66 height 10
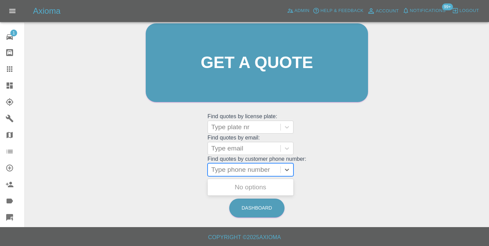
paste input "07359770165"
type input "07359770165"
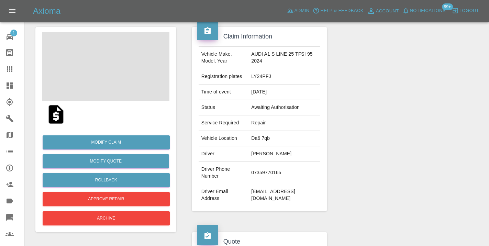
scroll to position [63, 0]
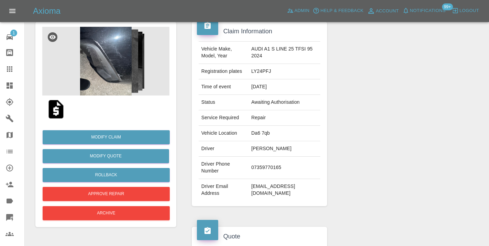
click at [115, 66] on img at bounding box center [105, 61] width 127 height 69
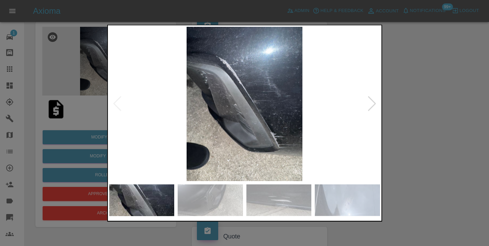
click at [371, 104] on div at bounding box center [371, 103] width 9 height 15
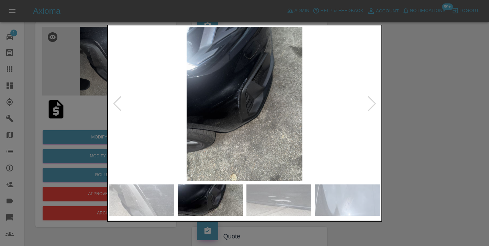
click at [371, 104] on div at bounding box center [371, 103] width 9 height 15
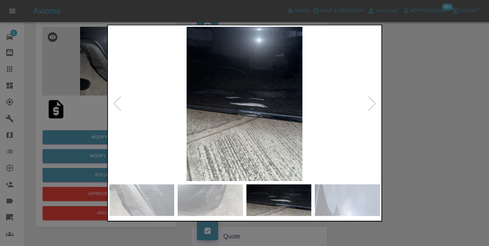
click at [371, 104] on div at bounding box center [371, 103] width 9 height 15
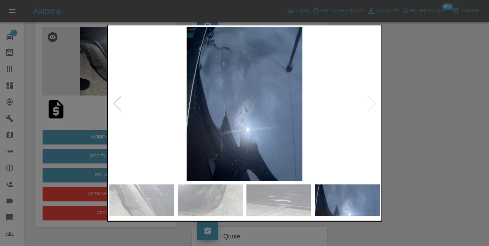
click at [371, 104] on img at bounding box center [244, 104] width 271 height 154
click at [419, 118] on div at bounding box center [244, 123] width 489 height 246
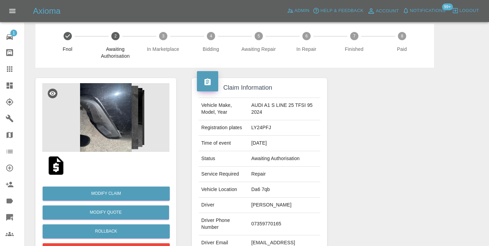
scroll to position [0, 0]
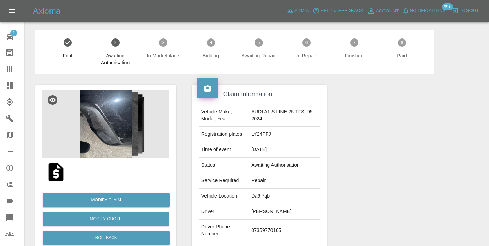
click at [126, 122] on img at bounding box center [105, 124] width 127 height 69
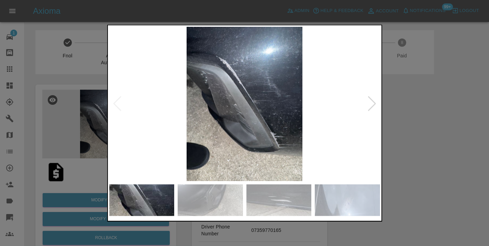
click at [276, 200] on img at bounding box center [278, 200] width 65 height 32
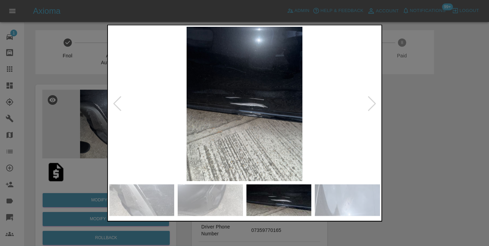
click at [209, 203] on img at bounding box center [210, 200] width 65 height 32
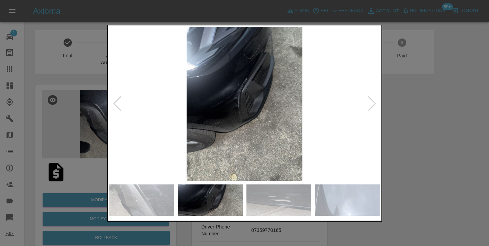
click at [158, 198] on img at bounding box center [141, 200] width 65 height 32
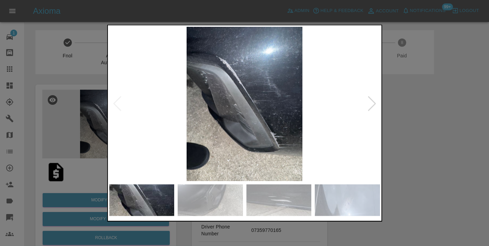
click at [364, 209] on img at bounding box center [347, 200] width 65 height 32
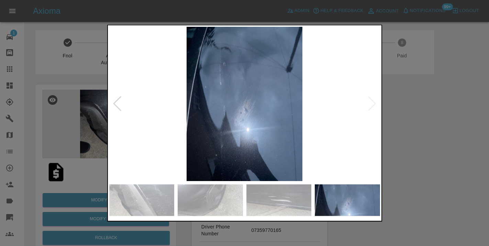
click at [411, 185] on div at bounding box center [244, 123] width 489 height 246
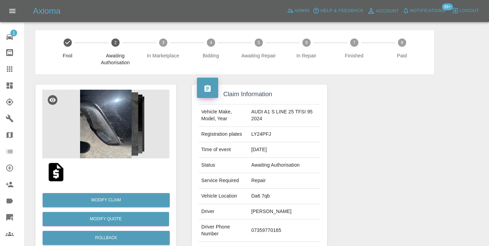
click at [123, 124] on img at bounding box center [105, 124] width 127 height 69
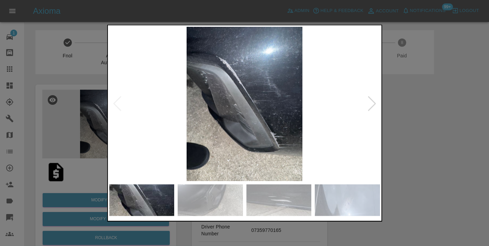
click at [369, 106] on div at bounding box center [371, 103] width 9 height 15
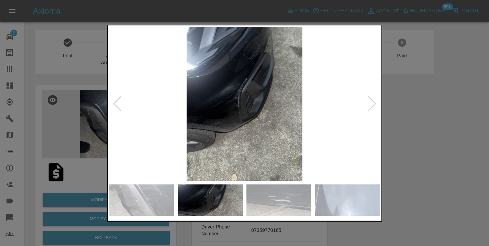
click at [369, 106] on div at bounding box center [371, 103] width 9 height 15
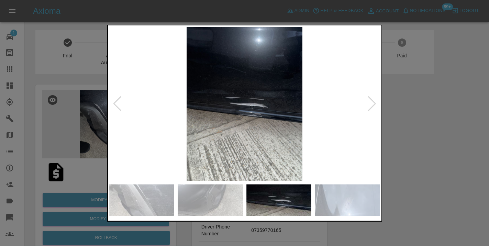
click at [369, 106] on div at bounding box center [371, 103] width 9 height 15
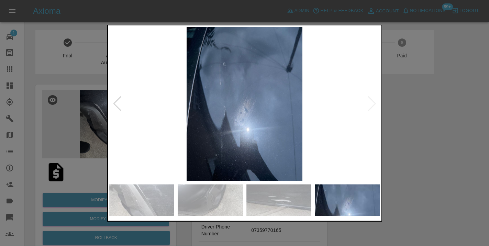
click at [254, 93] on img at bounding box center [244, 104] width 271 height 154
click at [236, 116] on img at bounding box center [244, 104] width 271 height 154
click at [297, 193] on img at bounding box center [278, 200] width 65 height 32
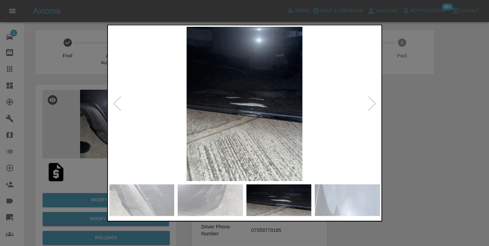
click at [194, 202] on img at bounding box center [210, 200] width 65 height 32
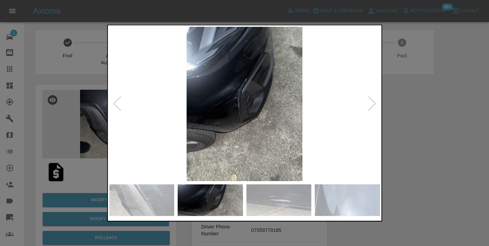
click at [153, 200] on img at bounding box center [141, 200] width 65 height 32
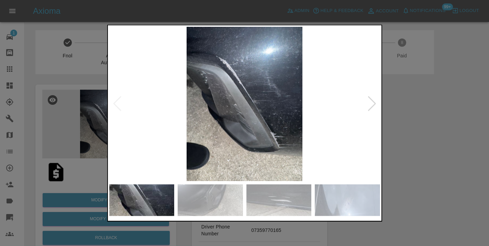
click at [363, 200] on img at bounding box center [347, 200] width 65 height 32
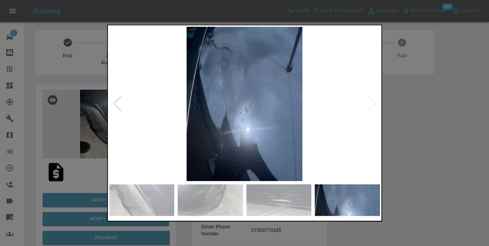
click at [419, 163] on div at bounding box center [244, 123] width 489 height 246
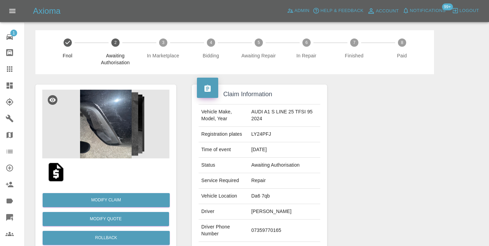
click at [445, 168] on div at bounding box center [405, 176] width 146 height 205
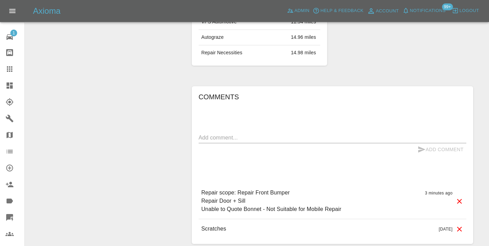
scroll to position [500, 0]
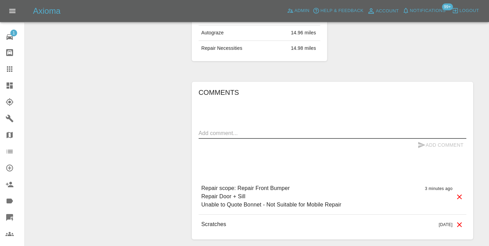
click at [216, 129] on textarea at bounding box center [333, 133] width 268 height 8
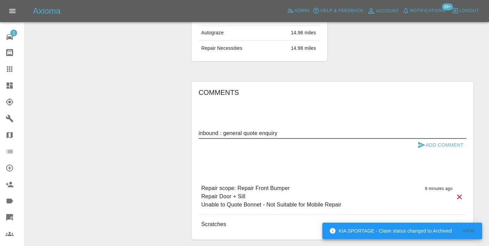
type textarea "inbound : general quote enquiry"
click at [426, 139] on button "Add Comment" at bounding box center [441, 145] width 52 height 13
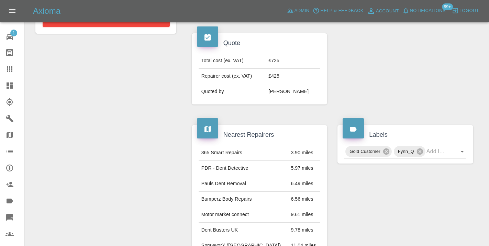
scroll to position [262, 0]
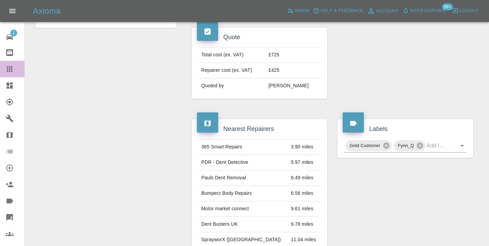
click at [12, 66] on icon at bounding box center [9, 68] width 5 height 5
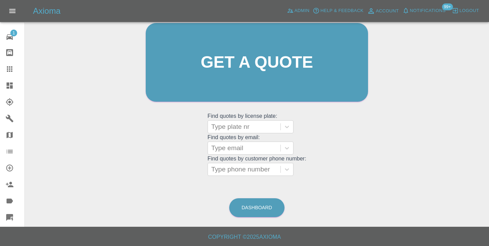
scroll to position [75, 0]
click at [267, 205] on link "Dashboard" at bounding box center [256, 208] width 55 height 19
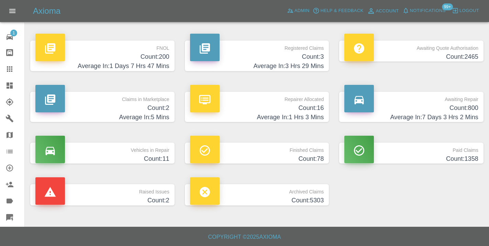
click at [443, 106] on h4 "Count: 800" at bounding box center [411, 107] width 134 height 9
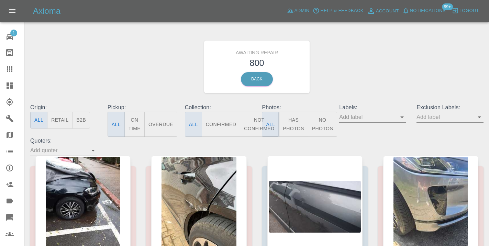
click at [255, 125] on button "Not Confirmed" at bounding box center [259, 124] width 38 height 25
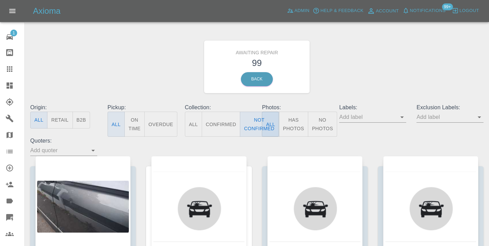
click at [369, 60] on div "Awaiting Repair 99 Back" at bounding box center [257, 66] width 464 height 73
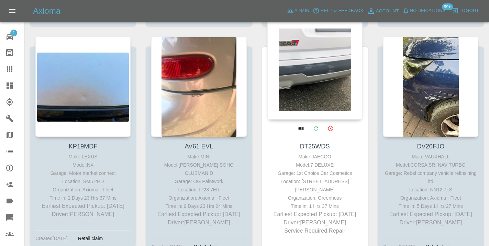
scroll to position [2405, 0]
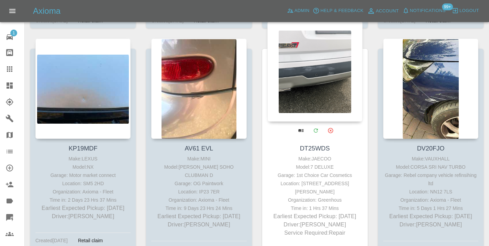
click at [313, 75] on div at bounding box center [314, 71] width 95 height 100
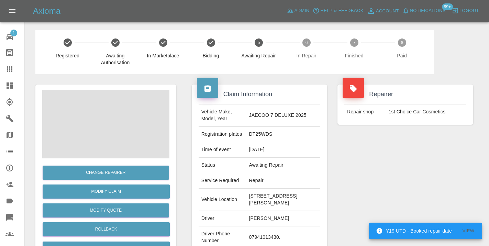
click at [260, 241] on td "07941013430." at bounding box center [283, 237] width 74 height 22
copy td "07941013430"
click at [368, 182] on div "Repairer Repair shop 1st Choice Car Cosmetics" at bounding box center [405, 169] width 146 height 190
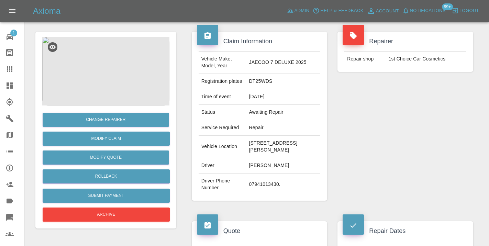
scroll to position [55, 0]
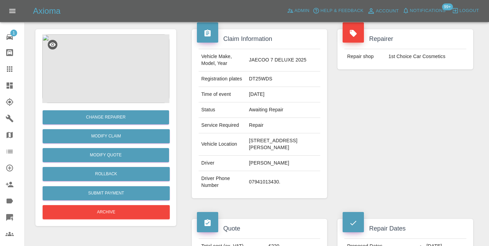
click at [257, 188] on td "07941013430." at bounding box center [283, 182] width 74 height 22
copy td "07941013430"
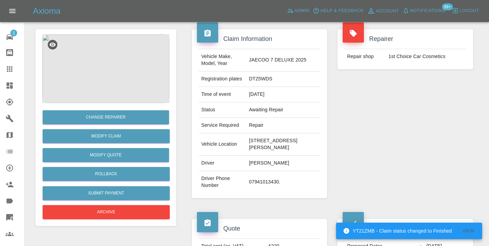
click at [410, 99] on div "Repairer Repair shop 1st Choice Car Cosmetics" at bounding box center [405, 114] width 146 height 190
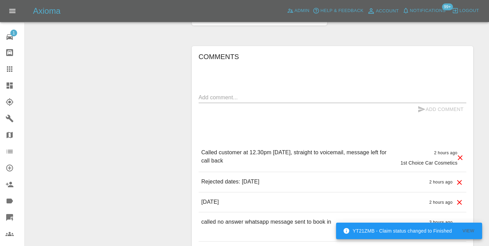
scroll to position [405, 0]
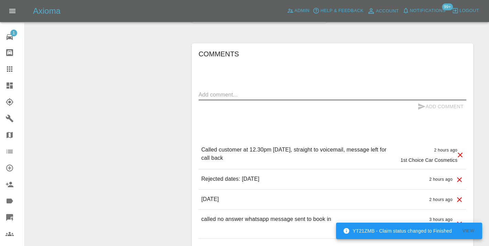
click at [238, 99] on textarea at bounding box center [333, 95] width 268 height 8
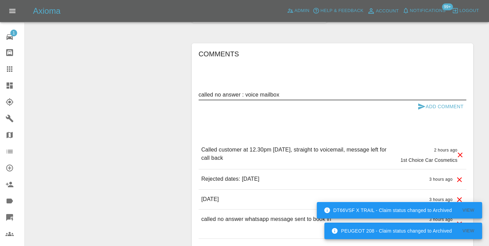
type textarea "called no answer : voice mailbox"
click at [443, 112] on button "Add Comment" at bounding box center [441, 106] width 52 height 13
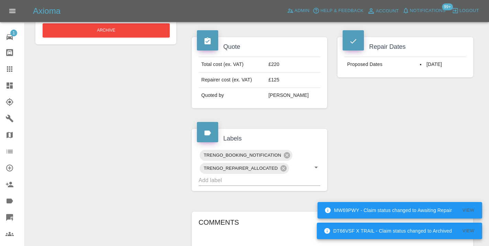
scroll to position [231, 0]
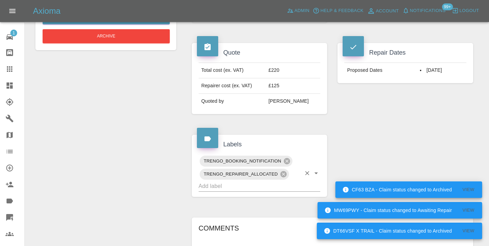
click at [234, 191] on input "text" at bounding box center [250, 186] width 103 height 11
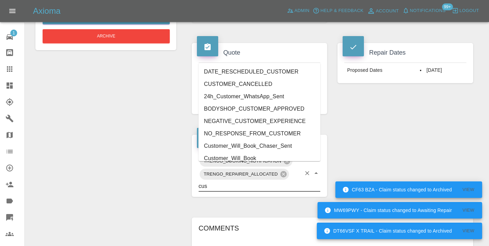
type input "cust"
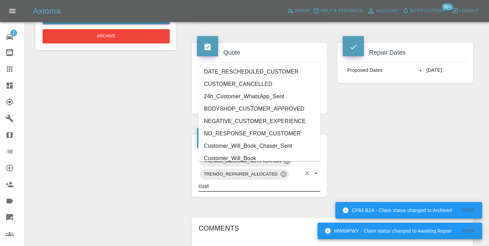
click at [235, 156] on li "Customer_Will_Book" at bounding box center [260, 158] width 122 height 12
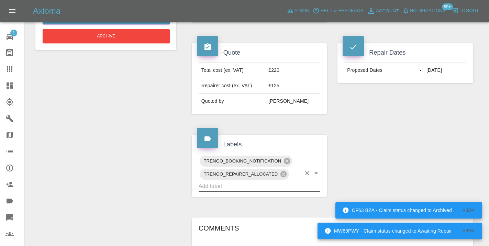
click at [93, 127] on div "Change Repairer Modify Claim Modify Quote Rollback Submit Payment Archive" at bounding box center [105, 165] width 151 height 644
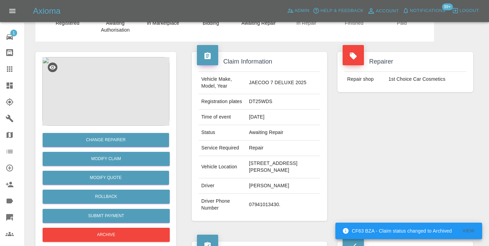
scroll to position [32, 0]
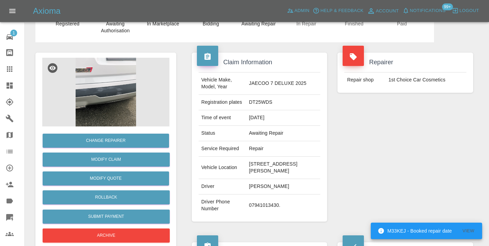
click at [12, 69] on icon at bounding box center [9, 68] width 5 height 5
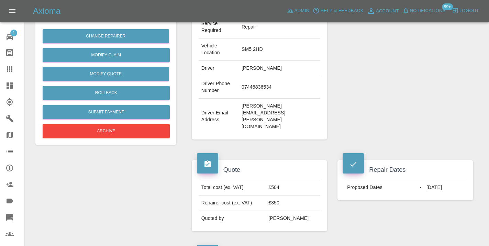
scroll to position [163, 0]
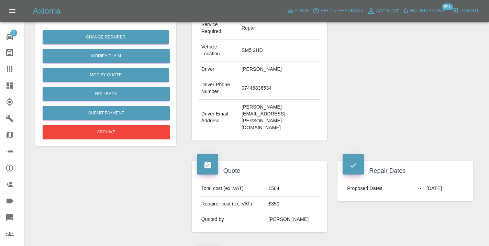
click at [273, 77] on td "07446836534" at bounding box center [279, 88] width 81 height 22
copy td "07446836534"
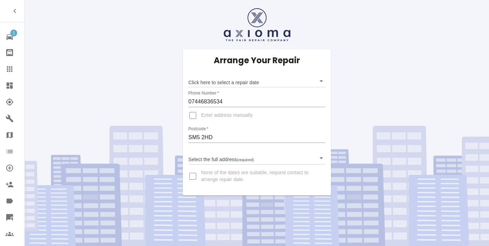
click at [225, 84] on body "1 Repair home Bodyshop home Claims Dashboard Explorer Garages Map Organization …" at bounding box center [244, 123] width 489 height 246
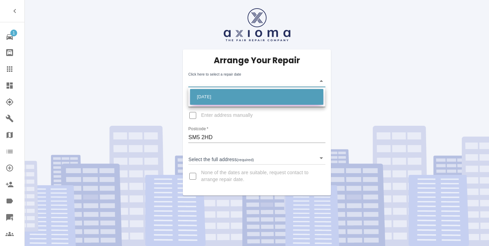
click at [222, 96] on li "Fri Oct 03 2025" at bounding box center [256, 97] width 133 height 16
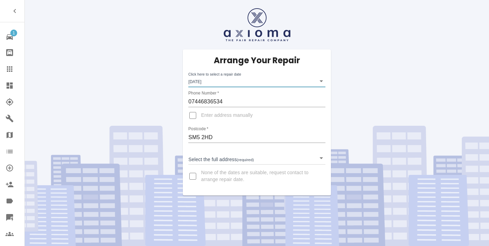
type input "2025-10-03T00:00:00.000Z"
click at [226, 159] on body "1 Repair home Bodyshop home Claims Dashboard Explorer Garages Map Organization …" at bounding box center [244, 123] width 489 height 246
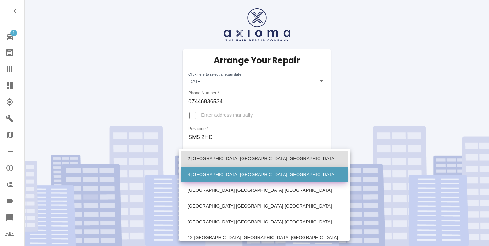
click at [229, 173] on li "4 Hackbridge Park Gardens Carshalton Surrey" at bounding box center [265, 175] width 168 height 16
type input "4 Hackbridge Park Gardens Carshalton Surrey"
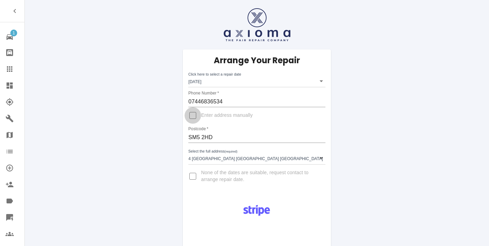
click at [192, 114] on input "Enter address manually" at bounding box center [193, 115] width 16 height 16
checkbox input "true"
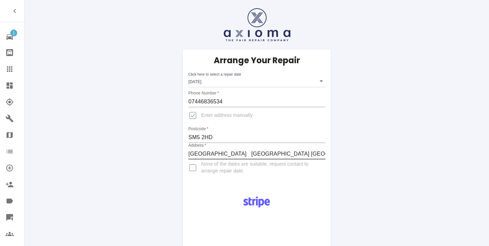
type input "Hackbridge Park Gardens Carshalton Surrey"
click at [193, 114] on input "Enter address manually" at bounding box center [193, 115] width 16 height 16
checkbox input "false"
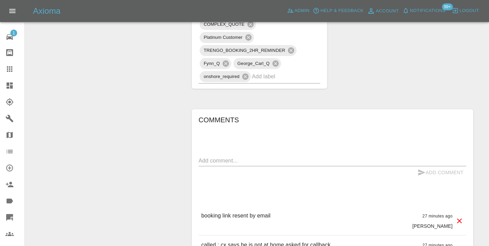
scroll to position [545, 0]
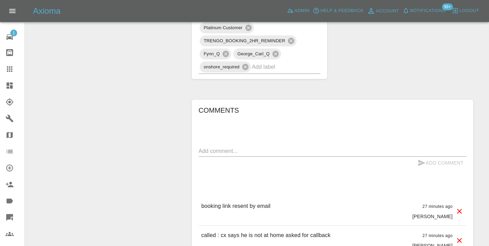
click at [220, 147] on textarea at bounding box center [333, 151] width 268 height 8
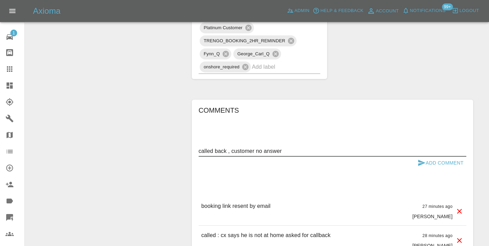
type textarea "called back , customer no answer"
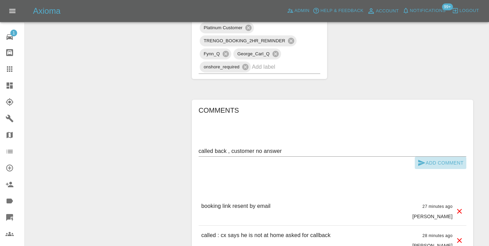
click at [423, 160] on icon "submit" at bounding box center [421, 163] width 7 height 6
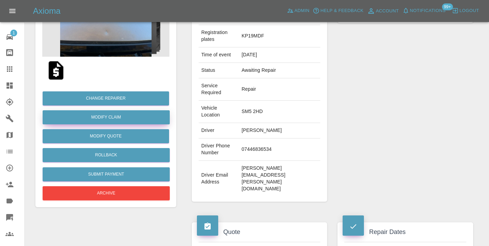
scroll to position [101, 0]
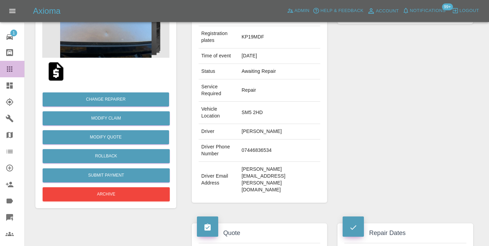
click at [12, 70] on icon at bounding box center [9, 68] width 5 height 5
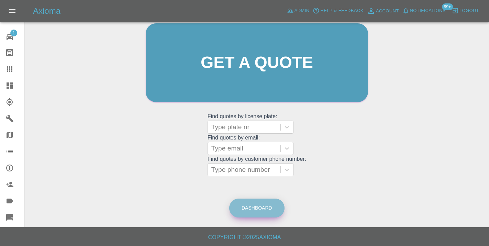
click at [254, 205] on link "Dashboard" at bounding box center [256, 208] width 55 height 19
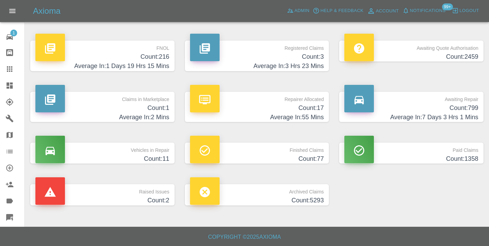
click at [453, 111] on h4 "Count: 799" at bounding box center [411, 107] width 134 height 9
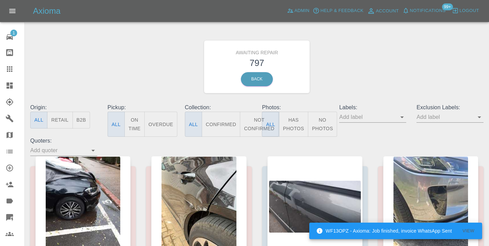
click at [254, 118] on button "Not Confirmed" at bounding box center [259, 124] width 38 height 25
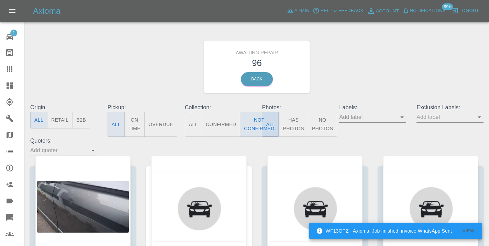
click at [365, 67] on div "Awaiting Repair 96 Back" at bounding box center [257, 66] width 464 height 73
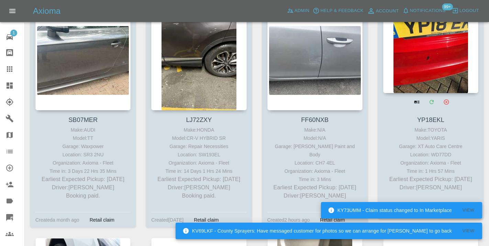
scroll to position [2670, 0]
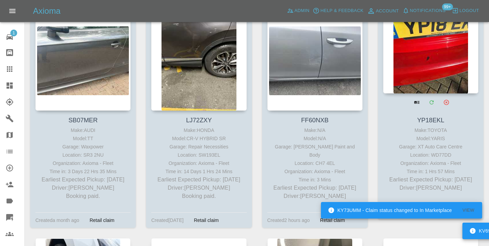
click at [420, 76] on div at bounding box center [430, 43] width 95 height 100
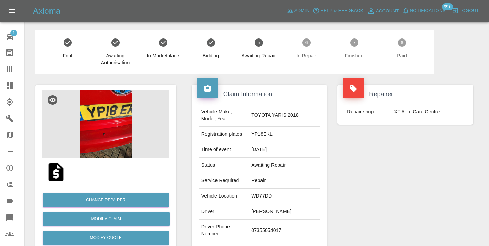
click at [280, 220] on td "07355054017" at bounding box center [284, 231] width 72 height 22
copy td "07355054017"
click at [346, 175] on div "Repairer Repair shop XT Auto Care Centre" at bounding box center [405, 176] width 146 height 205
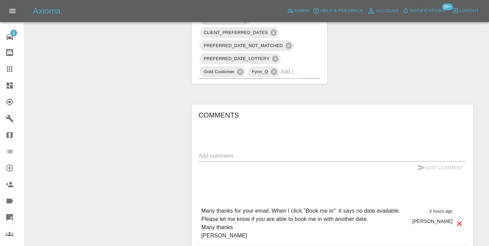
scroll to position [485, 0]
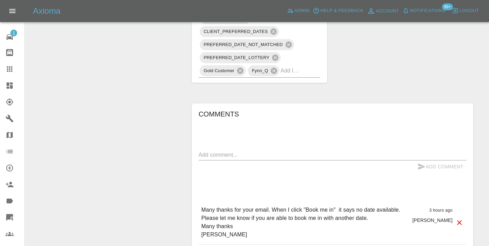
click at [224, 151] on textarea at bounding box center [333, 155] width 268 height 8
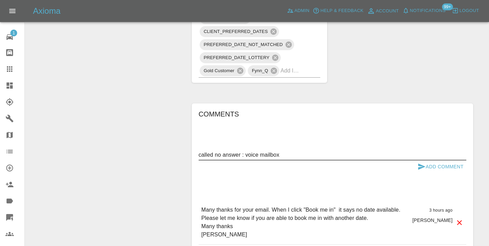
type textarea "called no answer : voice mailbox"
click at [424, 163] on icon "submit" at bounding box center [421, 167] width 8 height 8
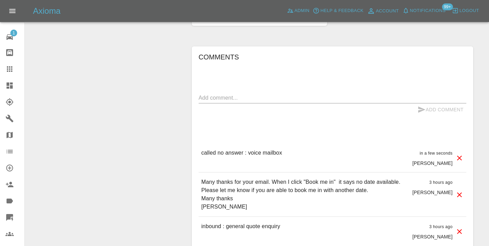
scroll to position [548, 0]
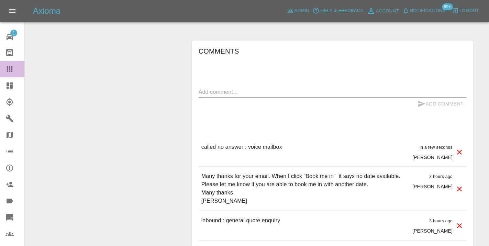
click at [8, 68] on icon at bounding box center [9, 69] width 8 height 8
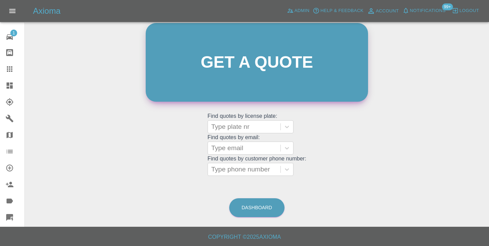
scroll to position [75, 0]
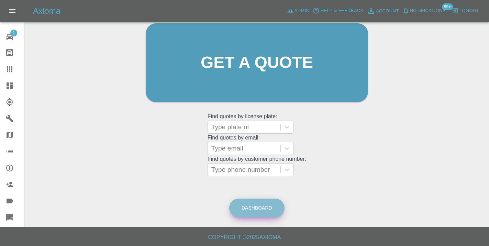
click at [273, 210] on link "Dashboard" at bounding box center [256, 208] width 55 height 19
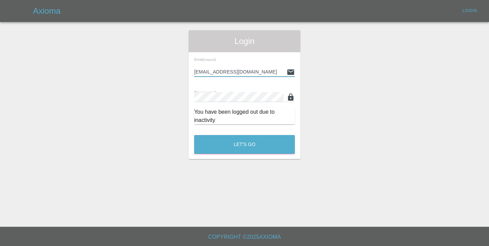
type input "[EMAIL_ADDRESS][DOMAIN_NAME]"
click at [244, 144] on button "Let's Go" at bounding box center [244, 144] width 101 height 19
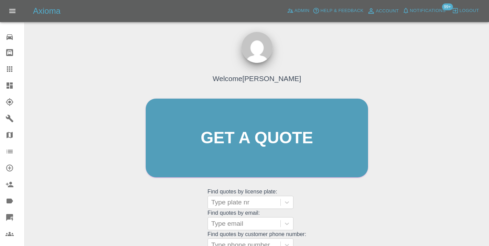
click at [361, 216] on div "Welcome [PERSON_NAME] Get a quote Get a quote Find quotes by license plate: Typ…" at bounding box center [256, 151] width 237 height 208
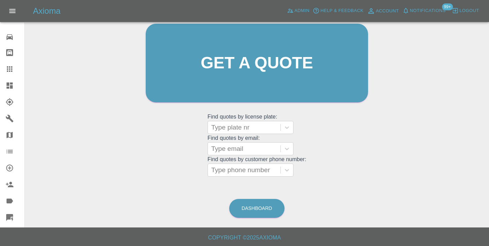
scroll to position [76, 0]
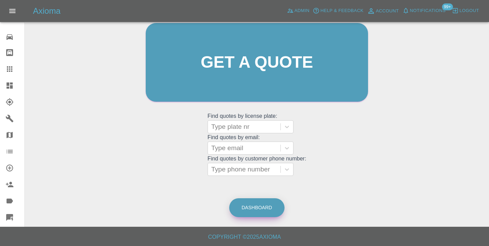
click at [265, 211] on link "Dashboard" at bounding box center [256, 207] width 55 height 19
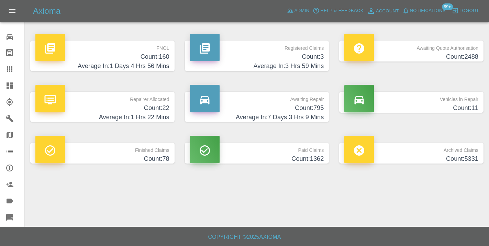
click at [307, 113] on h4 "Average In: 7 Days 3 Hrs 9 Mins" at bounding box center [257, 117] width 134 height 9
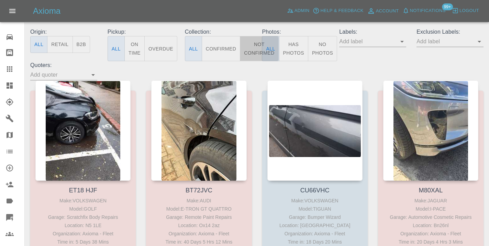
click at [250, 47] on button "Not Confirmed" at bounding box center [259, 48] width 38 height 25
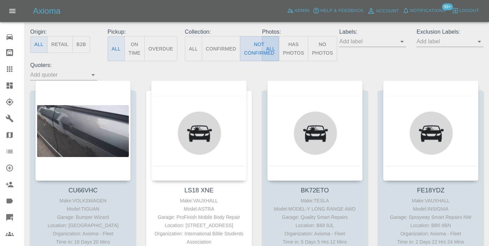
type button "false"
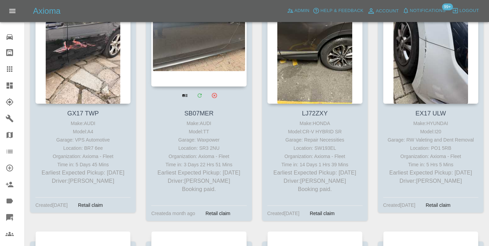
scroll to position [2678, 0]
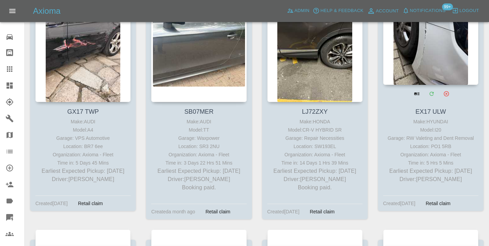
click at [447, 72] on div at bounding box center [430, 35] width 95 height 100
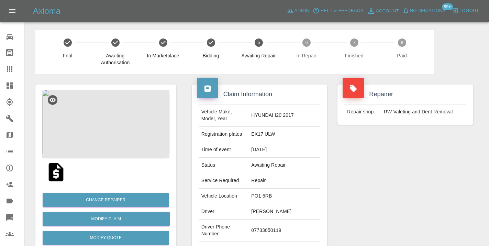
click at [278, 223] on td "07733050119" at bounding box center [284, 231] width 72 height 22
copy td "07733050119"
click at [394, 207] on div "Repairer Repair shop RW Valeting and Dent Removal" at bounding box center [405, 176] width 146 height 205
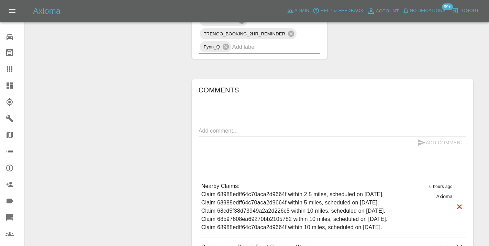
scroll to position [513, 0]
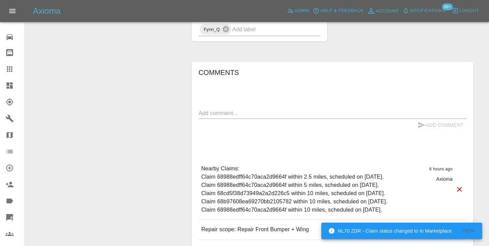
click at [235, 91] on div "Comments x Add Comment Nearby Claims: Claim 68988edff64c70aca2d9664f within 2.5…" at bounding box center [333, 163] width 268 height 192
click at [226, 109] on textarea at bounding box center [333, 113] width 268 height 8
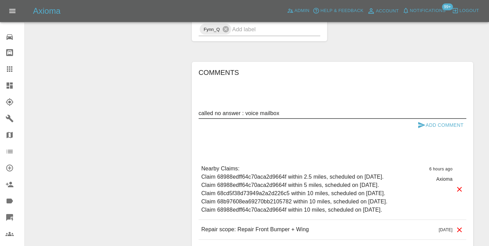
type textarea "called no answer : voice mailbox"
click at [436, 119] on button "Add Comment" at bounding box center [441, 125] width 52 height 13
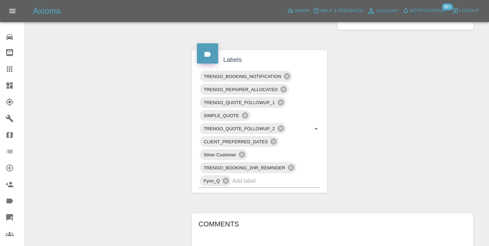
scroll to position [360, 0]
click at [274, 177] on input "text" at bounding box center [266, 182] width 69 height 11
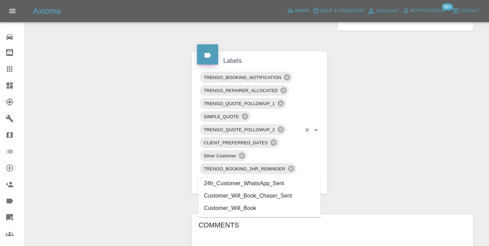
type input "customer_wi"
click at [248, 192] on li "Customer_Will_Book" at bounding box center [260, 196] width 122 height 12
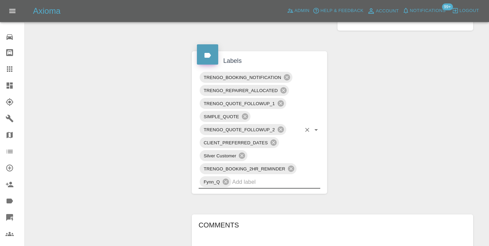
click at [386, 112] on div "Claim Information Vehicle Make, Model, Year HYUNDAI I20 2017 Registration plate…" at bounding box center [333, 85] width 292 height 743
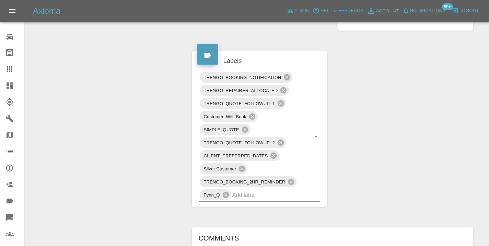
click at [13, 71] on icon at bounding box center [9, 69] width 8 height 8
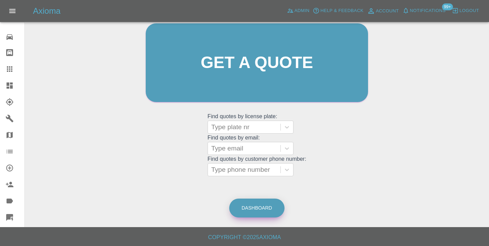
click at [258, 210] on link "Dashboard" at bounding box center [256, 208] width 55 height 19
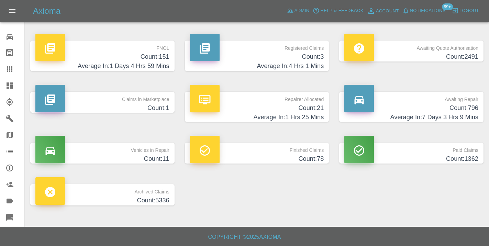
click at [443, 108] on h4 "Count: 796" at bounding box center [411, 107] width 134 height 9
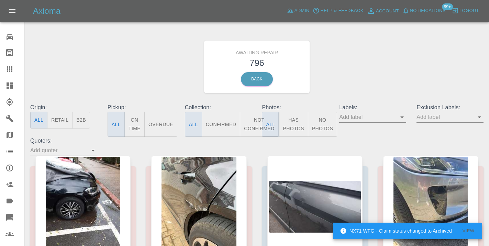
click at [257, 121] on button "Not Confirmed" at bounding box center [259, 124] width 38 height 25
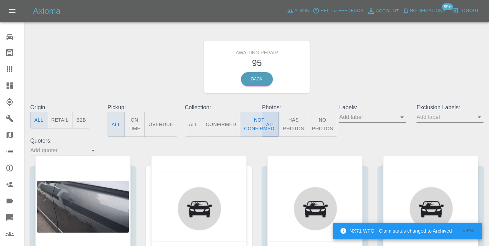
click at [398, 41] on div "Awaiting Repair 95 Back" at bounding box center [257, 66] width 464 height 73
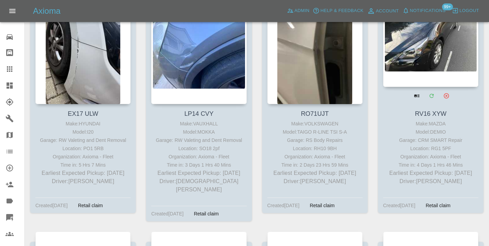
scroll to position [2893, 0]
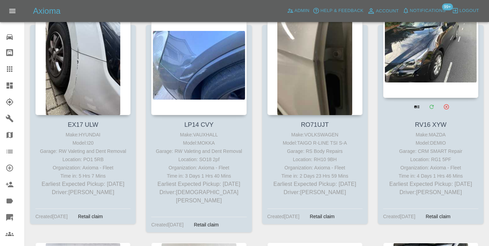
click at [431, 51] on div at bounding box center [430, 48] width 95 height 100
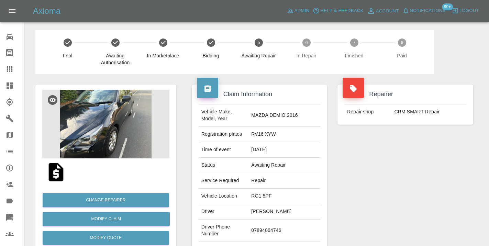
click at [274, 227] on td "07894064746" at bounding box center [284, 231] width 72 height 22
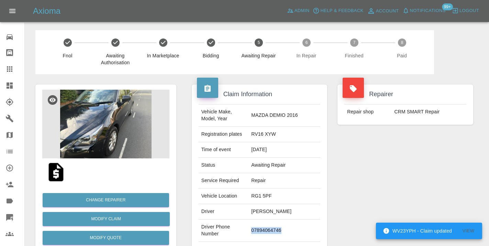
click at [274, 227] on td "07894064746" at bounding box center [284, 231] width 72 height 22
copy td "07894064746"
click at [421, 197] on div "Repairer Repair shop CRM SMART Repair" at bounding box center [405, 176] width 146 height 205
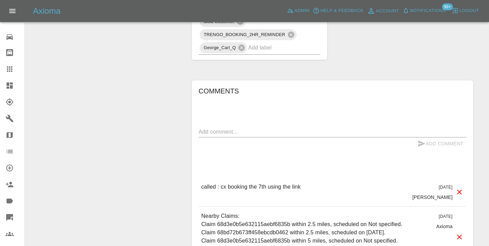
scroll to position [589, 0]
click at [211, 127] on textarea at bounding box center [333, 131] width 268 height 8
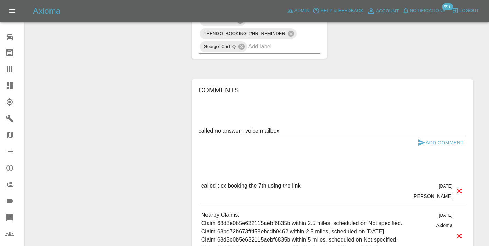
type textarea "called no answer : voice mailbox"
click at [422, 140] on icon "submit" at bounding box center [421, 143] width 7 height 6
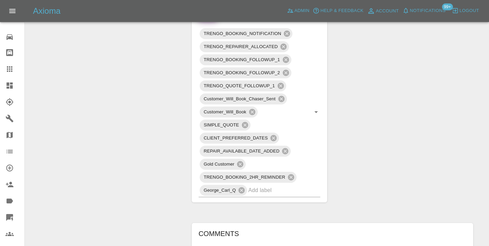
scroll to position [439, 0]
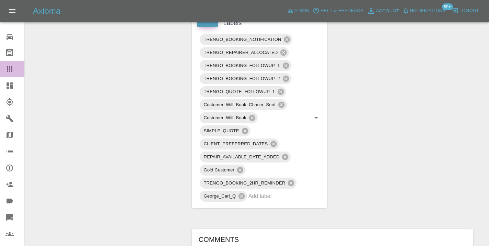
click at [15, 70] on div at bounding box center [14, 69] width 19 height 8
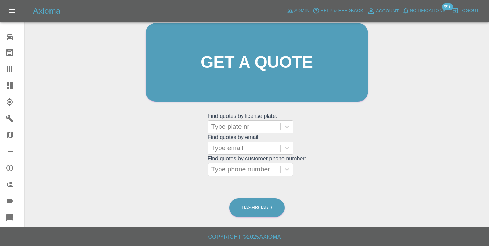
scroll to position [58, 0]
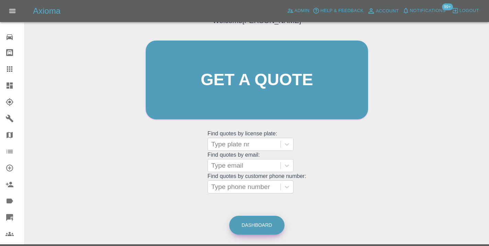
click at [259, 222] on link "Dashboard" at bounding box center [256, 225] width 55 height 19
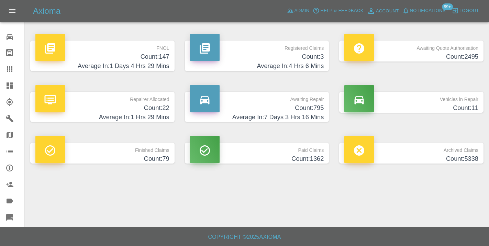
click at [313, 109] on h4 "Count: 795" at bounding box center [257, 107] width 134 height 9
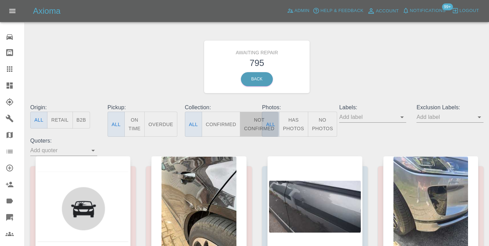
click at [257, 124] on button "Not Confirmed" at bounding box center [259, 124] width 38 height 25
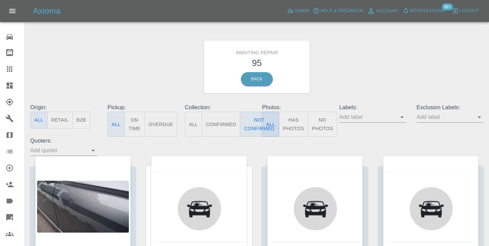
click at [348, 78] on div "Awaiting Repair 95 Back" at bounding box center [257, 66] width 464 height 73
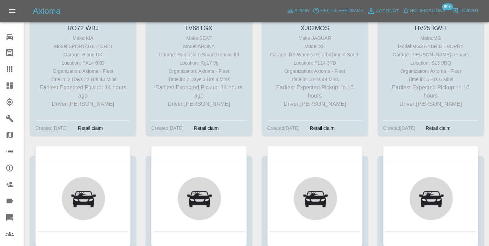
scroll to position [510, 0]
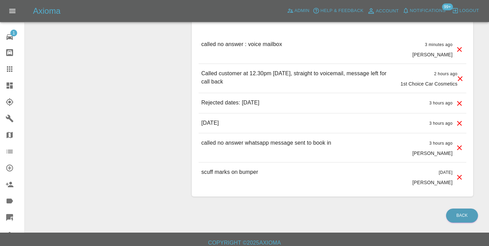
scroll to position [514, 0]
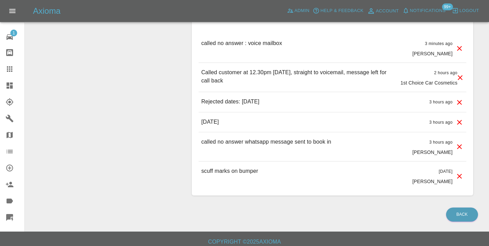
click at [9, 69] on icon at bounding box center [9, 68] width 5 height 5
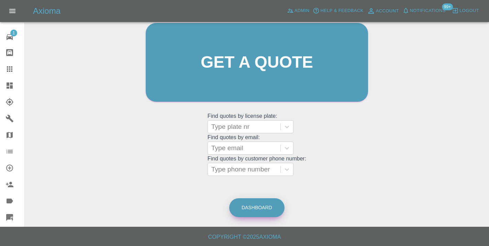
scroll to position [75, 0]
click at [286, 186] on div "Welcome [PERSON_NAME] Get a quote Get a quote Find quotes by license plate: Typ…" at bounding box center [256, 95] width 453 height 247
click at [253, 204] on link "Dashboard" at bounding box center [256, 208] width 55 height 19
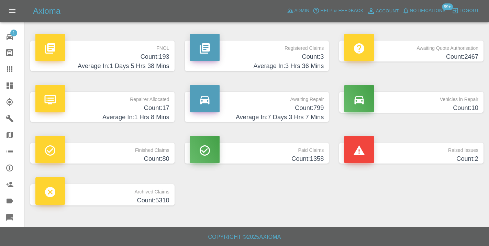
click at [312, 101] on p "Awaiting Repair" at bounding box center [257, 98] width 134 height 12
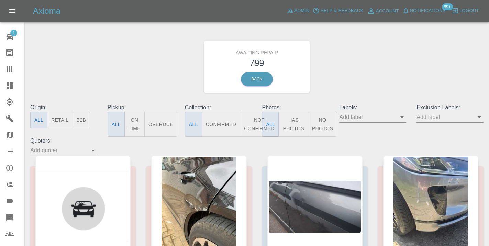
click at [251, 122] on button "Not Confirmed" at bounding box center [259, 124] width 38 height 25
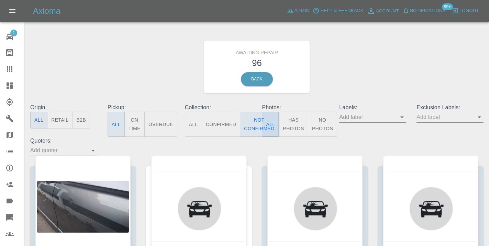
click at [340, 65] on div "Awaiting Repair 96 Back" at bounding box center [257, 66] width 464 height 73
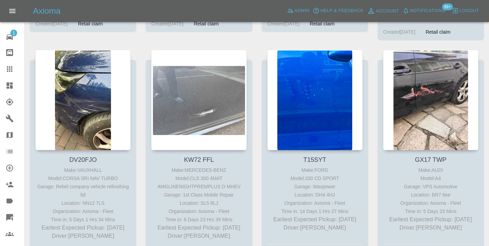
scroll to position [2420, 0]
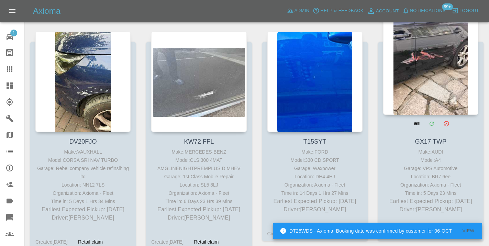
click at [444, 91] on div at bounding box center [430, 64] width 95 height 100
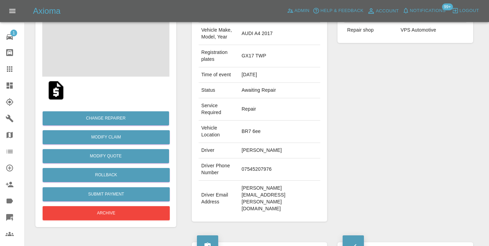
scroll to position [83, 0]
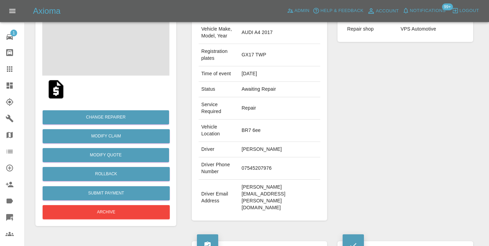
click at [259, 180] on td "07545207976" at bounding box center [279, 168] width 81 height 22
click at [284, 173] on td "07545207976" at bounding box center [279, 168] width 81 height 22
drag, startPoint x: 270, startPoint y: 184, endPoint x: 235, endPoint y: 182, distance: 35.5
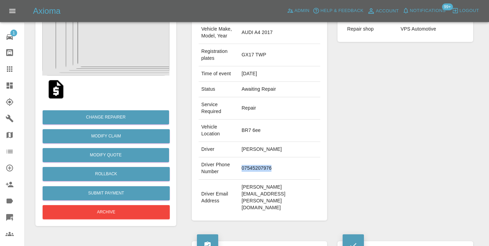
click at [239, 180] on td "07545207976" at bounding box center [279, 168] width 81 height 22
copy td "07545207976"
click at [456, 169] on div "Repairer Repair shop VPS Automotive" at bounding box center [405, 111] width 146 height 240
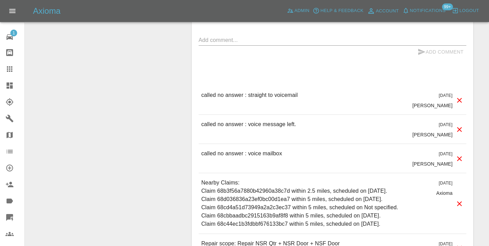
scroll to position [735, 0]
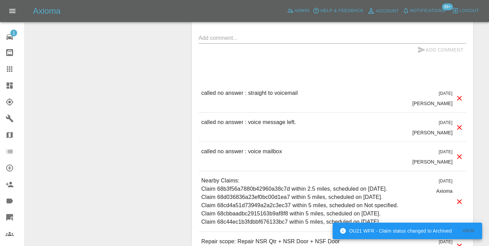
click at [238, 42] on div "x" at bounding box center [333, 38] width 268 height 11
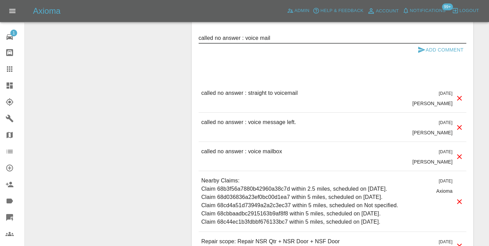
type textarea "called no answer : voice mail"
click at [437, 47] on button "Add Comment" at bounding box center [441, 50] width 52 height 13
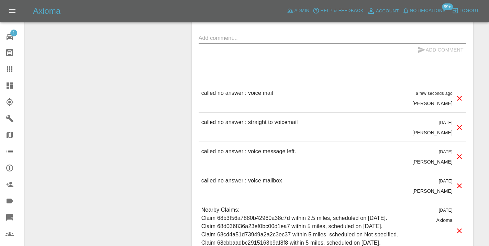
click at [233, 39] on textarea at bounding box center [333, 38] width 268 height 8
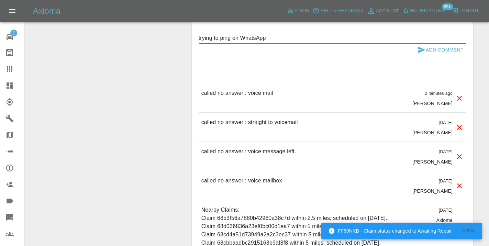
type textarea "trying to ping on WhatsApp"
click at [423, 49] on icon "submit" at bounding box center [421, 50] width 8 height 8
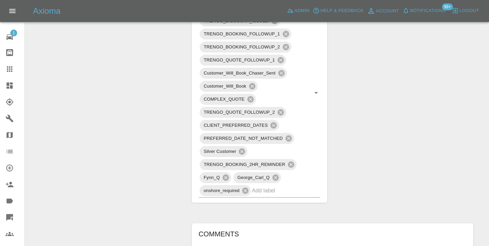
scroll to position [495, 0]
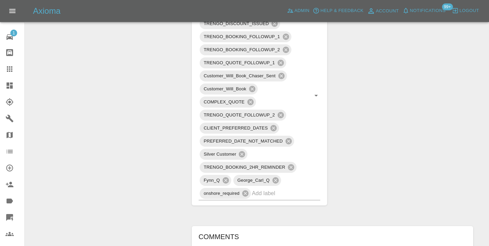
click at [10, 70] on icon at bounding box center [9, 68] width 5 height 5
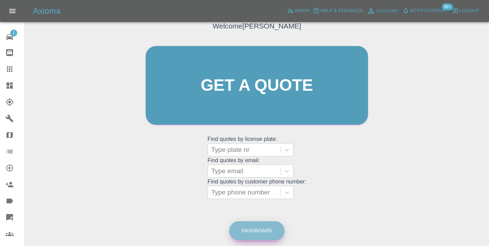
click at [258, 228] on link "Dashboard" at bounding box center [256, 230] width 55 height 19
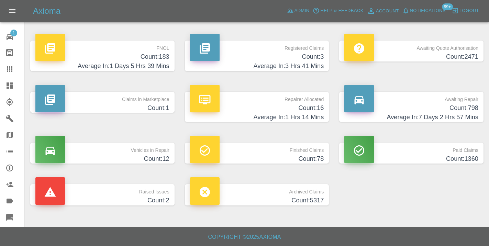
click at [469, 115] on h4 "Average In: 7 Days 2 Hrs 57 Mins" at bounding box center [411, 117] width 134 height 9
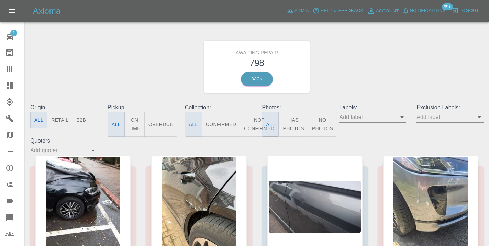
click at [251, 124] on button "Not Confirmed" at bounding box center [259, 124] width 38 height 25
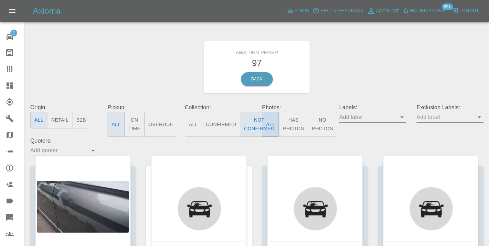
click at [367, 53] on div "Awaiting Repair 97 Back" at bounding box center [257, 66] width 464 height 73
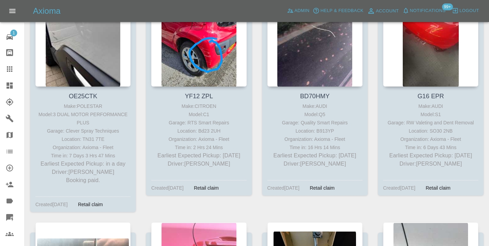
scroll to position [1770, 0]
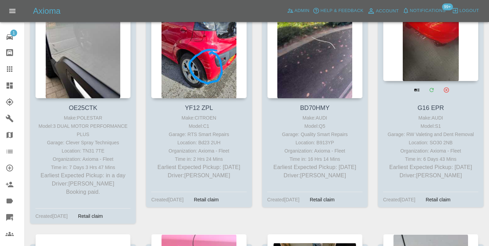
click at [436, 67] on div at bounding box center [430, 31] width 95 height 100
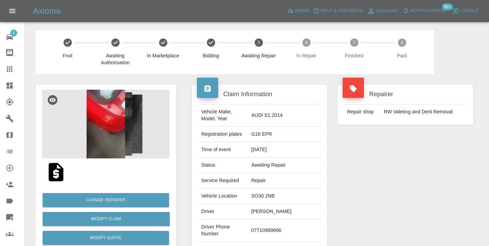
click at [288, 225] on td "07710989666" at bounding box center [284, 231] width 72 height 22
copy td "07710989666"
click at [428, 216] on div "Repairer Repair shop RW Valeting and Dent Removal" at bounding box center [405, 176] width 146 height 205
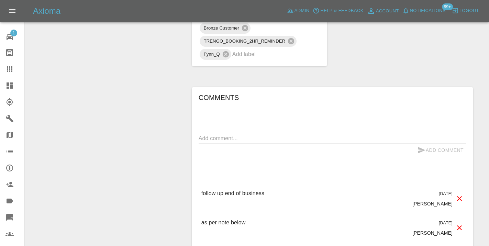
scroll to position [542, 0]
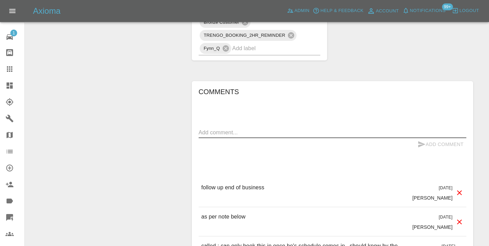
click at [219, 129] on textarea at bounding box center [333, 133] width 268 height 8
type textarea "called no answer : voice mailbox"
click at [423, 141] on icon "submit" at bounding box center [421, 144] width 7 height 6
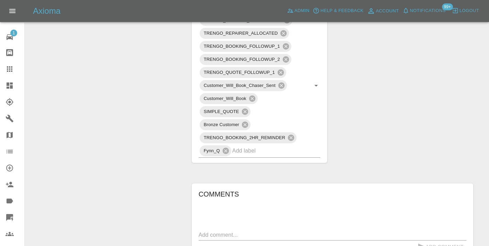
scroll to position [438, 0]
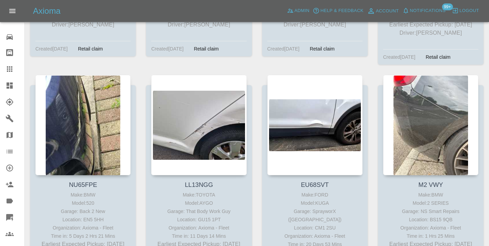
scroll to position [3286, 0]
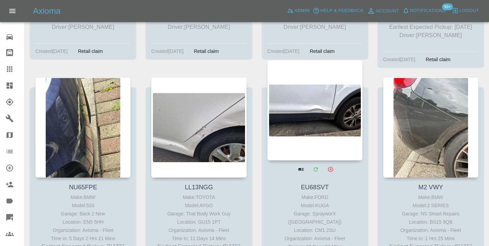
click at [315, 113] on div at bounding box center [314, 110] width 95 height 100
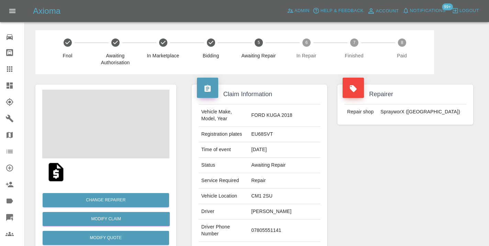
click at [273, 227] on td "07805551141" at bounding box center [284, 231] width 72 height 22
copy td "07805551141"
click at [429, 198] on div "Repairer Repair shop SprayworX ([GEOGRAPHIC_DATA])" at bounding box center [405, 176] width 146 height 205
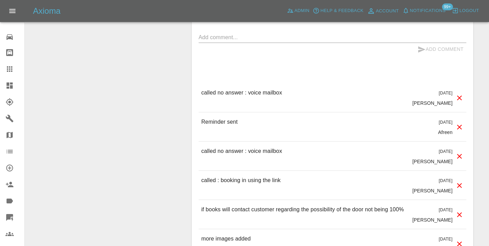
scroll to position [640, 0]
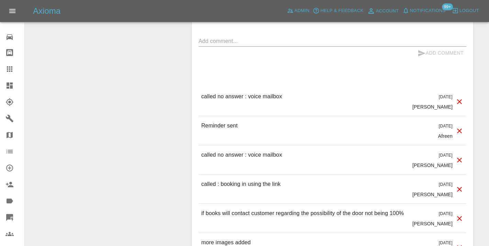
click at [233, 37] on textarea at bounding box center [333, 41] width 268 height 8
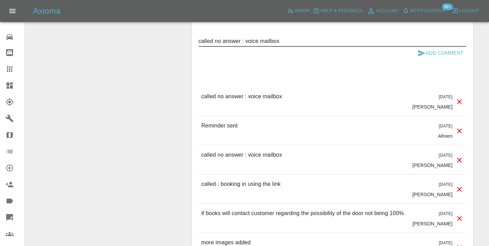
type textarea "called no answer : voice mailbox"
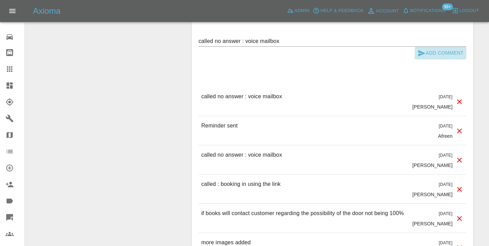
click at [423, 49] on icon "submit" at bounding box center [421, 53] width 8 height 8
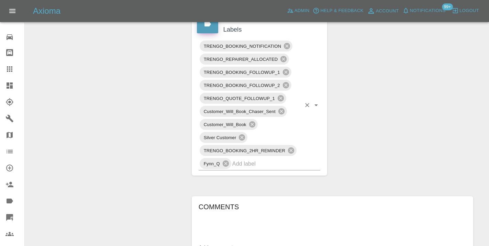
scroll to position [431, 0]
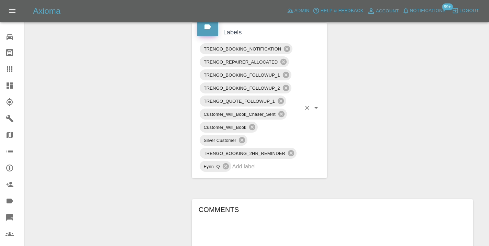
click at [250, 161] on input "text" at bounding box center [266, 166] width 69 height 11
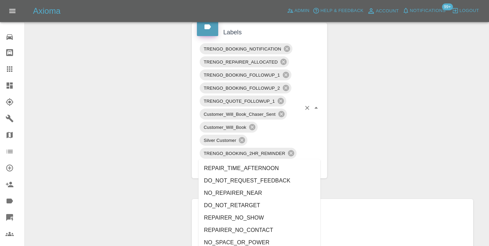
type input "no_"
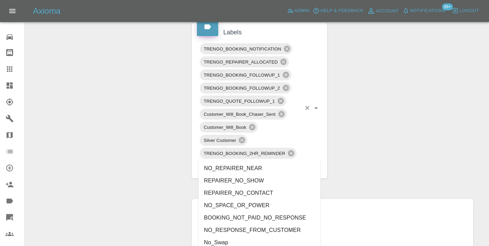
click at [233, 231] on li "NO_RESPONSE_FROM_CUSTOMER" at bounding box center [260, 230] width 122 height 12
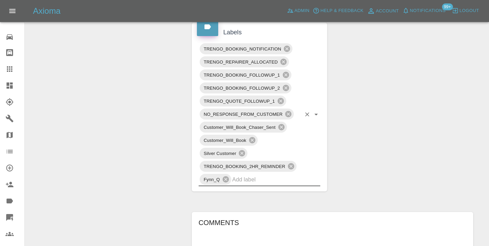
click at [126, 121] on div "Change Repairer Modify Claim Modify Quote Rollback Submit Payment Archive" at bounding box center [105, 140] width 151 height 994
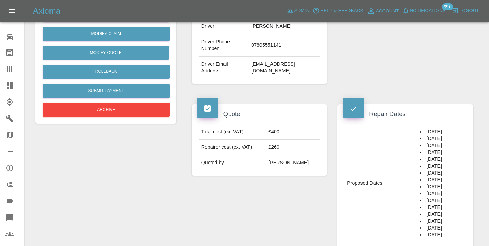
scroll to position [183, 0]
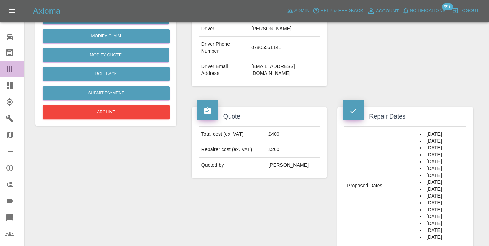
click at [7, 69] on icon at bounding box center [9, 68] width 5 height 5
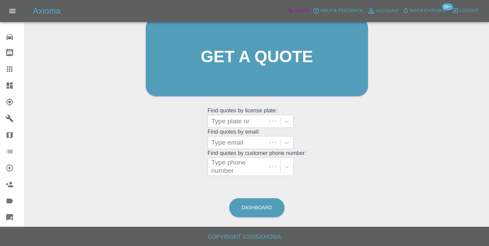
scroll to position [75, 0]
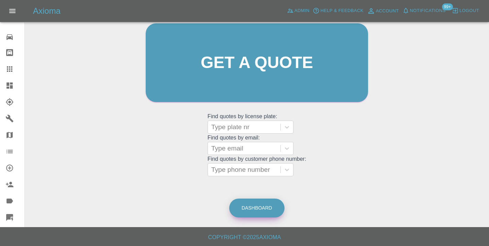
click at [259, 205] on link "Dashboard" at bounding box center [256, 208] width 55 height 19
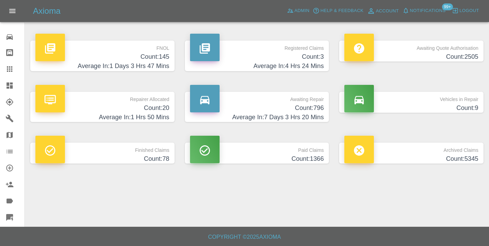
click at [302, 109] on h4 "Count: 796" at bounding box center [257, 107] width 134 height 9
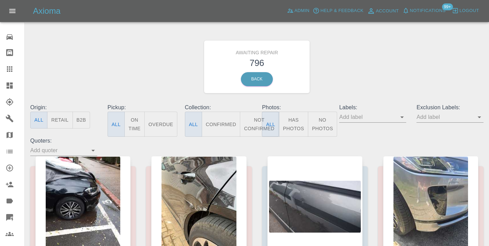
click at [255, 126] on button "Not Confirmed" at bounding box center [259, 124] width 38 height 25
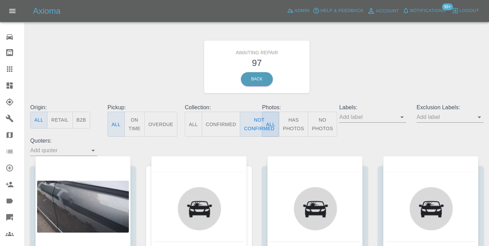
click at [363, 61] on div "Awaiting Repair 97 Back" at bounding box center [257, 66] width 464 height 73
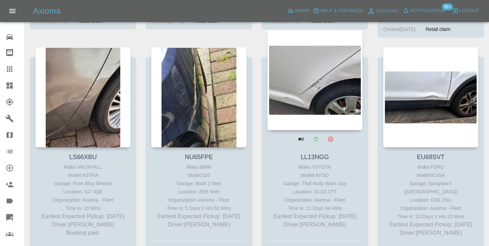
scroll to position [3307, 0]
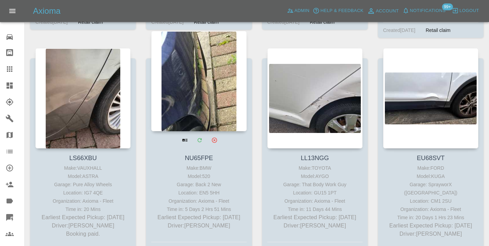
click at [221, 66] on div at bounding box center [198, 81] width 95 height 100
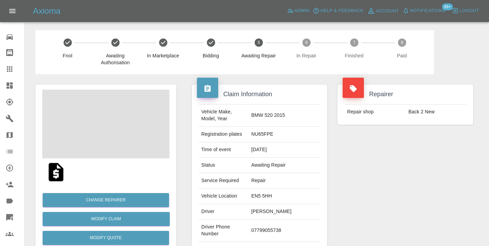
click at [280, 224] on td "07799055738" at bounding box center [284, 231] width 72 height 22
copy td "07799055738"
click at [386, 191] on div "Repairer Repair shop Back 2 New" at bounding box center [405, 176] width 146 height 205
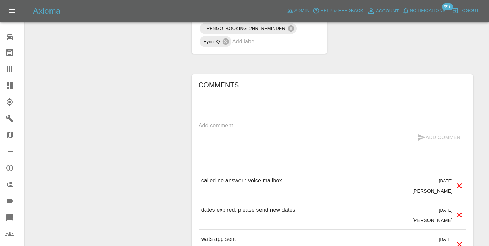
scroll to position [481, 0]
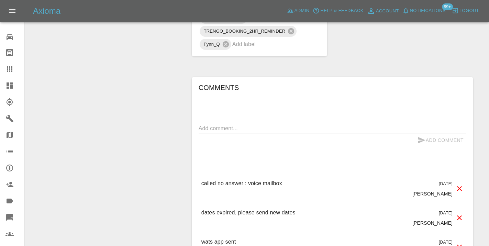
click at [214, 134] on div "Add Comment" at bounding box center [333, 140] width 268 height 13
click at [214, 123] on div "x" at bounding box center [333, 128] width 268 height 11
type textarea "c"
type textarea "no longer interested"
click at [426, 134] on button "Add Comment" at bounding box center [441, 140] width 52 height 13
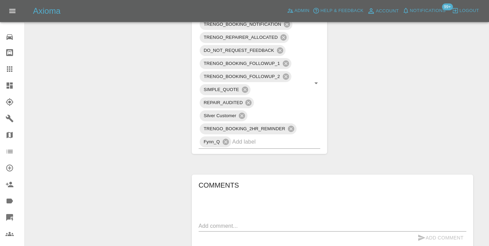
scroll to position [381, 0]
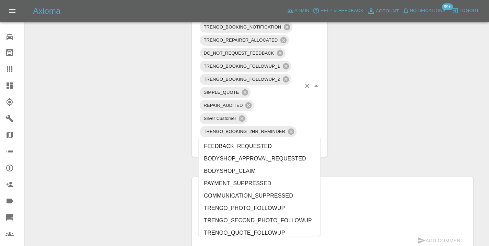
click at [259, 139] on input "text" at bounding box center [266, 144] width 69 height 11
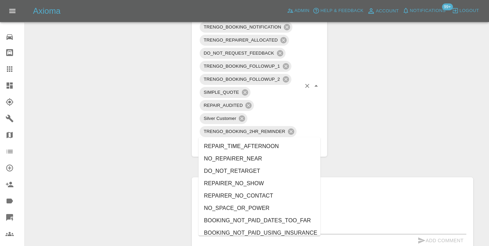
type input "n"
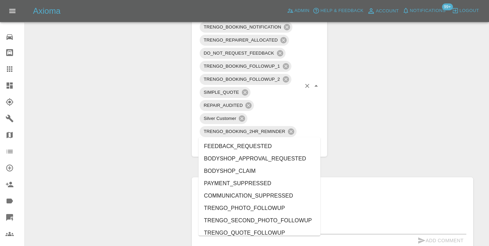
click at [157, 85] on div "Change Repairer Modify Claim Modify Quote Rollback Submit Payment Archive" at bounding box center [105, 143] width 151 height 901
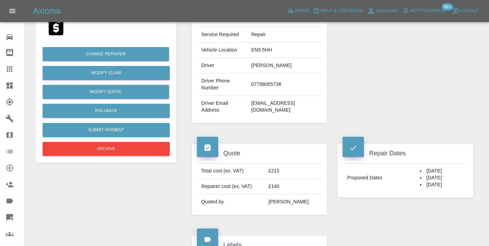
scroll to position [145, 0]
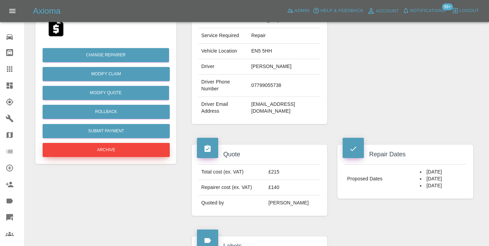
click at [104, 147] on button "Archive" at bounding box center [106, 150] width 127 height 14
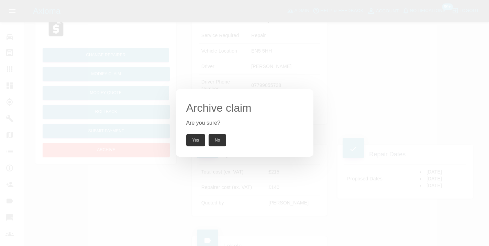
click at [197, 138] on button "Yes" at bounding box center [195, 140] width 19 height 12
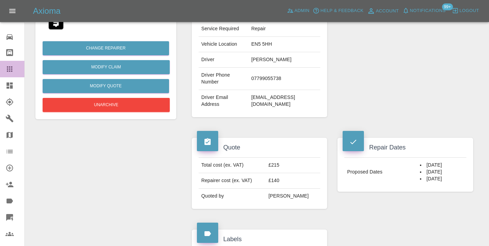
click at [10, 65] on link "Claims" at bounding box center [12, 69] width 24 height 16
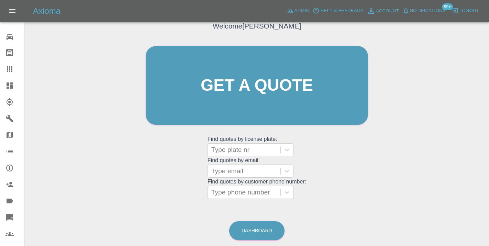
click at [255, 243] on main "Welcome [PERSON_NAME] Get a quote Get a quote Find quotes by license plate: Typ…" at bounding box center [244, 98] width 489 height 302
click at [261, 233] on link "Dashboard" at bounding box center [256, 230] width 55 height 19
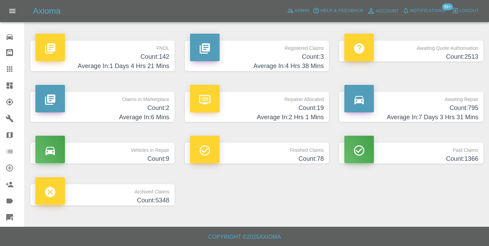
click at [457, 107] on h4 "Count: 795" at bounding box center [411, 107] width 134 height 9
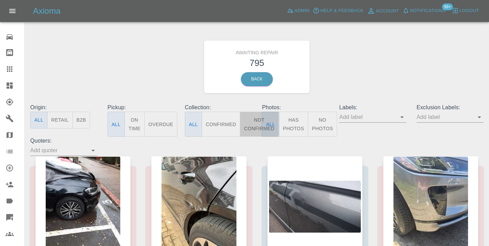
click at [254, 126] on button "Not Confirmed" at bounding box center [259, 124] width 38 height 25
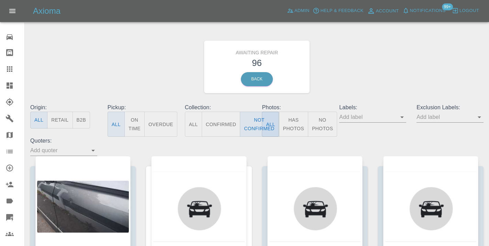
click at [423, 63] on div "Awaiting Repair 96 Back" at bounding box center [257, 66] width 464 height 73
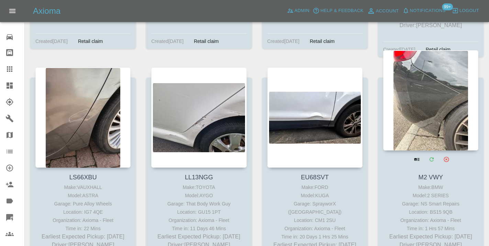
scroll to position [3290, 0]
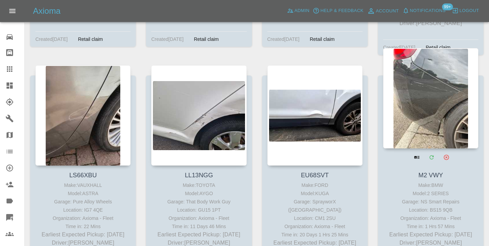
click at [433, 76] on div at bounding box center [430, 98] width 95 height 100
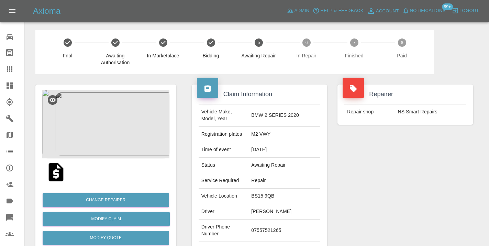
click at [284, 220] on td "07557521265" at bounding box center [284, 231] width 72 height 22
copy td "07557521265"
click at [432, 169] on div "Repairer Repair shop NS Smart Repairs" at bounding box center [405, 176] width 146 height 205
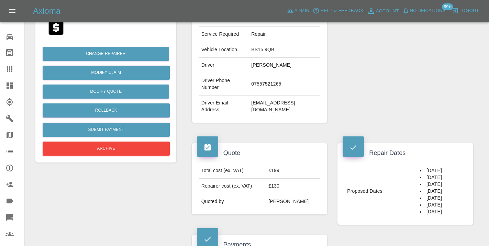
scroll to position [129, 0]
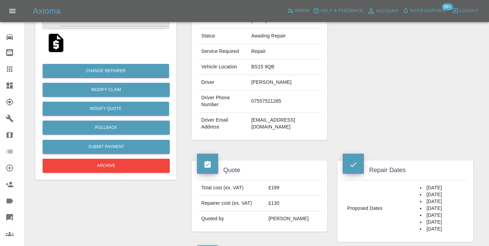
click at [288, 90] on td "07557521265" at bounding box center [284, 101] width 72 height 22
copy td "07557521265"
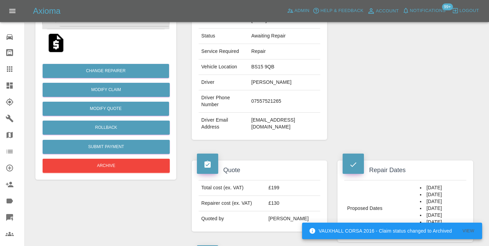
click at [403, 107] on div "Repairer Repair shop NS Smart Repairs" at bounding box center [405, 47] width 146 height 205
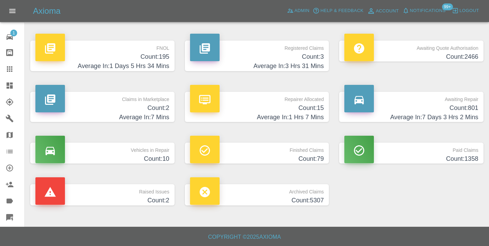
click at [471, 112] on h4 "Count: 801" at bounding box center [411, 107] width 134 height 9
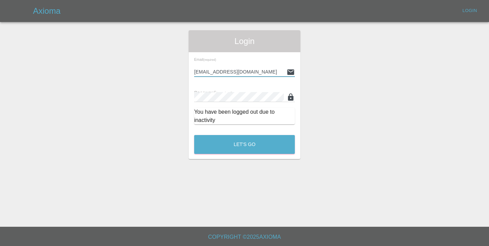
type input "[EMAIL_ADDRESS][DOMAIN_NAME]"
click at [244, 144] on button "Let's Go" at bounding box center [244, 144] width 101 height 19
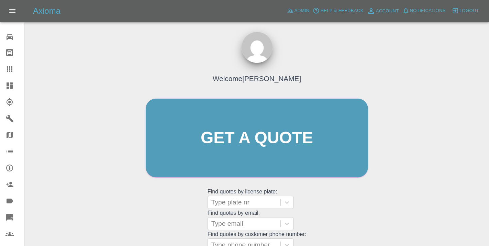
click at [338, 200] on div "Welcome [PERSON_NAME] Get a quote Get a quote Find quotes by license plate: Typ…" at bounding box center [256, 151] width 237 height 208
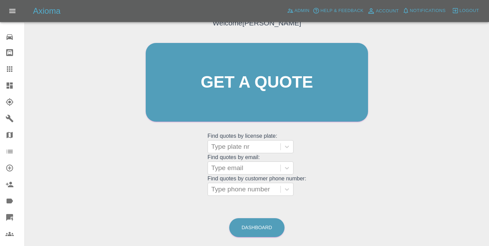
scroll to position [77, 0]
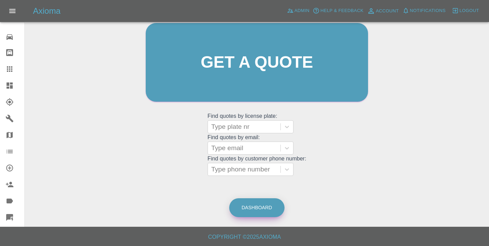
click at [246, 207] on link "Dashboard" at bounding box center [256, 207] width 55 height 19
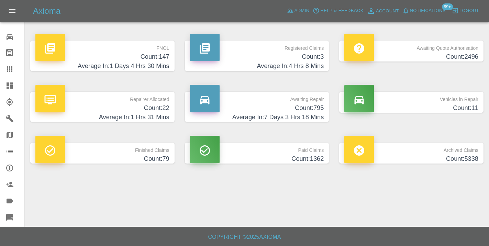
click at [312, 107] on h4 "Count: 795" at bounding box center [257, 107] width 134 height 9
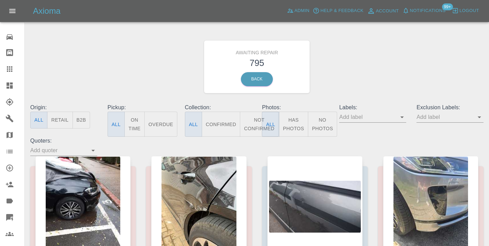
click at [257, 124] on button "Not Confirmed" at bounding box center [259, 124] width 38 height 25
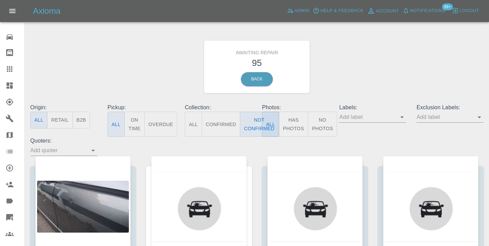
click at [346, 61] on div "Awaiting Repair 95 Back" at bounding box center [257, 66] width 464 height 73
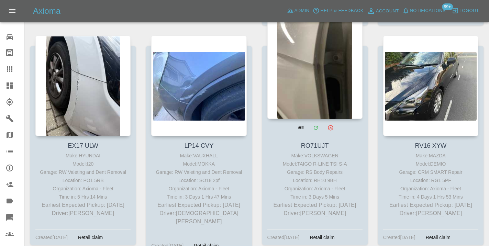
scroll to position [2871, 0]
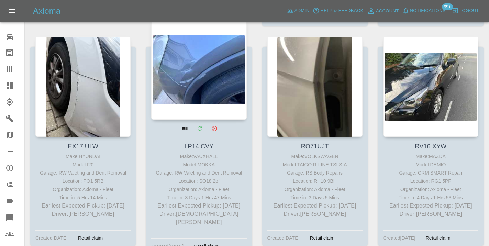
click at [212, 96] on div at bounding box center [198, 69] width 95 height 100
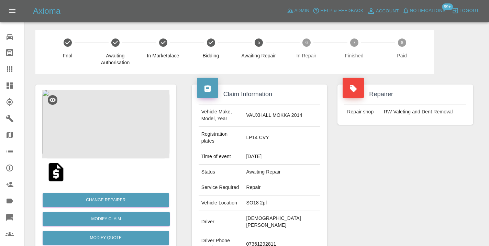
click at [267, 233] on td "07361292811" at bounding box center [281, 244] width 77 height 22
copy td "07361292811"
click at [339, 179] on div "Repairer Repair shop RW Valeting and Dent Removal" at bounding box center [405, 183] width 146 height 219
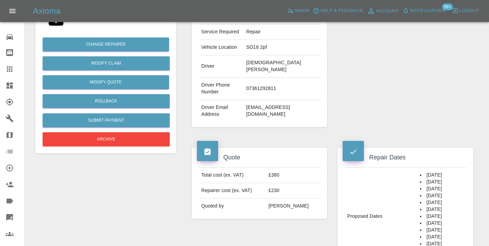
scroll to position [162, 0]
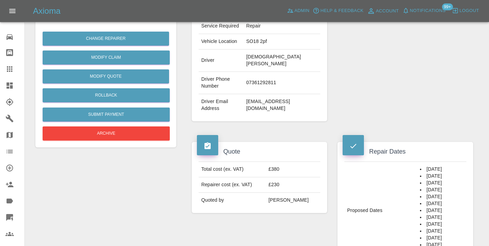
click at [450, 75] on div "Repairer Repair shop RW Valeting and Dent Removal" at bounding box center [405, 22] width 146 height 219
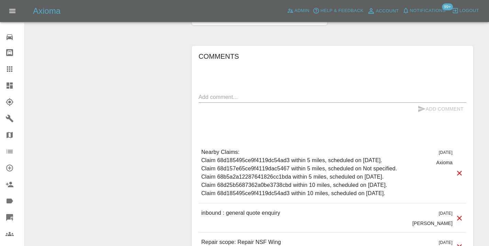
scroll to position [554, 0]
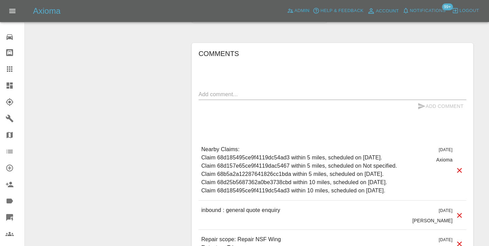
click at [213, 90] on textarea at bounding box center [333, 94] width 268 height 8
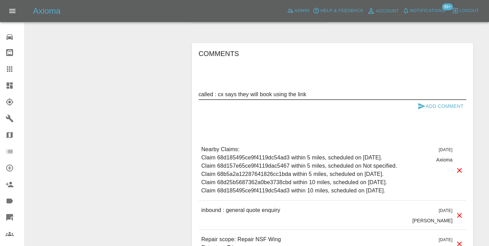
type textarea "called : cx says they will book using the link"
click at [436, 100] on button "Add Comment" at bounding box center [441, 106] width 52 height 13
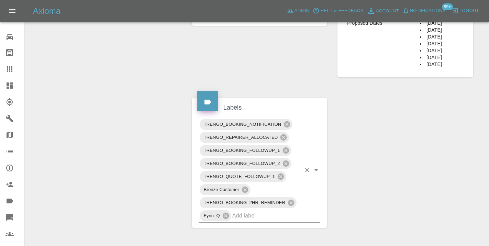
scroll to position [348, 0]
click at [238, 211] on input "text" at bounding box center [266, 216] width 69 height 11
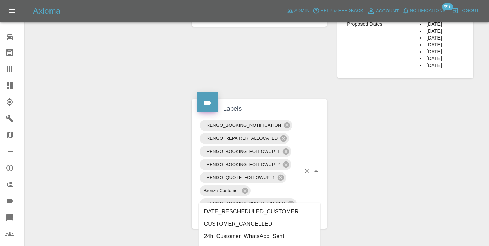
type input "customer_"
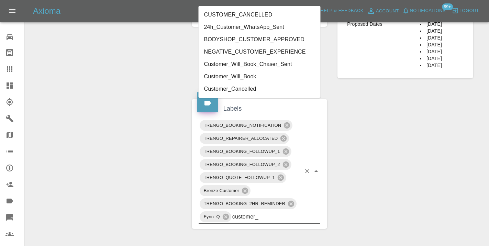
click at [251, 77] on li "Customer_Will_Book" at bounding box center [260, 76] width 122 height 12
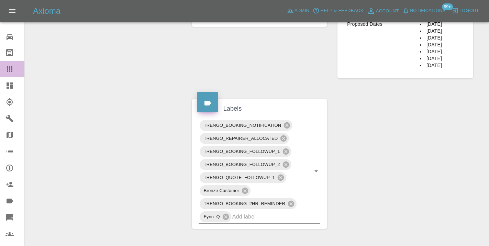
click at [15, 69] on div at bounding box center [14, 69] width 19 height 8
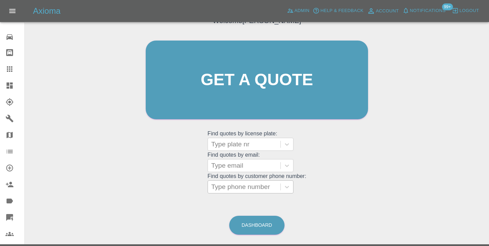
click at [248, 187] on div at bounding box center [244, 187] width 66 height 10
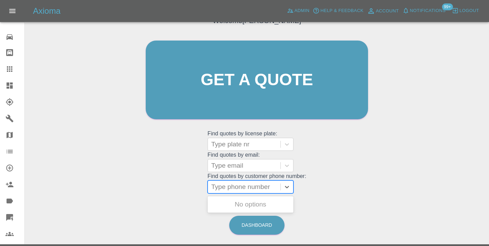
paste input "07736687437"
type input "07736687437"
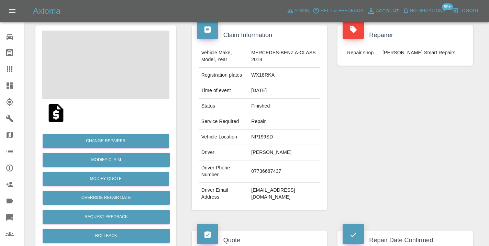
scroll to position [77, 0]
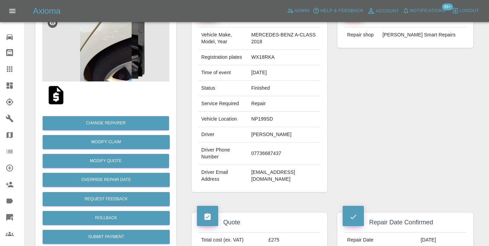
click at [275, 165] on td "jackiejohn55@hotmail.com" at bounding box center [284, 176] width 72 height 22
copy div "jackiejohn55@hotmail.com"
click at [270, 117] on td "NP199SD" at bounding box center [284, 119] width 72 height 15
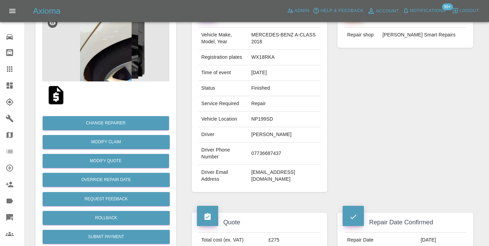
click at [270, 117] on td "NP199SD" at bounding box center [284, 119] width 72 height 15
copy td "NP199SD"
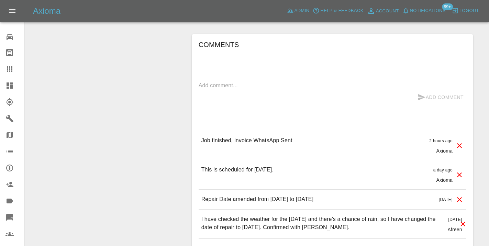
scroll to position [614, 0]
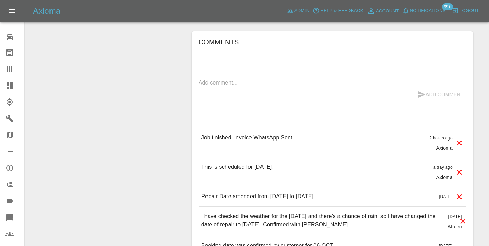
click at [231, 77] on div "x" at bounding box center [333, 82] width 268 height 11
type textarea "paid."
click at [420, 90] on icon "submit" at bounding box center [421, 94] width 8 height 8
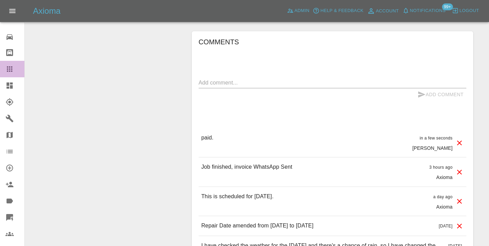
click at [8, 69] on icon at bounding box center [9, 68] width 5 height 5
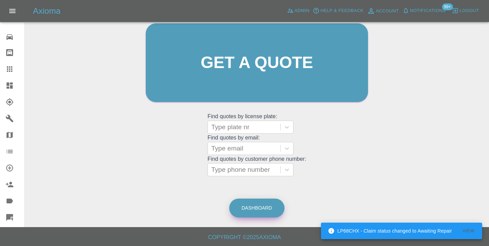
click at [264, 205] on link "Dashboard" at bounding box center [256, 208] width 55 height 19
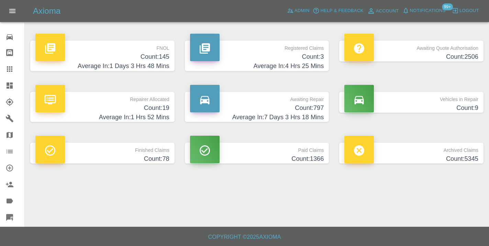
click at [300, 117] on h4 "Average In: 7 Days 3 Hrs 18 Mins" at bounding box center [257, 117] width 134 height 9
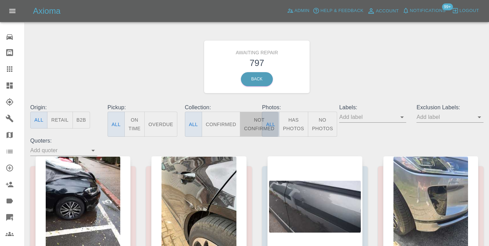
click at [255, 131] on button "Not Confirmed" at bounding box center [259, 124] width 38 height 25
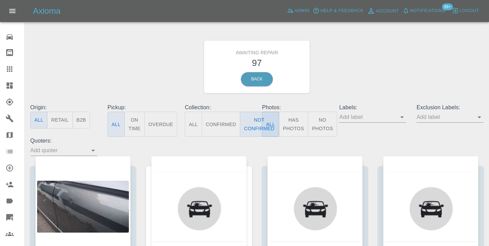
click at [380, 62] on div "Awaiting Repair 97 Back" at bounding box center [257, 66] width 464 height 73
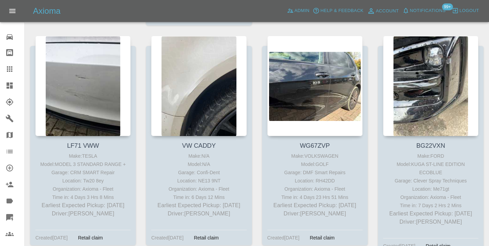
scroll to position [3091, 0]
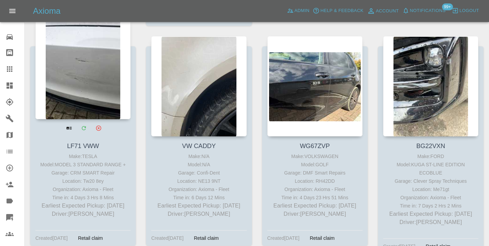
click at [73, 67] on div at bounding box center [82, 69] width 95 height 100
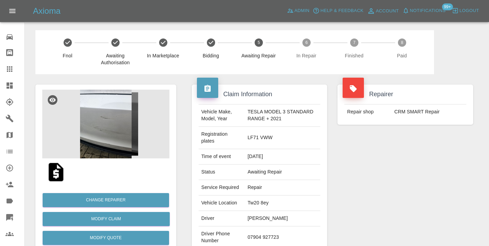
click at [264, 238] on td "07904 927723" at bounding box center [283, 237] width 76 height 22
copy td "07904 927723"
drag, startPoint x: 385, startPoint y: 164, endPoint x: 391, endPoint y: 157, distance: 9.0
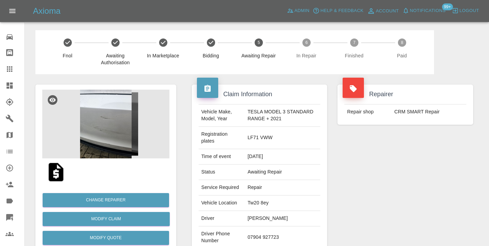
click at [385, 164] on div "Repairer Repair shop CRM SMART Repair" at bounding box center [405, 180] width 146 height 212
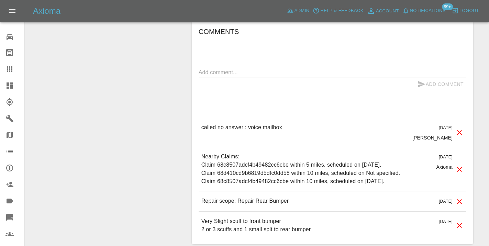
scroll to position [629, 0]
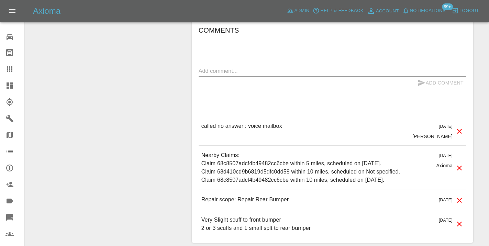
click at [222, 69] on textarea at bounding box center [333, 71] width 268 height 8
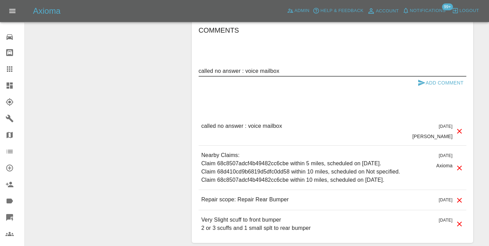
type textarea "called no answer : voice mailbox"
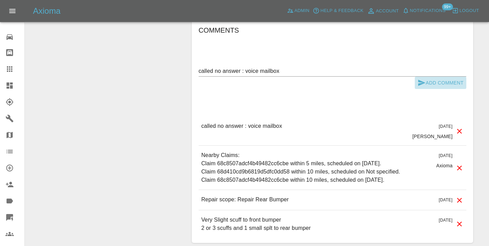
click at [422, 84] on icon "submit" at bounding box center [421, 83] width 7 height 6
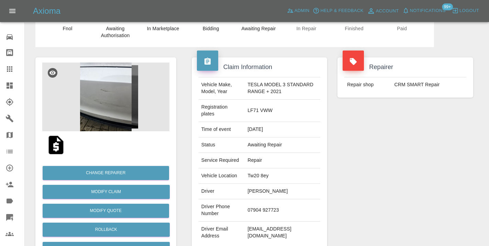
scroll to position [27, 0]
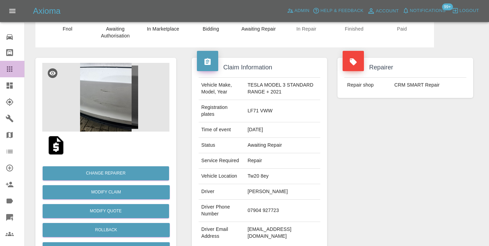
click at [11, 72] on icon at bounding box center [9, 69] width 8 height 8
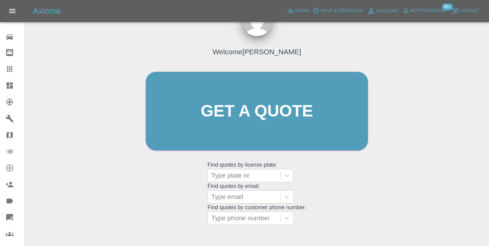
click at [326, 210] on div "Welcome [PERSON_NAME] Get a quote Get a quote Find quotes by license plate: Typ…" at bounding box center [256, 125] width 237 height 208
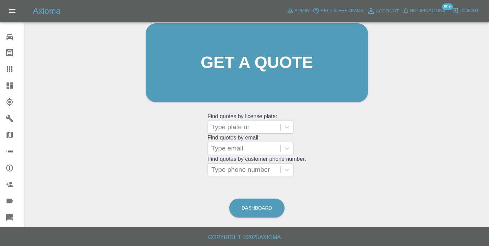
scroll to position [76, 0]
click at [247, 208] on link "Dashboard" at bounding box center [256, 207] width 55 height 19
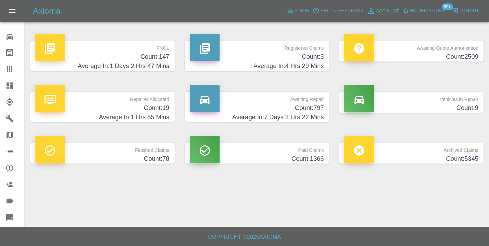
click at [317, 102] on p "Awaiting Repair" at bounding box center [257, 98] width 134 height 12
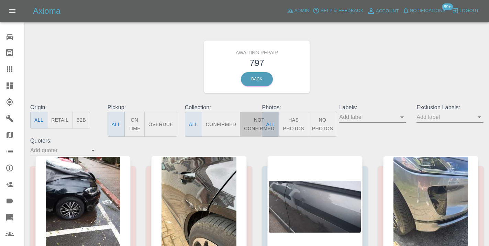
click at [256, 126] on button "Not Confirmed" at bounding box center [259, 124] width 38 height 25
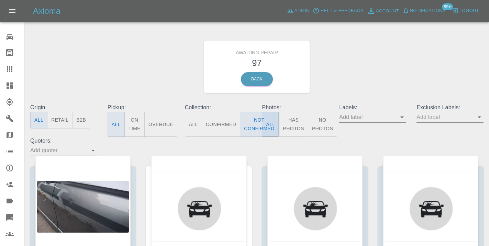
click at [356, 64] on div "Awaiting Repair 97 Back" at bounding box center [257, 66] width 464 height 73
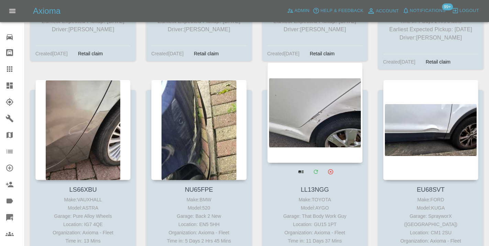
scroll to position [3270, 0]
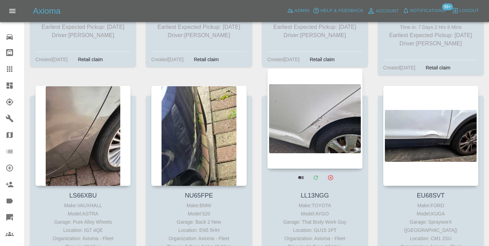
click at [311, 94] on div at bounding box center [314, 118] width 95 height 100
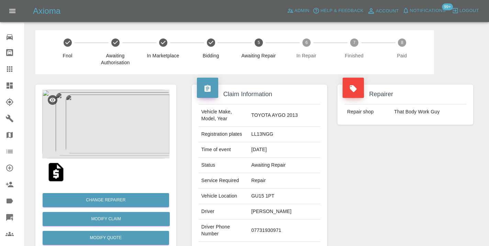
click at [275, 226] on td "07731930971" at bounding box center [284, 231] width 72 height 22
copy td "07731930971"
click at [372, 203] on div "Repairer Repair shop That Body Work Guy" at bounding box center [405, 176] width 146 height 205
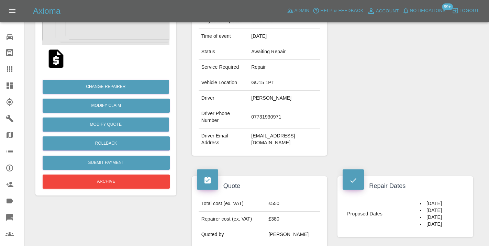
scroll to position [112, 0]
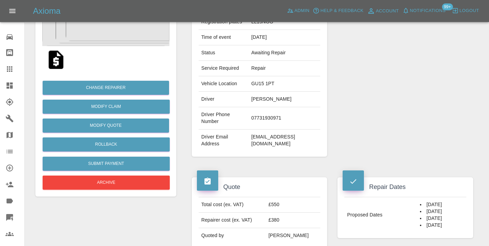
click at [283, 112] on td "07731930971" at bounding box center [284, 118] width 72 height 22
copy td "07731930971"
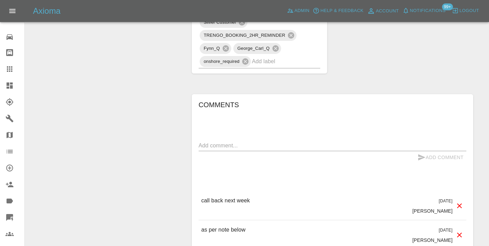
scroll to position [509, 0]
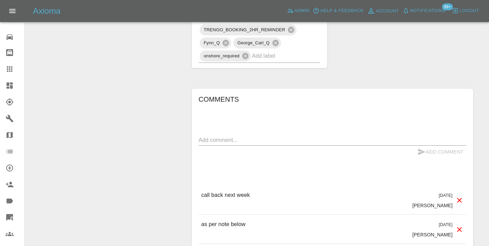
click at [220, 135] on div "x" at bounding box center [333, 140] width 268 height 11
type textarea "n/a"
click at [423, 148] on icon "submit" at bounding box center [421, 152] width 8 height 8
click at [8, 71] on icon at bounding box center [9, 68] width 5 height 5
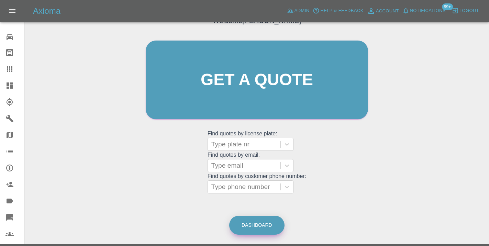
click at [256, 226] on link "Dashboard" at bounding box center [256, 225] width 55 height 19
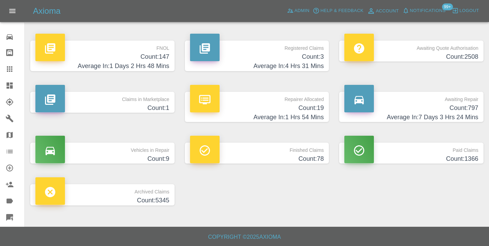
click at [455, 109] on h4 "Count: 797" at bounding box center [411, 107] width 134 height 9
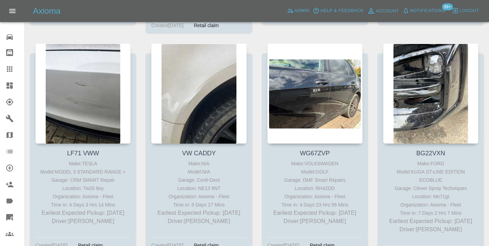
scroll to position [3086, 0]
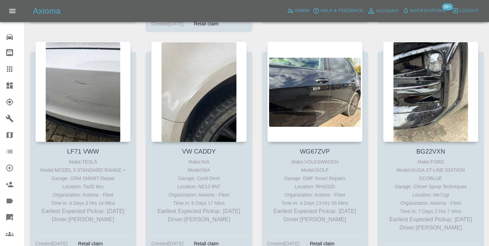
click at [10, 69] on icon at bounding box center [9, 68] width 5 height 5
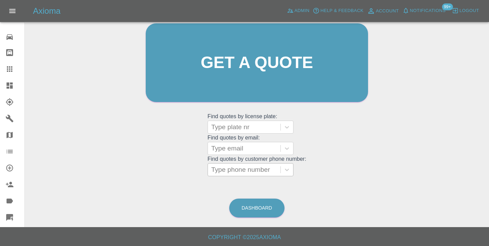
click at [248, 169] on div at bounding box center [244, 170] width 66 height 10
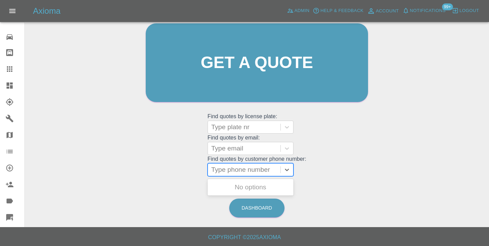
paste input "07957266078"
type input "07957266078"
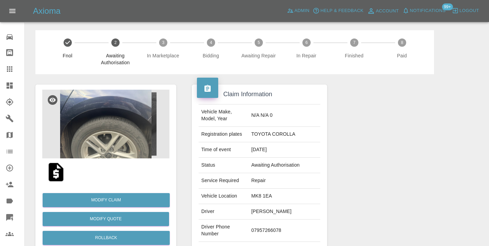
click at [112, 107] on img at bounding box center [105, 124] width 127 height 69
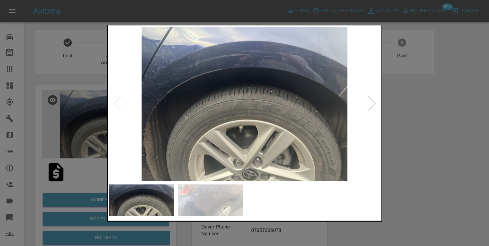
click at [371, 101] on div at bounding box center [371, 103] width 9 height 15
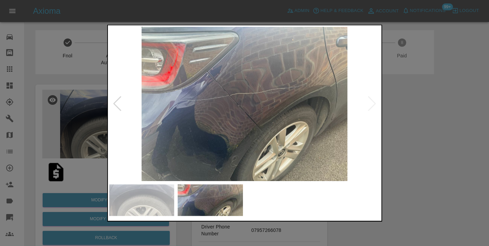
click at [420, 123] on div at bounding box center [244, 123] width 489 height 246
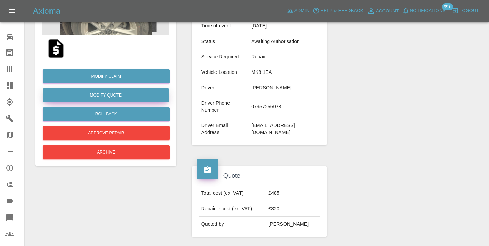
scroll to position [123, 0]
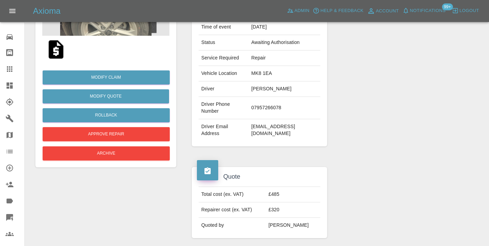
click at [53, 50] on img at bounding box center [56, 49] width 22 height 22
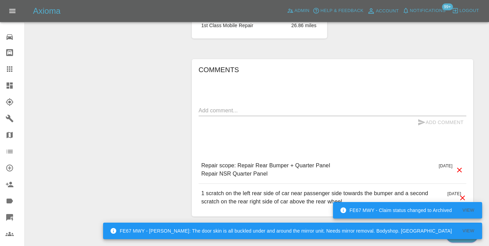
scroll to position [528, 0]
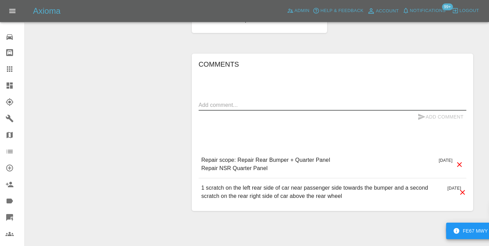
click at [214, 101] on textarea at bounding box center [333, 105] width 268 height 8
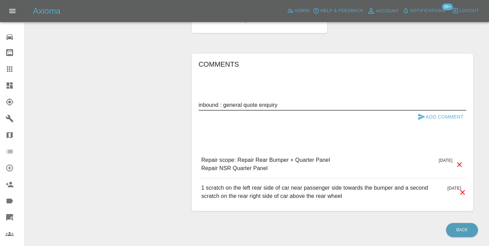
type textarea "inbound : general quote enquiry"
click at [419, 114] on icon "submit" at bounding box center [421, 117] width 7 height 6
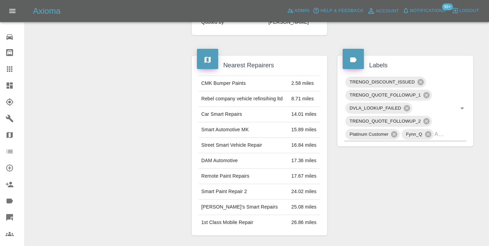
scroll to position [325, 0]
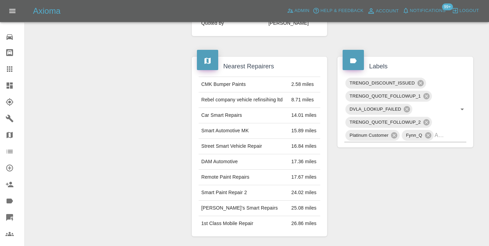
click at [9, 62] on link "Claims" at bounding box center [12, 69] width 24 height 16
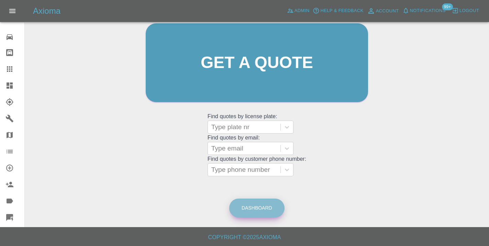
click at [253, 207] on link "Dashboard" at bounding box center [256, 208] width 55 height 19
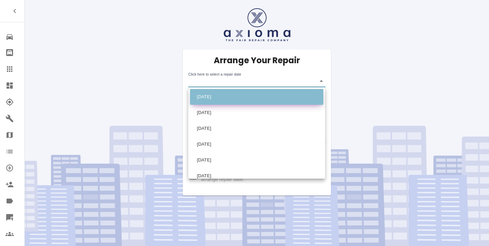
click at [210, 96] on li "[DATE]" at bounding box center [256, 97] width 133 height 16
type input "[DATE]T00:00:00.000Z"
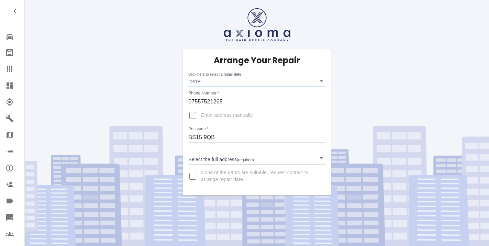
click at [210, 162] on body "Repair home Bodyshop home Claims Dashboard Explorer Garages Map Organization Cr…" at bounding box center [244, 123] width 489 height 246
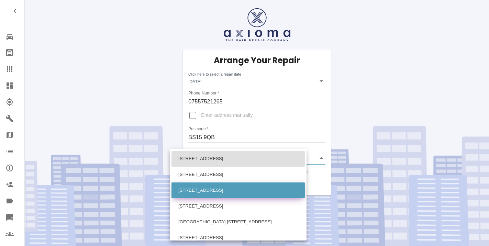
click at [207, 191] on li "[STREET_ADDRESS]" at bounding box center [237, 190] width 133 height 16
type input "[STREET_ADDRESS]"
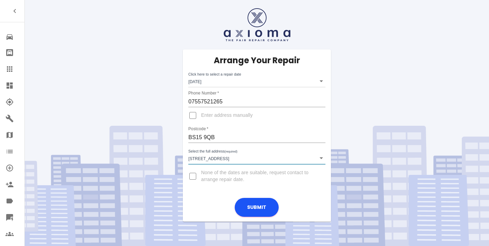
click at [195, 116] on input "Enter address manually" at bounding box center [193, 115] width 16 height 16
checkbox input "true"
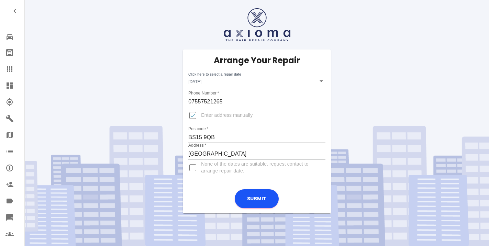
type input "[GEOGRAPHIC_DATA]"
click at [195, 117] on input "Enter address manually" at bounding box center [193, 115] width 16 height 16
checkbox input "false"
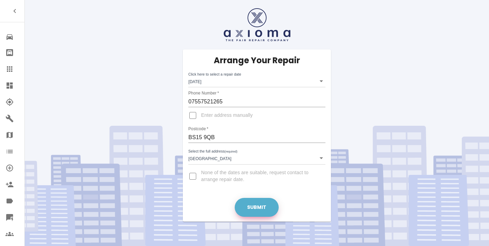
click at [255, 203] on button "Submit" at bounding box center [257, 207] width 44 height 19
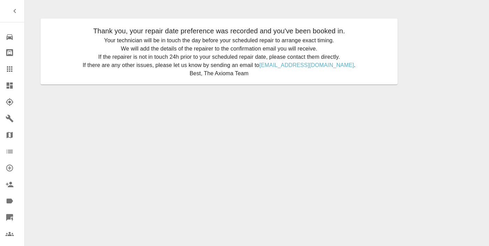
click at [12, 70] on icon at bounding box center [9, 68] width 5 height 5
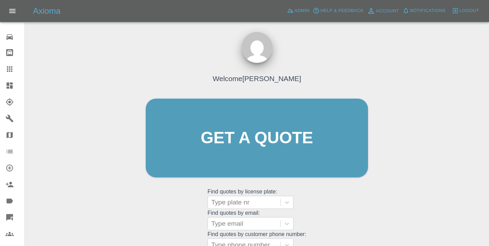
click at [350, 192] on div "Welcome [PERSON_NAME] Get a quote Get a quote Find quotes by license plate: Typ…" at bounding box center [256, 151] width 237 height 208
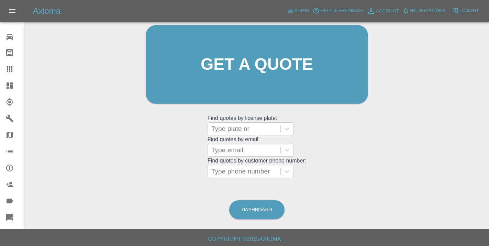
scroll to position [76, 0]
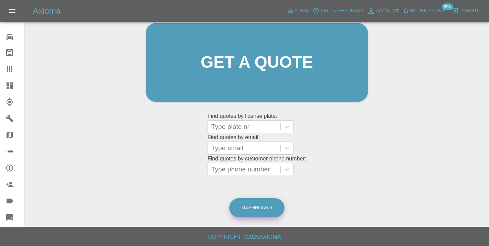
click at [259, 209] on link "Dashboard" at bounding box center [256, 207] width 55 height 19
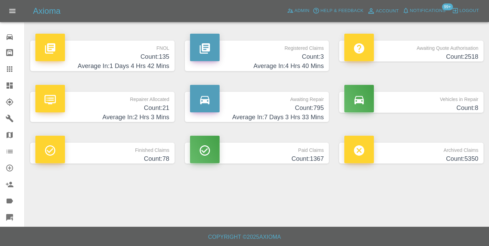
click at [311, 113] on h4 "Average In: 7 Days 3 Hrs 33 Mins" at bounding box center [257, 117] width 134 height 9
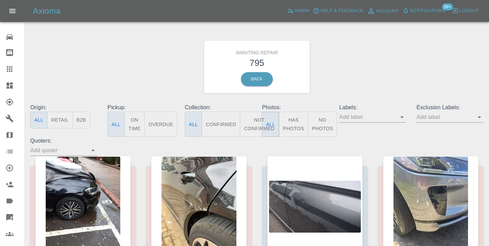
click at [254, 116] on button "Not Confirmed" at bounding box center [259, 124] width 38 height 25
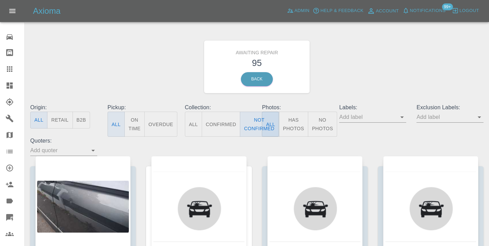
click at [395, 56] on div "Awaiting Repair 95 Back" at bounding box center [257, 66] width 464 height 73
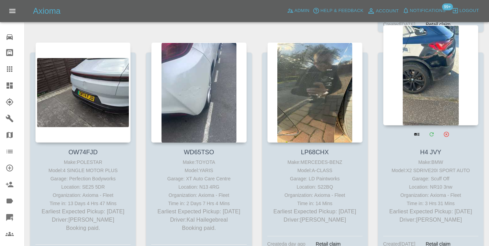
scroll to position [4003, 0]
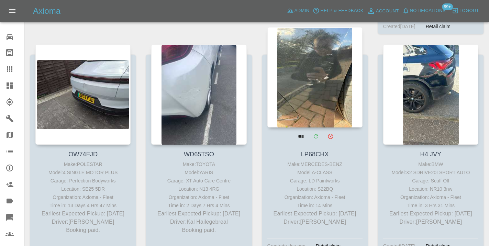
click at [310, 59] on div at bounding box center [314, 77] width 95 height 100
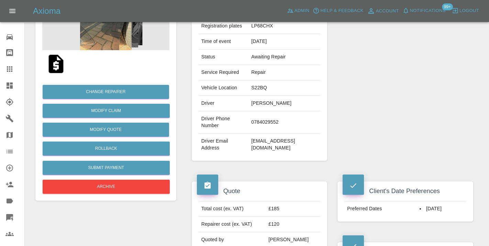
scroll to position [104, 0]
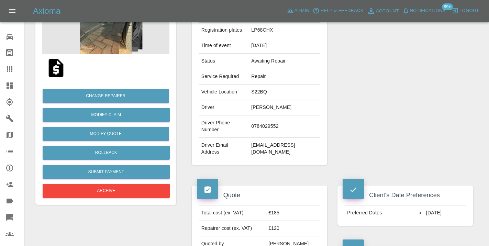
click at [272, 120] on td "0784029552" at bounding box center [284, 126] width 72 height 22
copy td "0784029552"
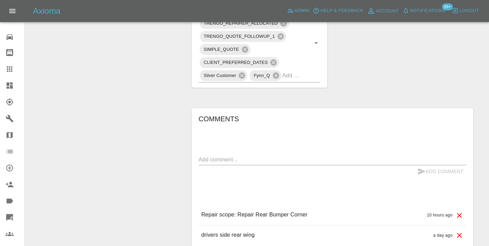
scroll to position [515, 0]
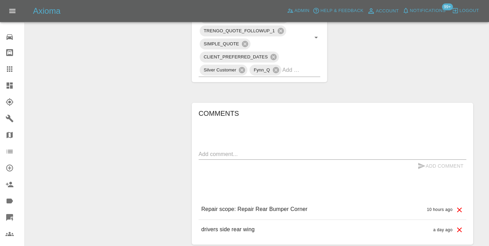
click at [216, 149] on div "x" at bounding box center [333, 154] width 268 height 11
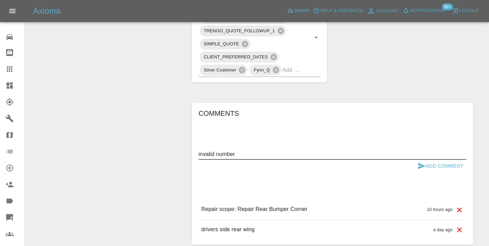
type textarea "invalid number"
click at [430, 160] on button "Add Comment" at bounding box center [441, 166] width 52 height 13
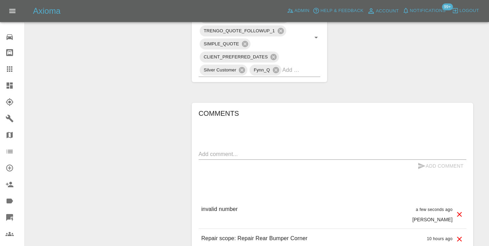
click at [11, 65] on icon at bounding box center [9, 69] width 8 height 8
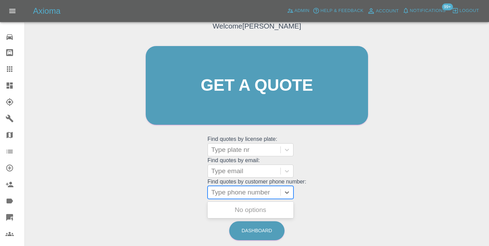
click at [247, 192] on div at bounding box center [244, 193] width 66 height 10
paste input "07398926527"
type input "07398926527"
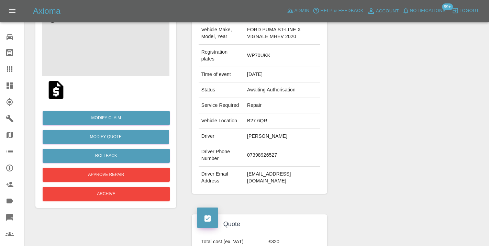
scroll to position [76, 0]
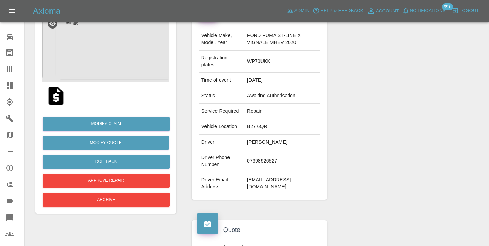
click at [94, 59] on img at bounding box center [105, 47] width 127 height 69
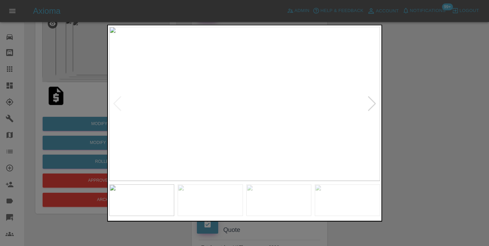
click at [230, 198] on img at bounding box center [210, 200] width 65 height 32
click at [411, 179] on div at bounding box center [244, 123] width 489 height 246
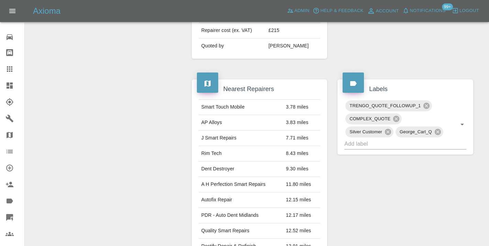
scroll to position [308, 0]
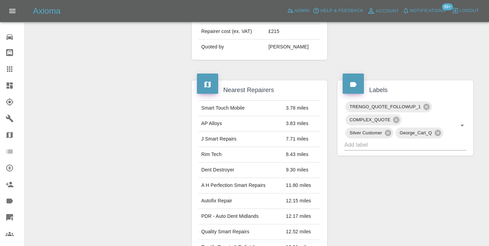
click at [440, 45] on div at bounding box center [405, 24] width 146 height 92
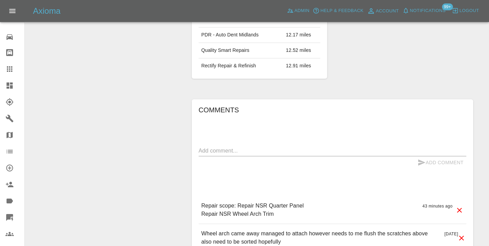
scroll to position [492, 0]
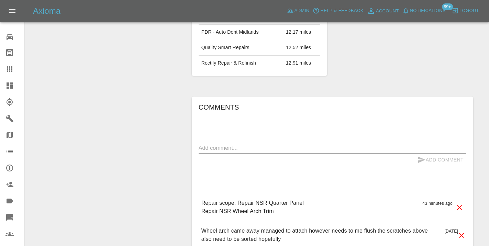
click at [217, 150] on textarea at bounding box center [333, 148] width 268 height 8
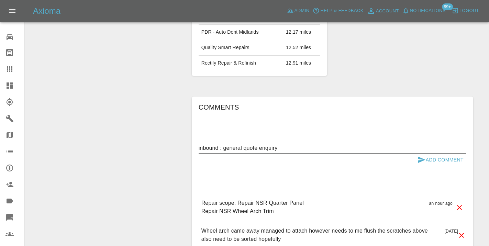
type textarea "inbound : general quote enquiry"
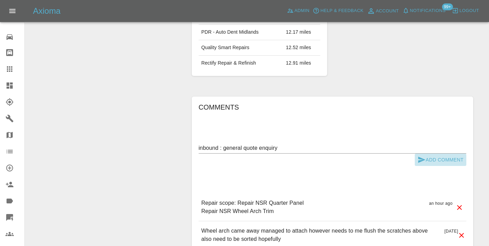
click at [427, 160] on button "Add Comment" at bounding box center [441, 160] width 52 height 13
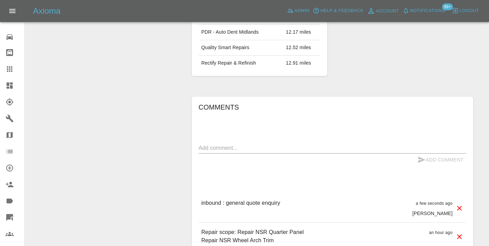
click at [13, 70] on icon at bounding box center [9, 69] width 8 height 8
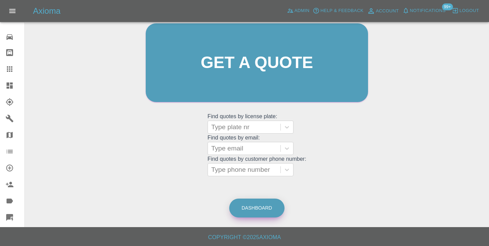
click at [263, 207] on link "Dashboard" at bounding box center [256, 208] width 55 height 19
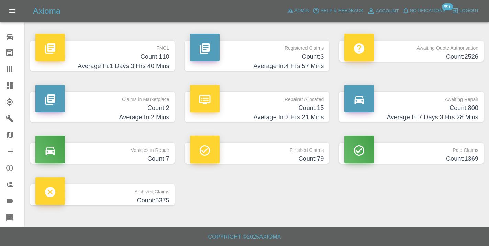
click at [469, 106] on h4 "Count: 800" at bounding box center [411, 107] width 134 height 9
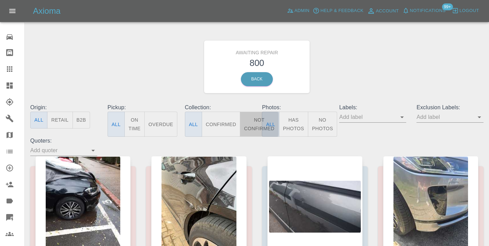
click at [258, 120] on button "Not Confirmed" at bounding box center [259, 124] width 38 height 25
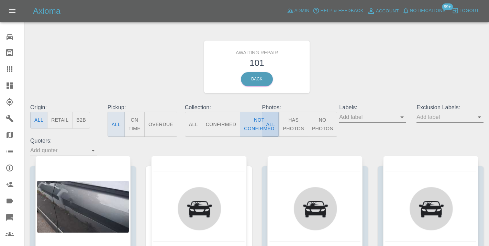
type button "false"
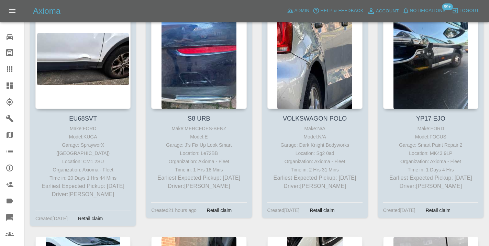
scroll to position [3567, 0]
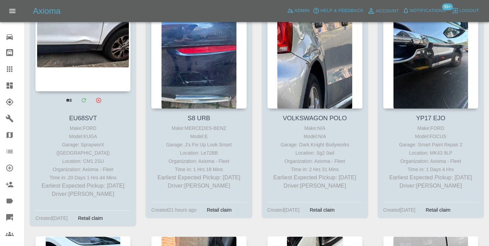
click at [87, 47] on div at bounding box center [82, 41] width 95 height 100
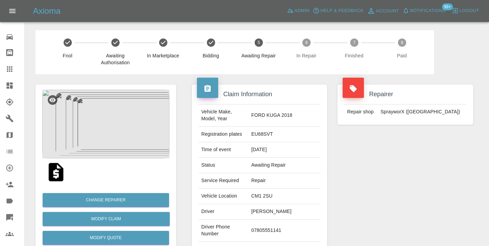
click at [277, 226] on td "07805551141" at bounding box center [284, 231] width 72 height 22
copy td "07805551141"
click at [356, 187] on div "Repairer Repair shop SprayworX (Kent)" at bounding box center [405, 176] width 146 height 205
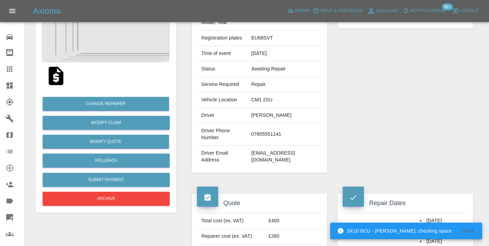
scroll to position [93, 0]
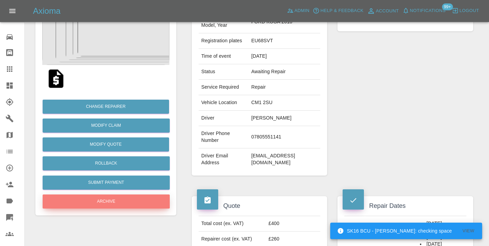
click at [96, 198] on button "Archive" at bounding box center [106, 201] width 127 height 14
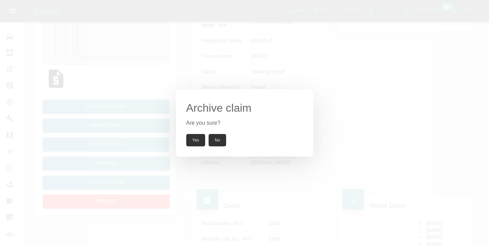
click at [197, 138] on button "Yes" at bounding box center [195, 140] width 19 height 12
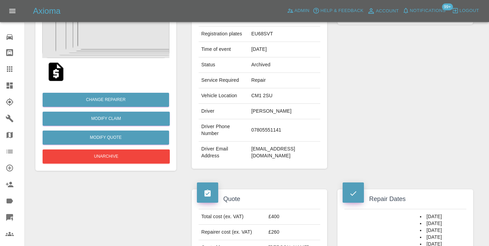
click at [9, 67] on icon at bounding box center [9, 68] width 5 height 5
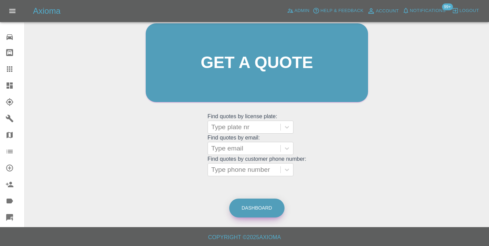
click at [267, 212] on link "Dashboard" at bounding box center [256, 208] width 55 height 19
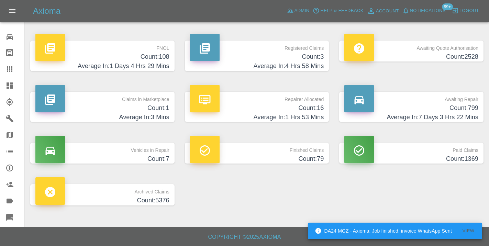
click at [462, 115] on h4 "Average In: 7 Days 3 Hrs 22 Mins" at bounding box center [411, 117] width 134 height 9
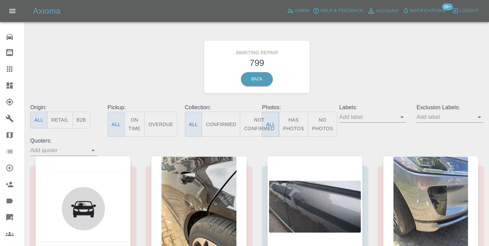
click at [255, 127] on button "Not Confirmed" at bounding box center [259, 124] width 38 height 25
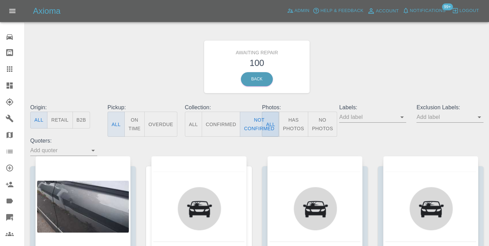
click at [364, 69] on div "Awaiting Repair 100 Back" at bounding box center [257, 66] width 464 height 73
click at [391, 68] on div "Awaiting Repair 100 Back" at bounding box center [257, 66] width 464 height 73
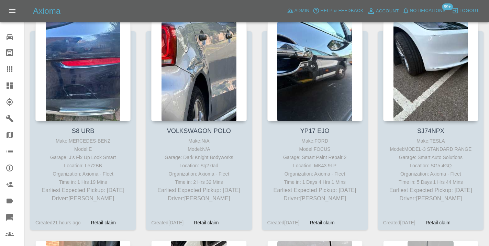
scroll to position [3550, 0]
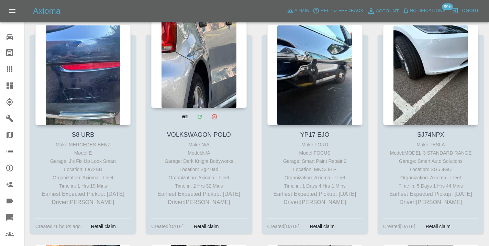
click at [208, 70] on div at bounding box center [198, 58] width 95 height 100
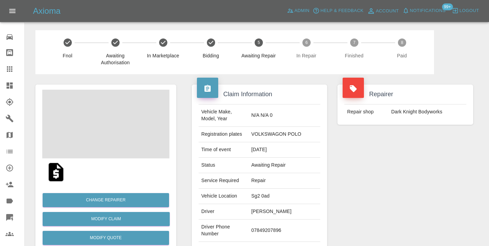
click at [279, 221] on td "07849207896" at bounding box center [284, 231] width 72 height 22
copy td "07849207896"
click at [387, 191] on div "Repairer Repair shop Dark Knight Bodyworks" at bounding box center [405, 176] width 146 height 205
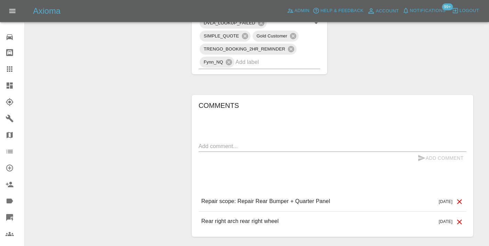
scroll to position [441, 0]
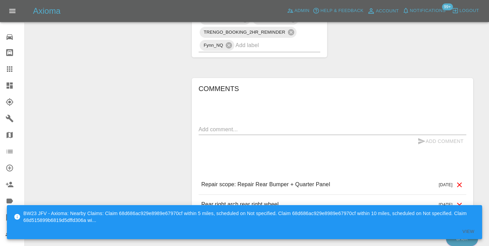
click at [232, 125] on textarea at bounding box center [333, 129] width 268 height 8
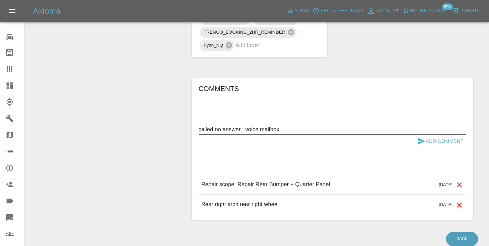
type textarea "called no answer : voice mailbox"
click at [425, 137] on icon "submit" at bounding box center [421, 141] width 8 height 8
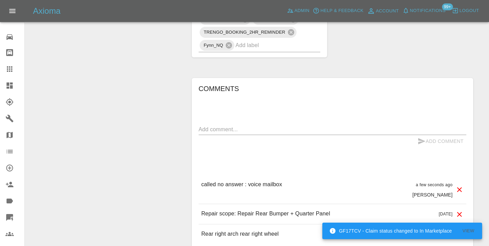
click at [10, 70] on icon at bounding box center [9, 68] width 5 height 5
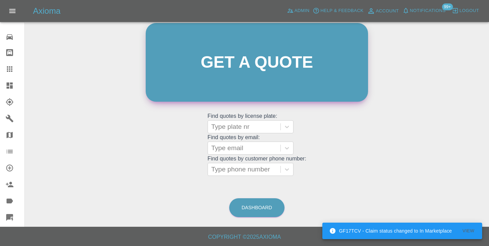
scroll to position [75, 0]
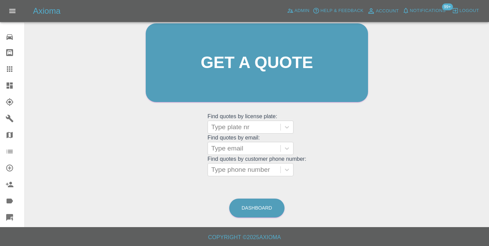
click at [330, 152] on div "Welcome Castro Get a quote Get a quote Find quotes by license plate: Type plate…" at bounding box center [256, 76] width 237 height 208
click at [260, 208] on link "Dashboard" at bounding box center [256, 208] width 55 height 19
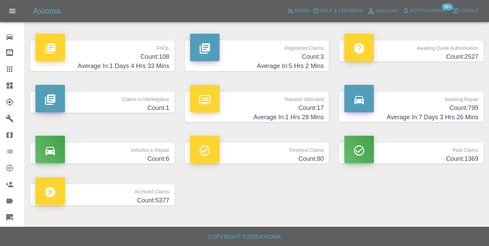
click at [466, 107] on h4 "Count: 799" at bounding box center [411, 107] width 134 height 9
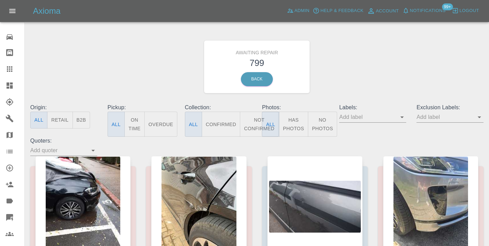
click at [252, 120] on button "Not Confirmed" at bounding box center [259, 124] width 38 height 25
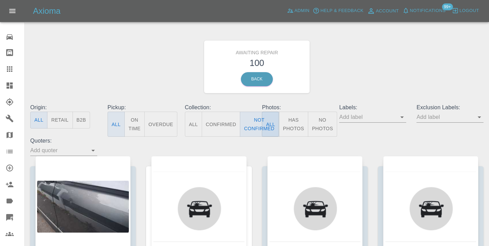
click at [428, 59] on div "Awaiting Repair 100 Back" at bounding box center [257, 66] width 464 height 73
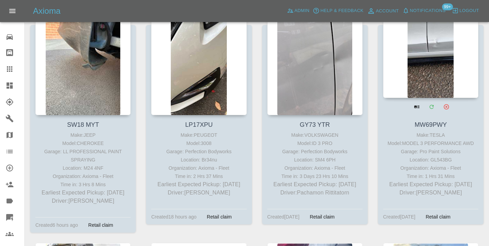
scroll to position [3775, 0]
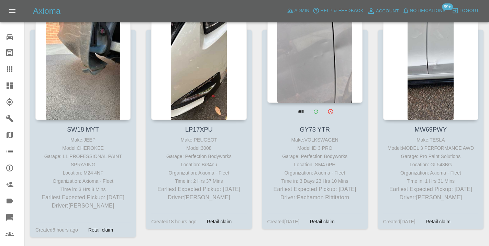
click at [334, 68] on div at bounding box center [314, 52] width 95 height 100
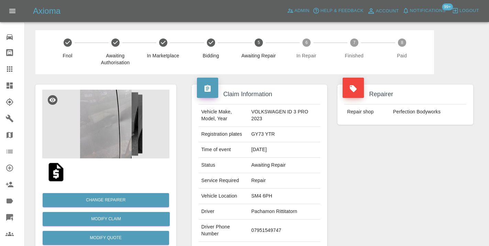
click at [284, 225] on td "07951549747" at bounding box center [284, 231] width 72 height 22
copy td "07951549747"
click at [409, 159] on div "Repairer Repair shop Perfection Bodyworks" at bounding box center [405, 176] width 146 height 205
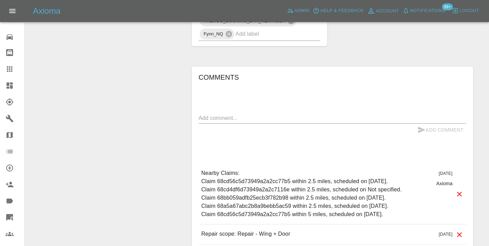
scroll to position [571, 0]
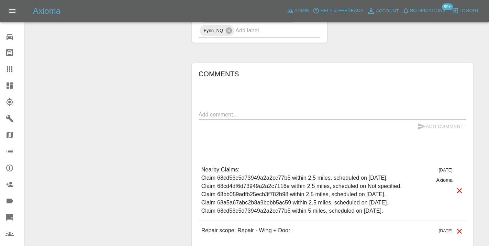
click at [205, 111] on textarea at bounding box center [333, 115] width 268 height 8
type textarea "called no answer : voicemailbox"
click at [423, 122] on icon "submit" at bounding box center [421, 126] width 8 height 8
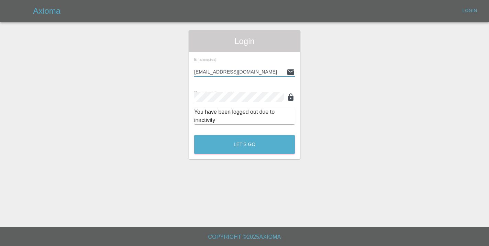
type input "[EMAIL_ADDRESS][DOMAIN_NAME]"
click at [244, 144] on button "Let's Go" at bounding box center [244, 144] width 101 height 19
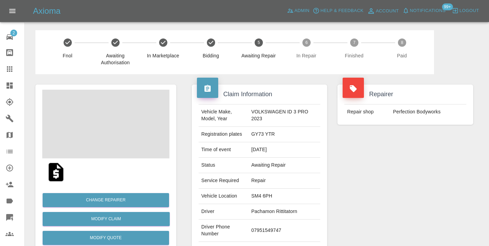
click at [417, 154] on div "Repairer Repair shop Perfection Bodyworks" at bounding box center [405, 176] width 146 height 205
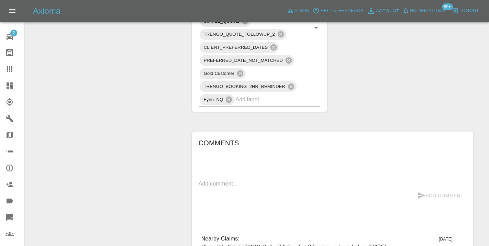
scroll to position [512, 0]
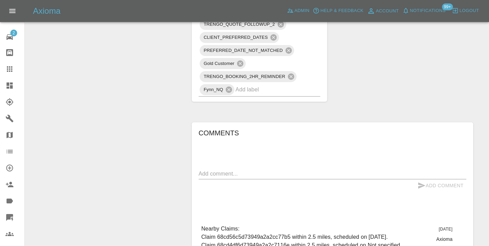
click at [217, 170] on textarea at bounding box center [333, 174] width 268 height 8
type textarea "called no answer : voicemailbox"
click at [428, 179] on button "Add Comment" at bounding box center [441, 185] width 52 height 13
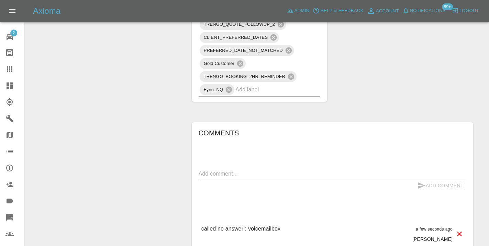
click at [10, 68] on icon at bounding box center [9, 68] width 5 height 5
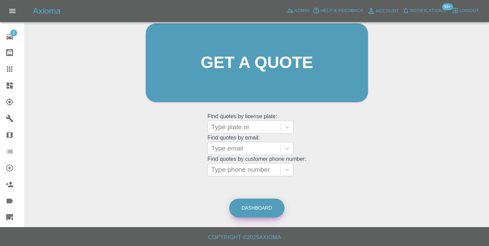
click at [271, 204] on link "Dashboard" at bounding box center [256, 208] width 55 height 19
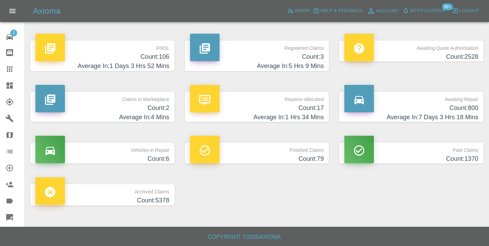
click at [455, 107] on h4 "Count: 800" at bounding box center [411, 107] width 134 height 9
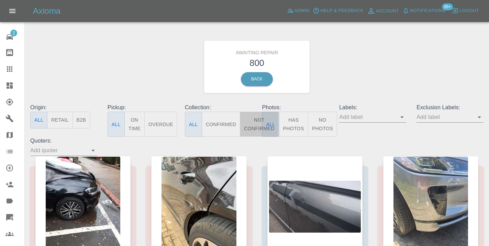
click at [259, 123] on button "Not Confirmed" at bounding box center [259, 124] width 38 height 25
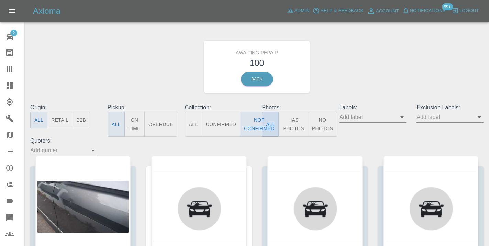
click at [368, 79] on div "Awaiting Repair 100 Back" at bounding box center [257, 66] width 464 height 73
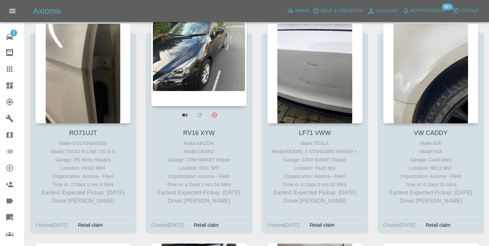
scroll to position [3094, 0]
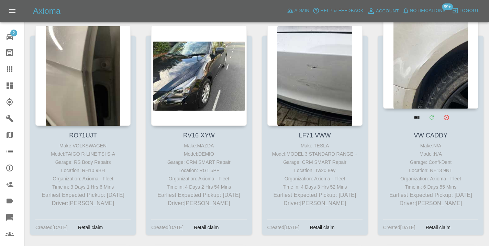
click at [406, 61] on div at bounding box center [430, 58] width 95 height 100
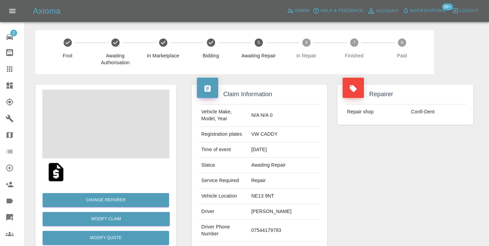
click at [271, 227] on td "07544179783" at bounding box center [284, 231] width 72 height 22
copy td "07544179783"
click at [372, 186] on div "Repairer Repair shop Confi-Dent" at bounding box center [405, 176] width 146 height 205
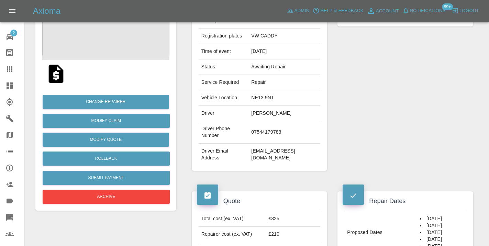
scroll to position [98, 0]
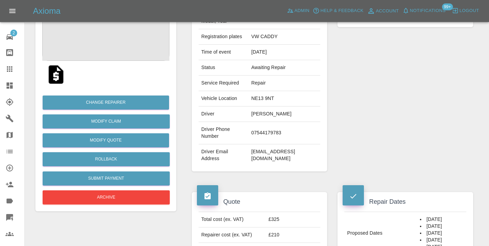
click at [277, 128] on td "07544179783" at bounding box center [284, 133] width 72 height 22
copy td "07544179783"
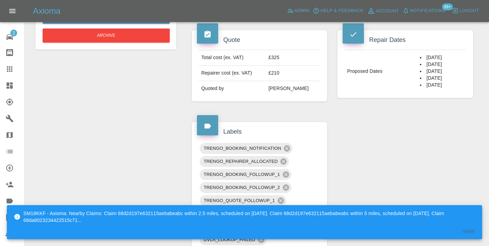
scroll to position [260, 0]
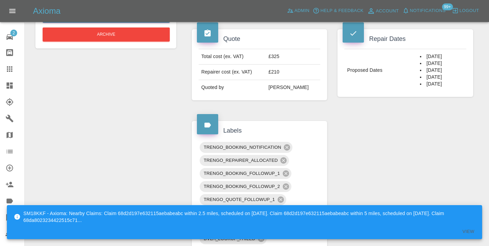
click at [9, 67] on icon at bounding box center [9, 68] width 5 height 5
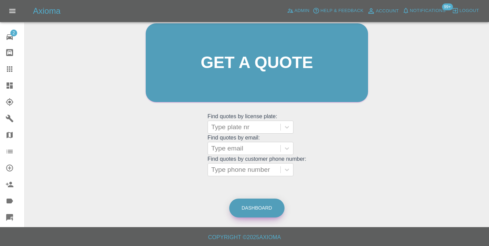
click at [265, 210] on link "Dashboard" at bounding box center [256, 208] width 55 height 19
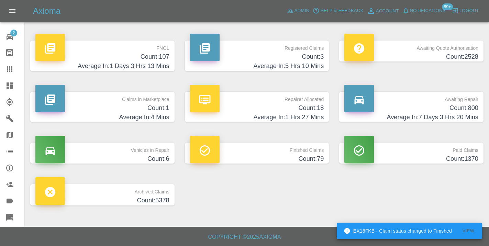
click at [459, 109] on h4 "Count: 800" at bounding box center [411, 107] width 134 height 9
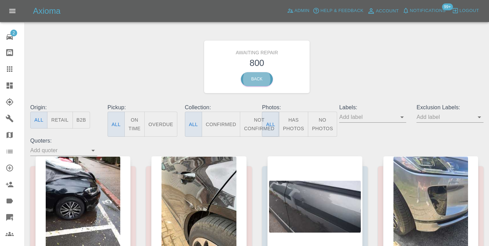
type button "all"
click at [253, 132] on button "Not Confirmed" at bounding box center [259, 124] width 38 height 25
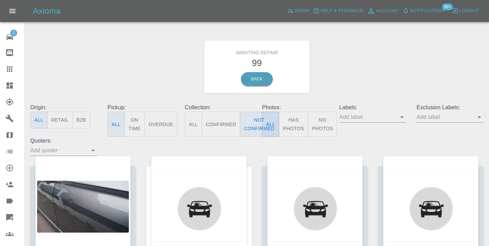
click at [393, 46] on div "Awaiting Repair 99 Back" at bounding box center [257, 66] width 464 height 73
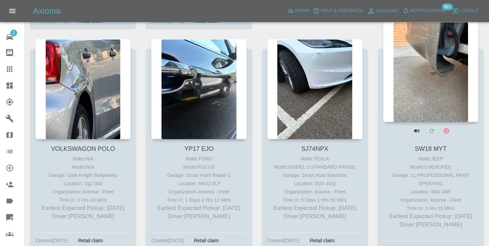
scroll to position [3520, 0]
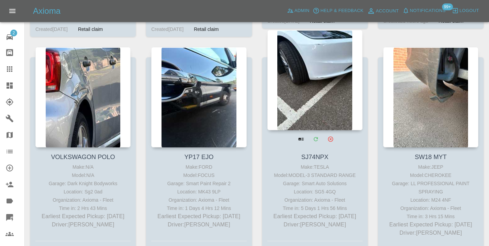
click at [311, 59] on div at bounding box center [314, 80] width 95 height 100
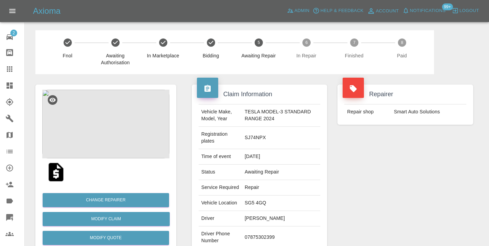
click at [258, 229] on td "07875302399" at bounding box center [281, 237] width 78 height 22
copy td "07875302399"
click at [390, 205] on div "Repairer Repair shop Smart Auto Solutions" at bounding box center [405, 183] width 146 height 219
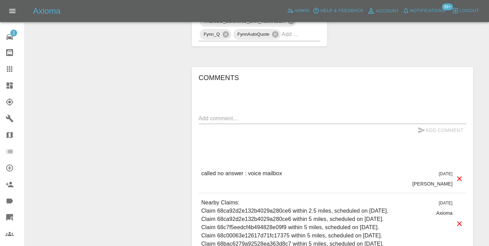
scroll to position [597, 0]
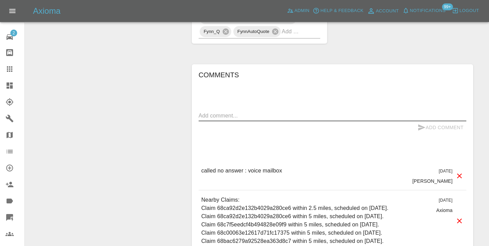
click at [210, 112] on textarea at bounding box center [333, 116] width 268 height 8
type textarea "called no answer : line just ringing"
click at [422, 123] on icon "submit" at bounding box center [421, 127] width 8 height 8
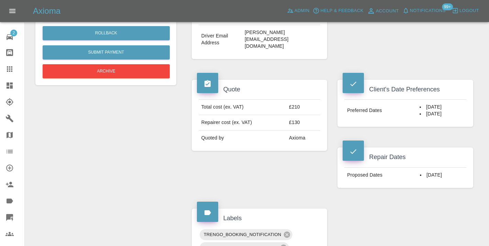
scroll to position [205, 0]
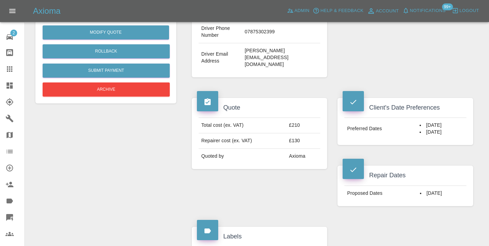
click at [12, 71] on icon at bounding box center [9, 68] width 5 height 5
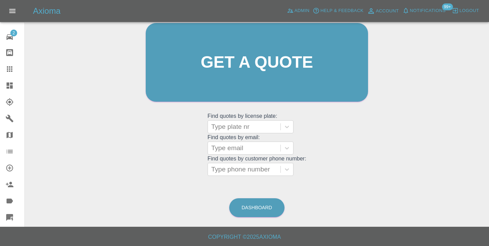
scroll to position [75, 0]
click at [256, 169] on div at bounding box center [244, 170] width 66 height 10
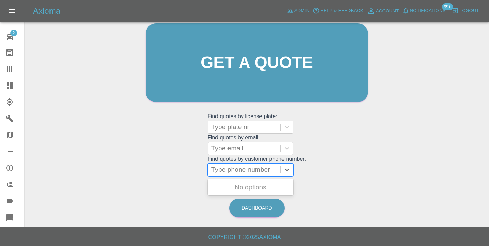
paste input "07398926527"
type input "07398926527"
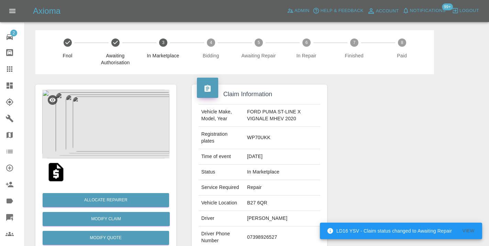
click at [11, 70] on icon at bounding box center [9, 68] width 5 height 5
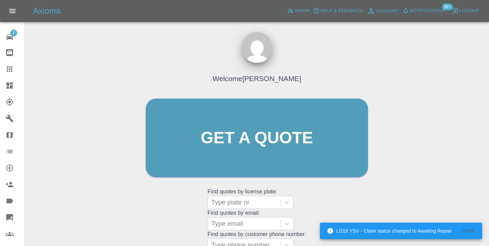
click at [337, 188] on div "Welcome [PERSON_NAME] Get a quote Get a quote Find quotes by license plate: Typ…" at bounding box center [256, 151] width 237 height 208
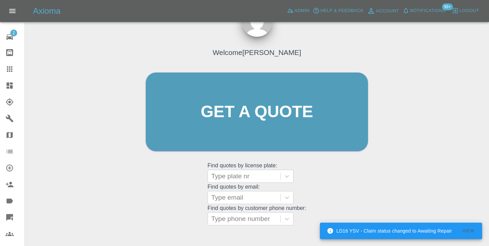
scroll to position [78, 0]
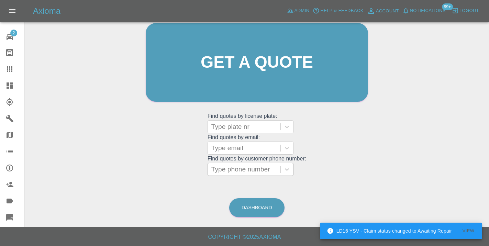
click at [228, 165] on div at bounding box center [244, 170] width 66 height 10
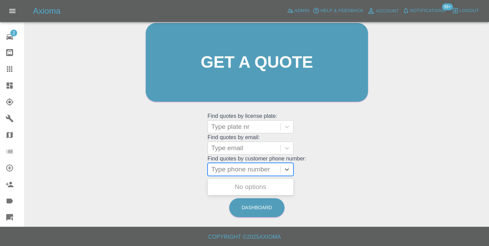
paste input "07817643524"
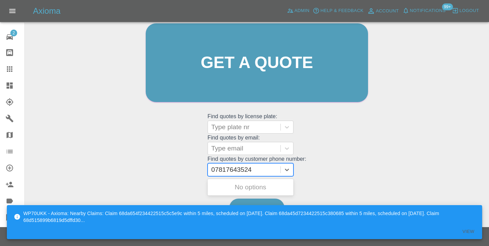
click at [228, 173] on input "07817643524" at bounding box center [232, 170] width 42 height 8
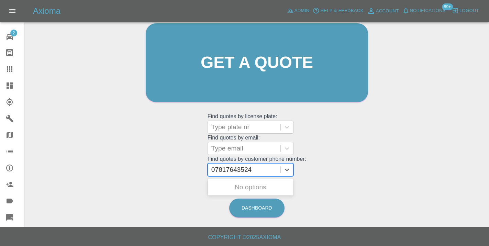
type input "07817643524"
click at [318, 194] on div "Welcome [PERSON_NAME] Get a quote Get a quote Find quotes by license plate: Typ…" at bounding box center [256, 95] width 453 height 247
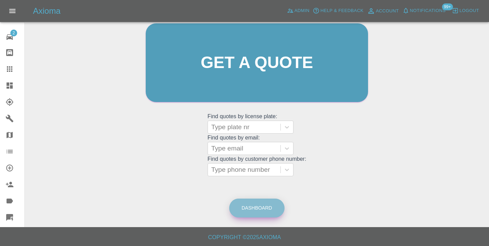
click at [258, 209] on link "Dashboard" at bounding box center [256, 208] width 55 height 19
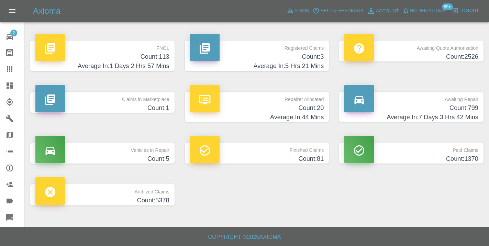
click at [469, 109] on h4 "Count: 799" at bounding box center [411, 107] width 134 height 9
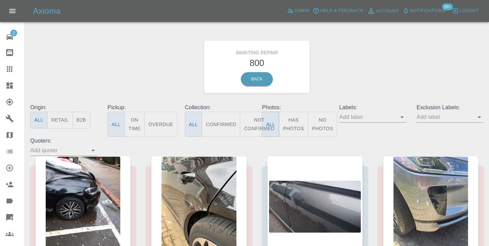
click at [255, 118] on button "Not Confirmed" at bounding box center [259, 124] width 38 height 25
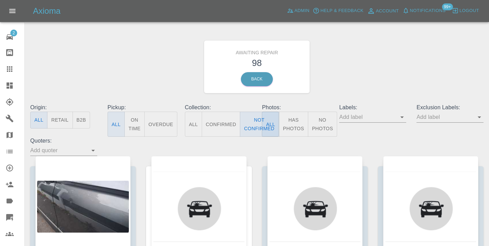
click at [343, 71] on div "Awaiting Repair 98 Back" at bounding box center [257, 66] width 464 height 73
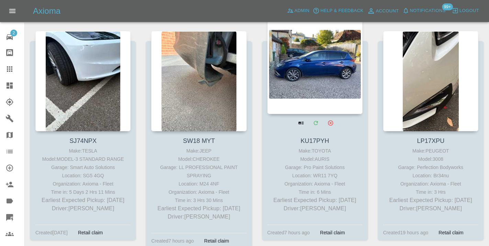
scroll to position [3549, 0]
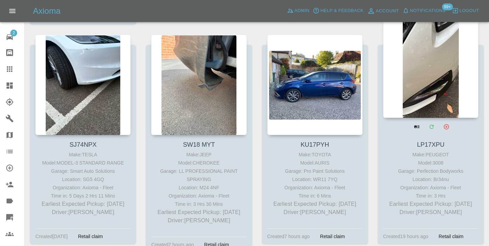
click at [415, 62] on div at bounding box center [430, 68] width 95 height 100
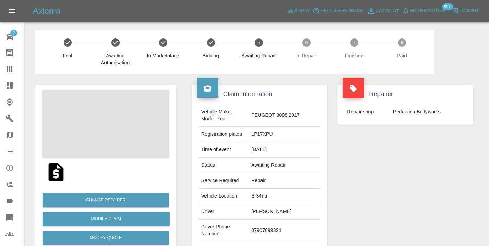
click at [284, 222] on td "07907699324" at bounding box center [284, 231] width 72 height 22
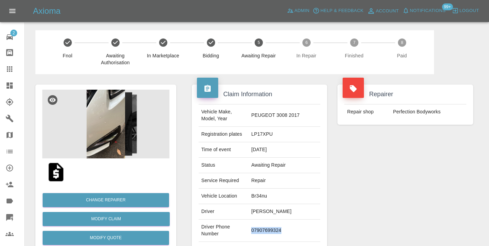
copy td "07907699324"
drag, startPoint x: 421, startPoint y: 174, endPoint x: 425, endPoint y: 170, distance: 5.3
click at [421, 174] on div "Repairer Repair shop Perfection Bodyworks" at bounding box center [405, 176] width 146 height 205
click at [297, 220] on td "07907699324" at bounding box center [284, 231] width 72 height 22
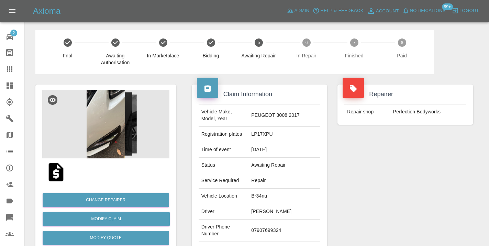
click at [288, 220] on td "07907699324" at bounding box center [284, 231] width 72 height 22
copy td "07907699324"
click at [401, 195] on div "Repairer Repair shop Perfection Bodyworks" at bounding box center [405, 176] width 146 height 205
click at [113, 116] on img at bounding box center [105, 124] width 127 height 69
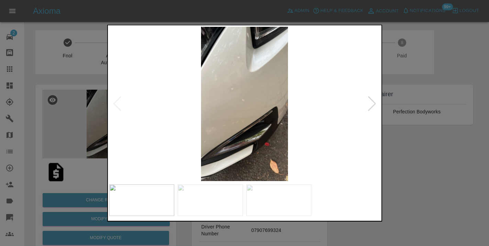
click at [389, 187] on div at bounding box center [244, 123] width 489 height 246
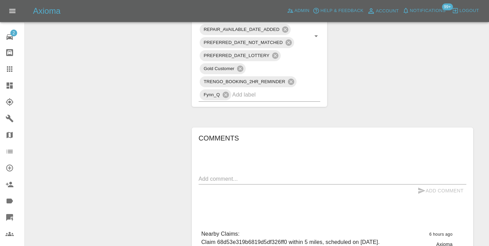
scroll to position [528, 0]
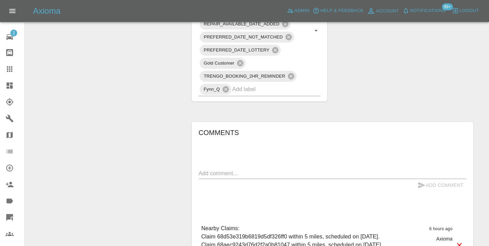
click at [203, 169] on textarea at bounding box center [333, 173] width 268 height 8
type textarea "called : booking in using the link after work"
click at [412, 179] on div "Add Comment" at bounding box center [333, 185] width 268 height 13
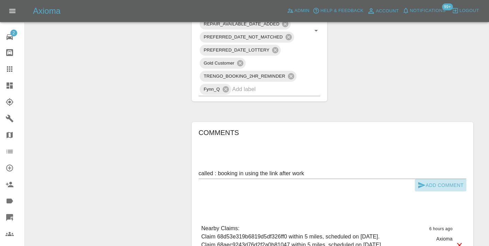
click at [422, 182] on icon "submit" at bounding box center [421, 185] width 7 height 6
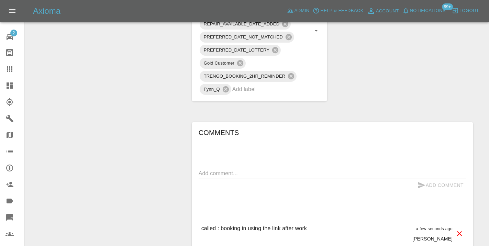
click at [15, 68] on div at bounding box center [14, 69] width 19 height 8
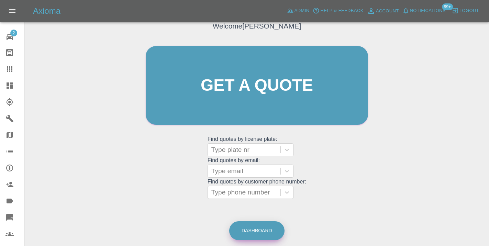
click at [263, 236] on link "Dashboard" at bounding box center [256, 230] width 55 height 19
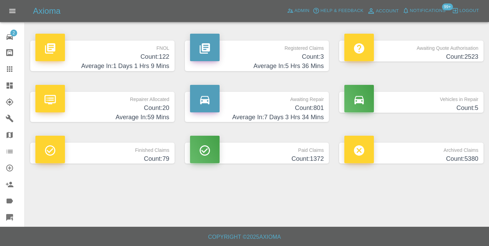
click at [316, 114] on h4 "Average In: 7 Days 3 Hrs 34 Mins" at bounding box center [257, 117] width 134 height 9
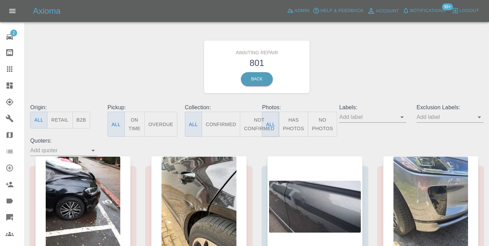
click at [255, 126] on button "Not Confirmed" at bounding box center [259, 124] width 38 height 25
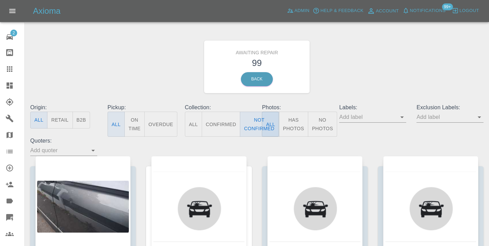
click at [384, 46] on div "Awaiting Repair 99 Back" at bounding box center [257, 66] width 464 height 73
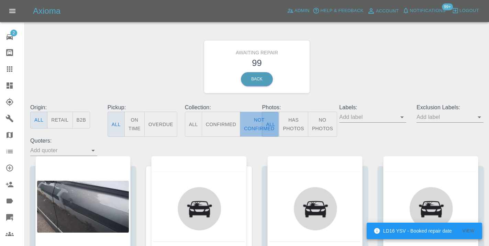
click at [257, 114] on button "Not Confirmed" at bounding box center [259, 124] width 38 height 25
click at [419, 57] on div "Awaiting Repair 99 Back" at bounding box center [257, 66] width 464 height 73
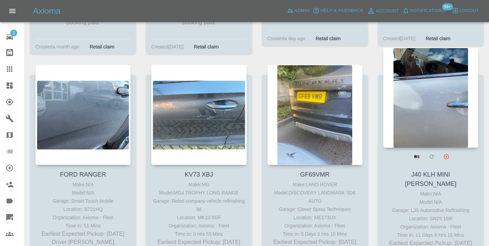
scroll to position [4200, 0]
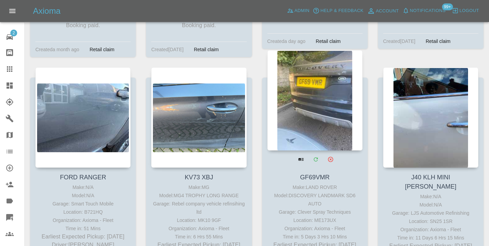
click at [302, 98] on div at bounding box center [314, 100] width 95 height 100
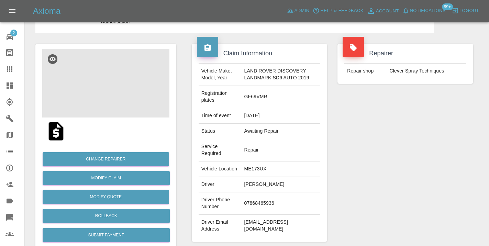
scroll to position [46, 0]
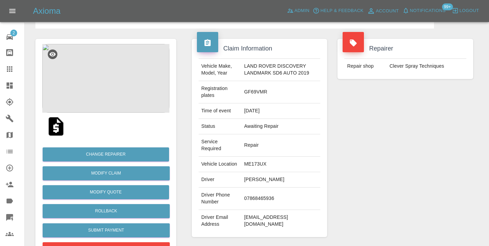
click at [256, 207] on td "07868465936" at bounding box center [281, 199] width 79 height 22
copy td "07868465936"
click at [348, 171] on div "Repairer Repair shop Clever Spray Techniques" at bounding box center [405, 138] width 146 height 219
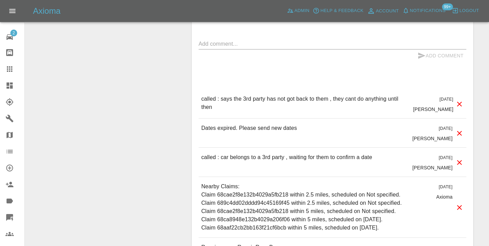
scroll to position [633, 0]
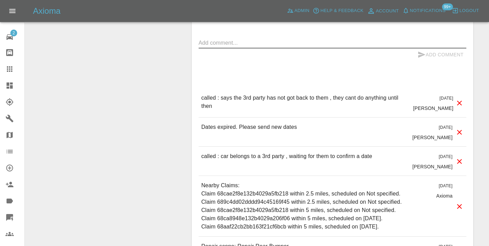
click at [213, 47] on textarea at bounding box center [333, 43] width 268 height 8
type textarea "as peer note below"
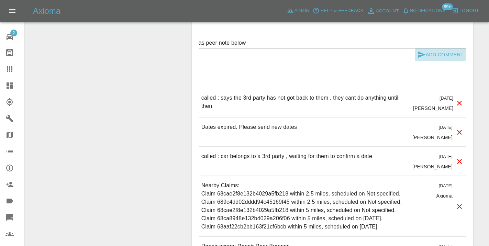
click at [424, 59] on icon "submit" at bounding box center [421, 55] width 8 height 8
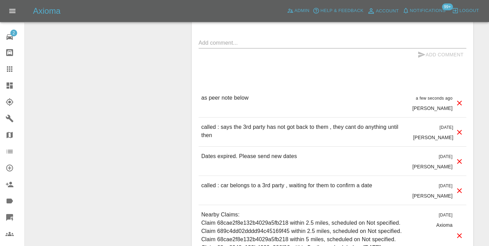
click at [11, 69] on icon at bounding box center [9, 68] width 5 height 5
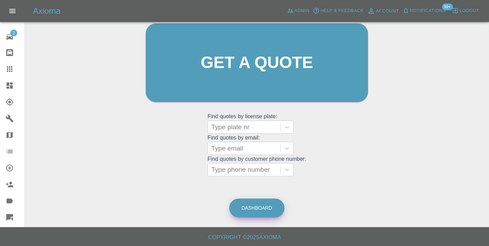
click at [253, 207] on link "Dashboard" at bounding box center [256, 208] width 55 height 19
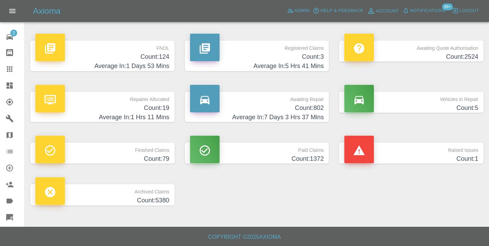
click at [317, 115] on h4 "Average In: 7 Days 3 Hrs 37 Mins" at bounding box center [257, 117] width 134 height 9
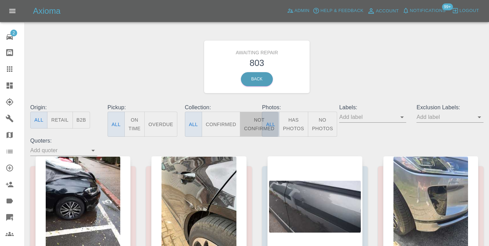
click at [256, 119] on button "Not Confirmed" at bounding box center [259, 124] width 38 height 25
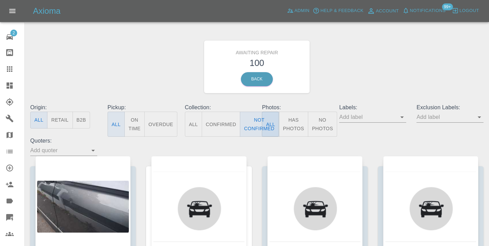
click at [409, 72] on div "Awaiting Repair 100 Back" at bounding box center [257, 66] width 464 height 73
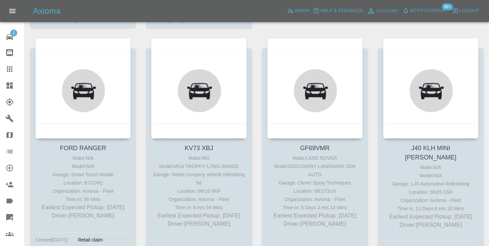
scroll to position [4229, 0]
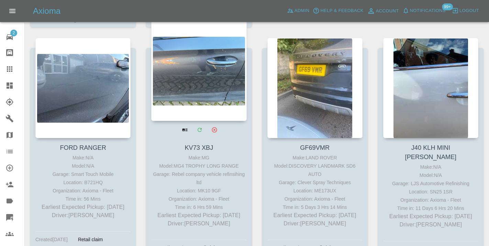
click at [218, 48] on div at bounding box center [198, 71] width 95 height 100
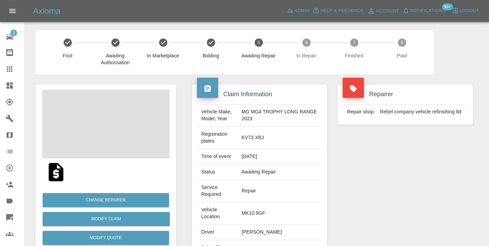
copy td "07779418995"
click at [363, 188] on div "Repairer Repair shop Rebel company vehicle refinsihing ltd" at bounding box center [405, 194] width 146 height 240
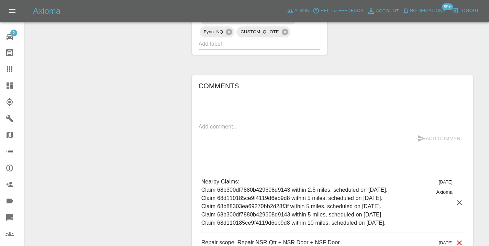
scroll to position [508, 0]
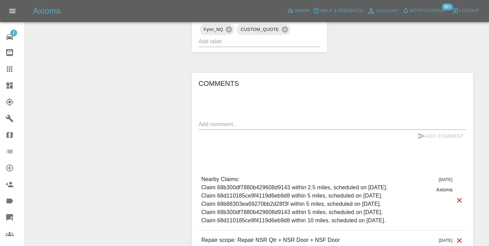
click at [266, 130] on div "Add Comment" at bounding box center [333, 136] width 268 height 13
click at [258, 120] on textarea at bounding box center [333, 124] width 268 height 8
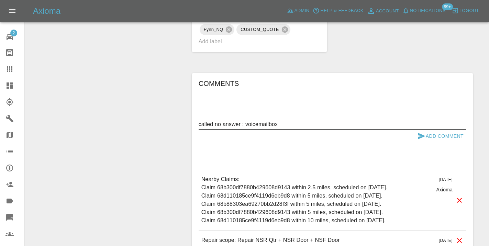
type textarea "called no answer : voicemailbox"
click at [438, 130] on button "Add Comment" at bounding box center [441, 136] width 52 height 13
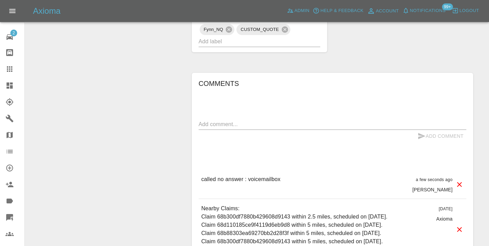
click at [11, 73] on icon at bounding box center [9, 69] width 8 height 8
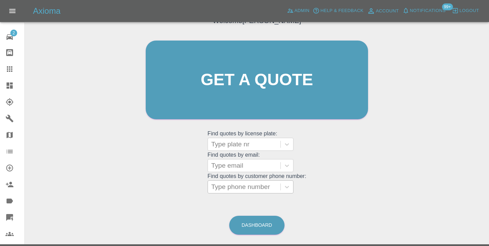
click at [222, 187] on div at bounding box center [244, 187] width 66 height 10
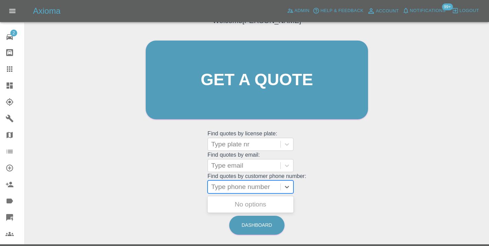
paste input "07376363760"
type input "07376363760"
click at [349, 159] on div "Welcome Castro Get a quote Get a quote Find quotes by license plate: Type plate…" at bounding box center [256, 93] width 237 height 208
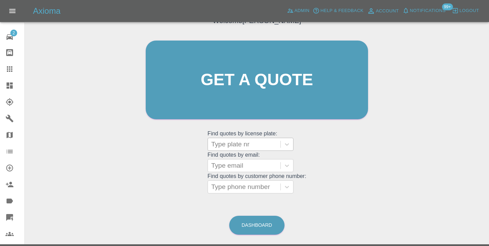
click at [227, 143] on div at bounding box center [244, 145] width 66 height 10
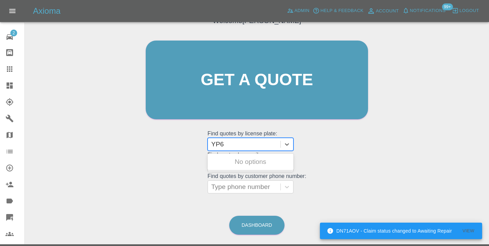
type input "YP65"
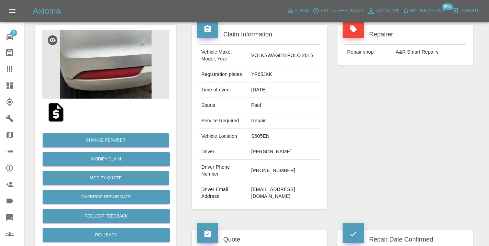
scroll to position [62, 0]
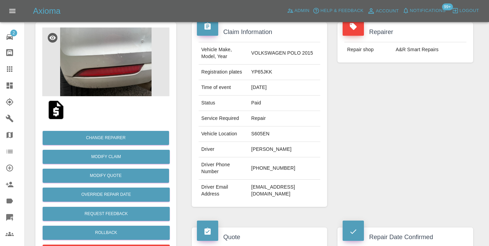
click at [282, 180] on td "kiefearn@gmail.com" at bounding box center [284, 191] width 72 height 22
copy div "kiefearn@gmail.com"
click at [8, 71] on icon at bounding box center [9, 68] width 5 height 5
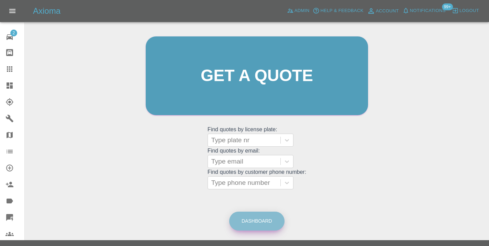
click at [271, 218] on link "Dashboard" at bounding box center [256, 221] width 55 height 19
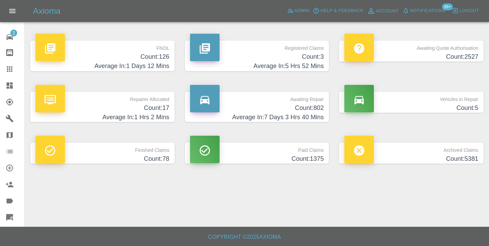
click at [310, 112] on h4 "Count: 802" at bounding box center [257, 107] width 134 height 9
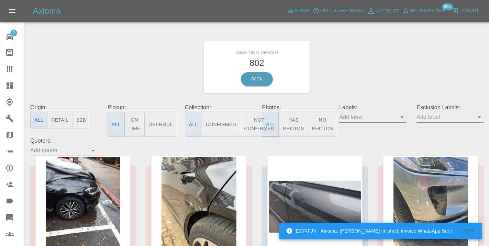
click at [257, 123] on button "Not Confirmed" at bounding box center [259, 124] width 38 height 25
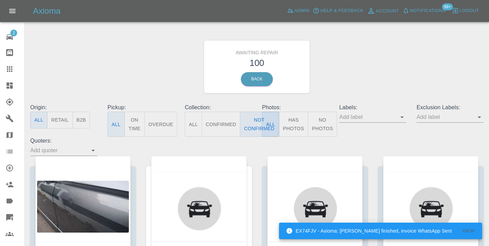
click at [394, 72] on div "Awaiting Repair 100 Back" at bounding box center [257, 66] width 464 height 73
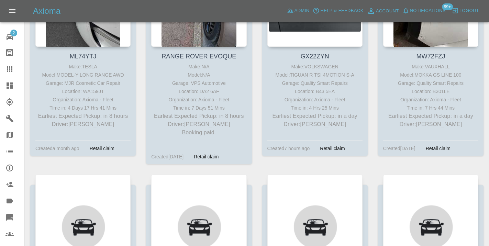
scroll to position [930, 0]
